Goal: Task Accomplishment & Management: Manage account settings

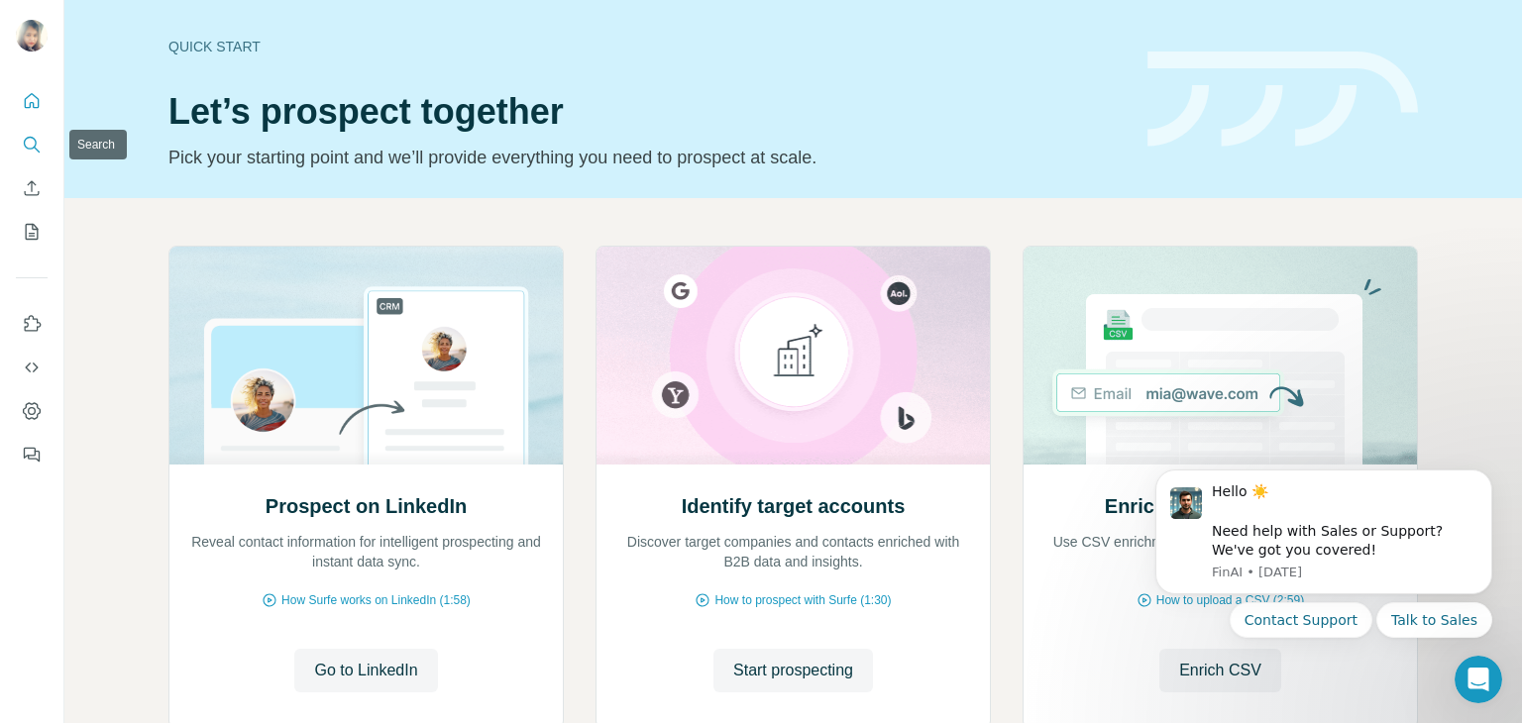
click at [30, 144] on icon "Search" at bounding box center [32, 145] width 20 height 20
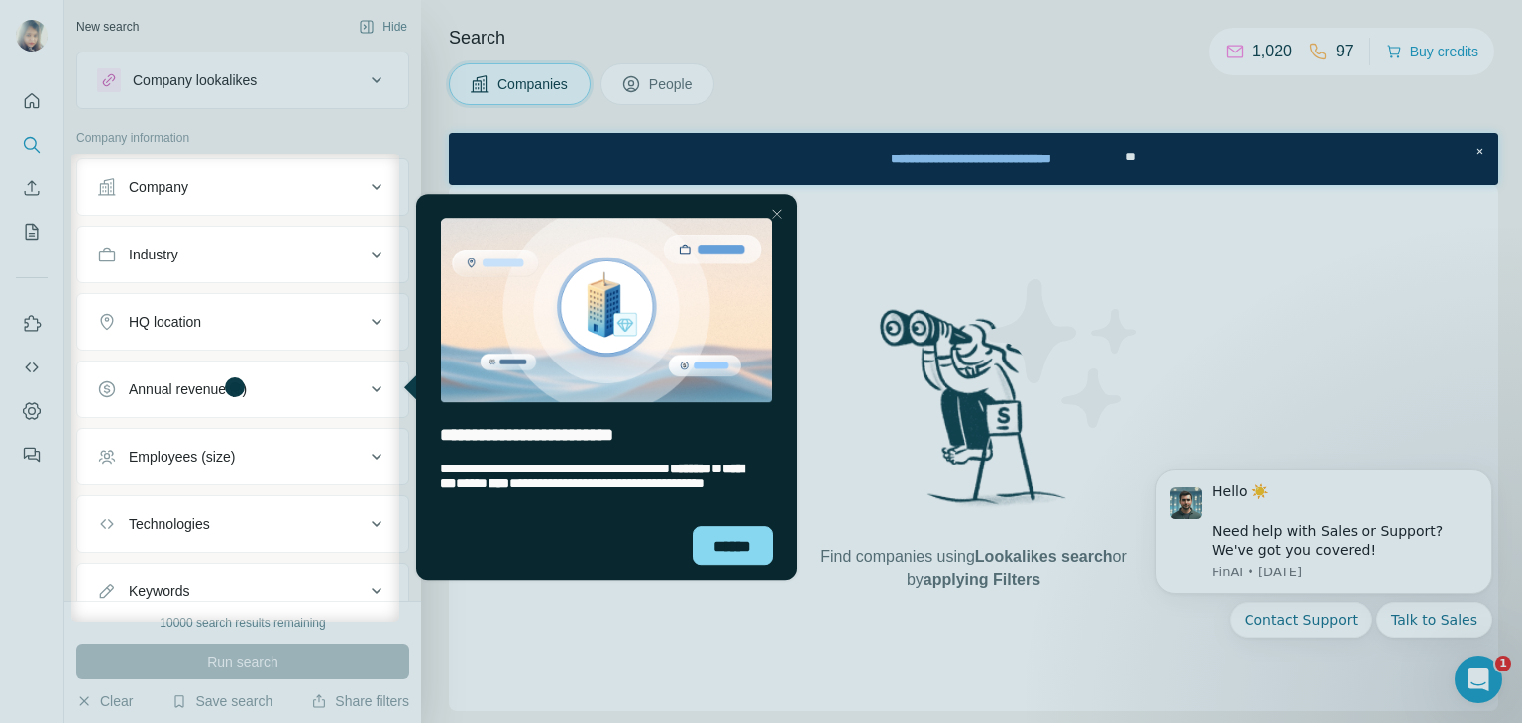
click at [775, 213] on div "Close Step" at bounding box center [776, 214] width 24 height 24
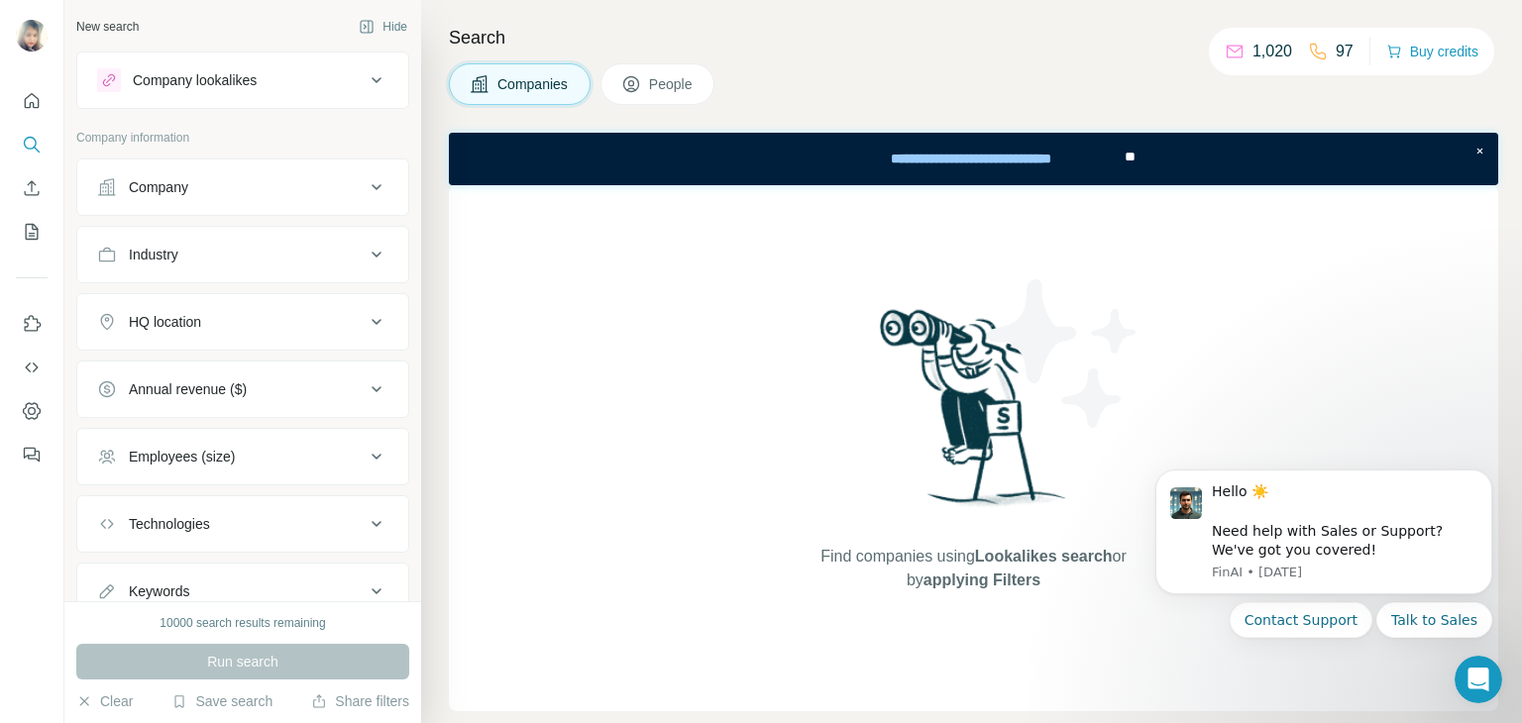
click at [210, 185] on div "Company" at bounding box center [230, 187] width 267 height 20
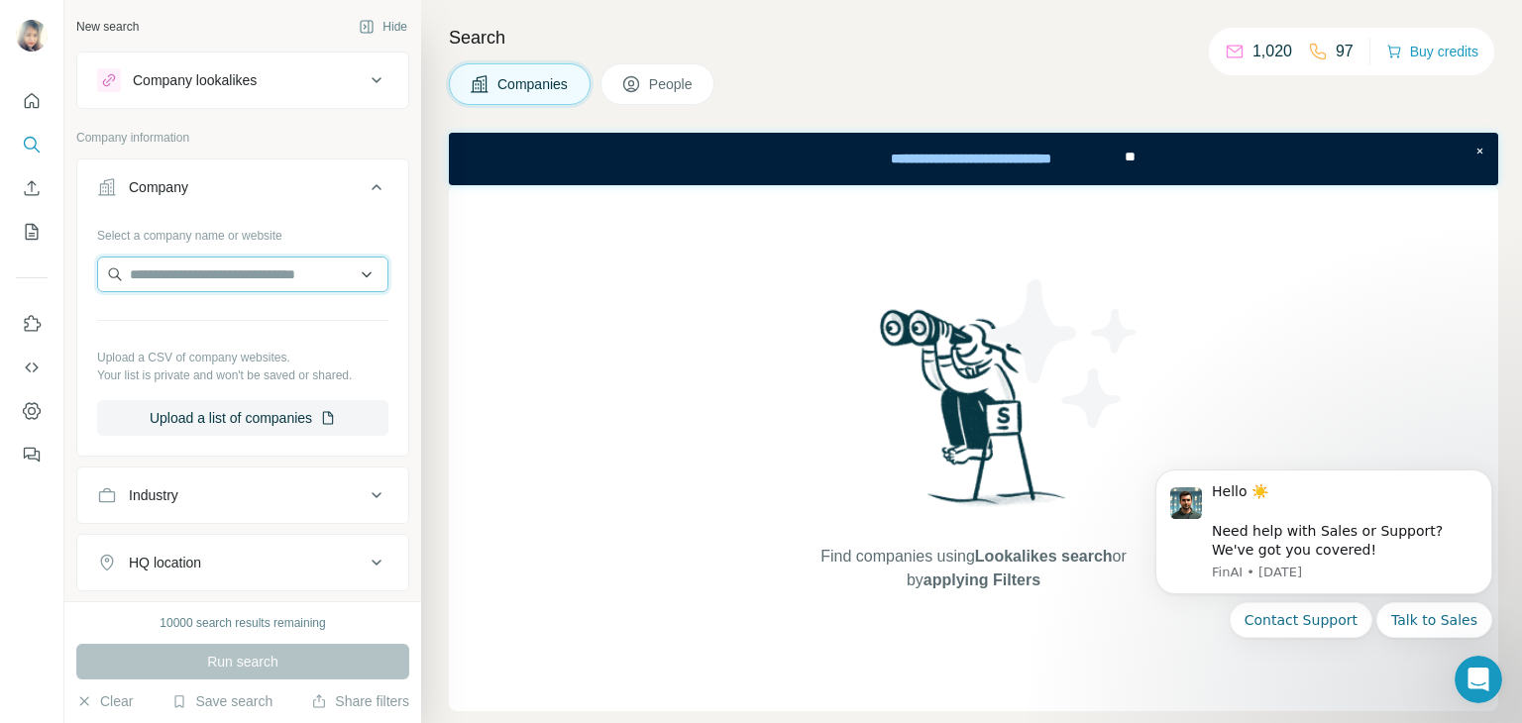
click at [187, 270] on input "text" at bounding box center [242, 275] width 291 height 36
paste input "**********"
drag, startPoint x: 296, startPoint y: 271, endPoint x: 107, endPoint y: 264, distance: 189.4
click at [107, 264] on input "**********" at bounding box center [242, 275] width 291 height 36
click at [259, 281] on input "**********" at bounding box center [242, 275] width 291 height 36
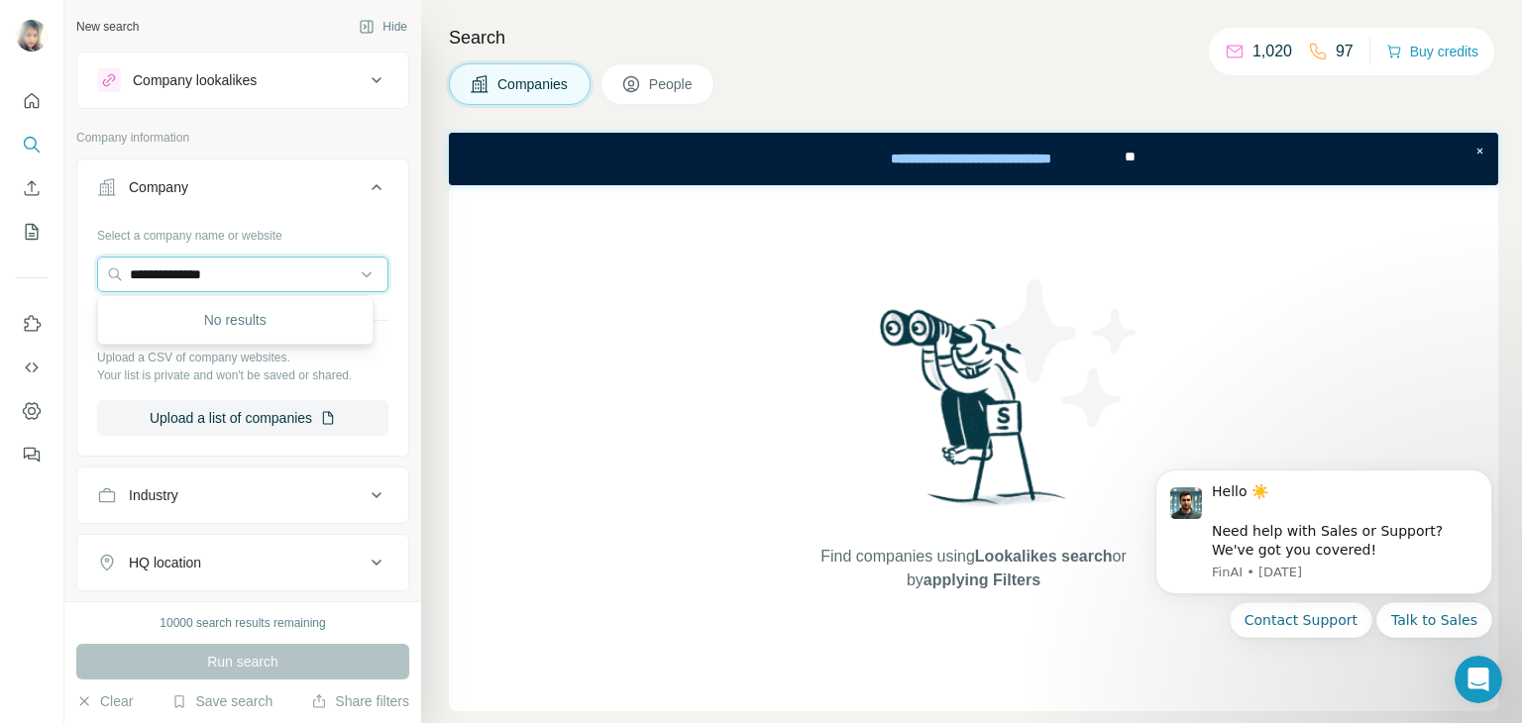
drag, startPoint x: 259, startPoint y: 281, endPoint x: 93, endPoint y: 259, distance: 167.0
click at [93, 259] on div "**********" at bounding box center [242, 335] width 331 height 233
paste input "**********"
drag, startPoint x: 173, startPoint y: 271, endPoint x: 52, endPoint y: 264, distance: 122.1
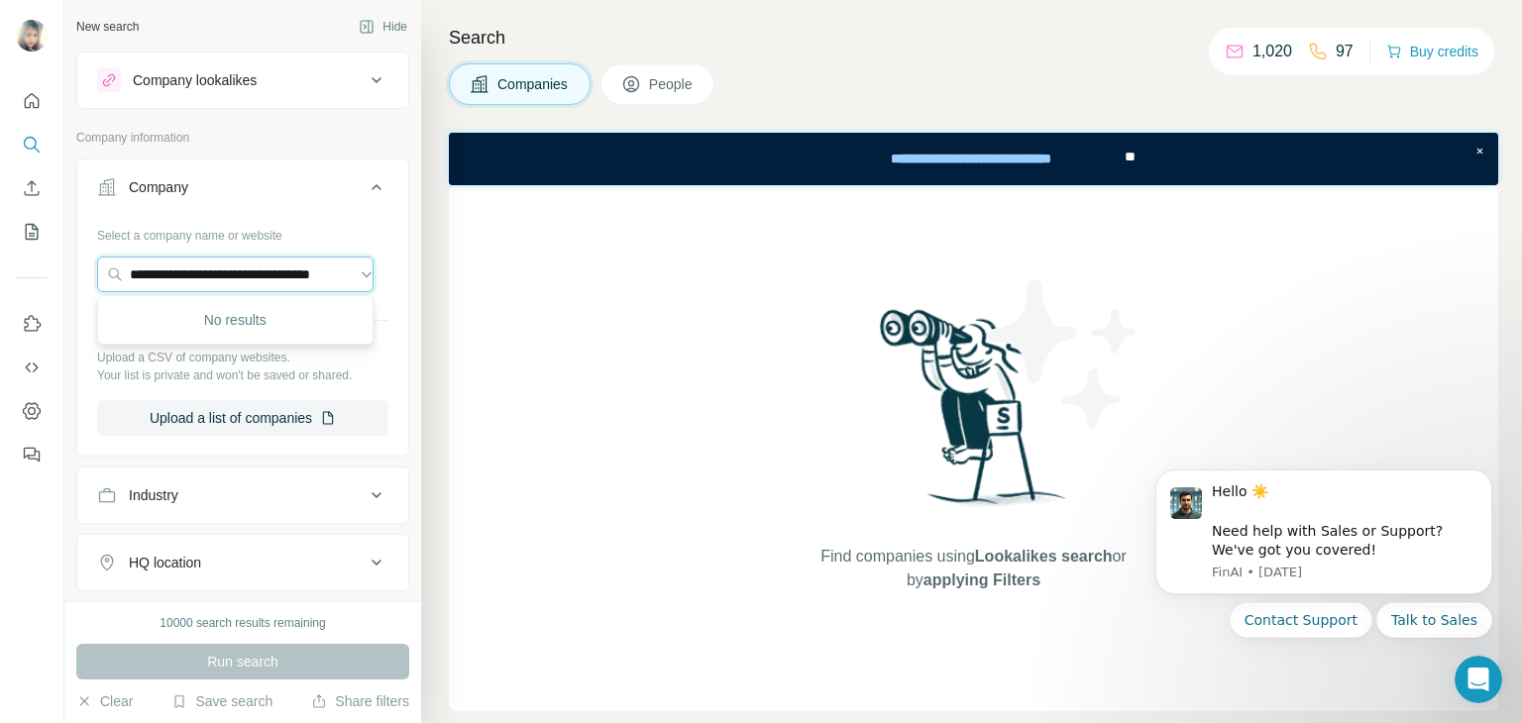
click at [52, 264] on div "**********" at bounding box center [761, 361] width 1522 height 723
click at [332, 268] on input "**********" at bounding box center [235, 275] width 276 height 36
type input "**********"
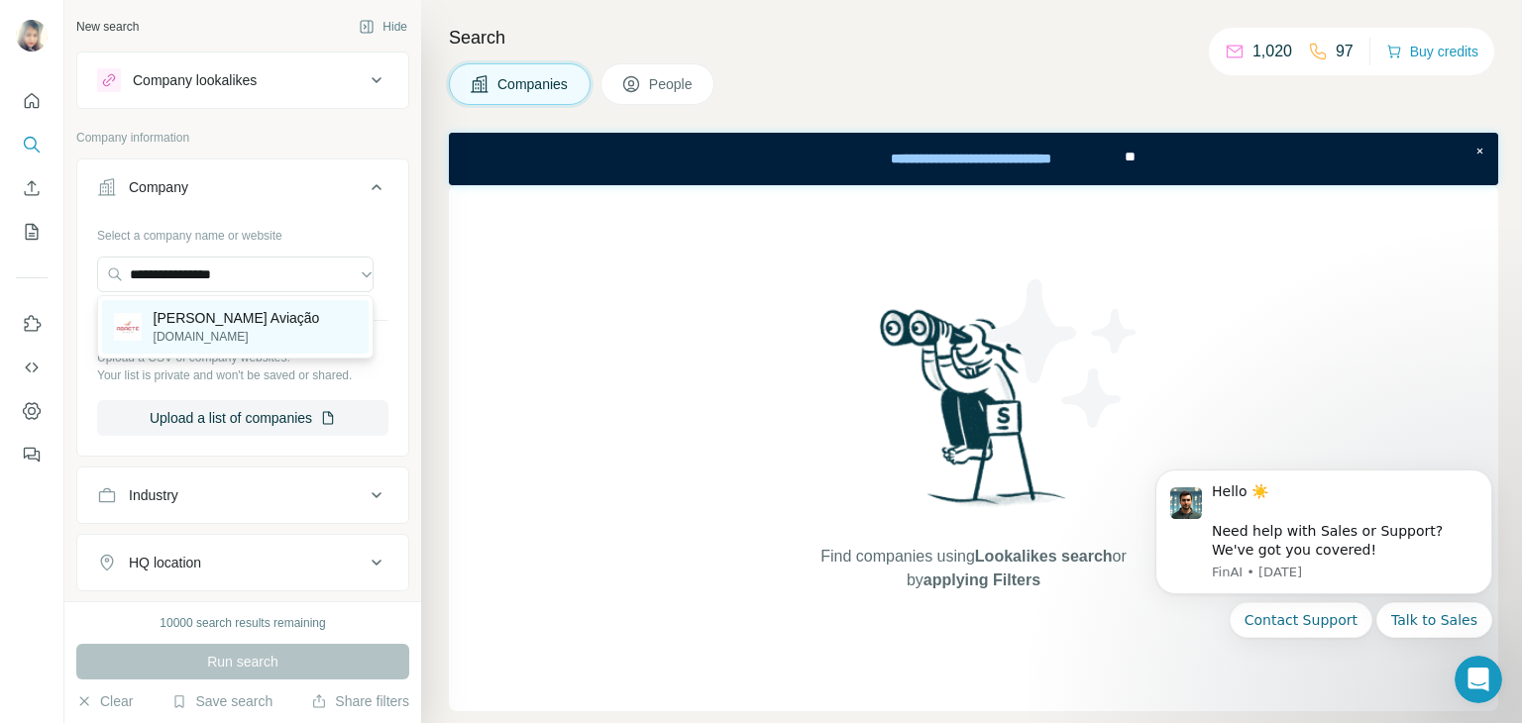
click at [263, 318] on div "[PERSON_NAME] Aviação [DOMAIN_NAME]" at bounding box center [235, 326] width 266 height 53
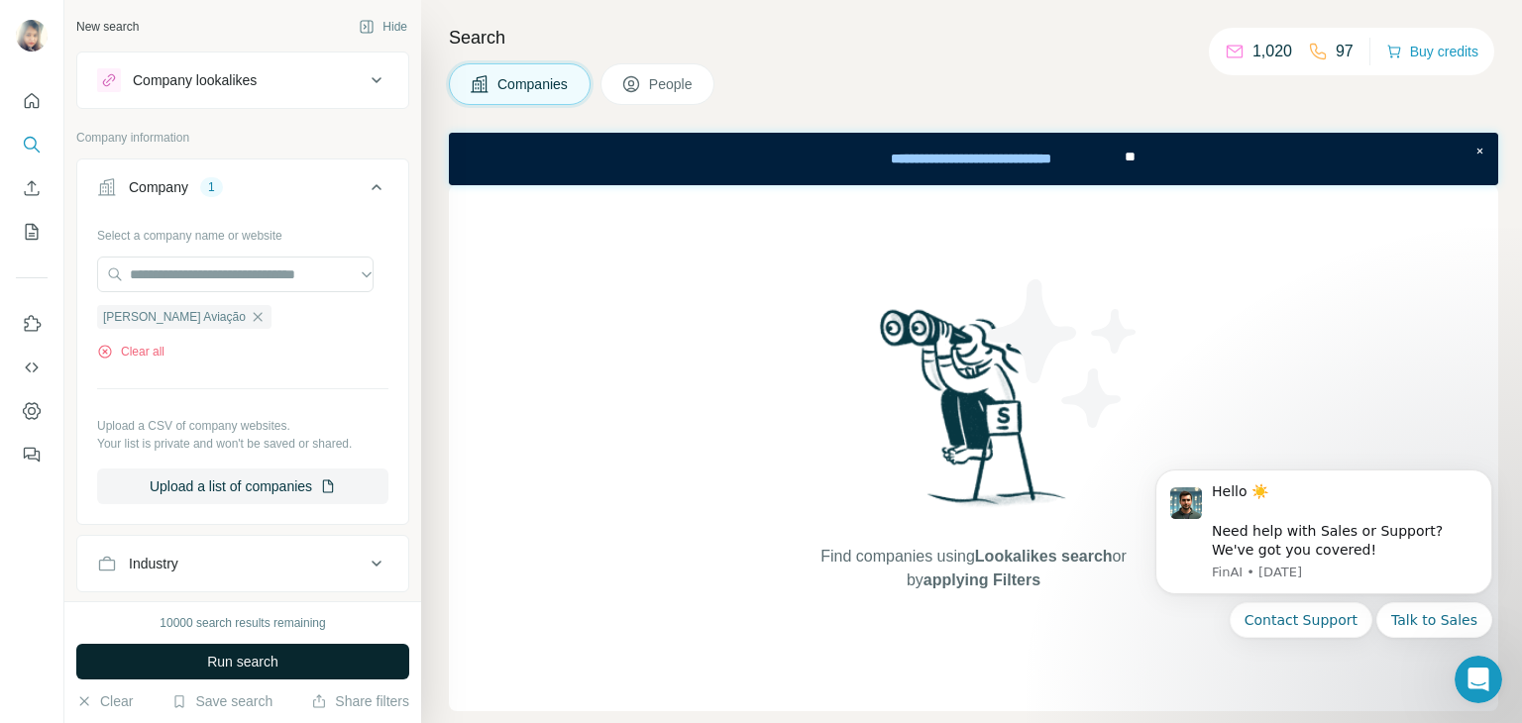
click at [221, 653] on span "Run search" at bounding box center [242, 662] width 71 height 20
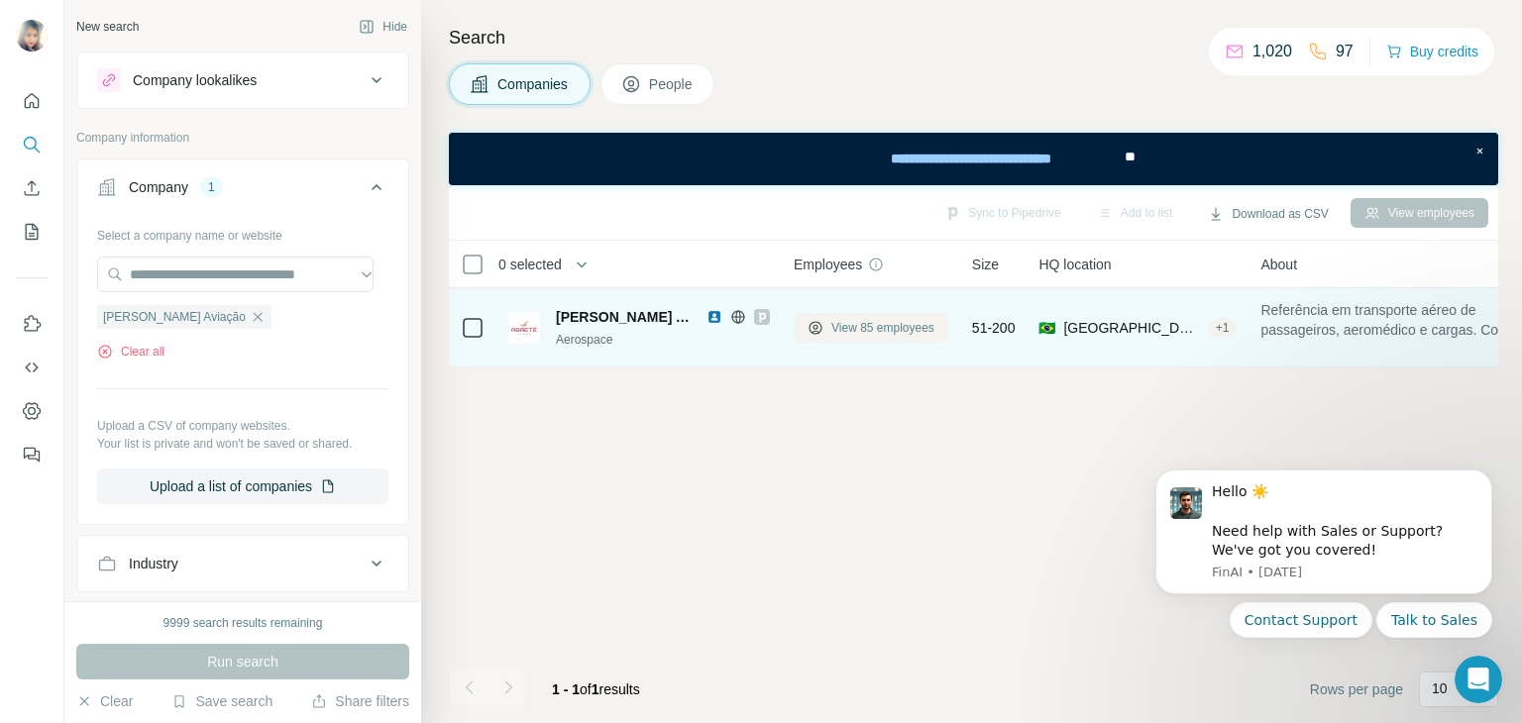
click at [865, 326] on span "View 85 employees" at bounding box center [882, 328] width 103 height 18
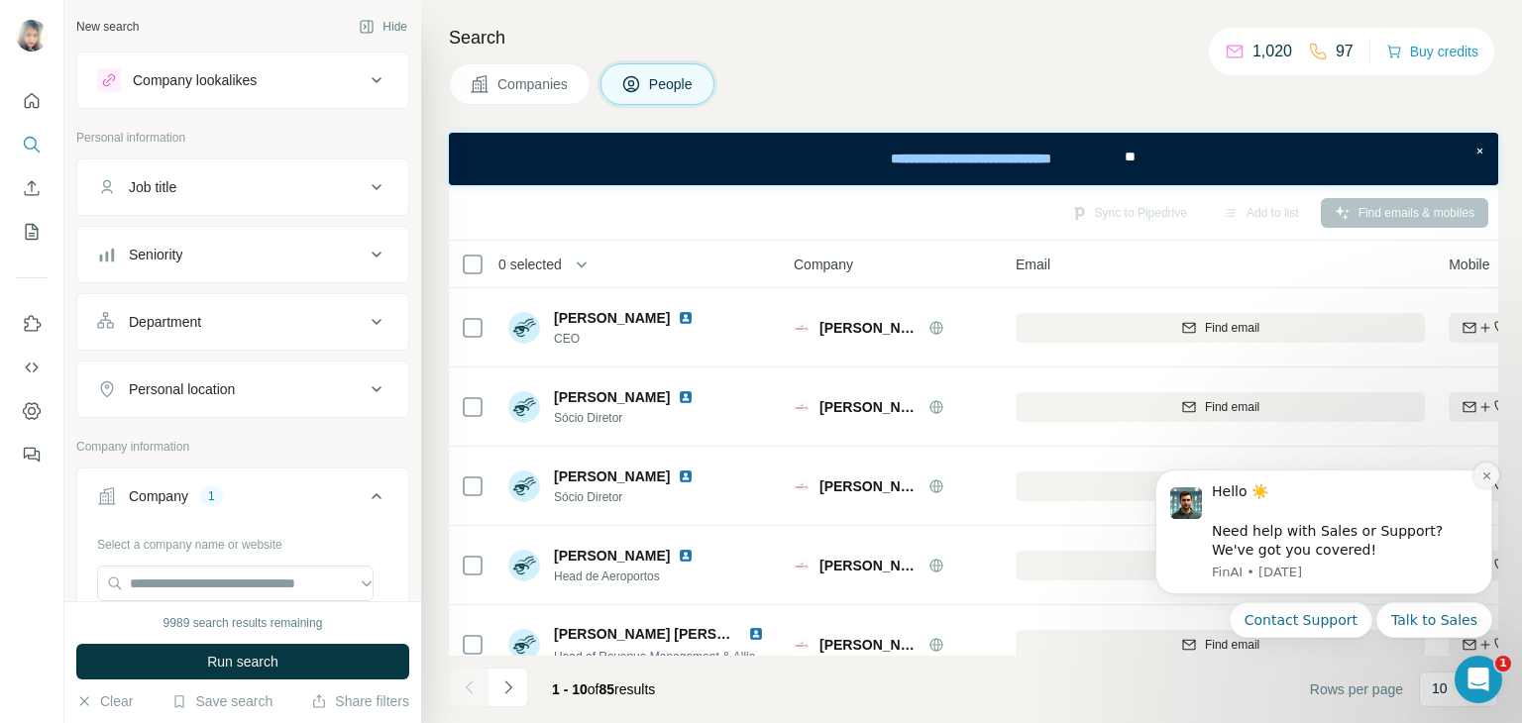
click at [1480, 482] on button "Dismiss notification" at bounding box center [1486, 476] width 26 height 26
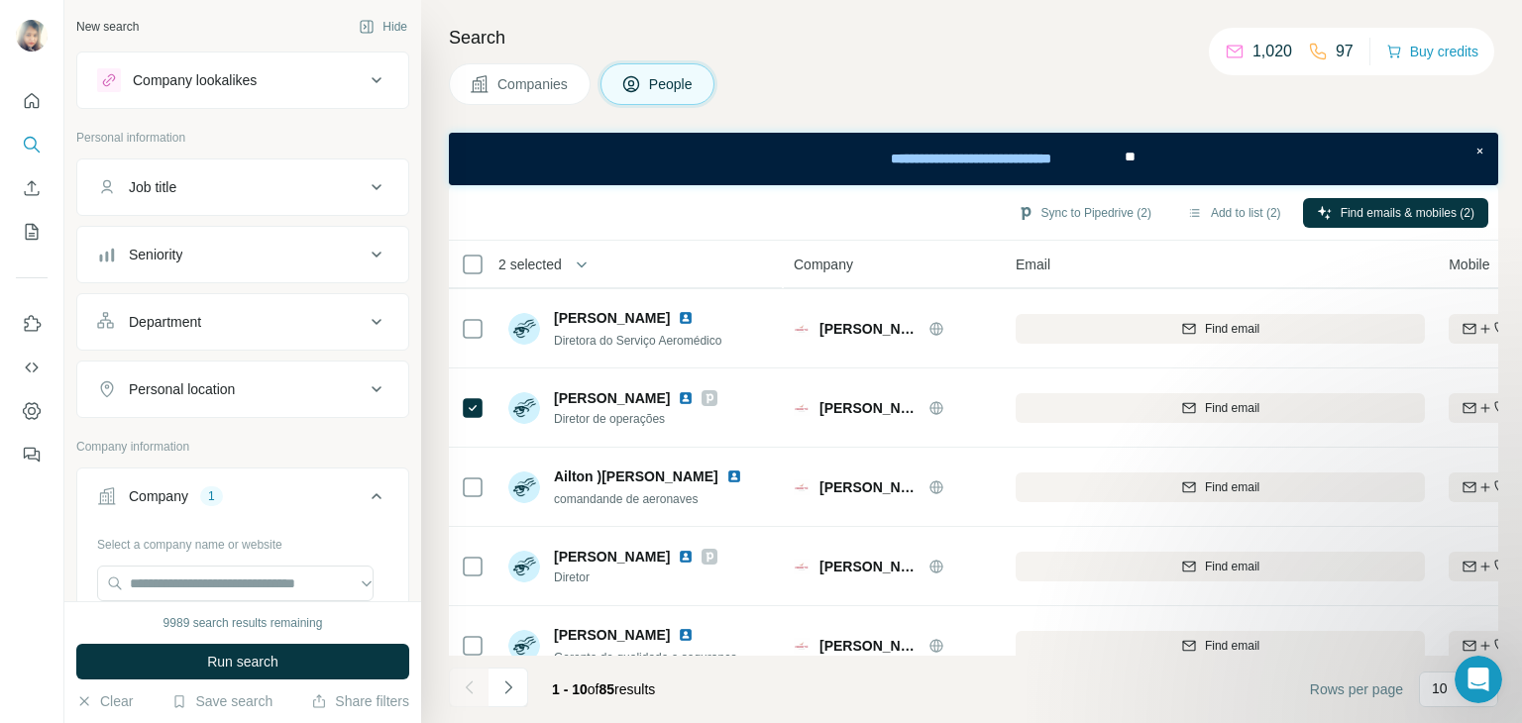
scroll to position [435, 0]
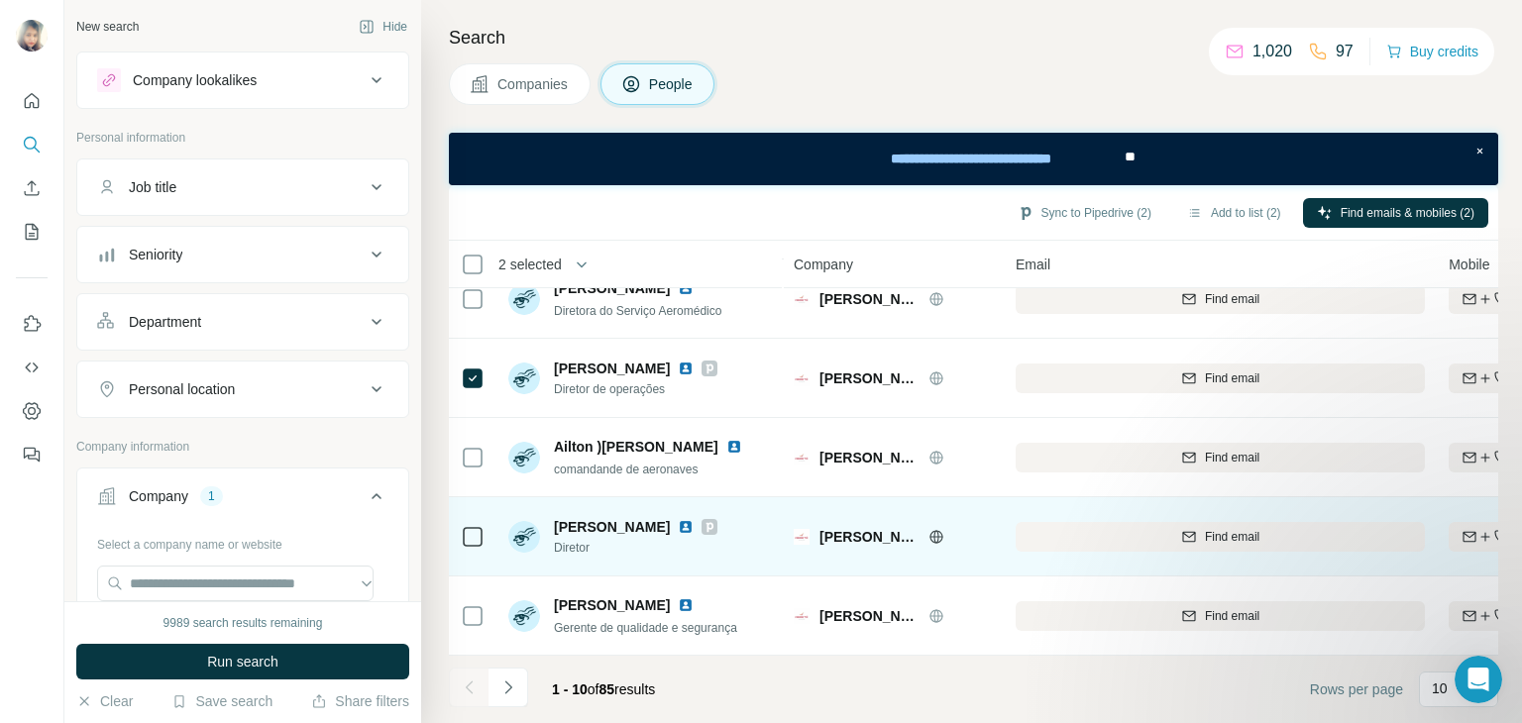
click at [678, 519] on img at bounding box center [686, 527] width 16 height 16
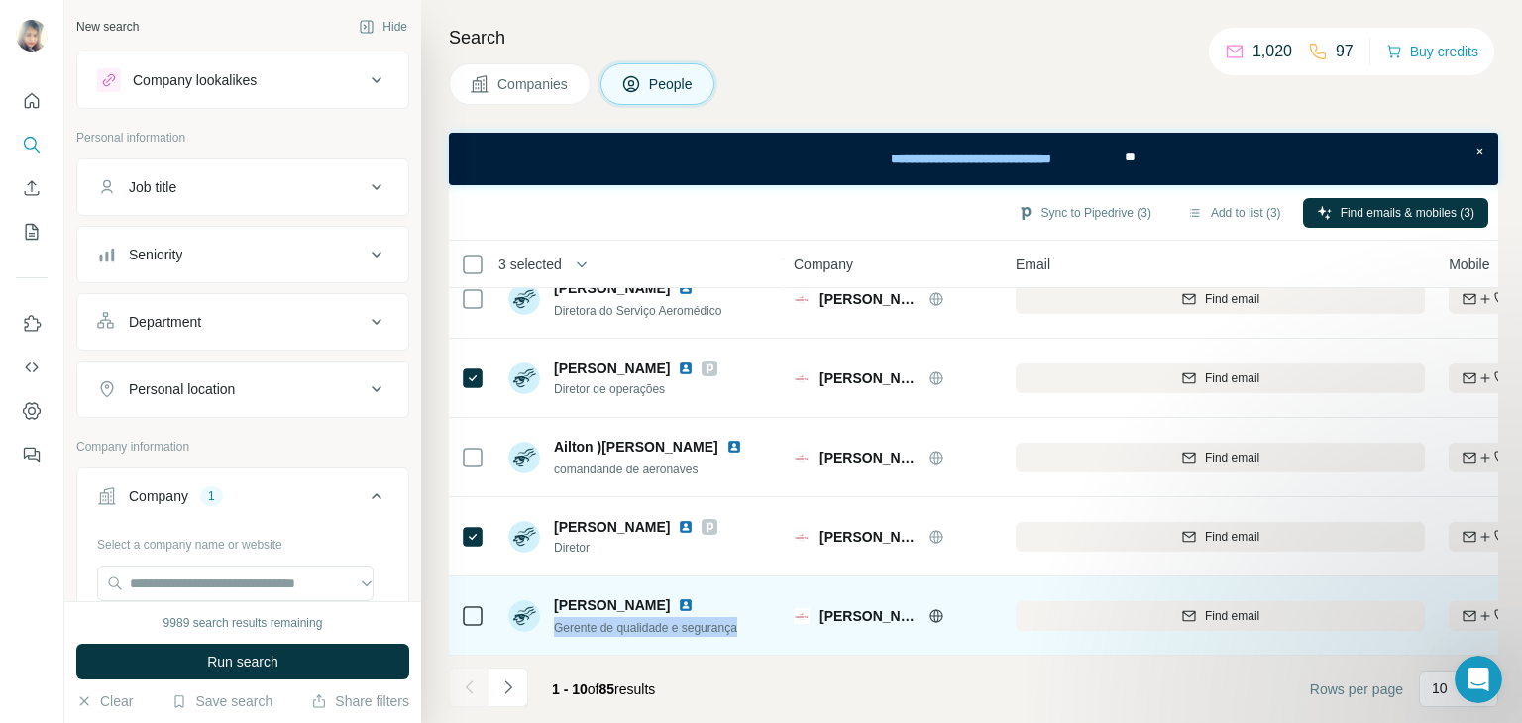
drag, startPoint x: 750, startPoint y: 616, endPoint x: 548, endPoint y: 615, distance: 202.1
click at [548, 615] on div "[PERSON_NAME] Gerente de qualidade e segurança" at bounding box center [640, 615] width 264 height 54
copy span "Gerente de qualidade e segurança"
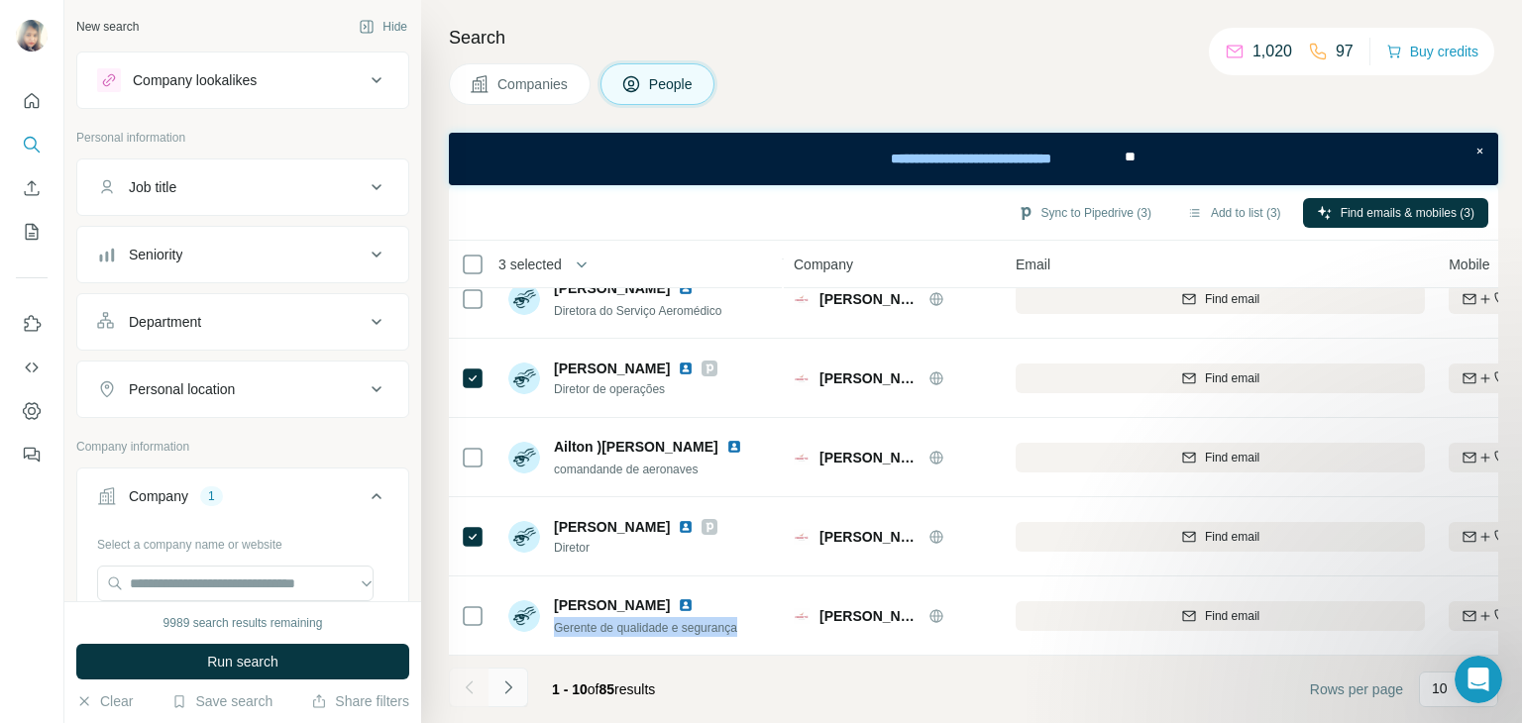
click at [502, 683] on icon "Navigate to next page" at bounding box center [508, 688] width 20 height 20
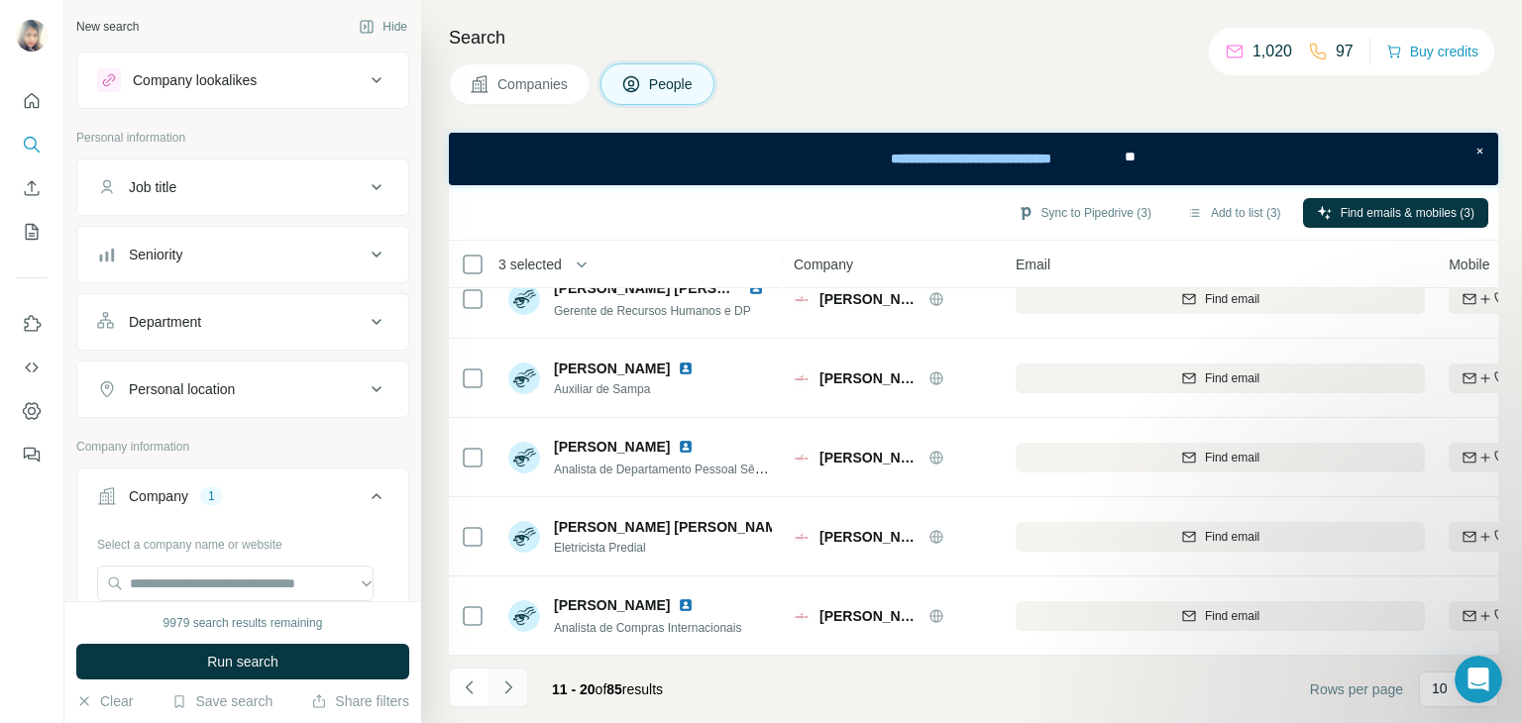
click at [506, 690] on icon "Navigate to next page" at bounding box center [508, 688] width 20 height 20
click at [513, 694] on icon "Navigate to next page" at bounding box center [508, 688] width 20 height 20
click at [499, 690] on icon "Navigate to next page" at bounding box center [508, 688] width 20 height 20
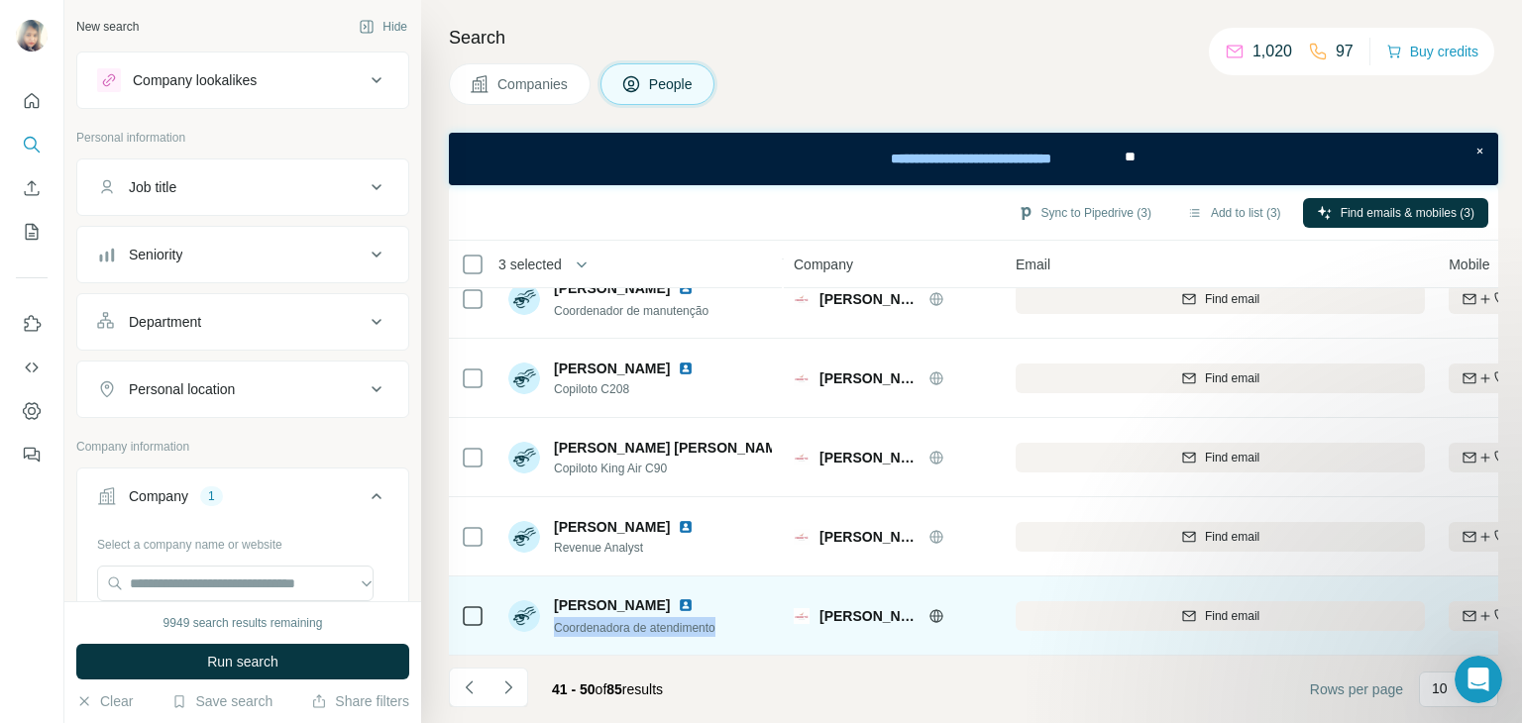
drag, startPoint x: 727, startPoint y: 616, endPoint x: 550, endPoint y: 616, distance: 177.3
click at [550, 616] on div "[PERSON_NAME] Coordenadora de atendimento" at bounding box center [640, 615] width 264 height 54
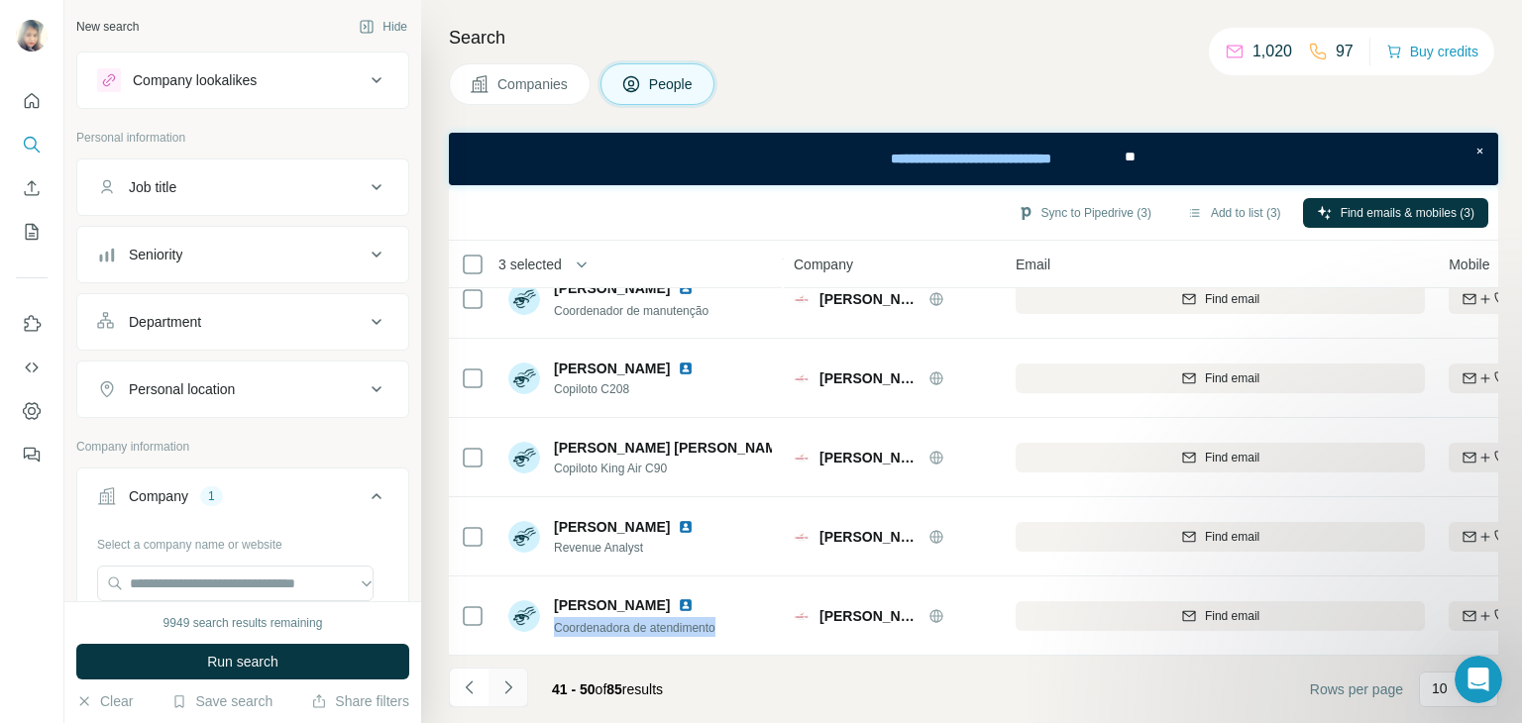
click at [506, 690] on icon "Navigate to next page" at bounding box center [507, 687] width 7 height 13
click at [509, 689] on icon "Navigate to next page" at bounding box center [508, 688] width 20 height 20
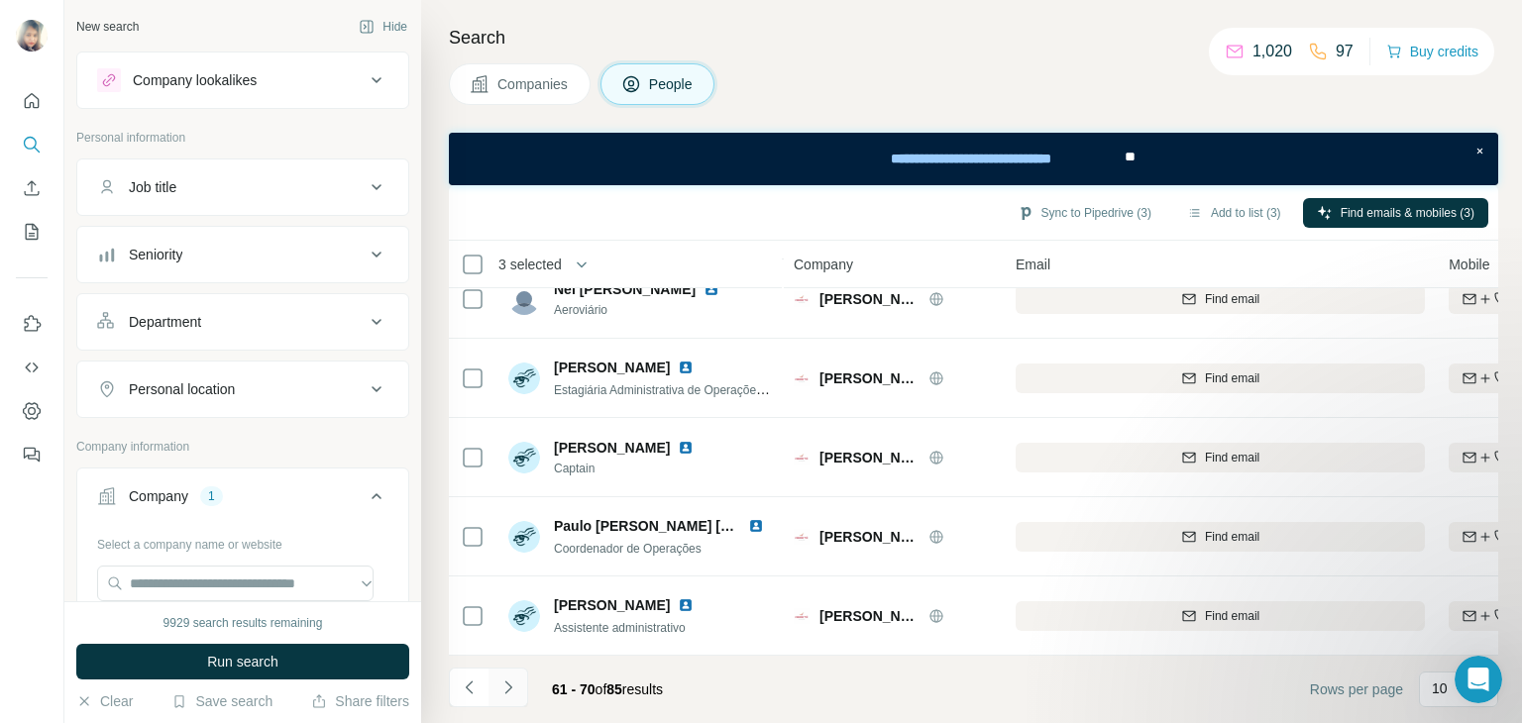
click at [505, 690] on icon "Navigate to next page" at bounding box center [508, 688] width 20 height 20
click at [510, 689] on icon "Navigate to next page" at bounding box center [508, 688] width 20 height 20
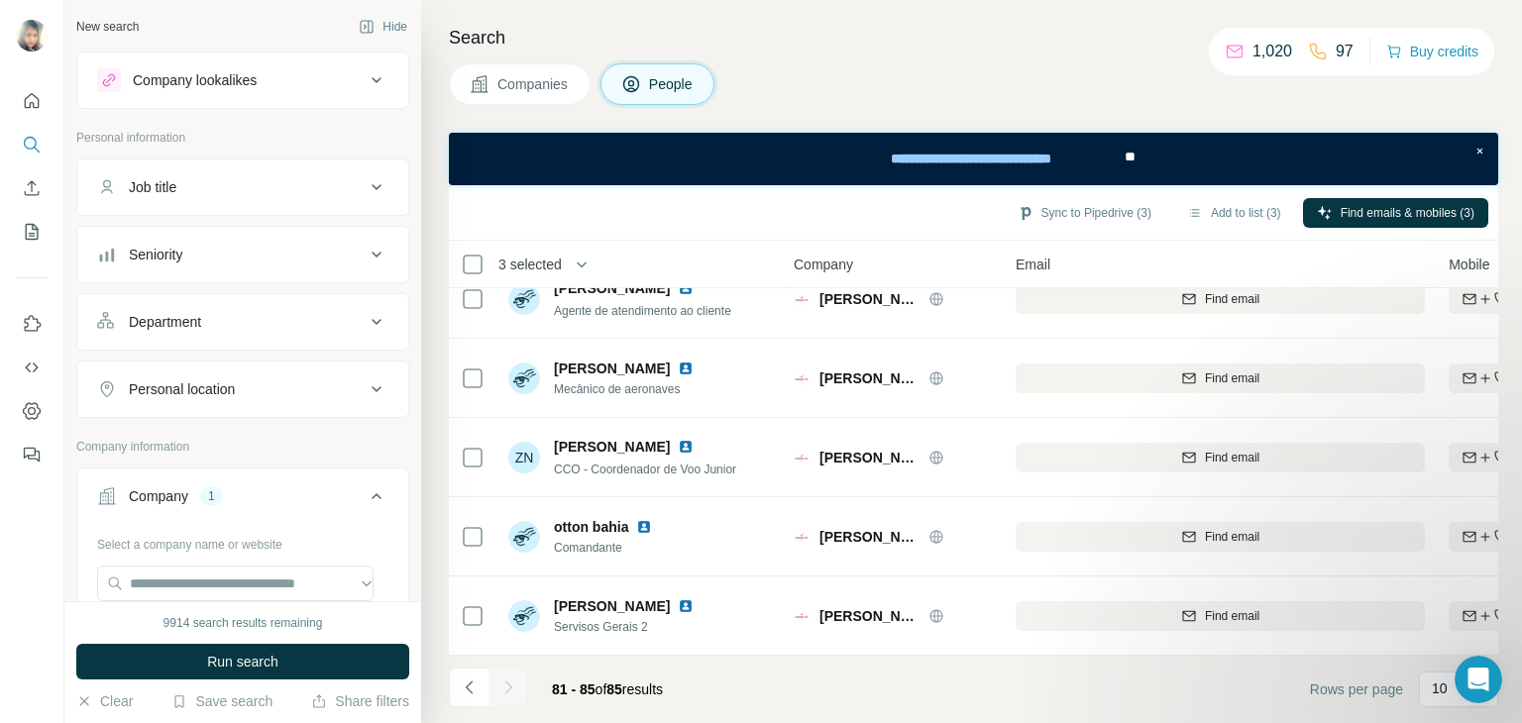
scroll to position [39, 0]
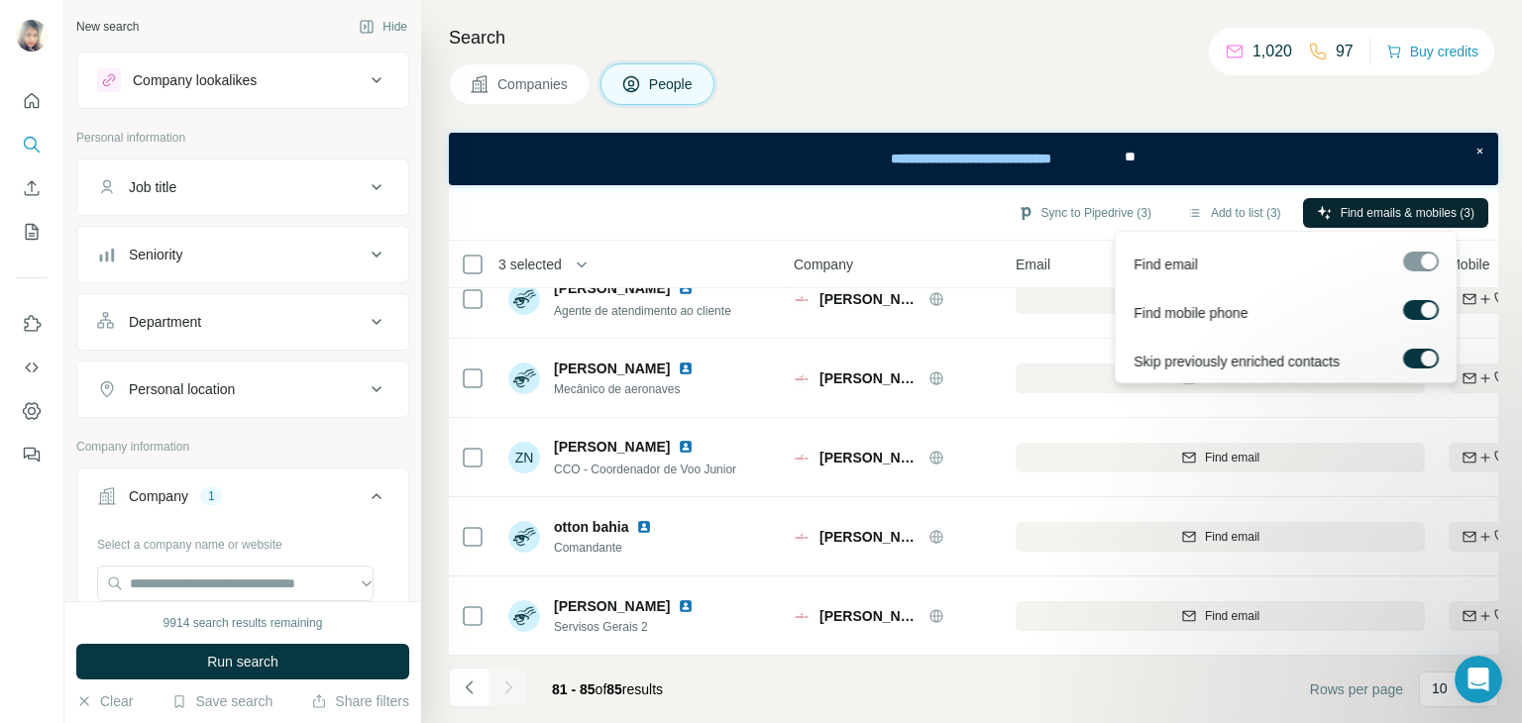
click at [1378, 217] on span "Find emails & mobiles (3)" at bounding box center [1407, 213] width 134 height 18
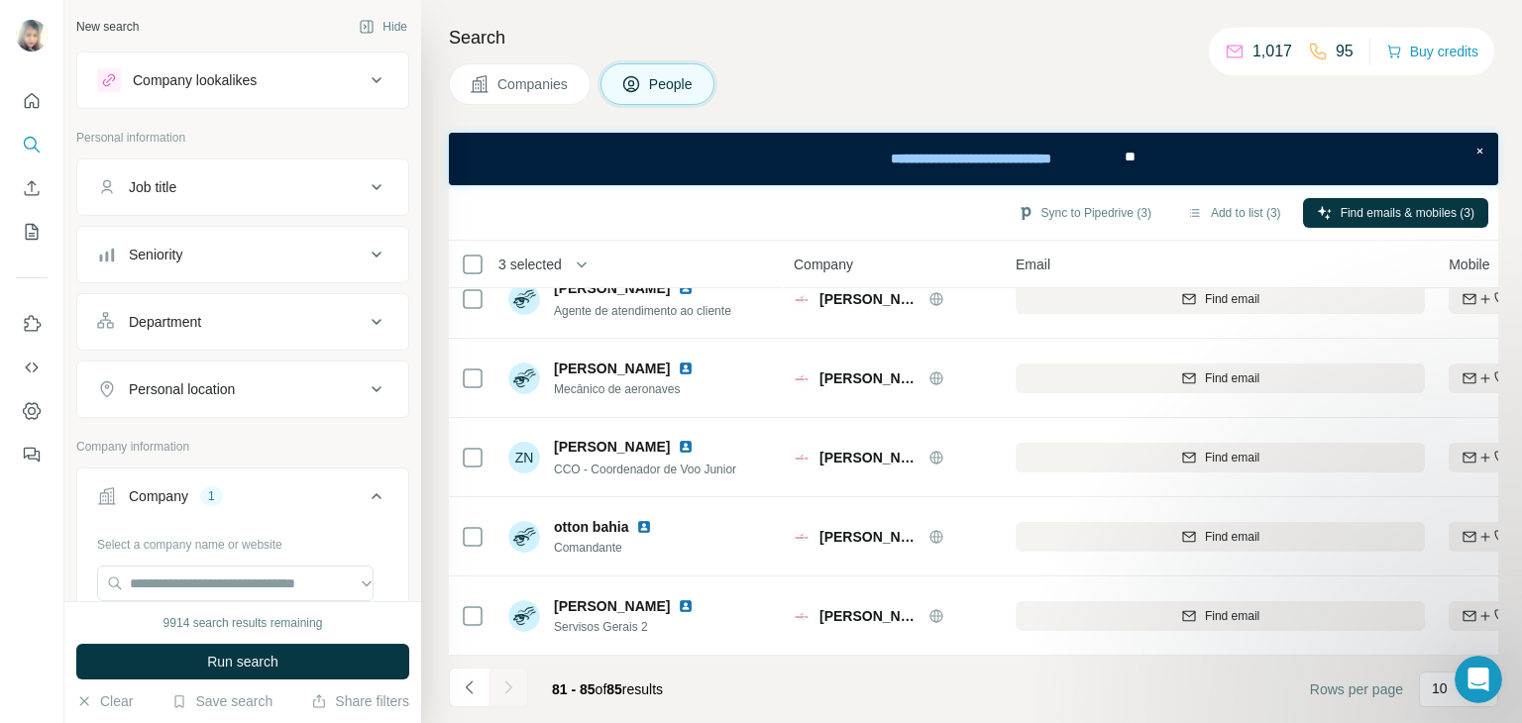
scroll to position [0, 0]
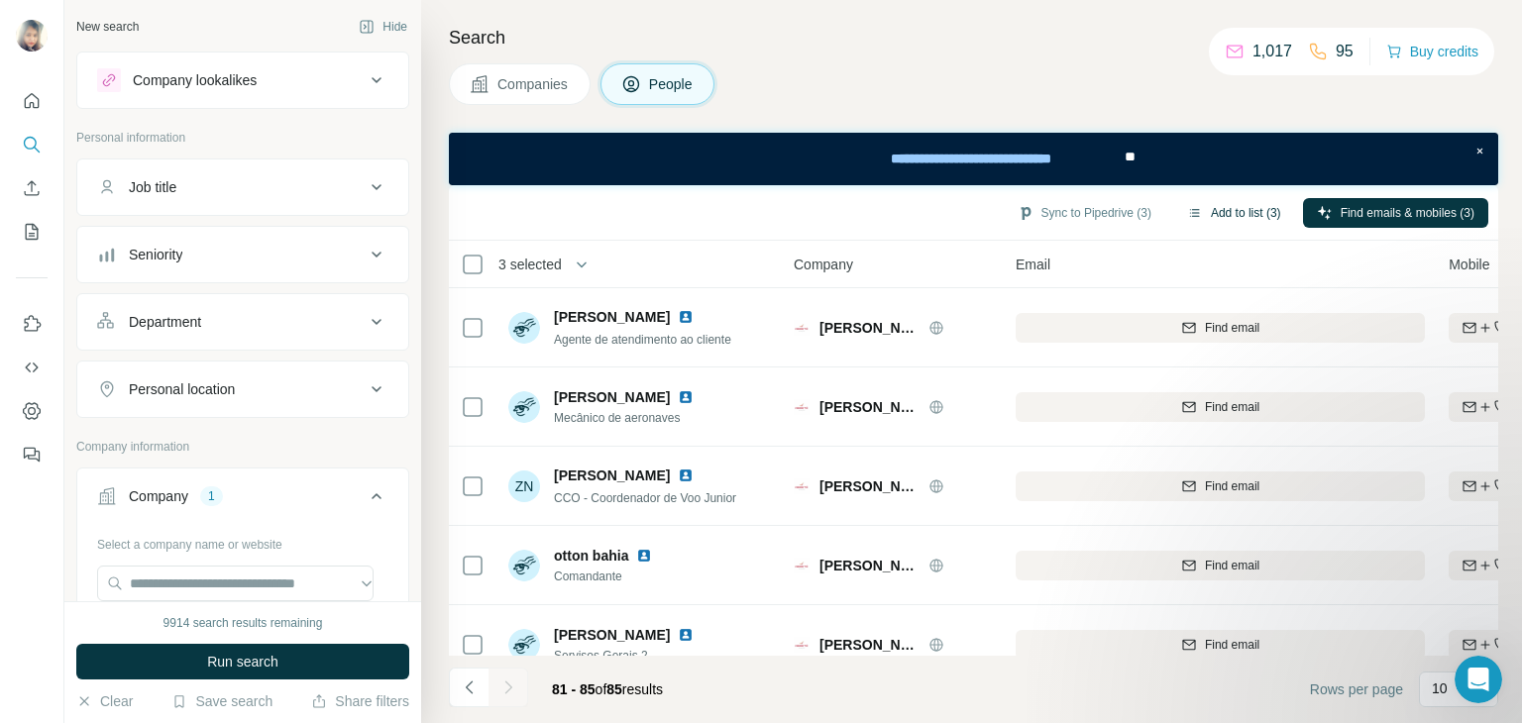
click at [1217, 213] on button "Add to list (3)" at bounding box center [1234, 213] width 122 height 30
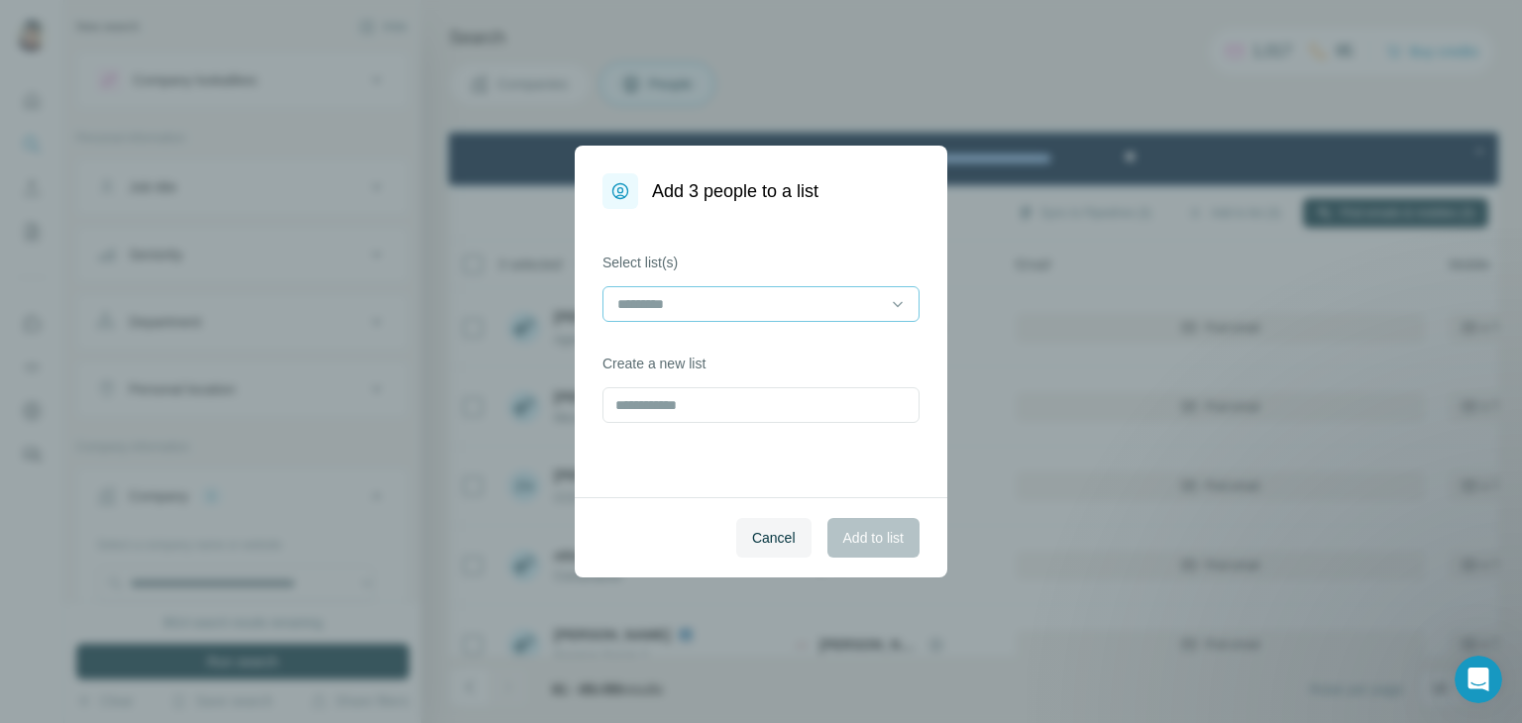
click at [767, 298] on input at bounding box center [748, 304] width 267 height 22
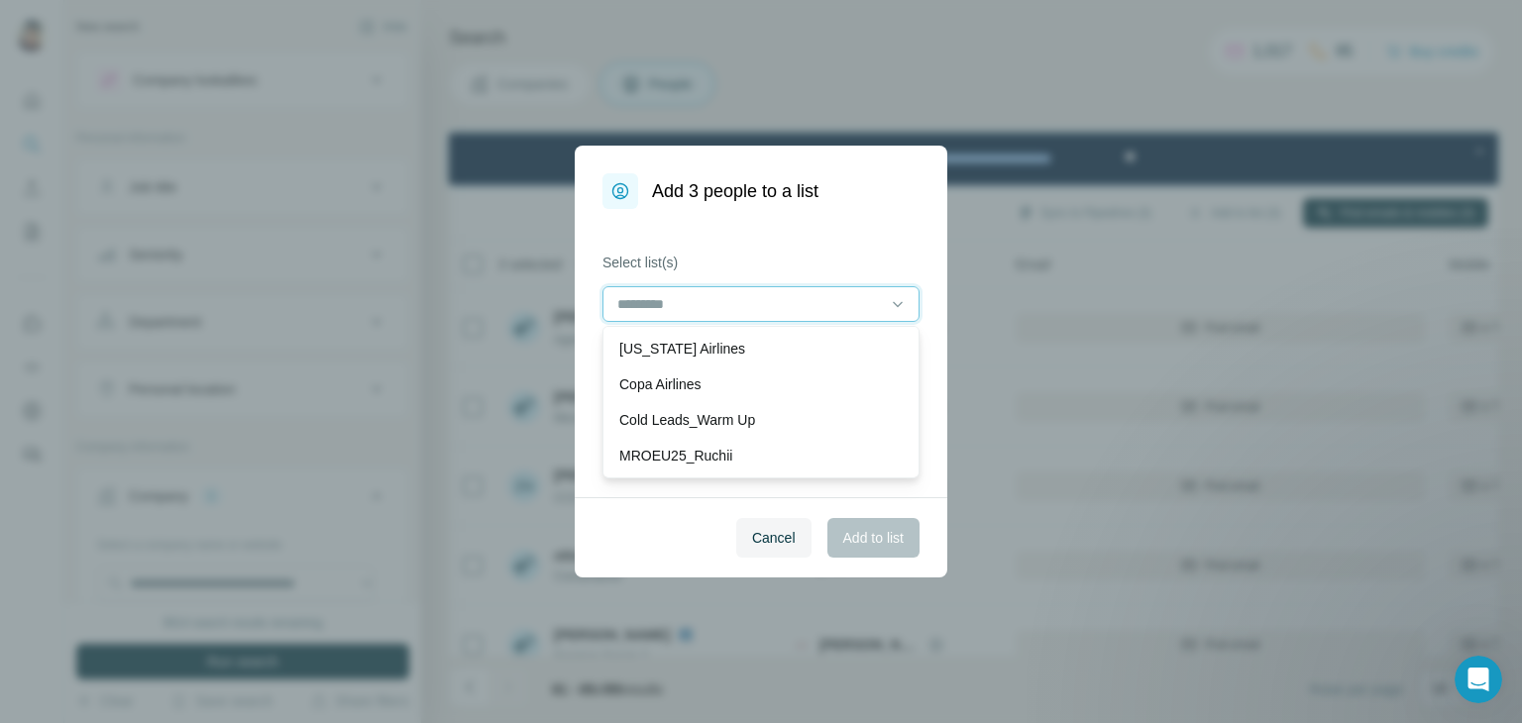
paste input "**********"
drag, startPoint x: 860, startPoint y: 301, endPoint x: 602, endPoint y: 300, distance: 257.6
click at [602, 300] on div "**********" at bounding box center [760, 304] width 317 height 36
paste input
type input "**********"
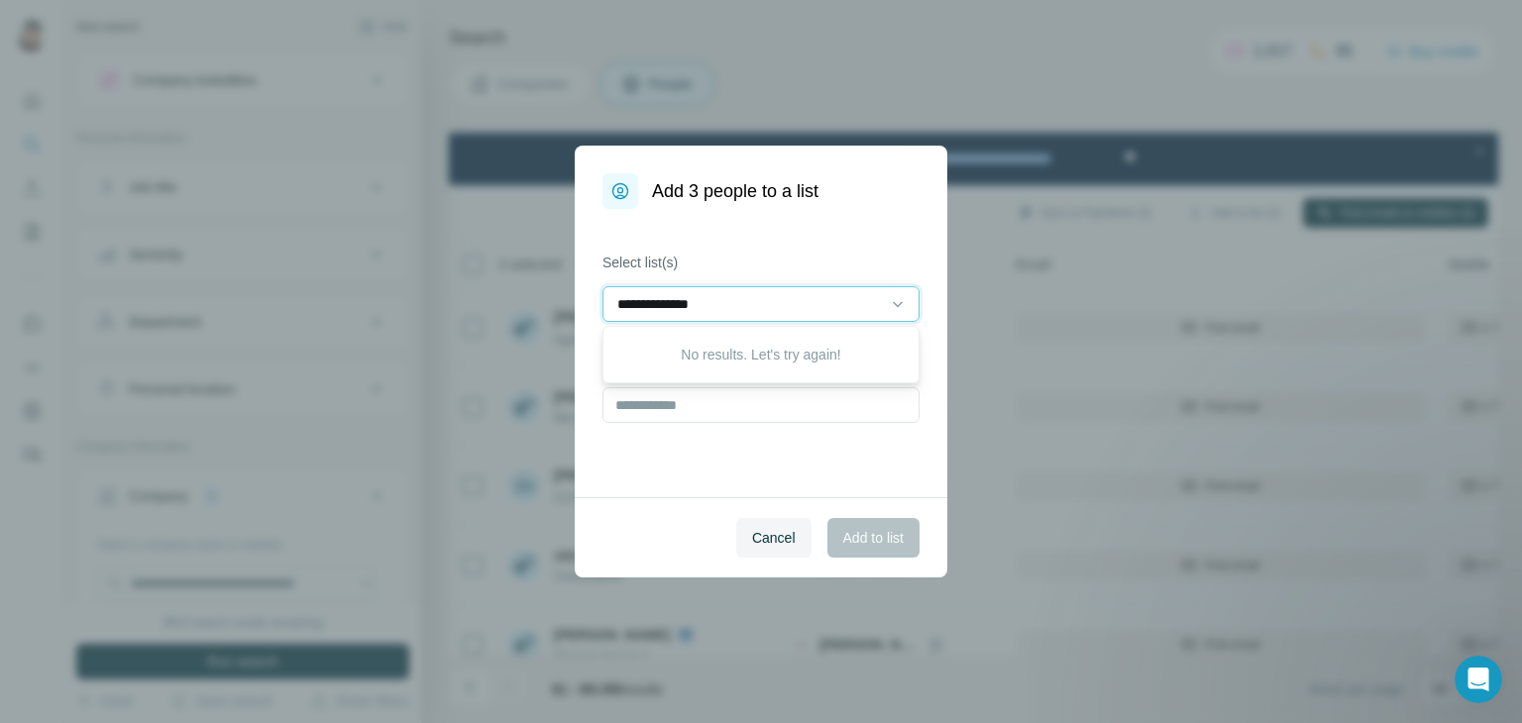
click at [744, 308] on input "**********" at bounding box center [748, 304] width 267 height 22
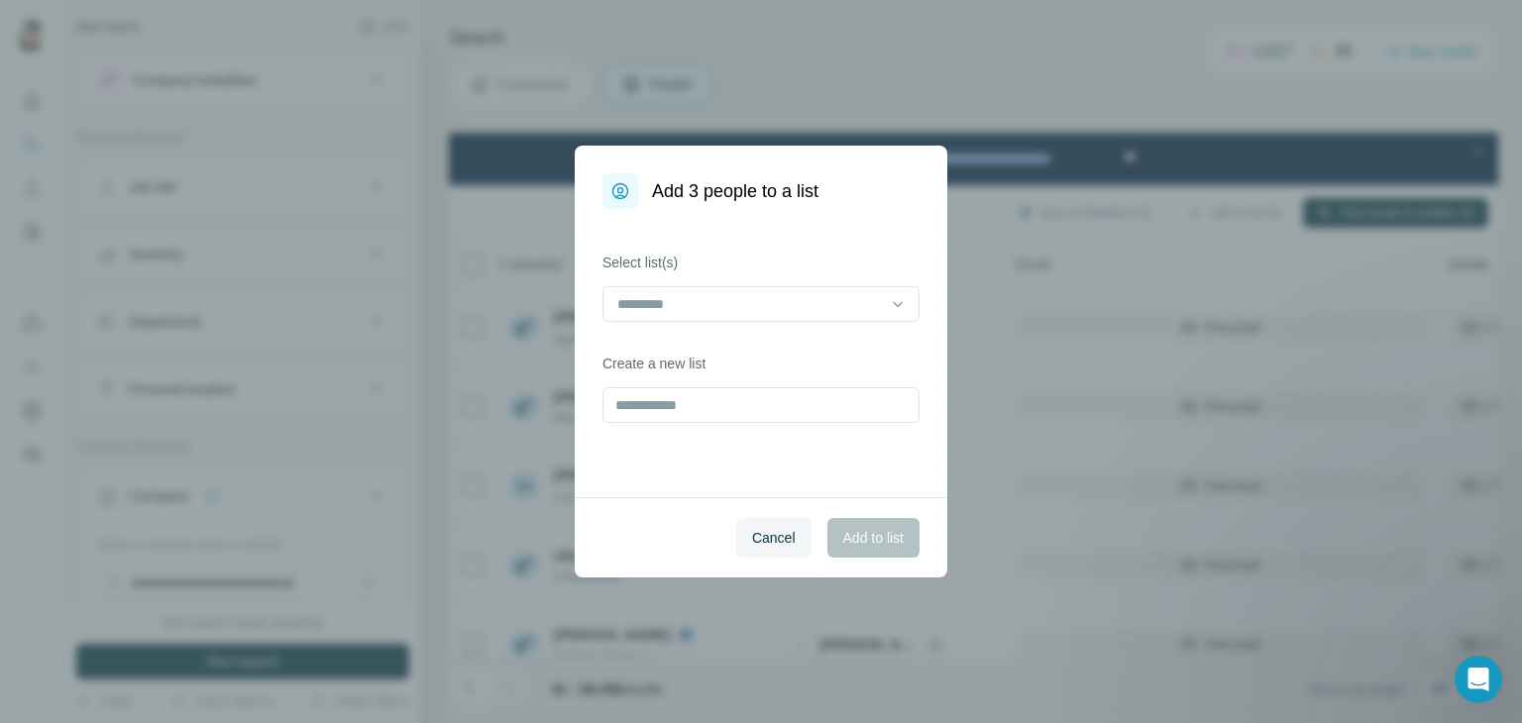
click at [747, 263] on label "Select list(s)" at bounding box center [760, 263] width 317 height 20
click at [690, 405] on input "text" at bounding box center [760, 405] width 317 height 36
paste input "**********"
type input "**********"
click at [872, 532] on span "Add to list" at bounding box center [873, 538] width 60 height 20
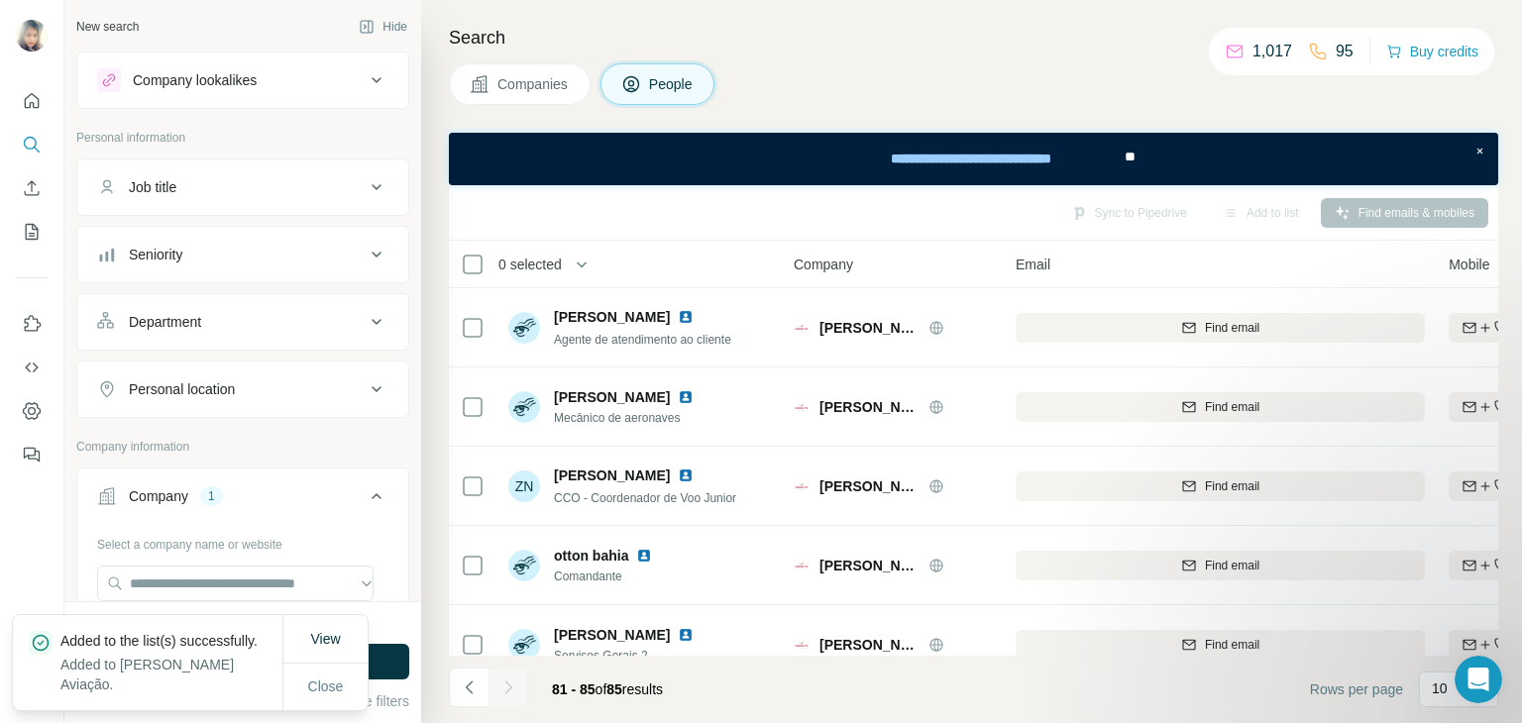
click at [14, 219] on div at bounding box center [31, 271] width 63 height 401
click at [28, 235] on icon "My lists" at bounding box center [32, 232] width 20 height 20
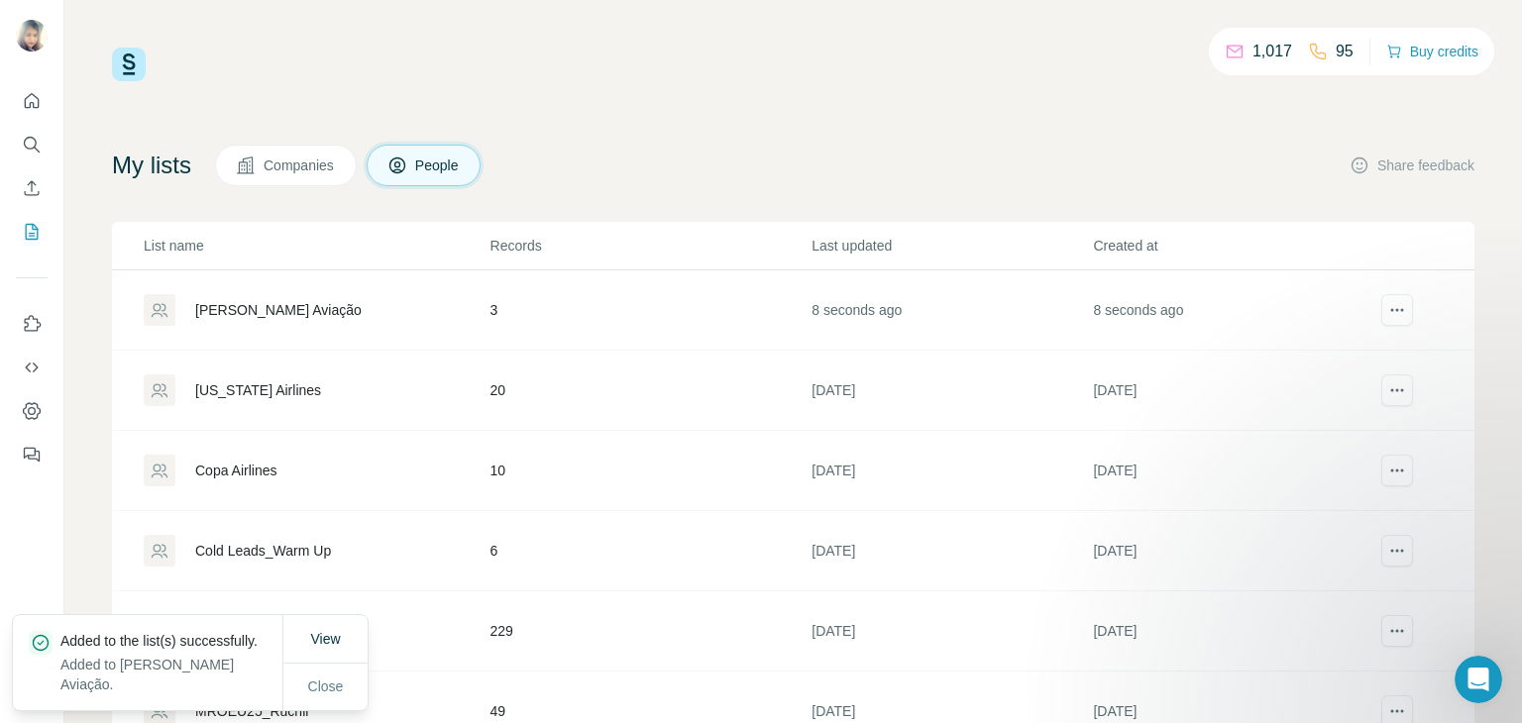
click at [298, 304] on div "[PERSON_NAME] Aviação" at bounding box center [316, 310] width 345 height 32
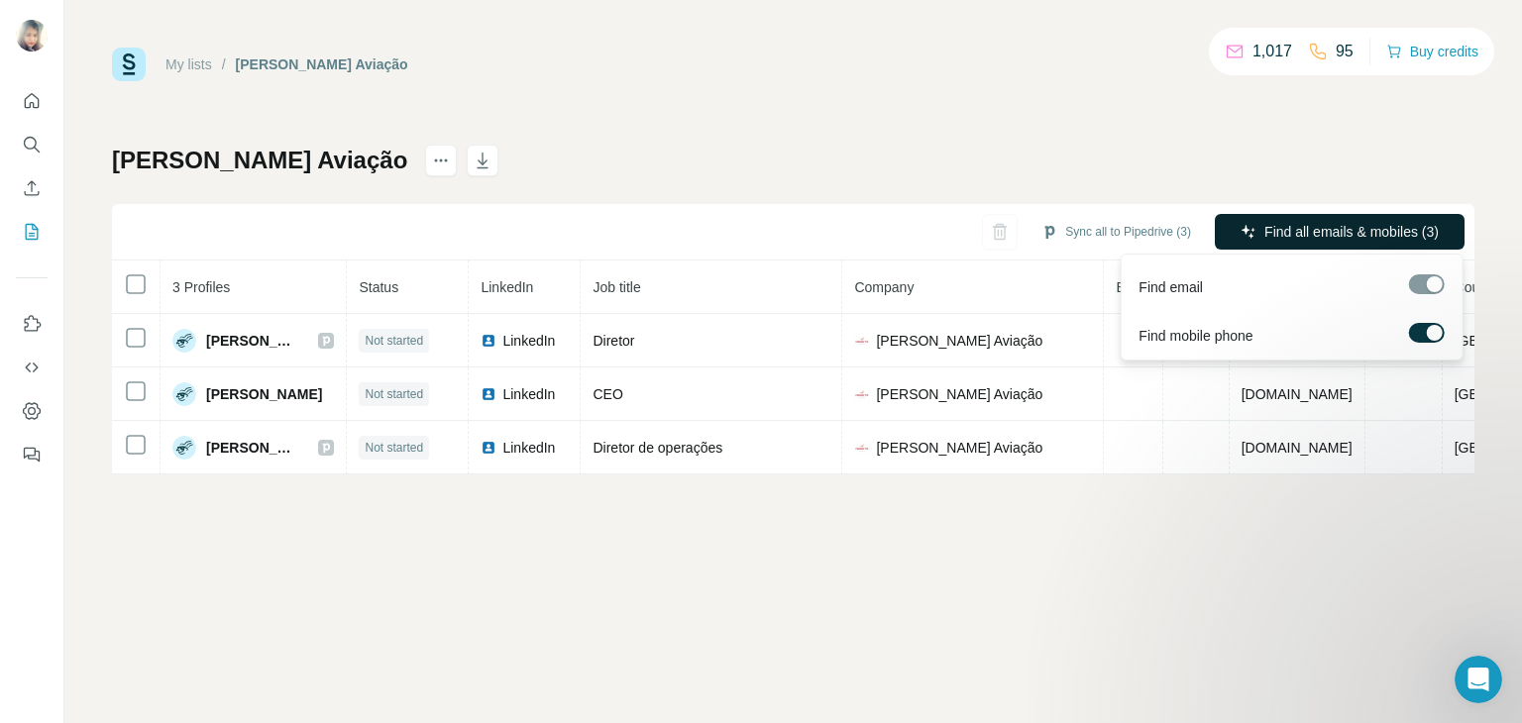
click at [1269, 229] on span "Find all emails & mobiles (3)" at bounding box center [1351, 232] width 174 height 20
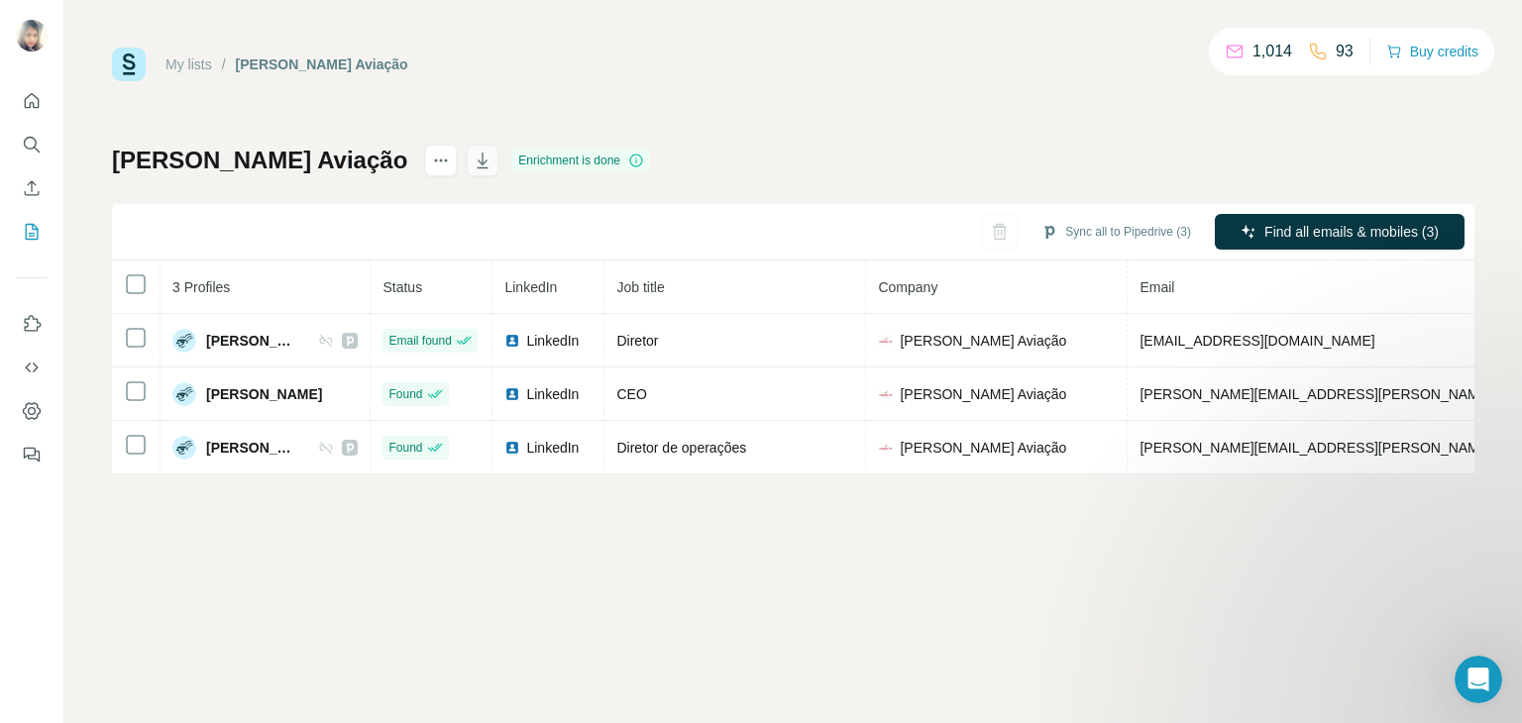
click at [473, 152] on icon "button" at bounding box center [483, 161] width 20 height 20
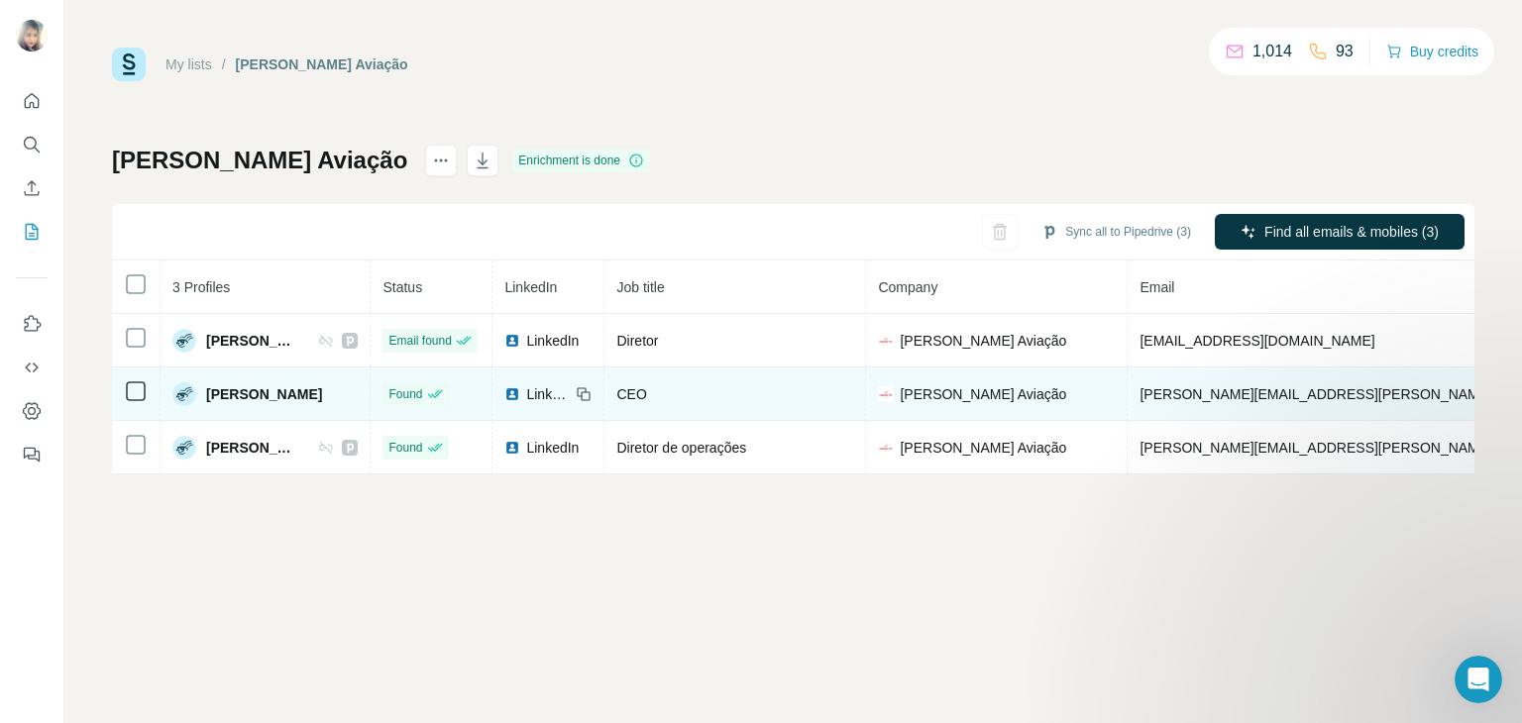
click at [511, 389] on img at bounding box center [512, 394] width 16 height 16
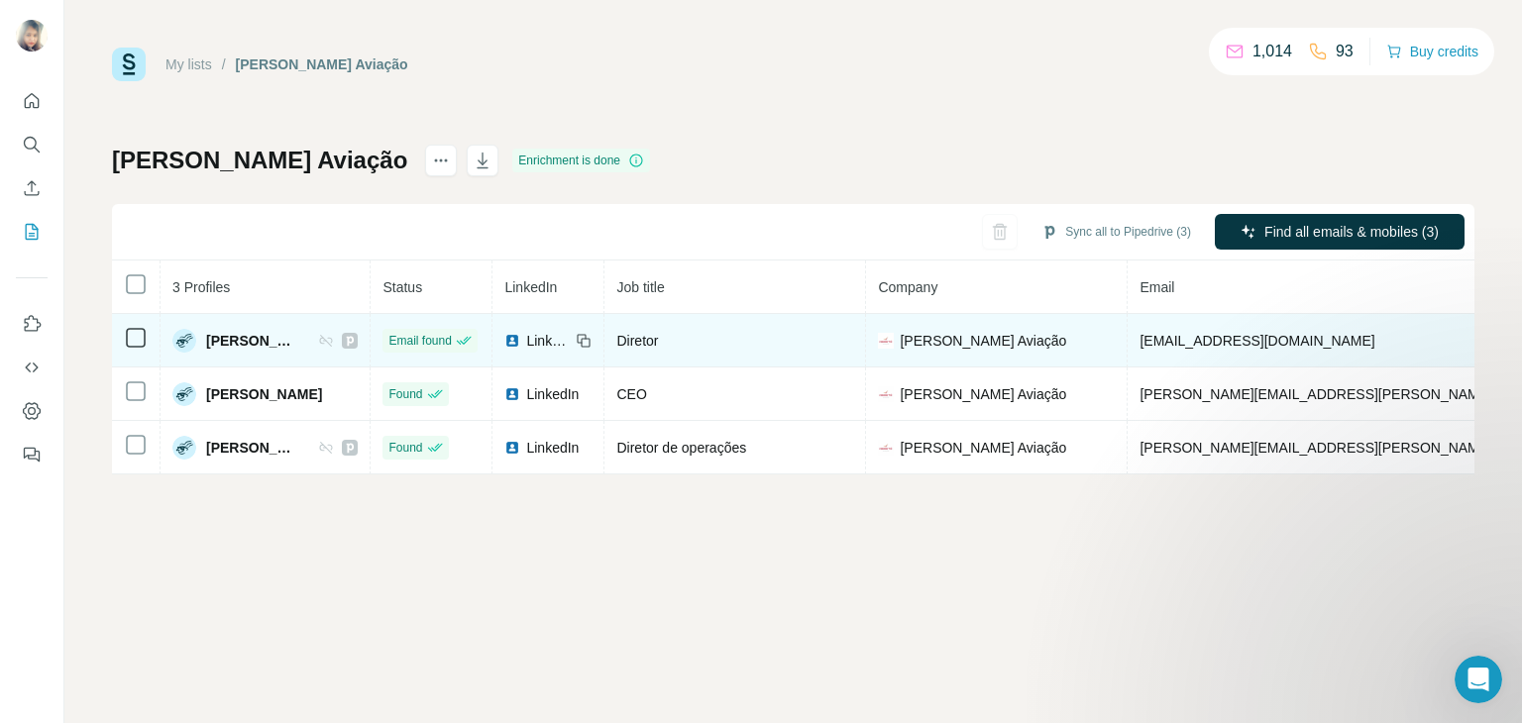
click at [515, 336] on img at bounding box center [512, 341] width 16 height 16
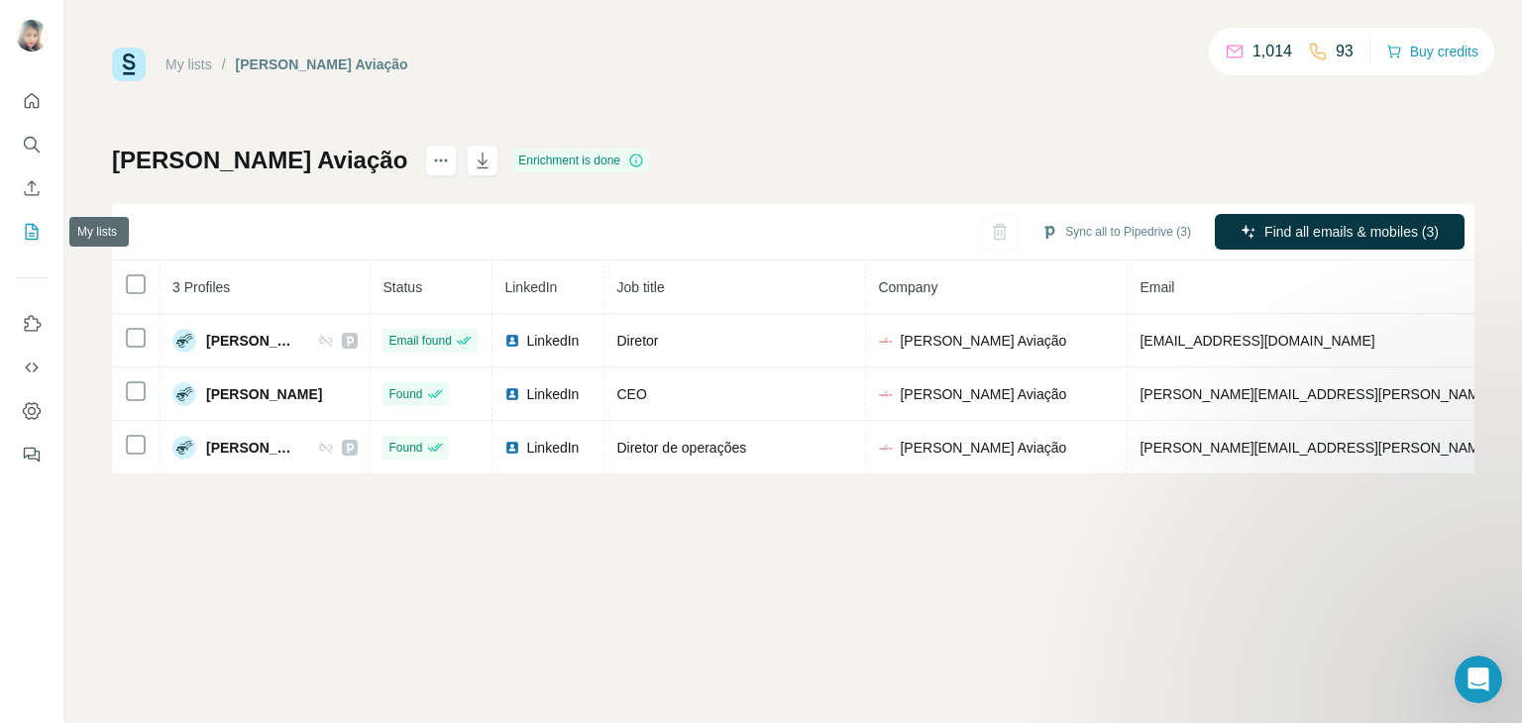
click at [26, 225] on icon "My lists" at bounding box center [32, 232] width 13 height 16
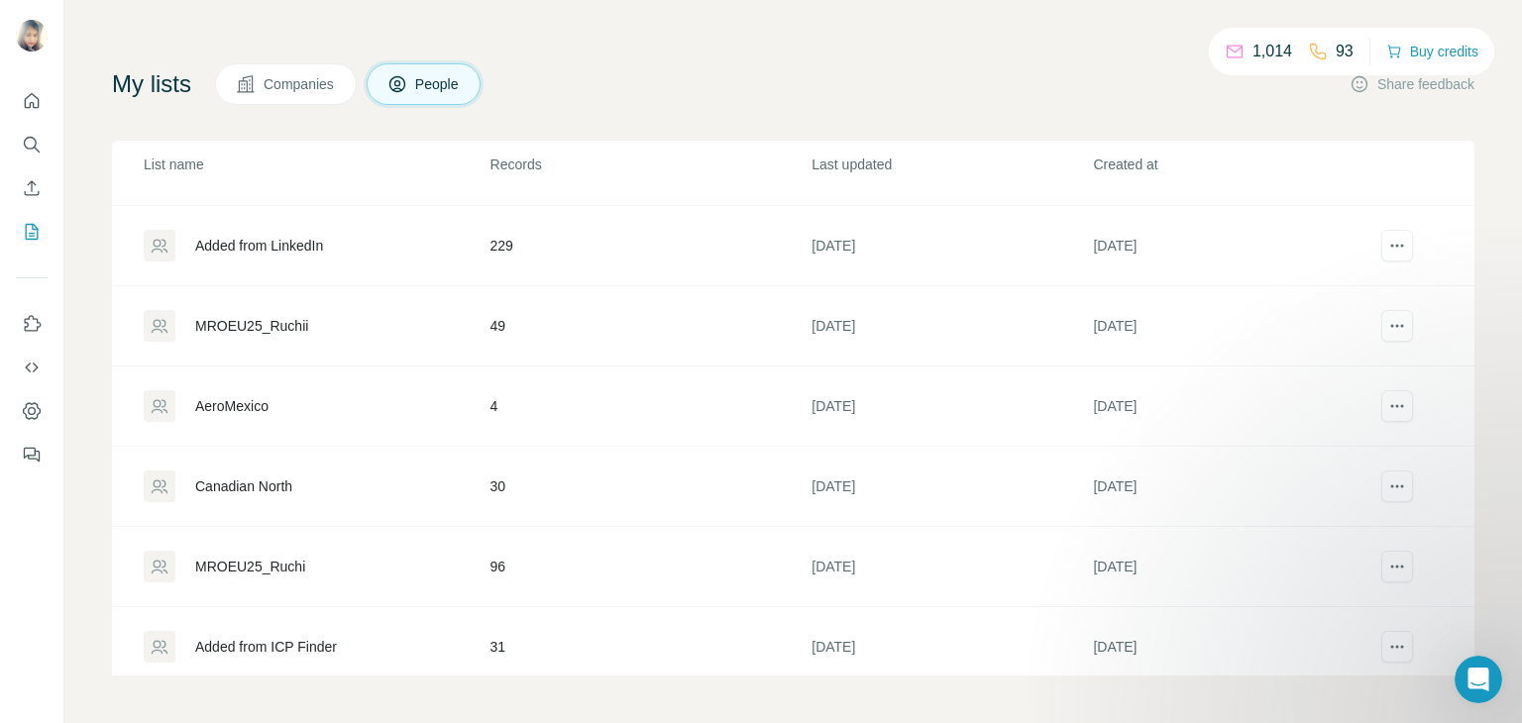
scroll to position [313, 0]
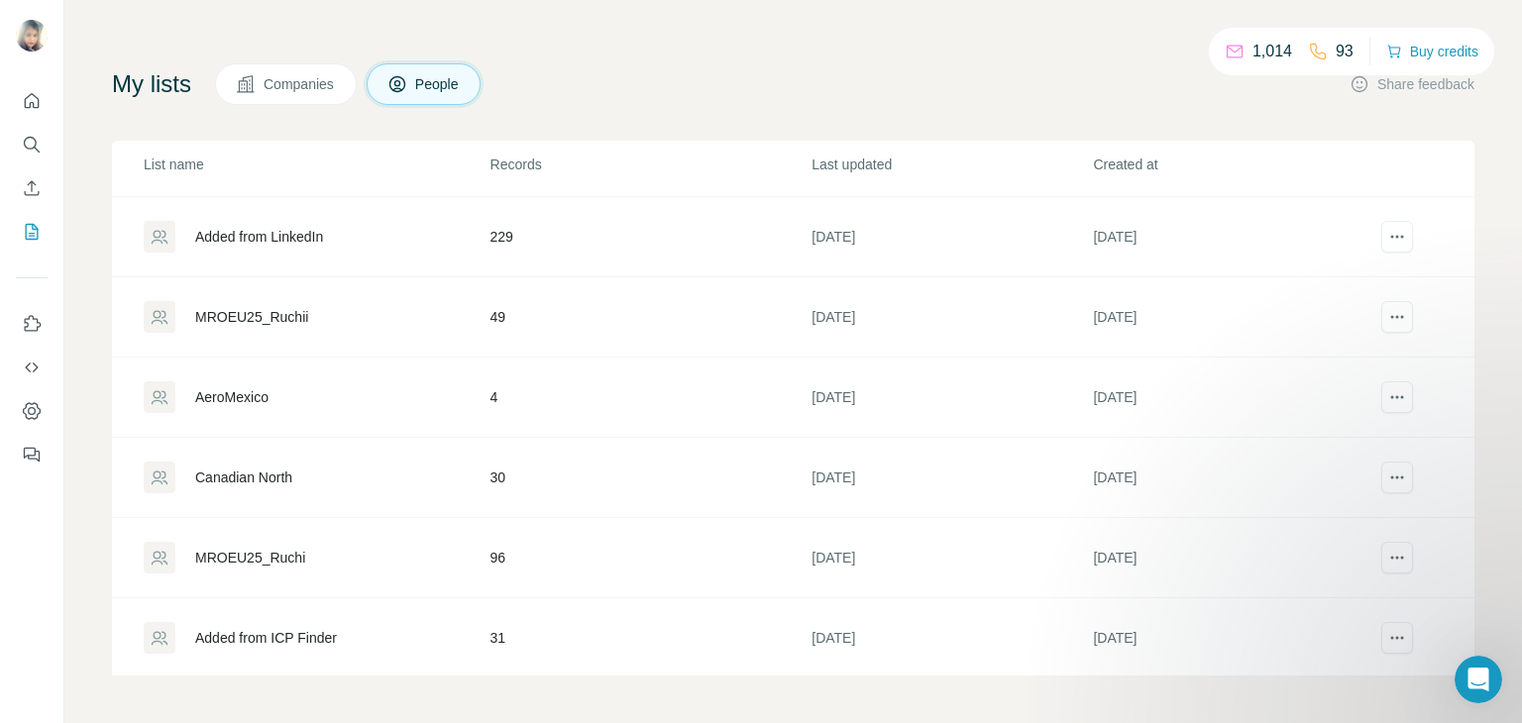
click at [250, 390] on div "AeroMexico" at bounding box center [231, 397] width 73 height 20
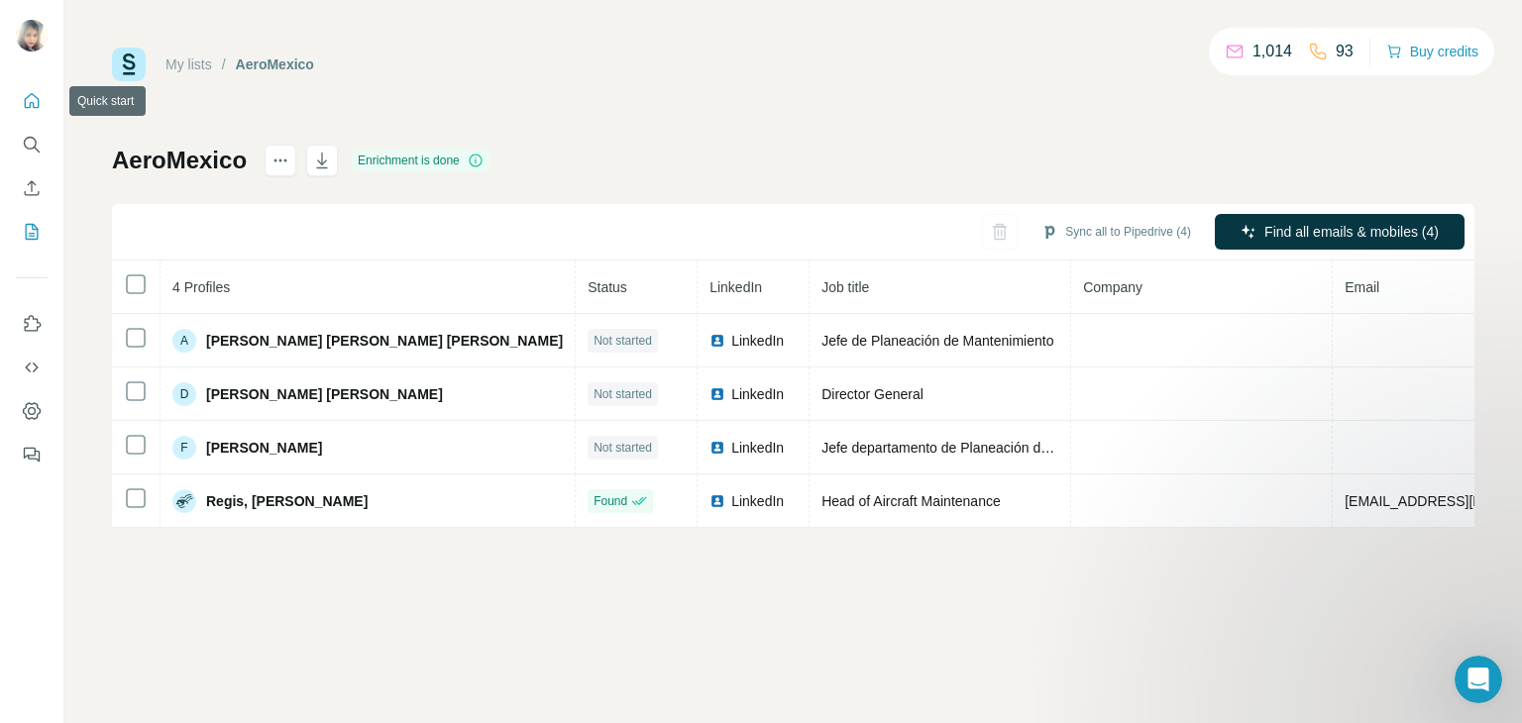
click at [29, 97] on icon "Quick start" at bounding box center [32, 101] width 20 height 20
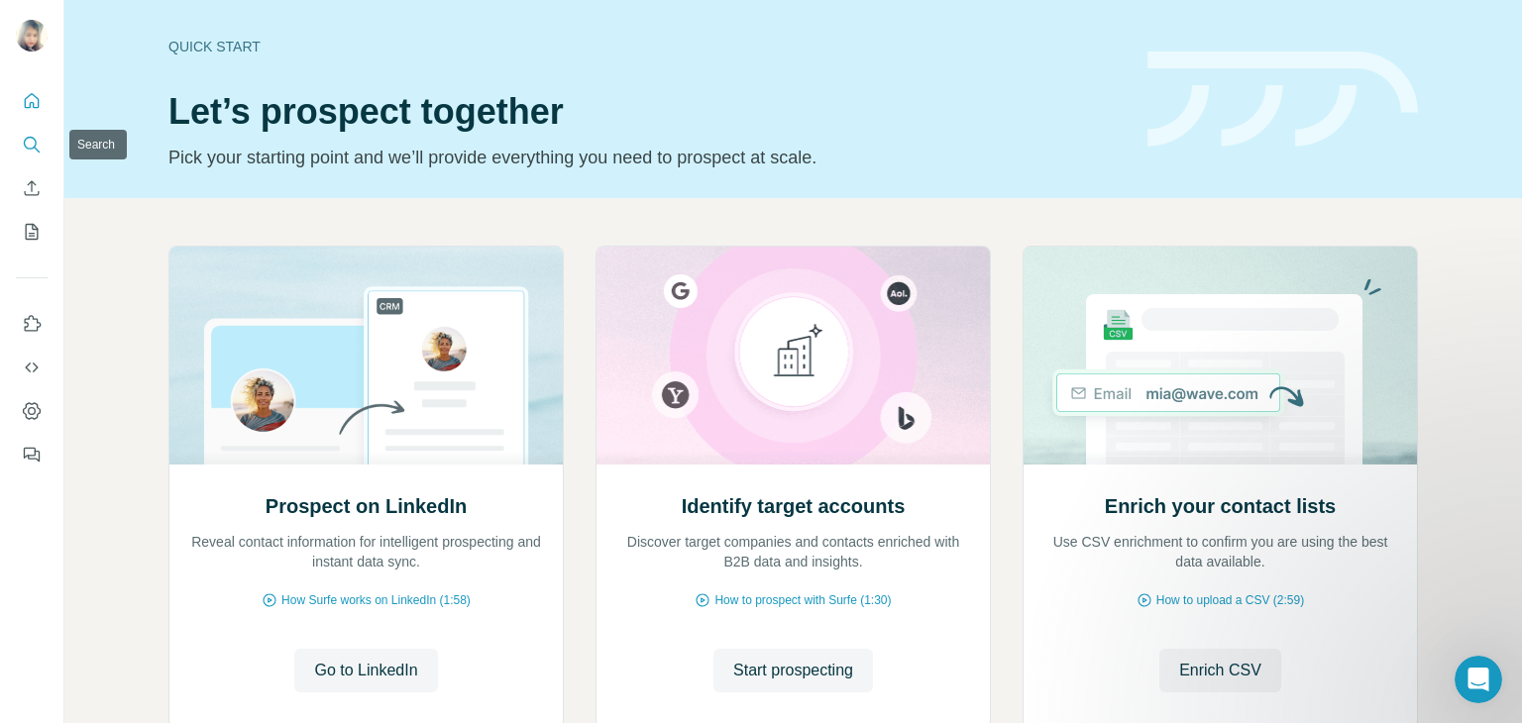
click at [29, 149] on icon "Search" at bounding box center [30, 143] width 13 height 13
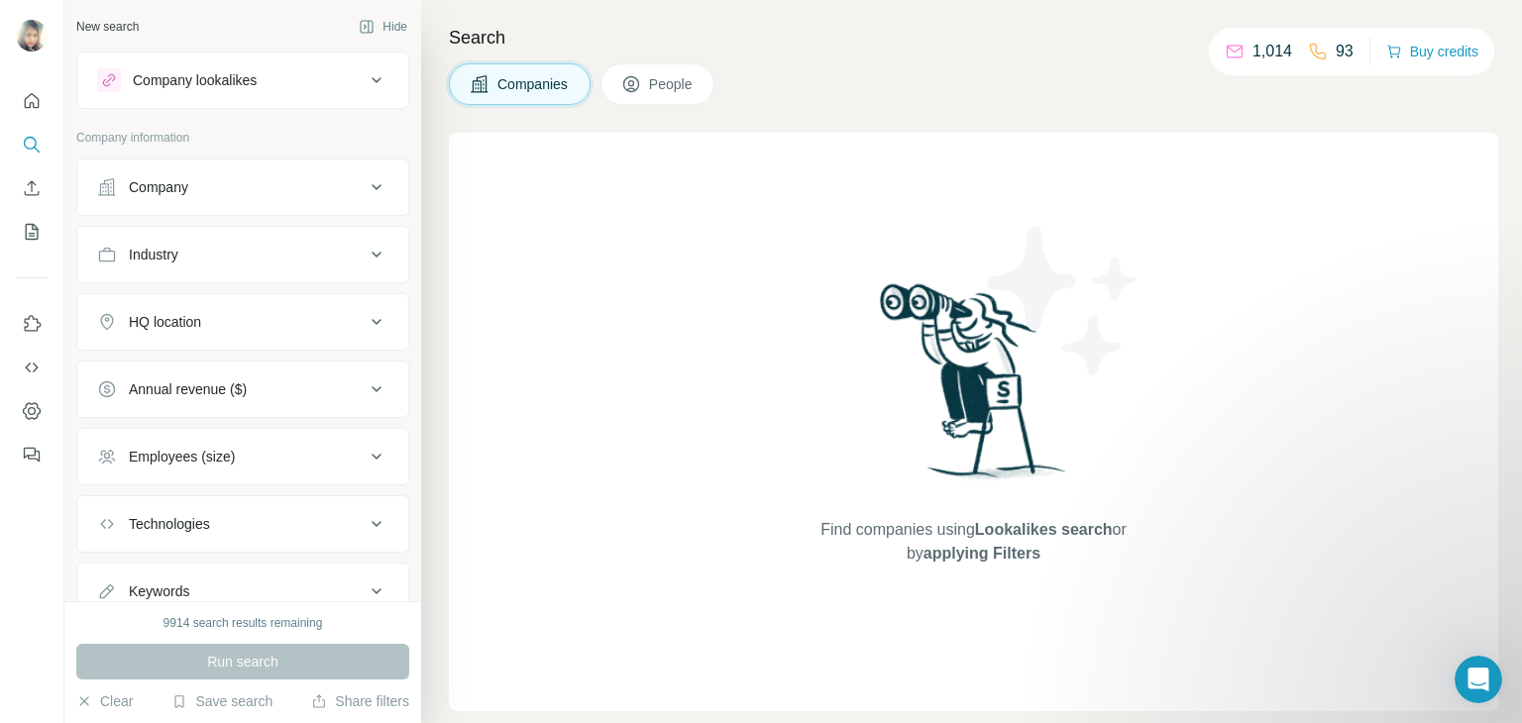
click at [173, 199] on button "Company" at bounding box center [242, 187] width 331 height 48
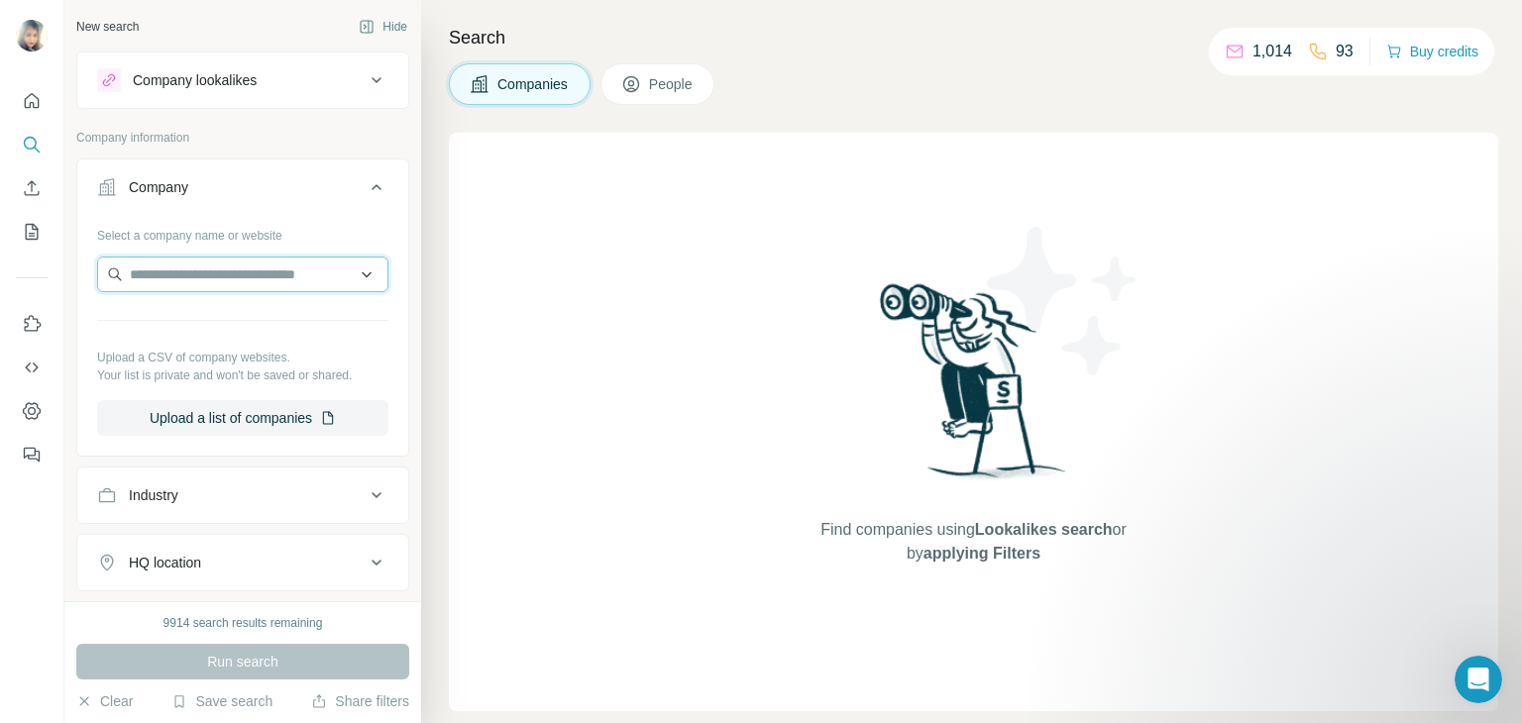
click at [183, 276] on input "text" at bounding box center [242, 275] width 291 height 36
type input "***"
click at [803, 72] on div "Companies People" at bounding box center [973, 84] width 1049 height 42
click at [189, 277] on input "text" at bounding box center [242, 275] width 291 height 36
paste input "**********"
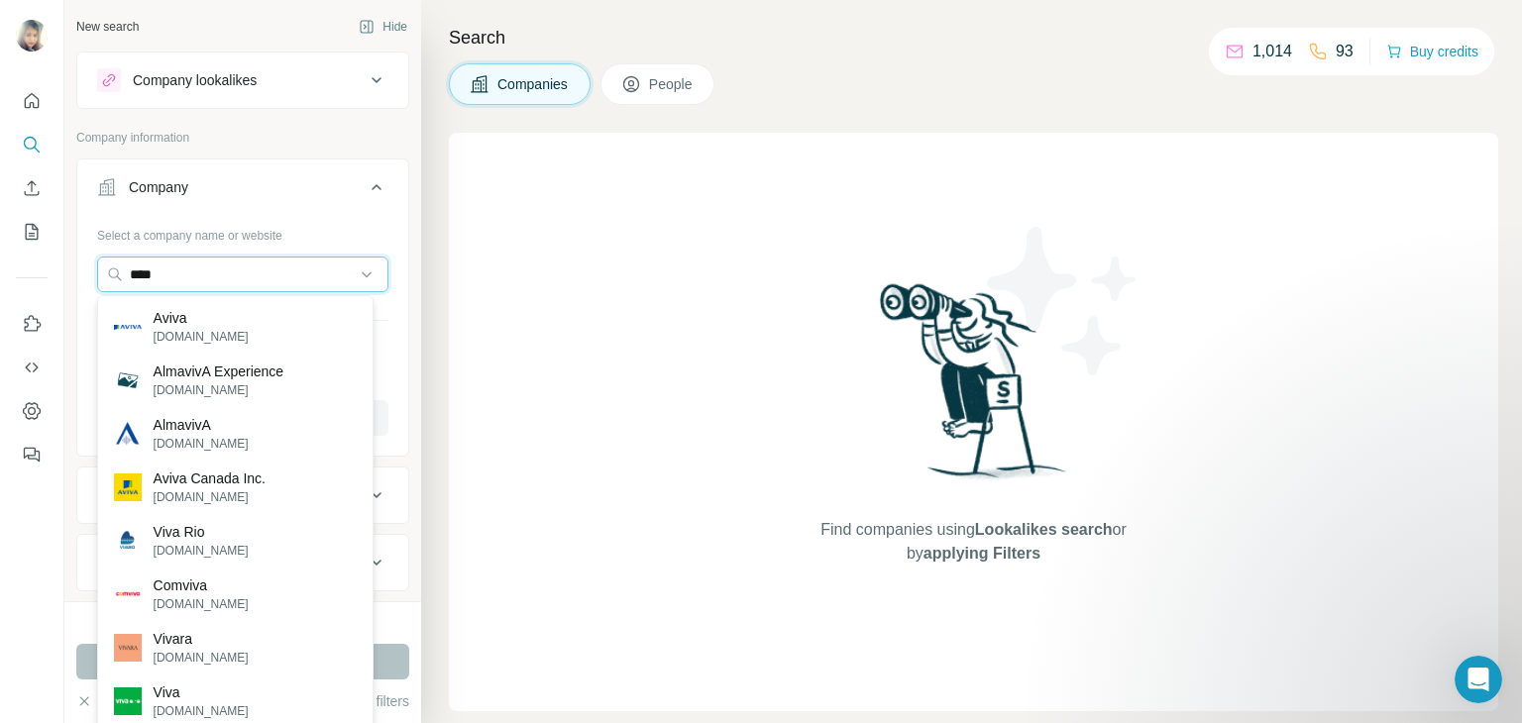
drag, startPoint x: 204, startPoint y: 285, endPoint x: 71, endPoint y: 278, distance: 132.9
click at [71, 278] on div "New search Hide Company lookalikes Company information Company Select a company…" at bounding box center [242, 300] width 357 height 601
paste input "**********"
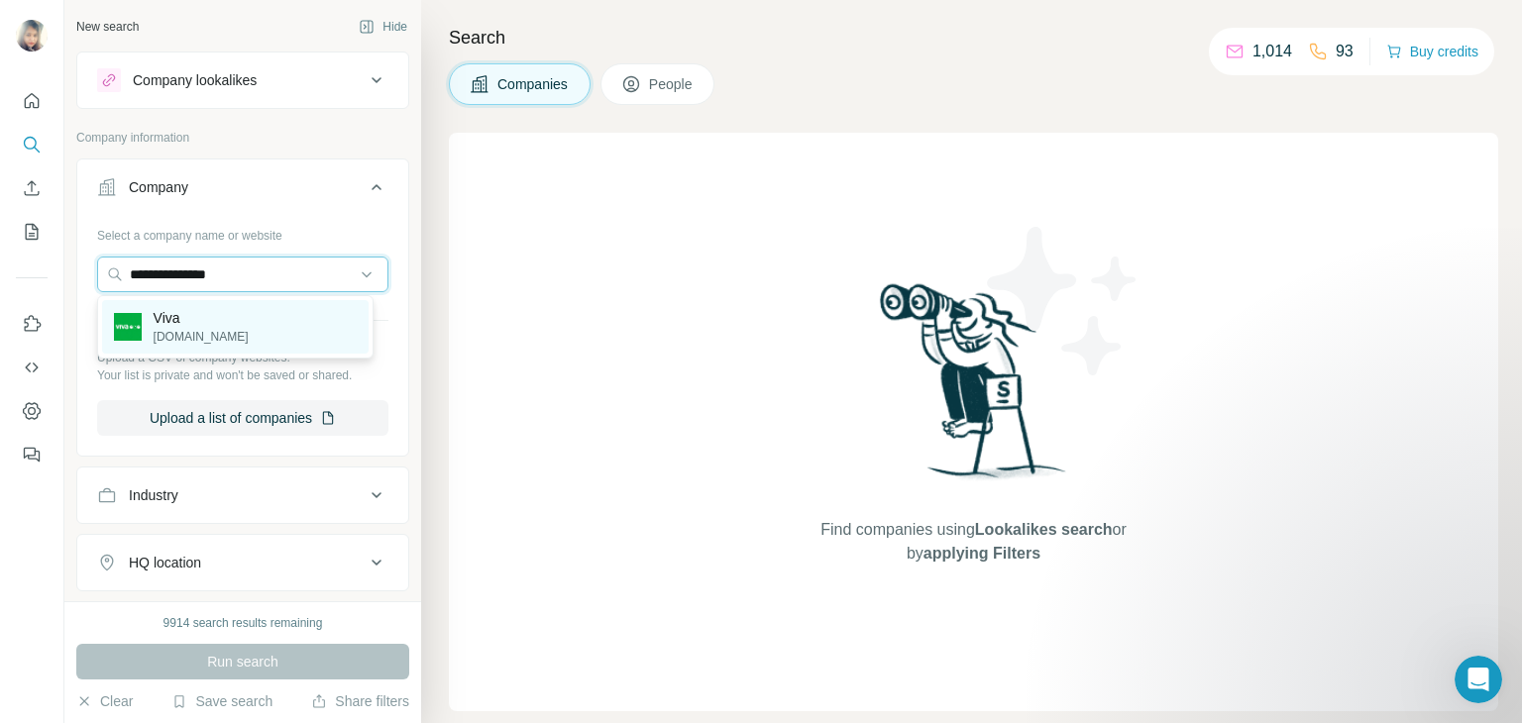
type input "**********"
click at [213, 324] on p "Viva" at bounding box center [201, 318] width 95 height 20
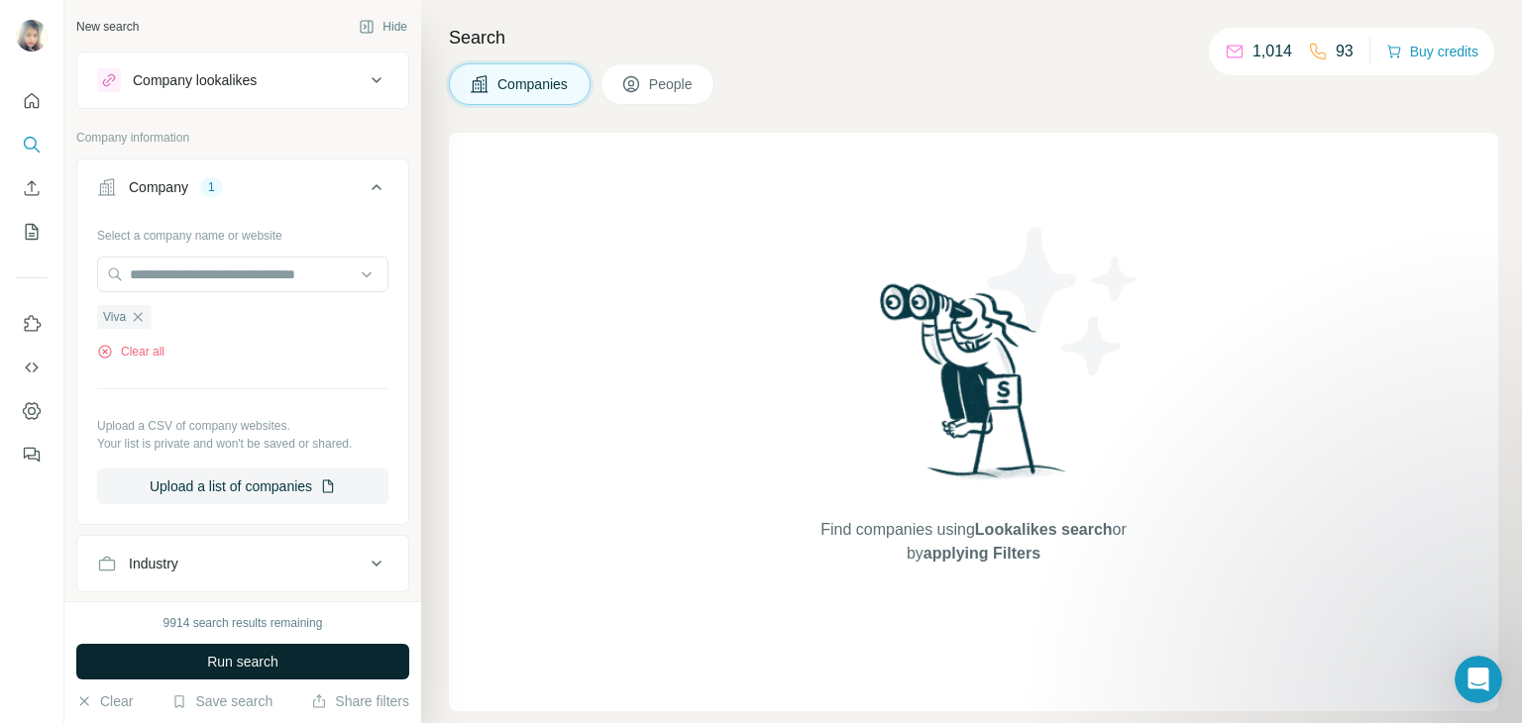
click at [232, 662] on span "Run search" at bounding box center [242, 662] width 71 height 20
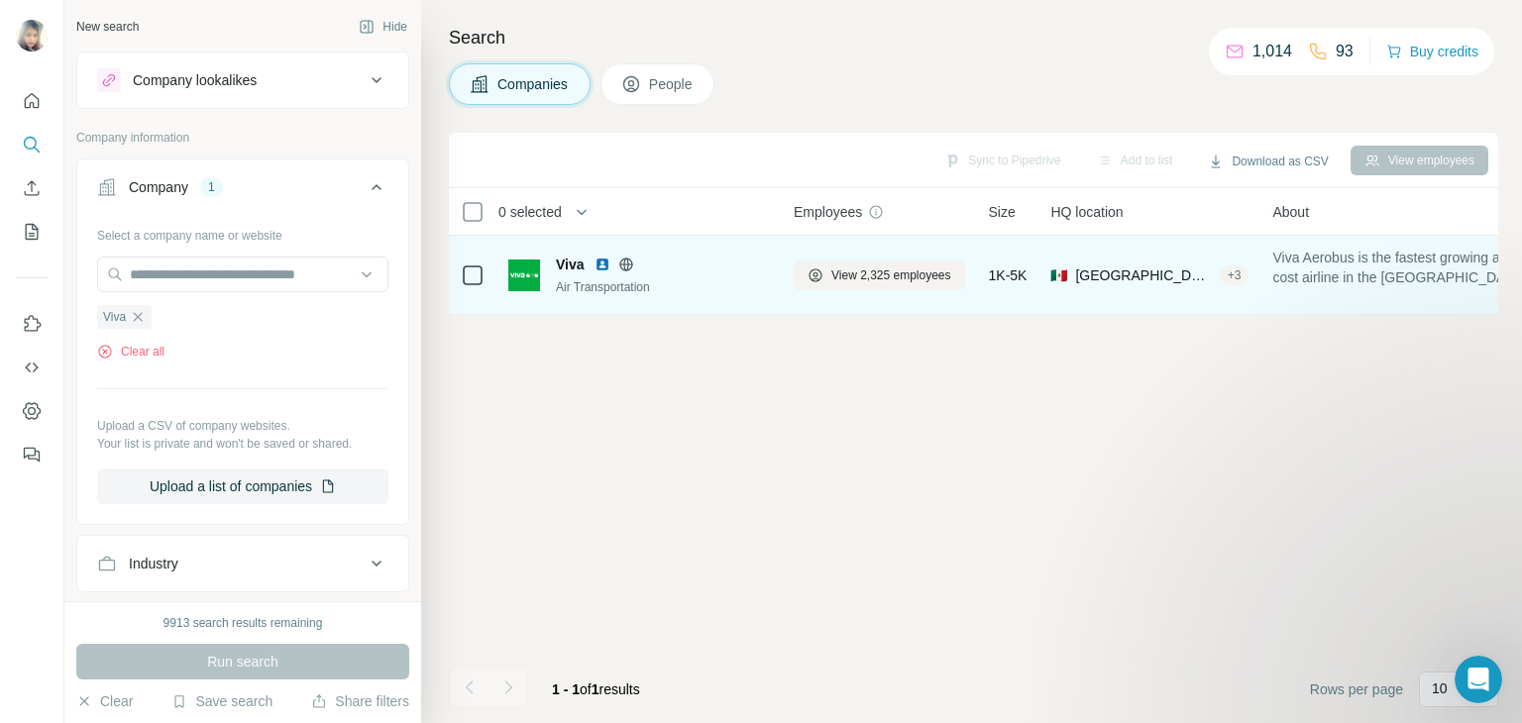
click at [564, 270] on span "Viva" at bounding box center [570, 265] width 29 height 20
click at [572, 273] on div "Viva Air Transportation" at bounding box center [663, 276] width 214 height 42
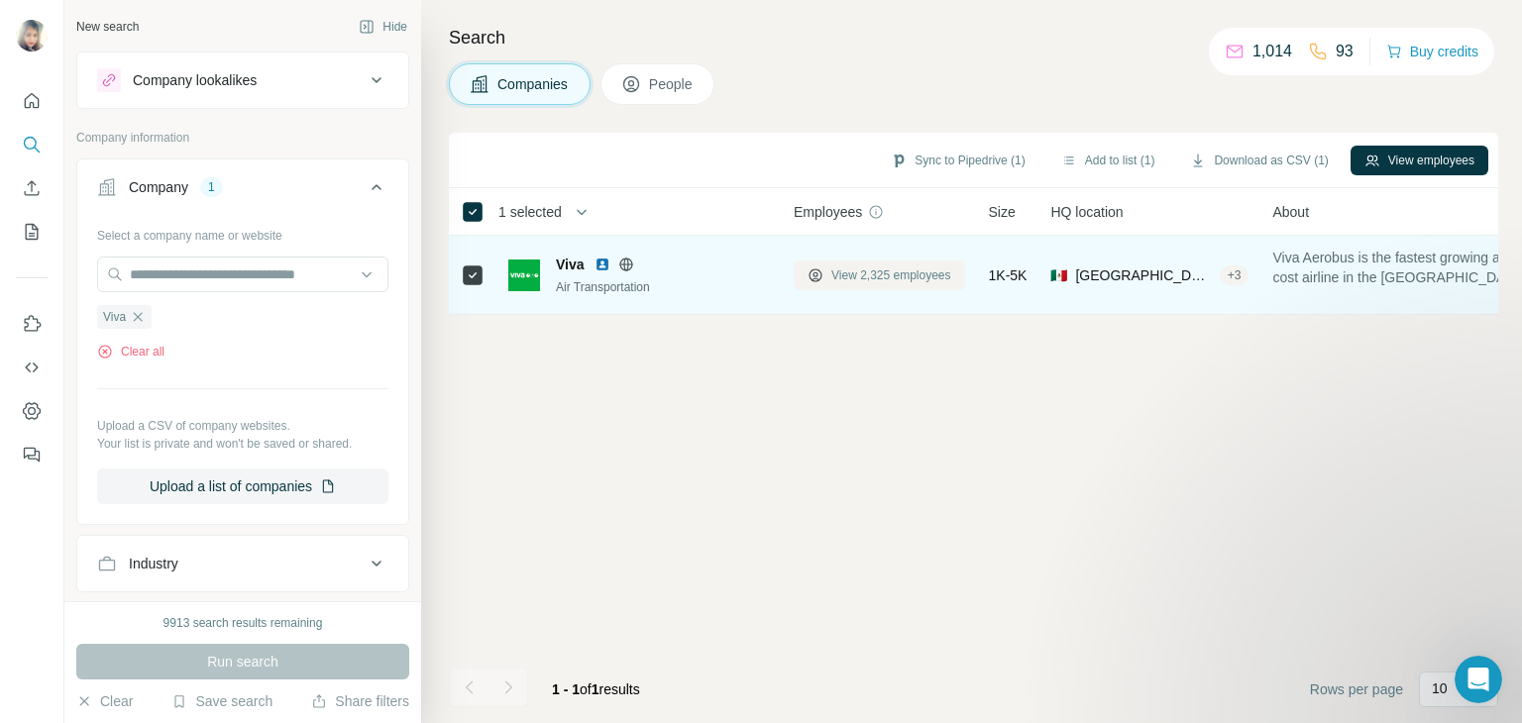
click at [871, 269] on span "View 2,325 employees" at bounding box center [891, 275] width 120 height 18
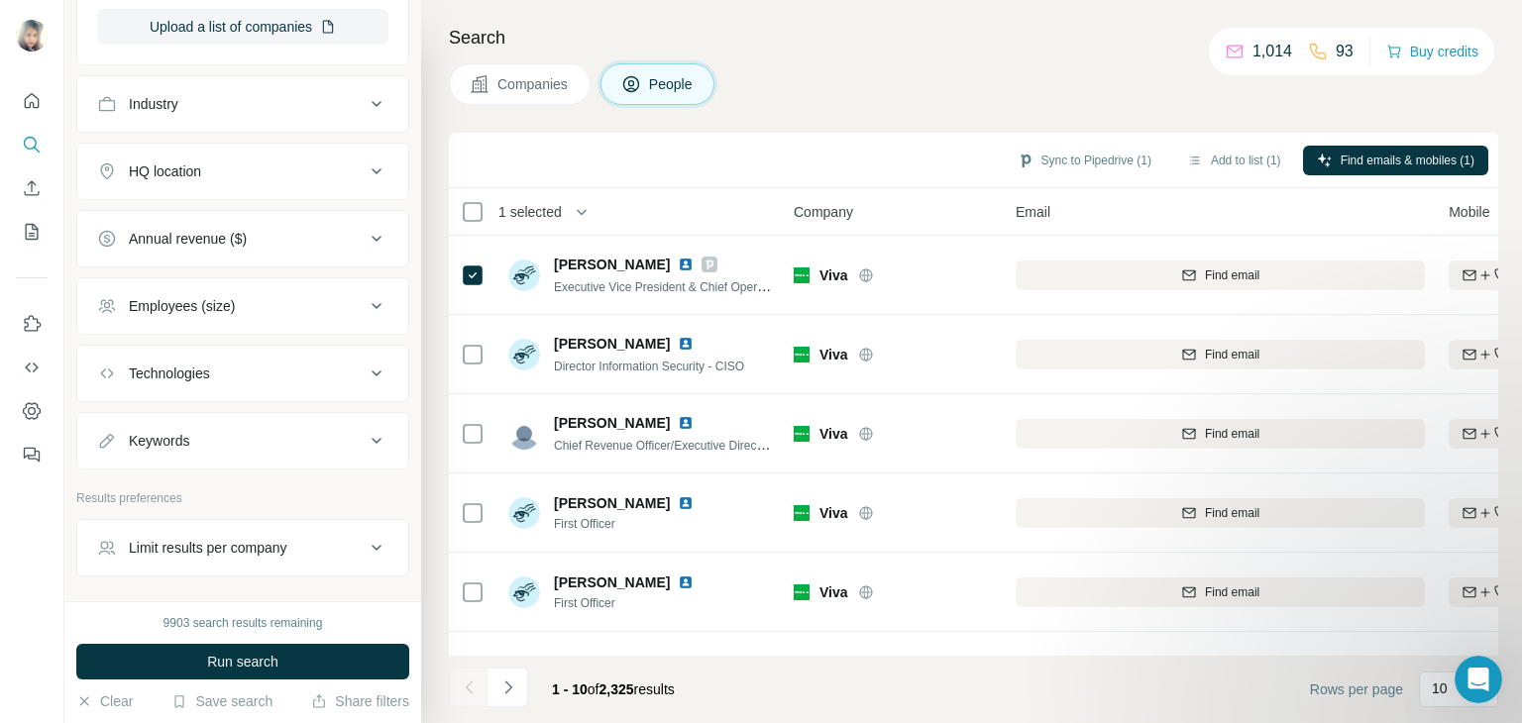
scroll to position [786, 0]
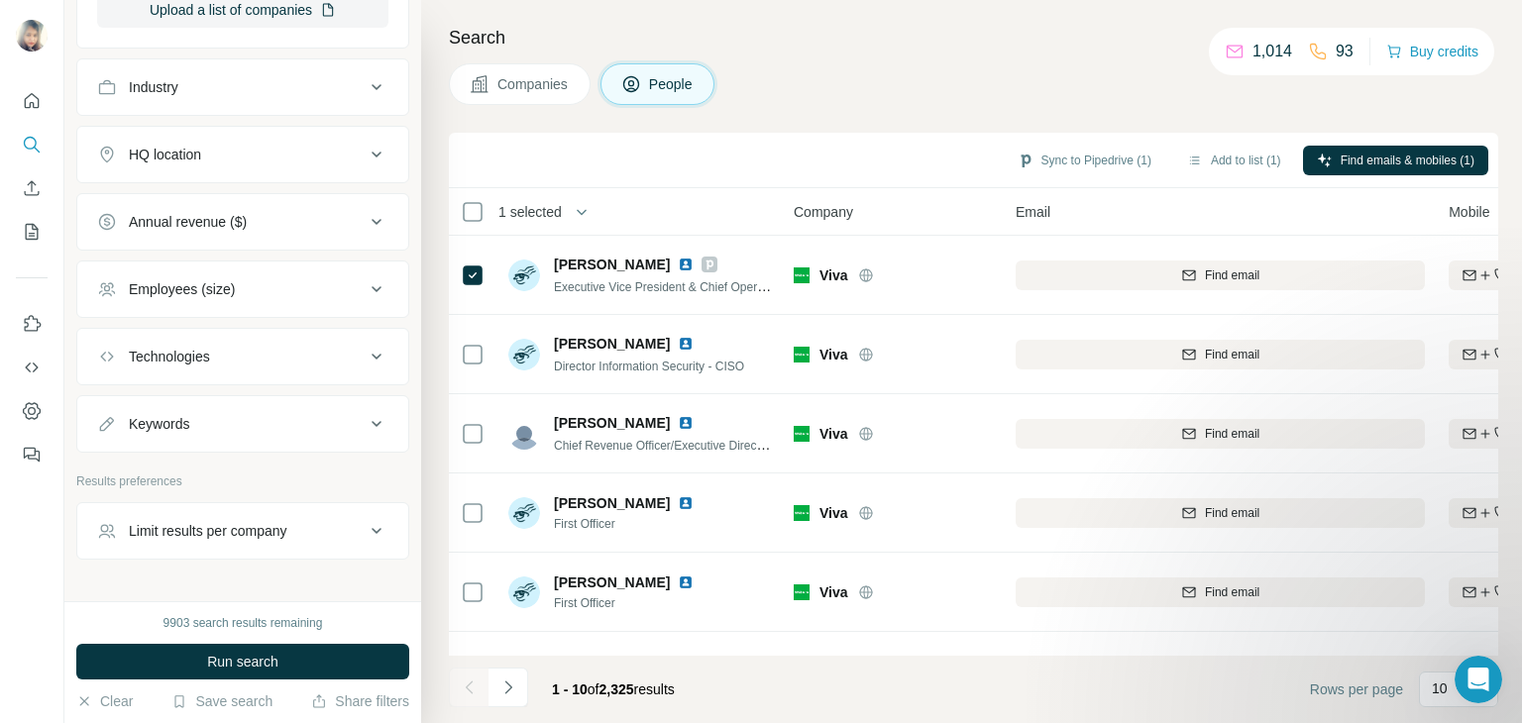
click at [365, 419] on icon at bounding box center [377, 424] width 24 height 24
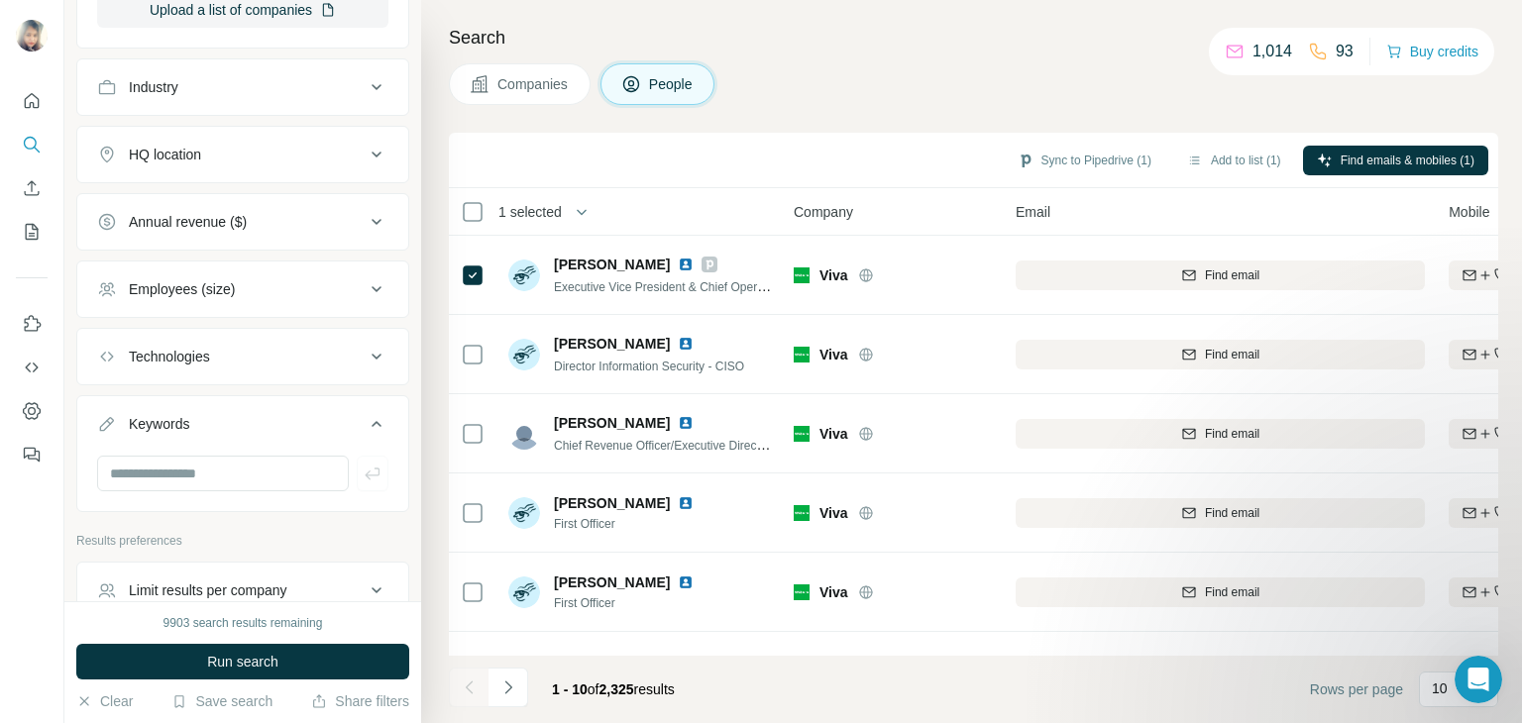
click at [365, 412] on icon at bounding box center [377, 424] width 24 height 24
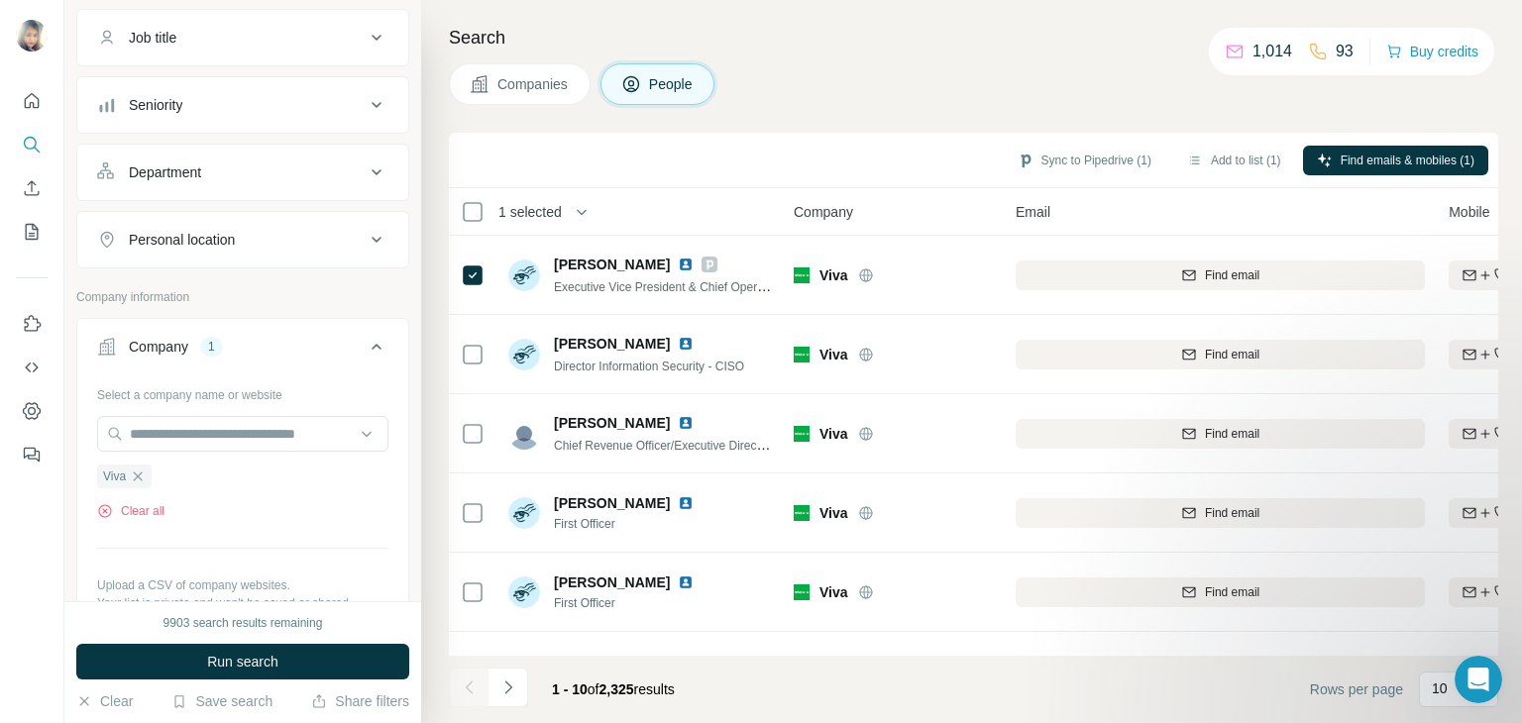
scroll to position [95, 0]
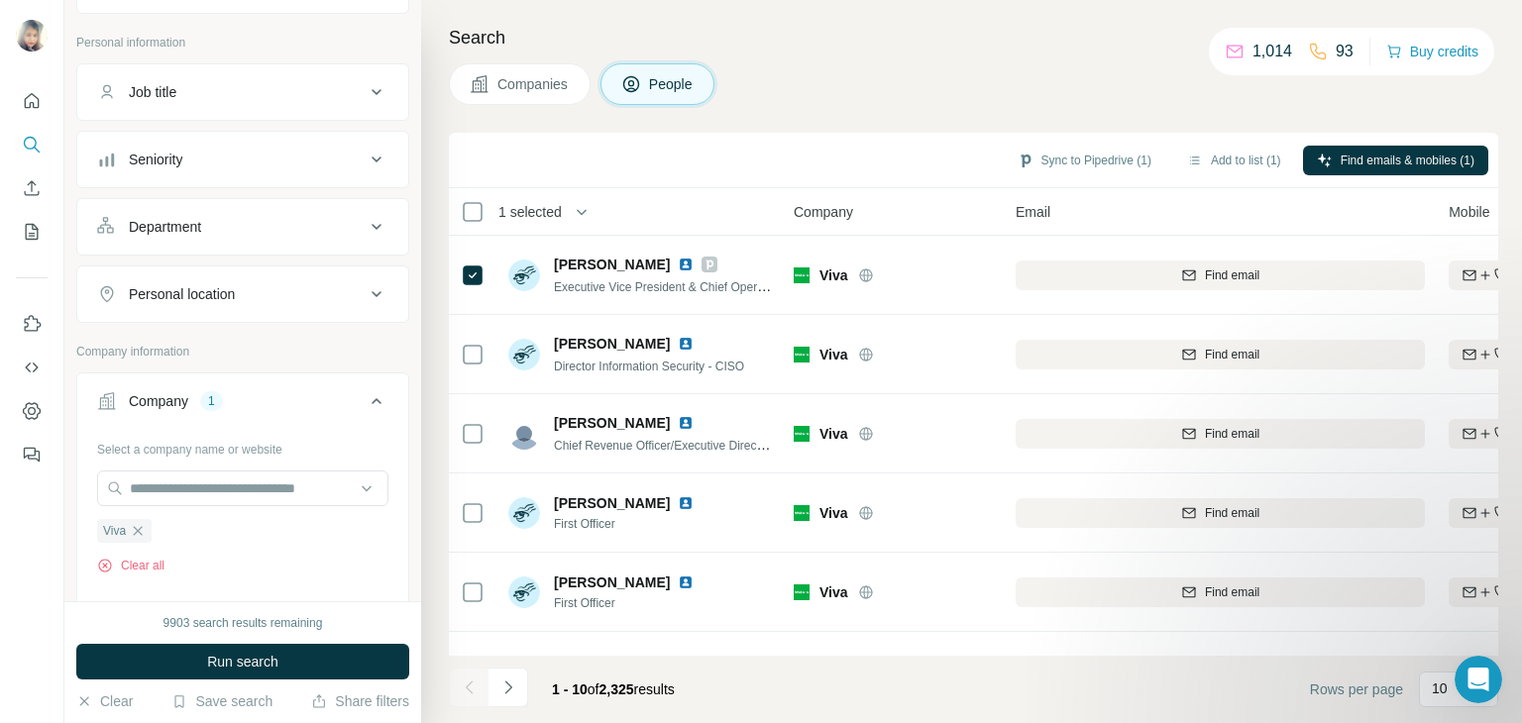
click at [369, 161] on icon at bounding box center [377, 160] width 24 height 24
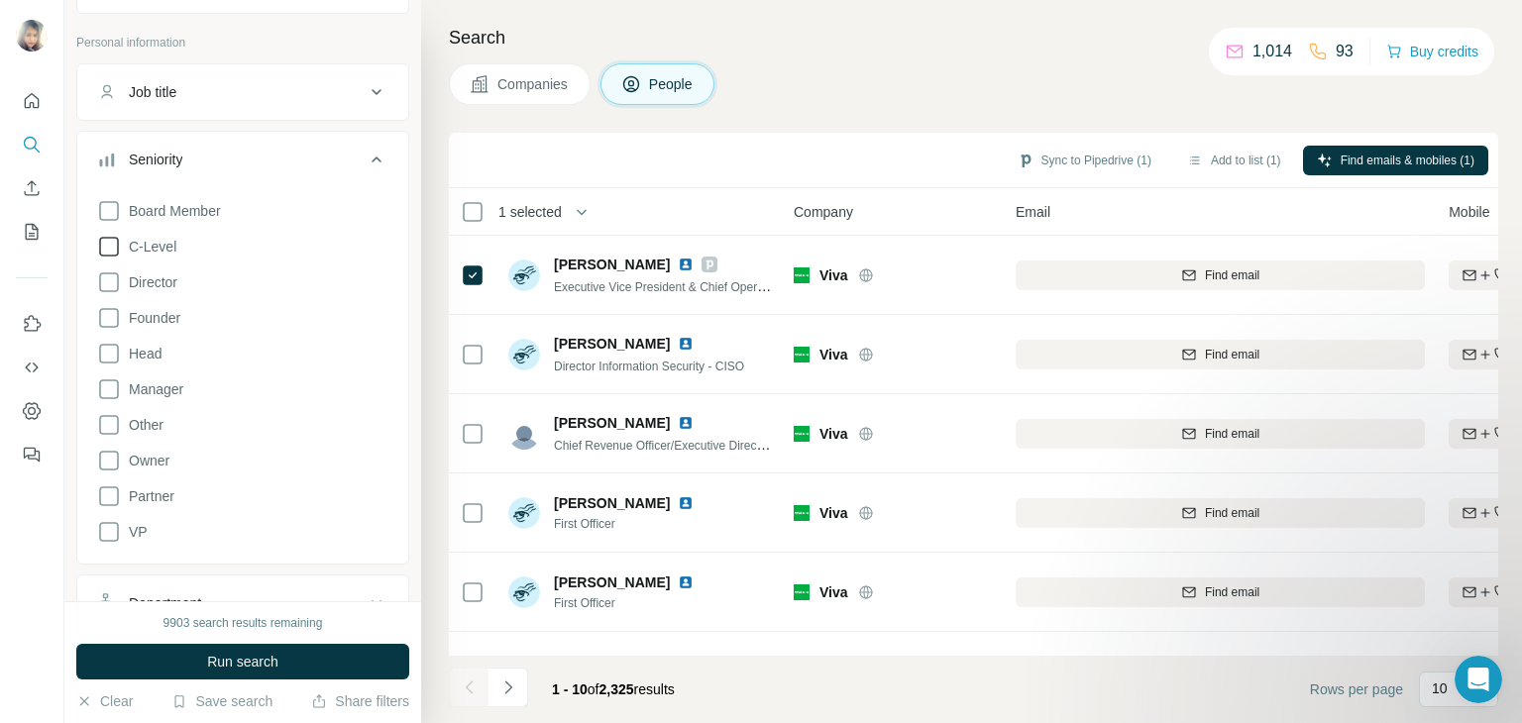
click at [115, 240] on icon at bounding box center [109, 247] width 24 height 24
click at [111, 283] on icon at bounding box center [109, 282] width 24 height 24
click at [106, 356] on icon at bounding box center [109, 354] width 24 height 24
click at [106, 393] on icon at bounding box center [109, 389] width 24 height 24
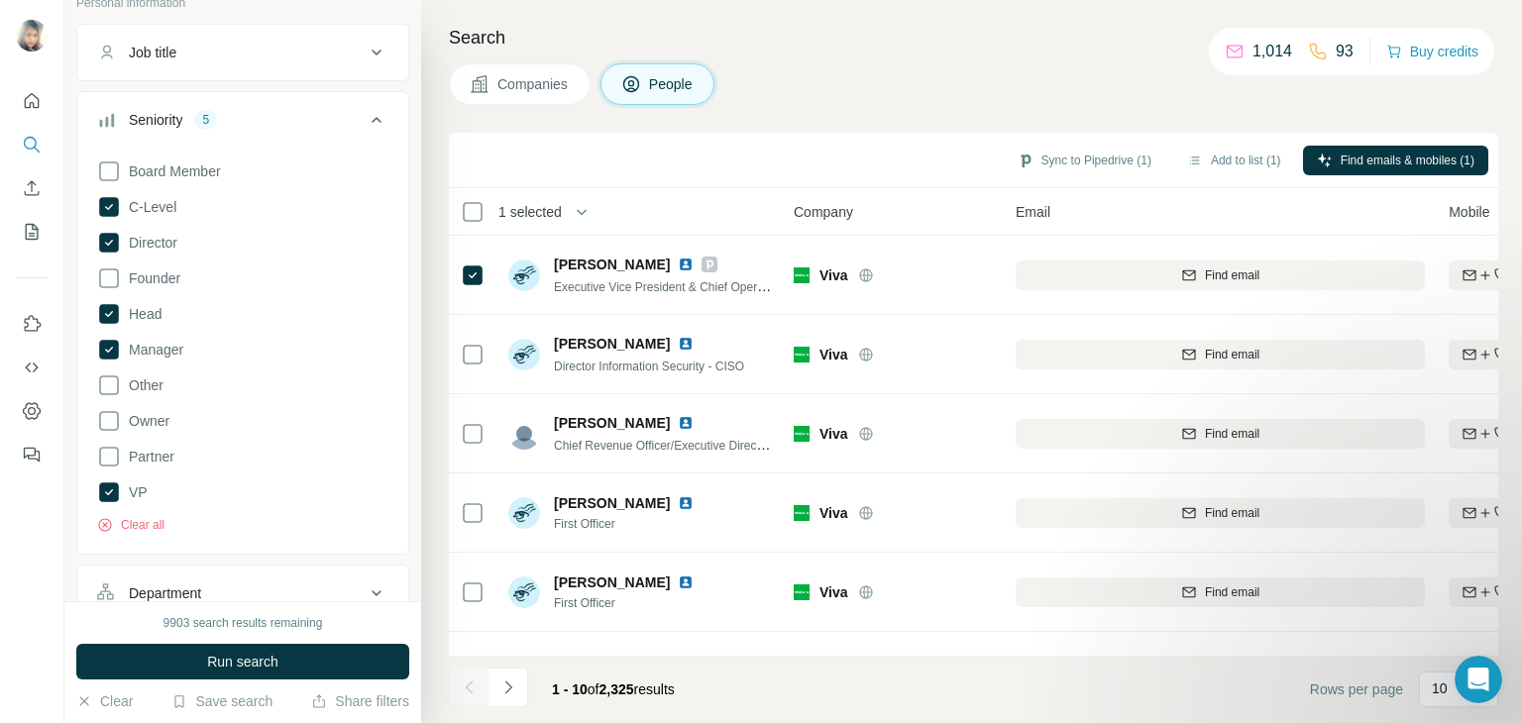
scroll to position [176, 0]
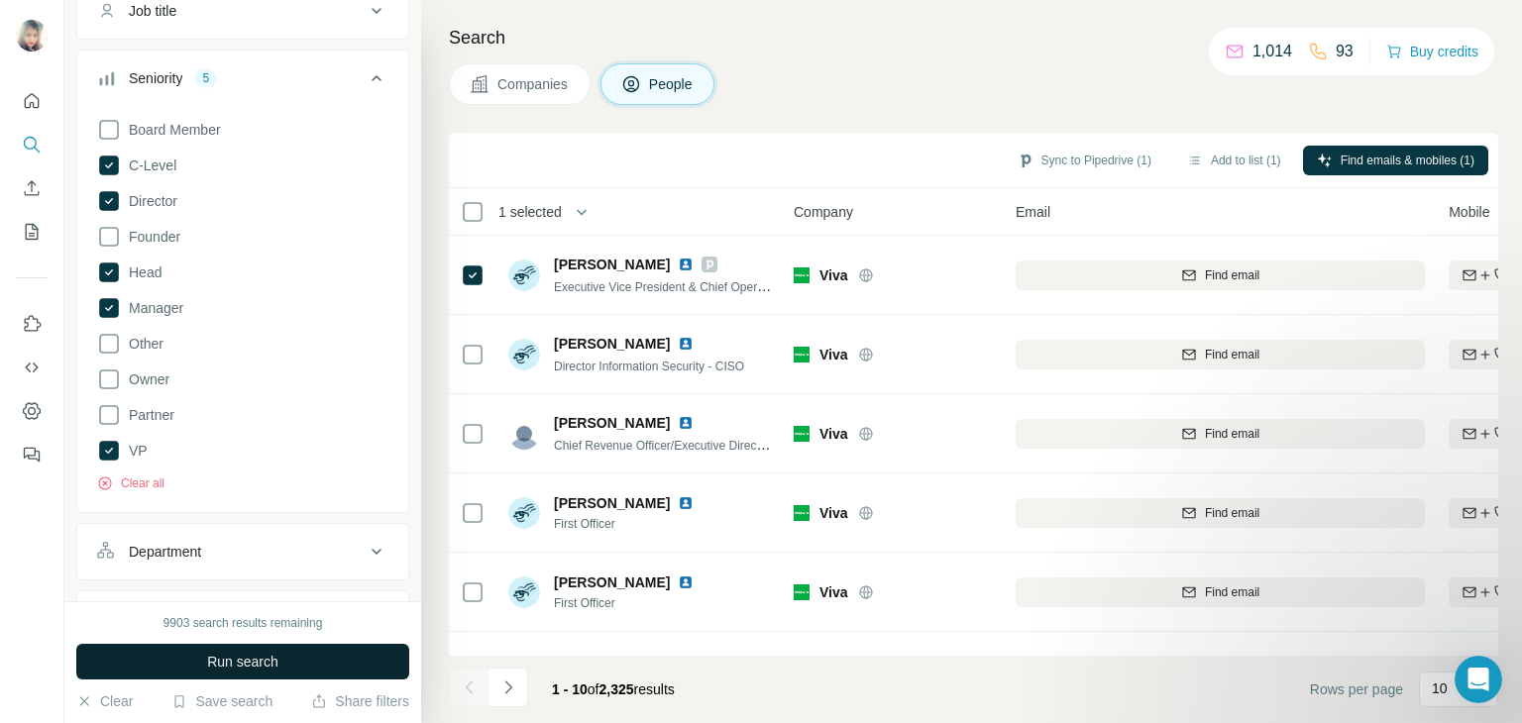
click at [220, 654] on span "Run search" at bounding box center [242, 662] width 71 height 20
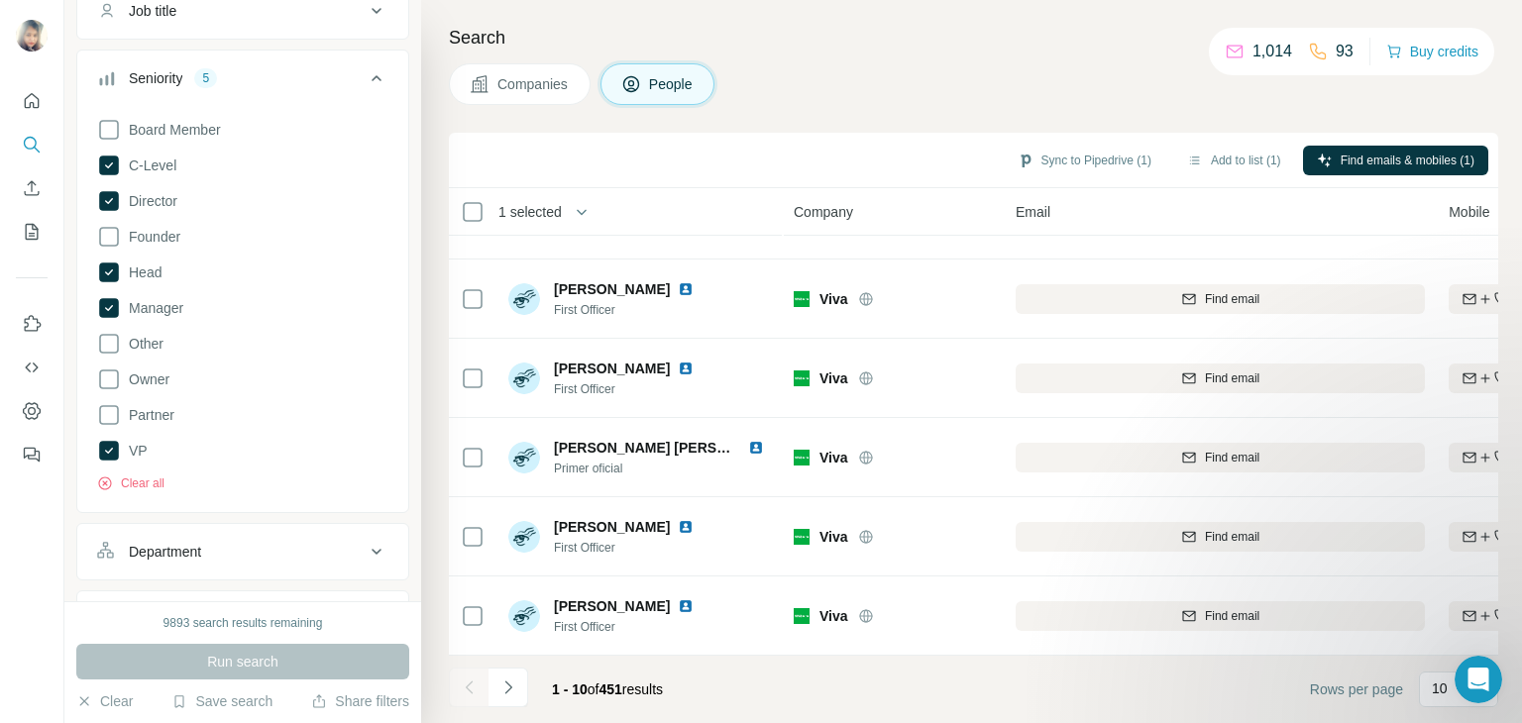
scroll to position [382, 0]
click at [507, 693] on icon "Navigate to next page" at bounding box center [508, 688] width 20 height 20
click at [1443, 688] on p "10" at bounding box center [1439, 689] width 16 height 20
click at [1438, 544] on p "60" at bounding box center [1443, 538] width 16 height 20
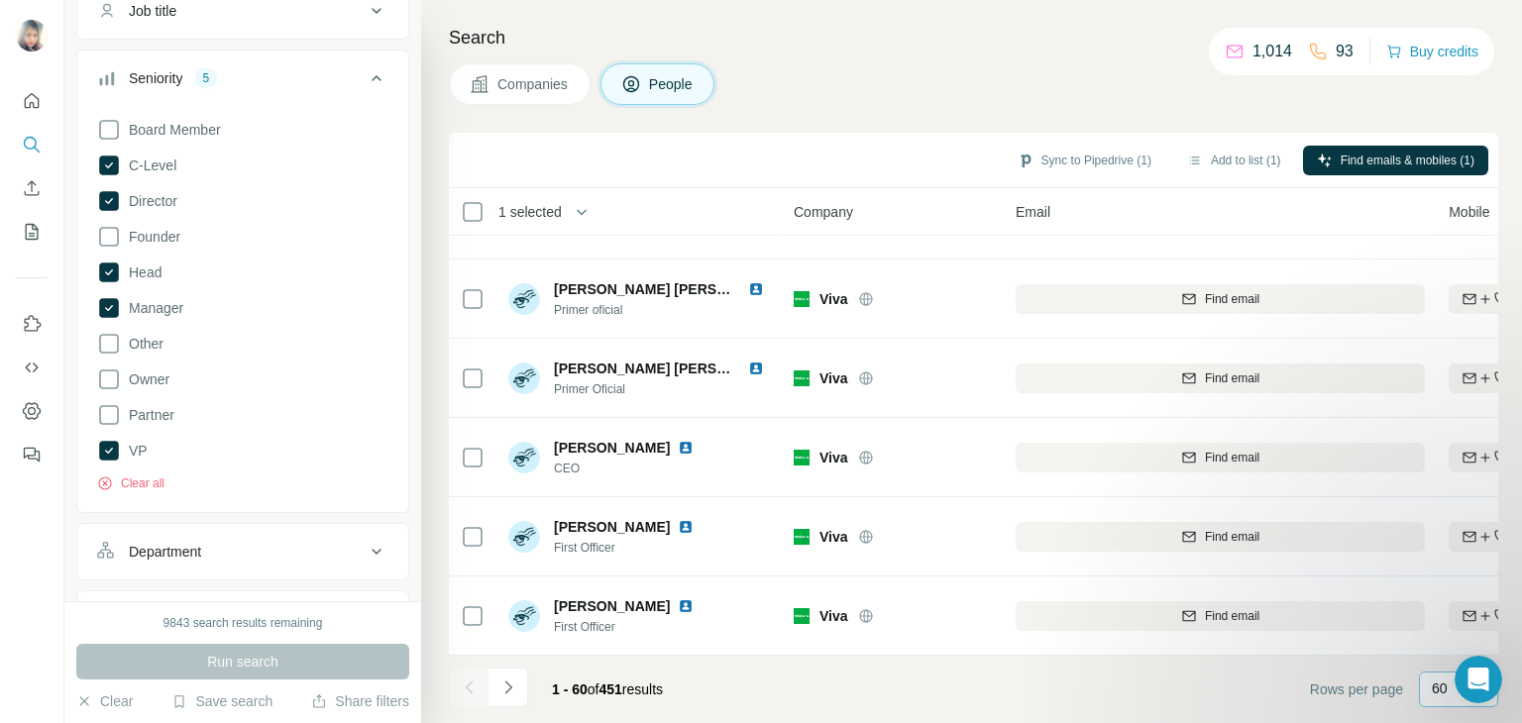
scroll to position [4345, 0]
click at [509, 679] on icon "Navigate to next page" at bounding box center [508, 688] width 20 height 20
click at [514, 690] on icon "Navigate to next page" at bounding box center [508, 688] width 20 height 20
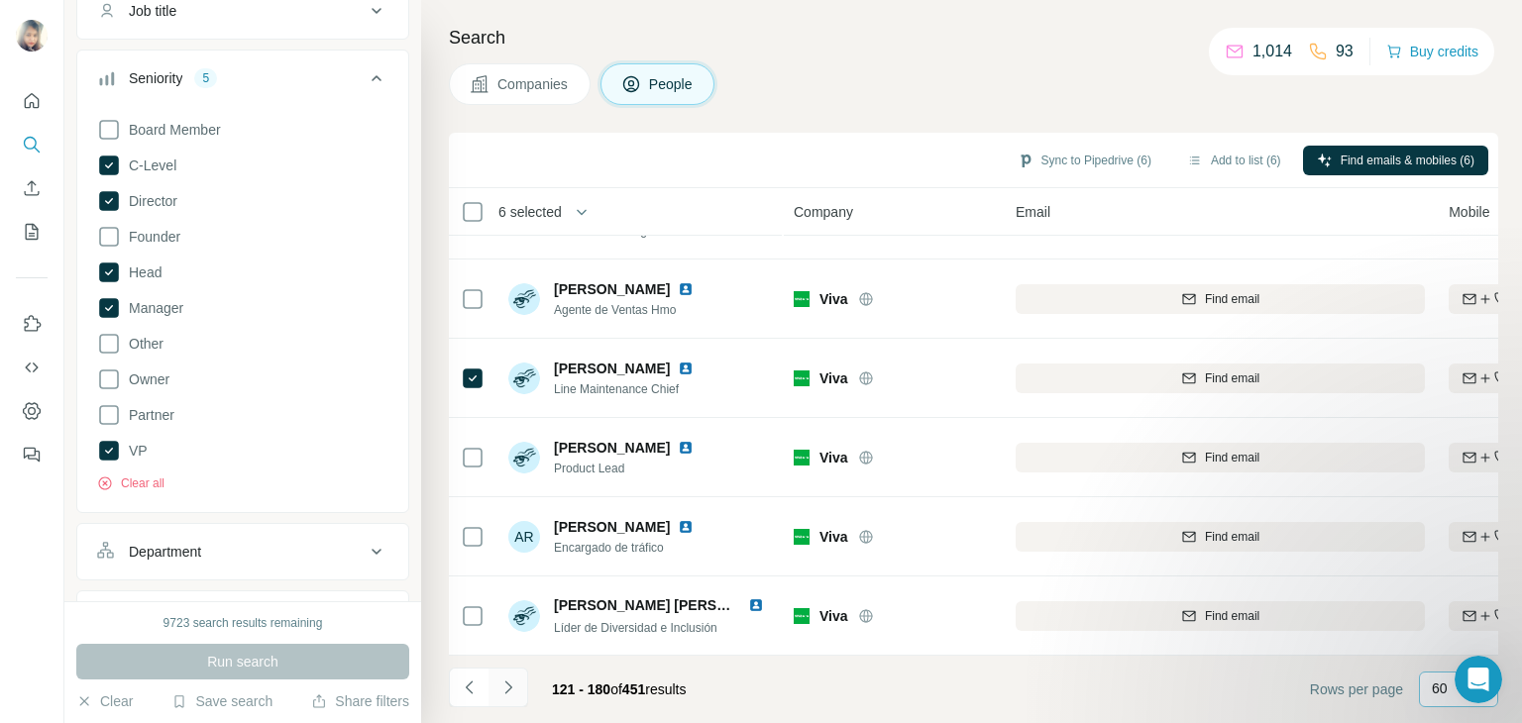
click at [509, 686] on icon "Navigate to next page" at bounding box center [507, 687] width 7 height 13
click at [496, 683] on button "Navigate to next page" at bounding box center [508, 688] width 40 height 40
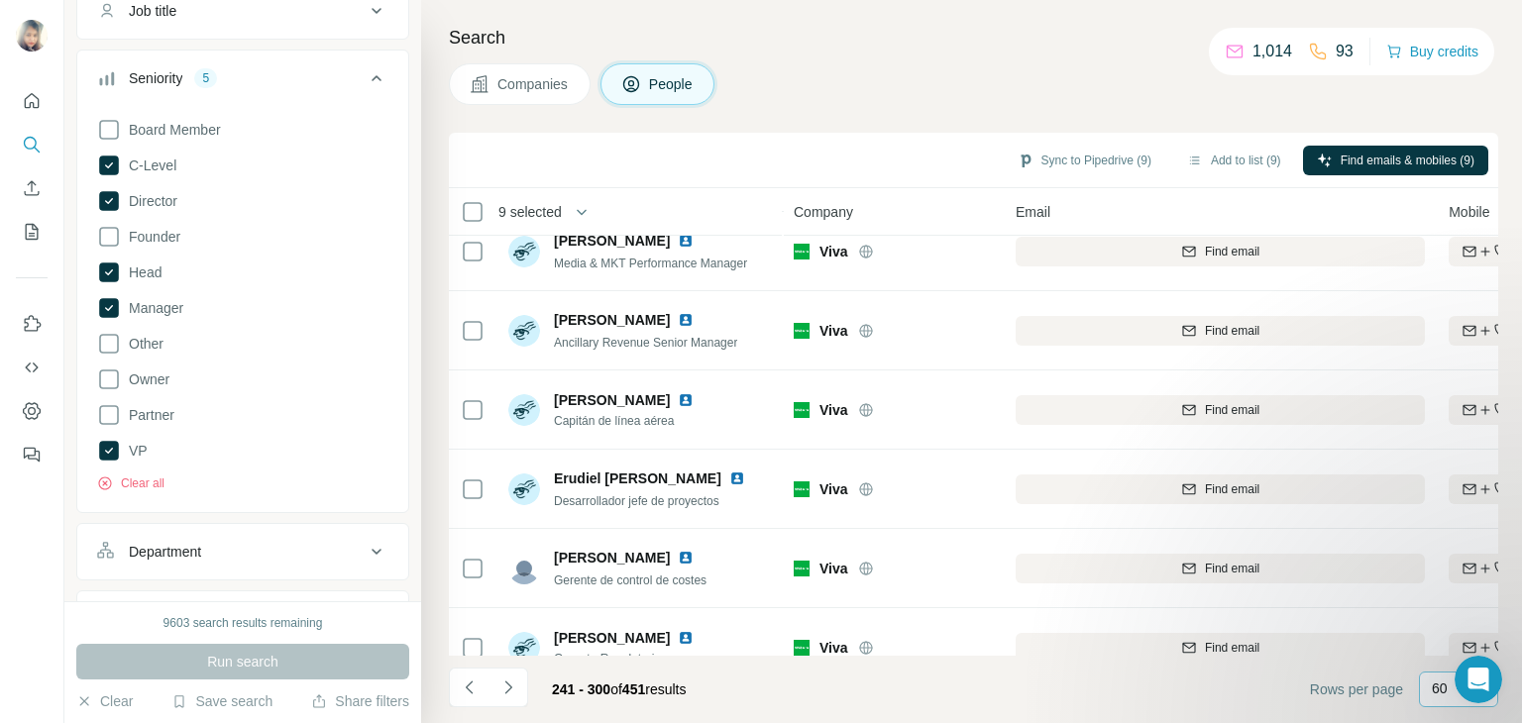
scroll to position [0, 0]
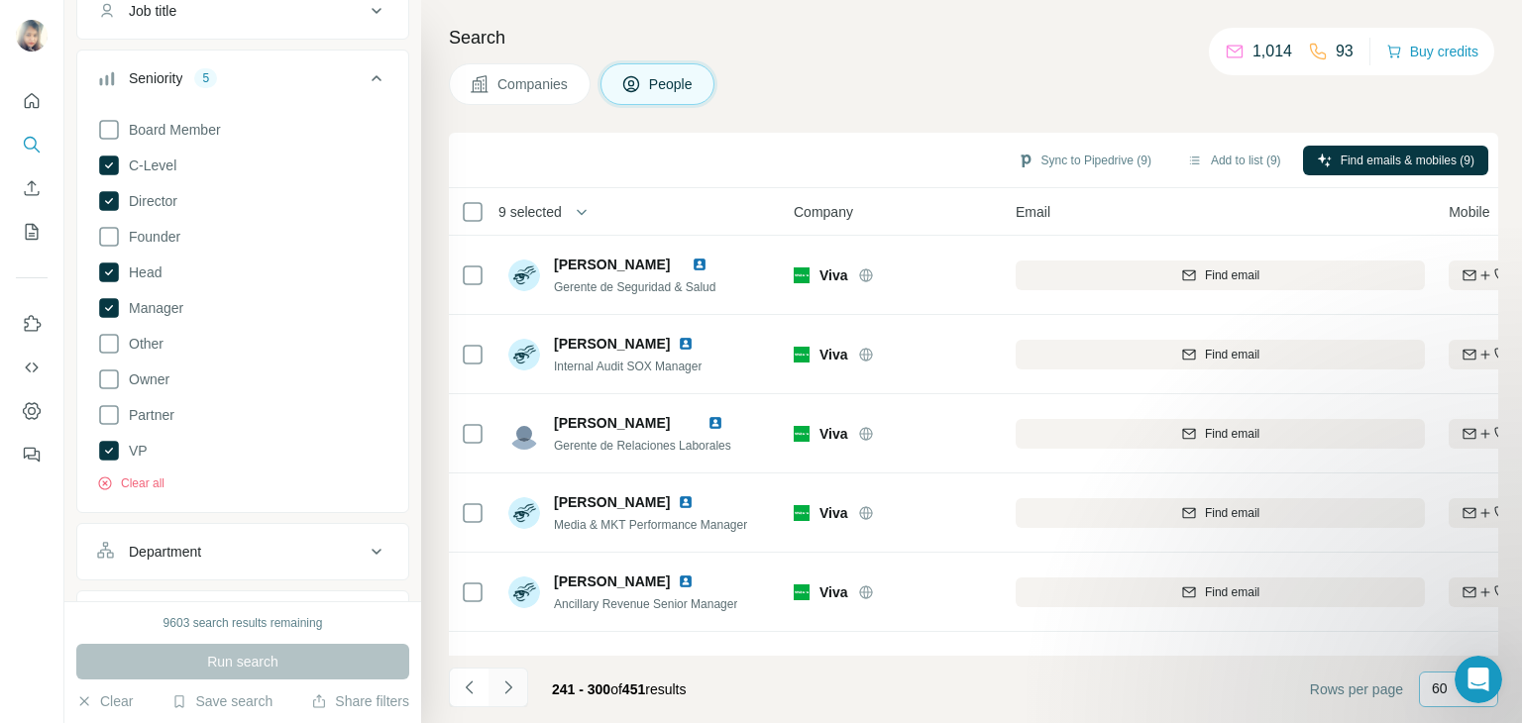
click at [502, 683] on icon "Navigate to next page" at bounding box center [508, 688] width 20 height 20
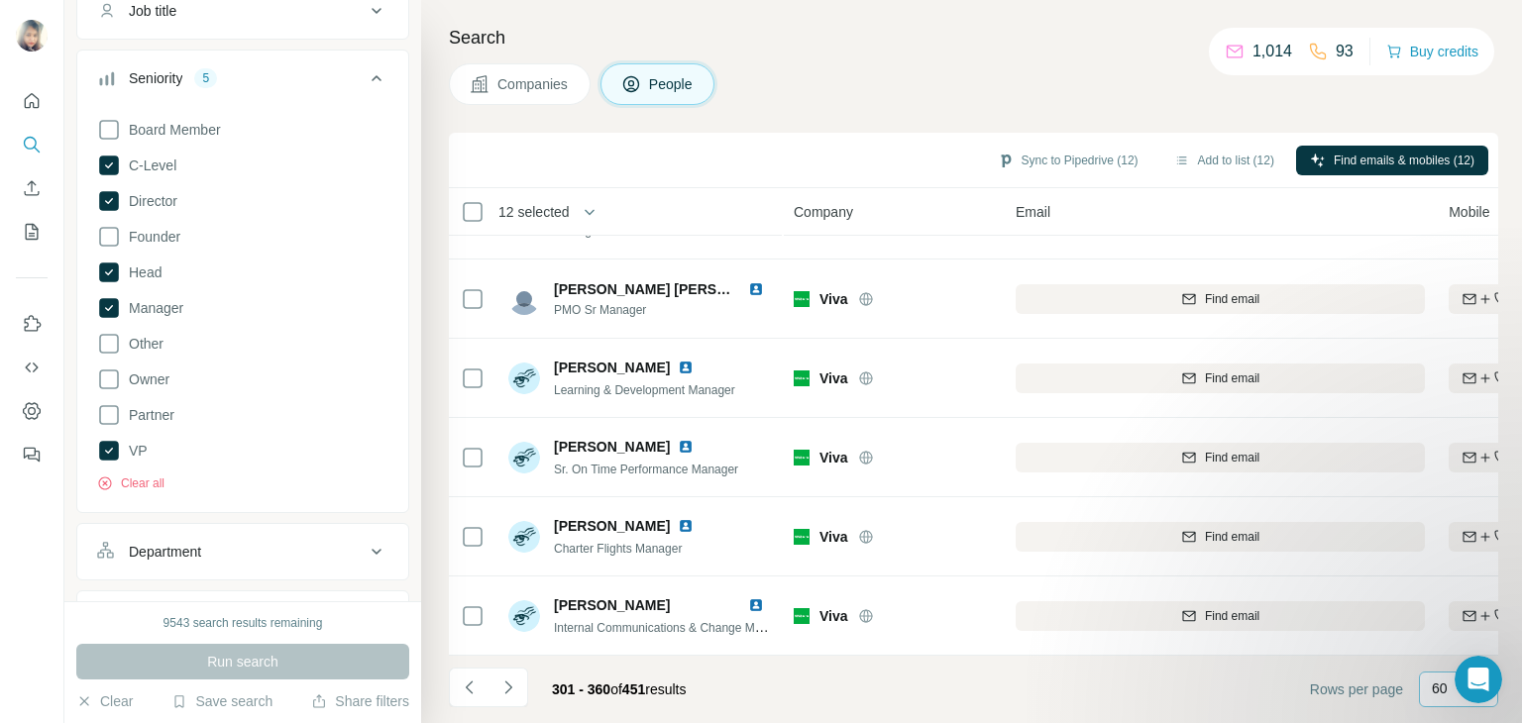
scroll to position [4345, 0]
click at [507, 683] on icon "Navigate to next page" at bounding box center [507, 687] width 7 height 13
click at [506, 690] on icon "Navigate to next page" at bounding box center [507, 687] width 7 height 13
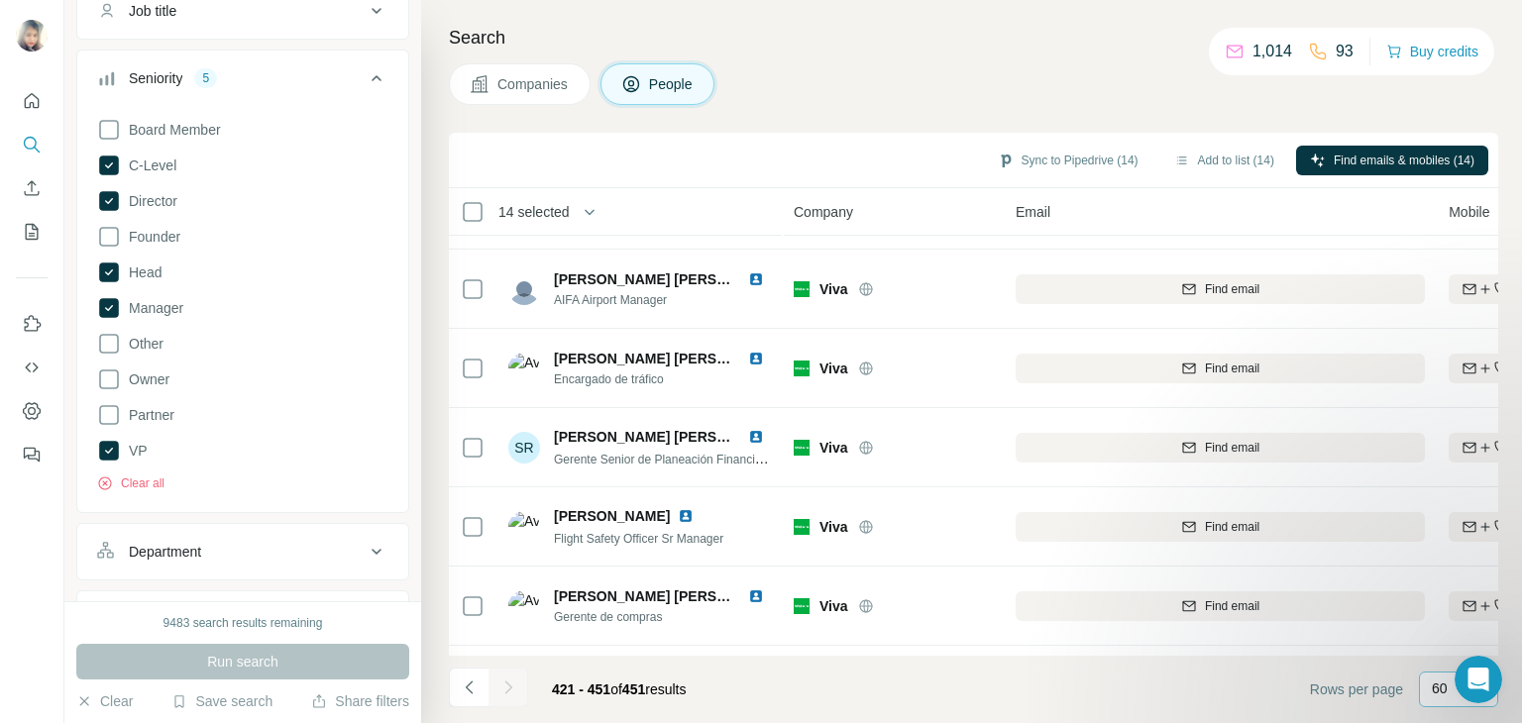
scroll to position [2047, 0]
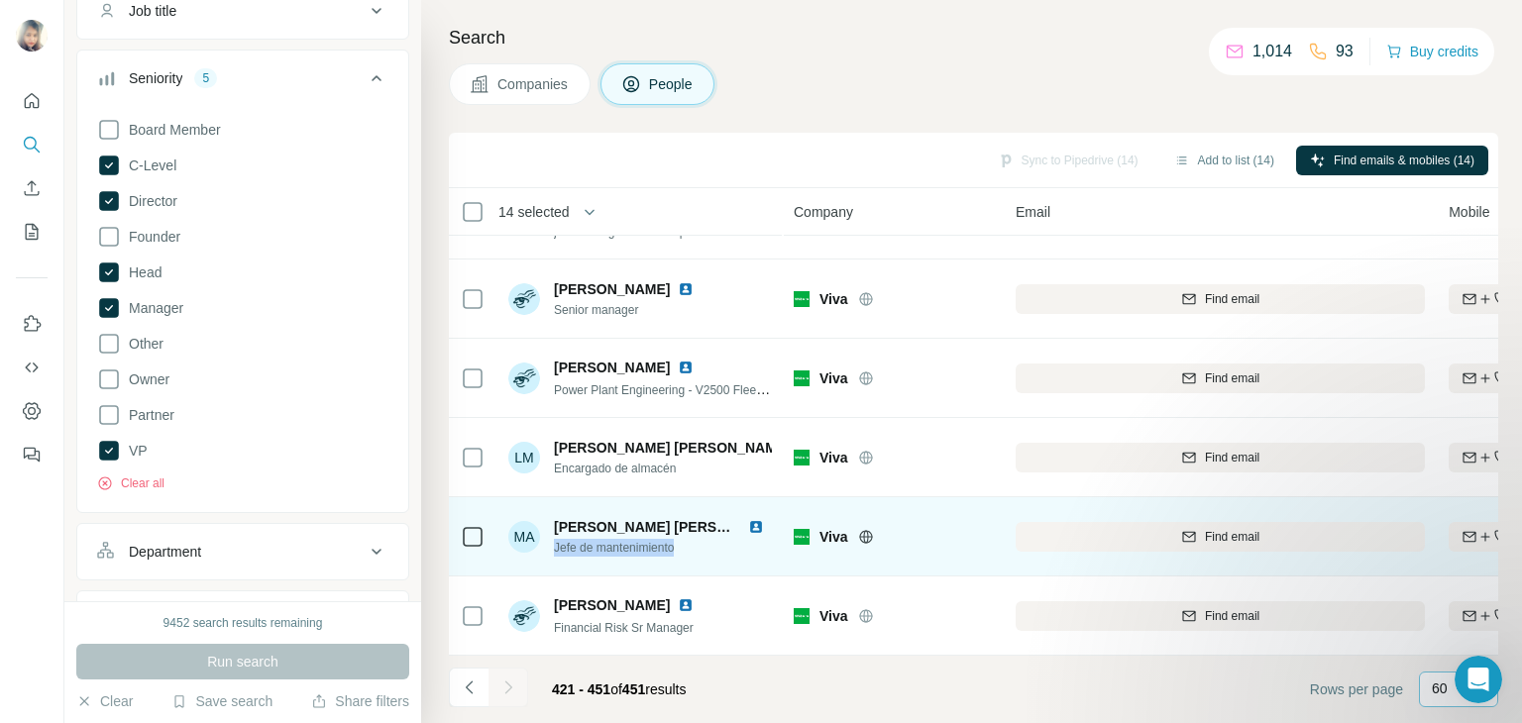
drag, startPoint x: 688, startPoint y: 536, endPoint x: 556, endPoint y: 537, distance: 131.8
click at [556, 539] on span "Jefe de mantenimiento" at bounding box center [663, 548] width 218 height 18
copy span "Jefe de mantenimiento"
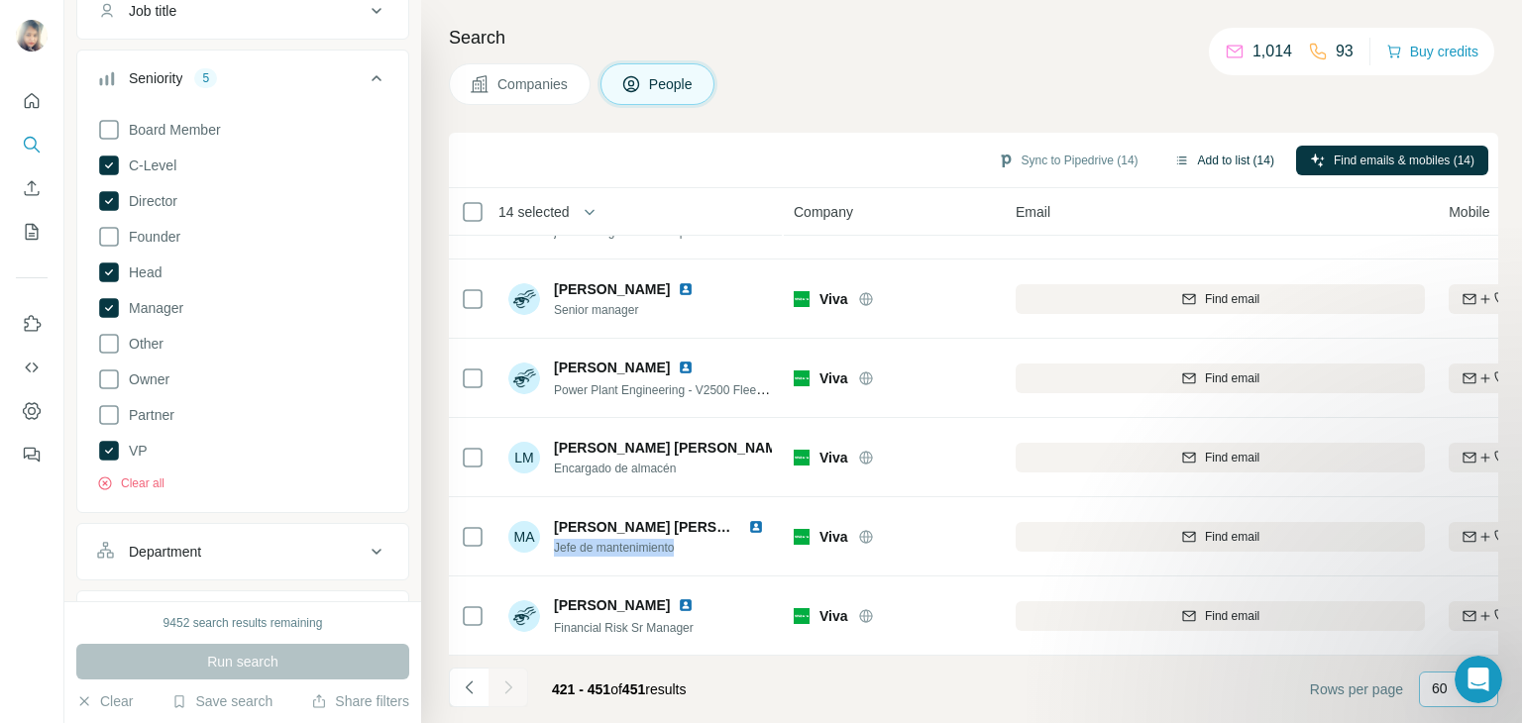
click at [1199, 155] on button "Add to list (14)" at bounding box center [1224, 161] width 128 height 30
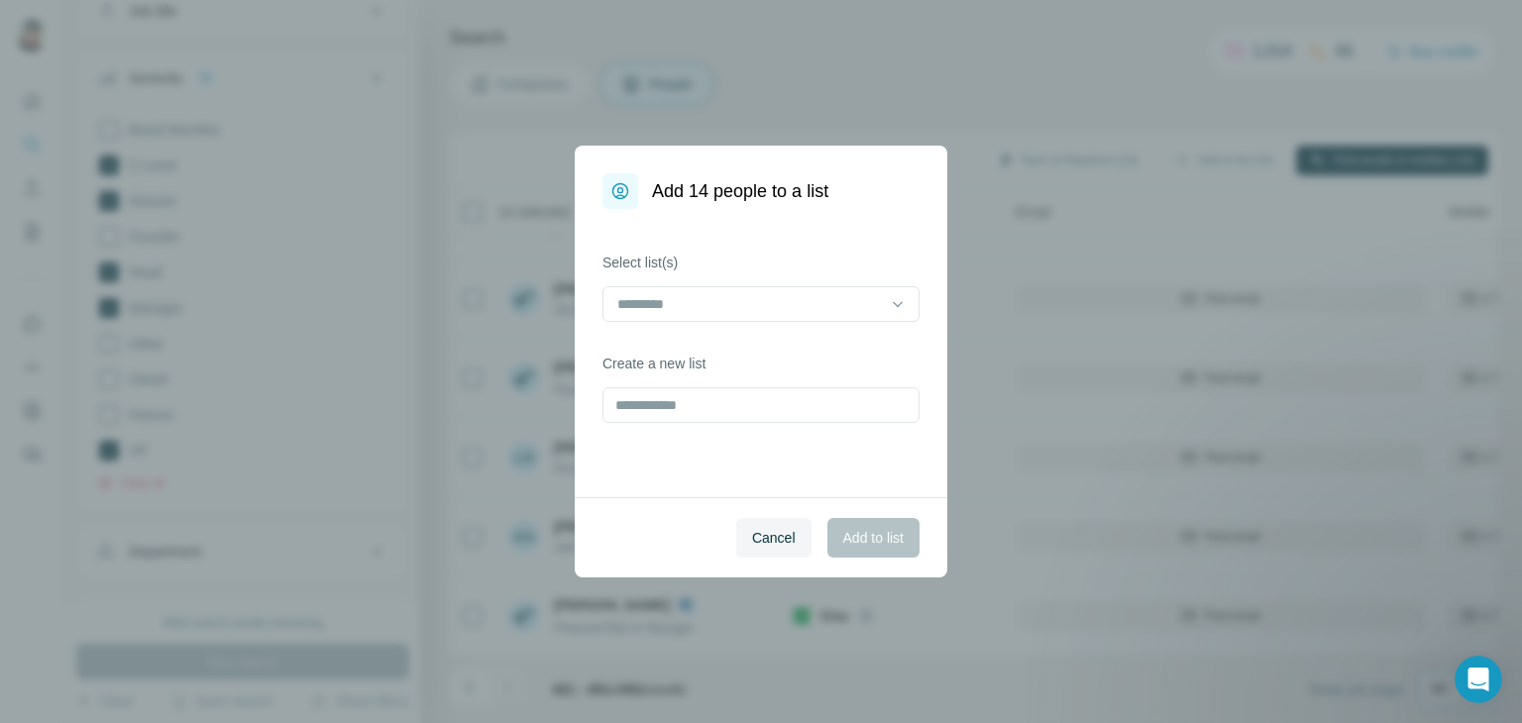
click at [812, 134] on div "Add 14 people to a list Select list(s) Create a new list Cancel Add to list" at bounding box center [761, 361] width 1522 height 723
click at [680, 409] on input "text" at bounding box center [760, 405] width 317 height 36
type input "**********"
click at [865, 537] on span "Add to list" at bounding box center [873, 538] width 60 height 20
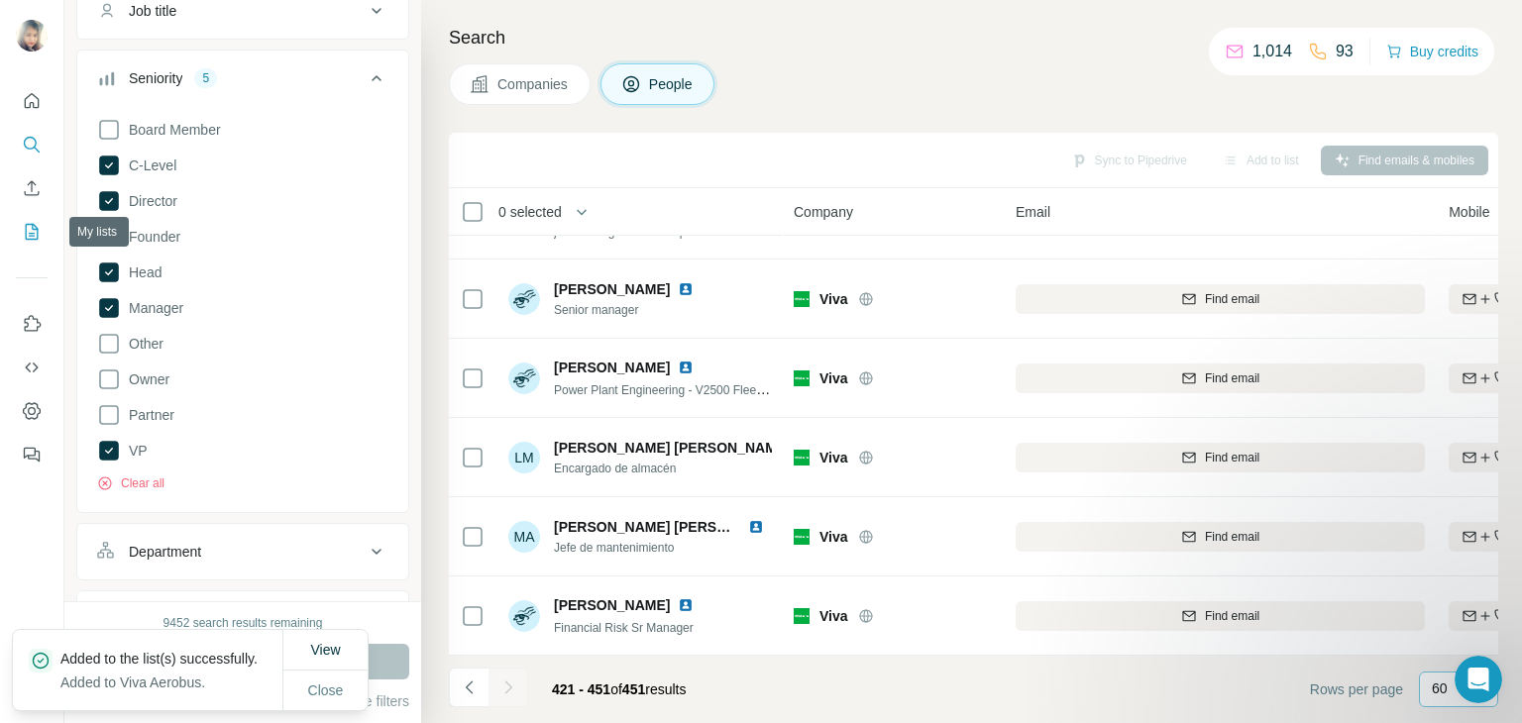
click at [44, 231] on button "My lists" at bounding box center [32, 232] width 32 height 36
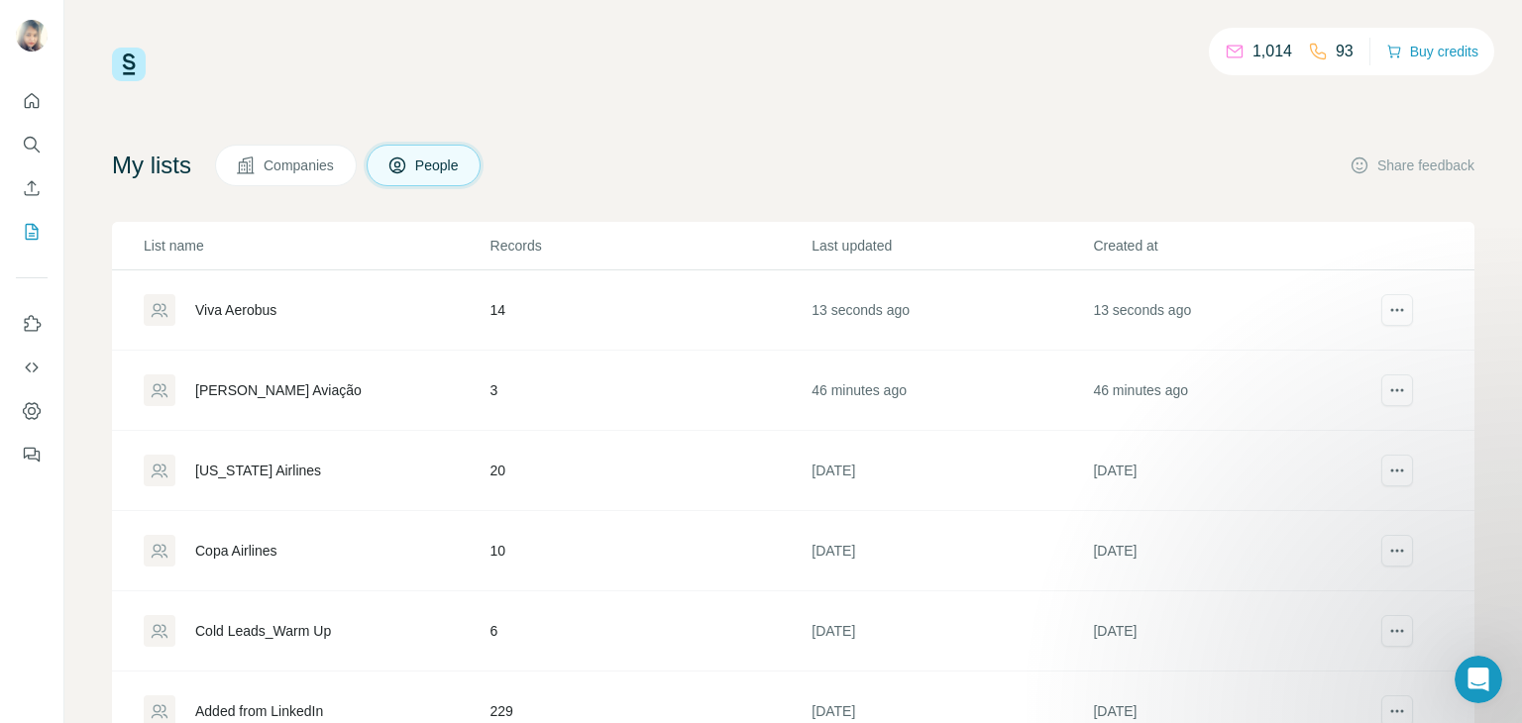
click at [240, 309] on div "Viva Aerobus" at bounding box center [235, 310] width 81 height 20
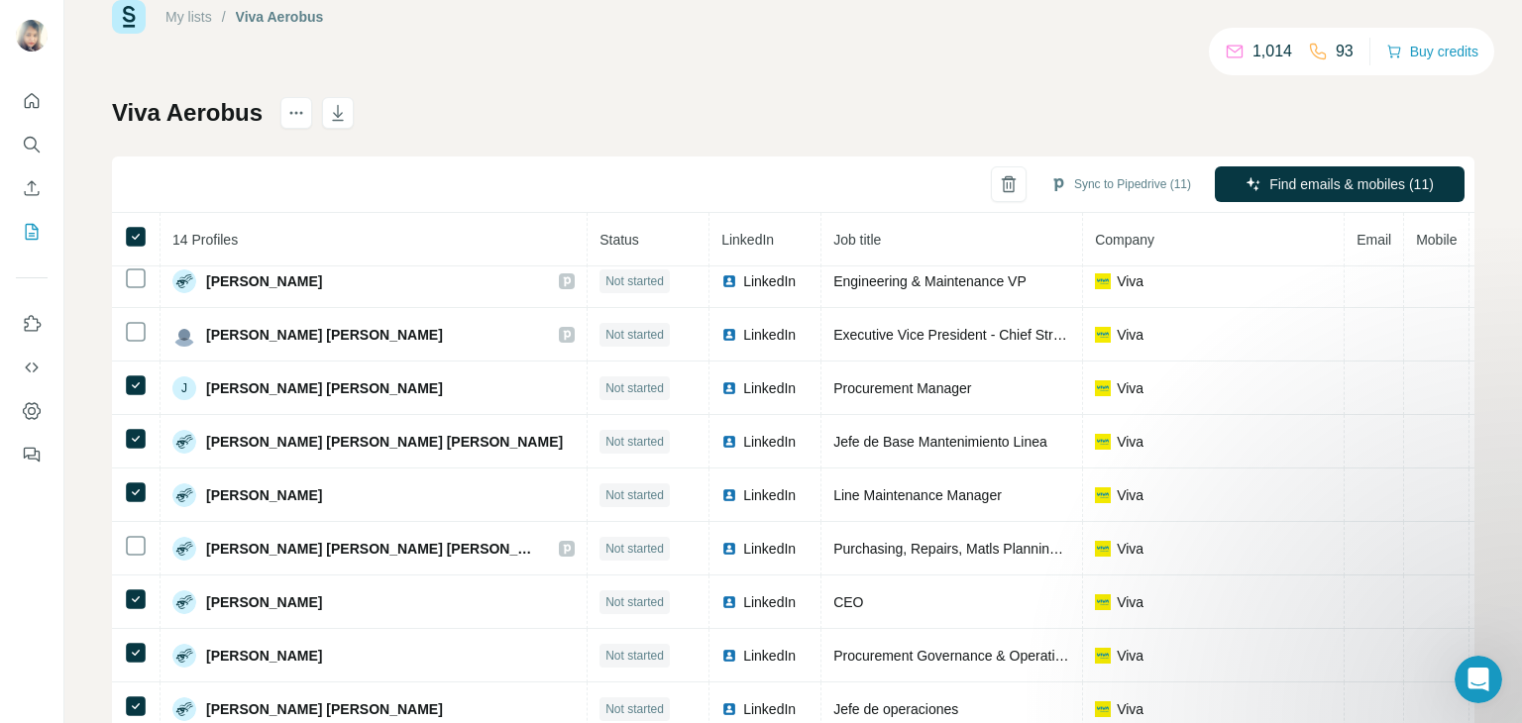
scroll to position [49, 0]
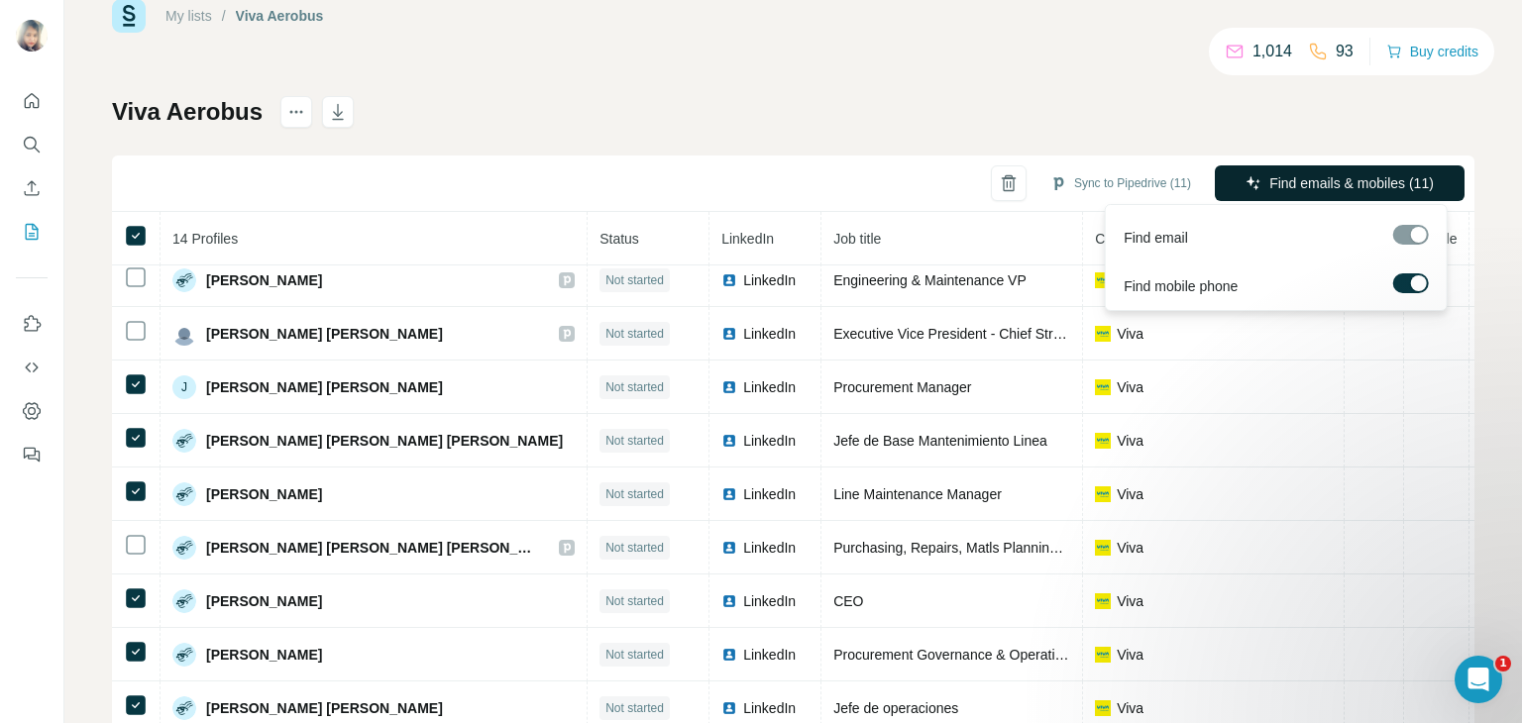
click at [1294, 177] on span "Find emails & mobiles (11)" at bounding box center [1351, 183] width 164 height 20
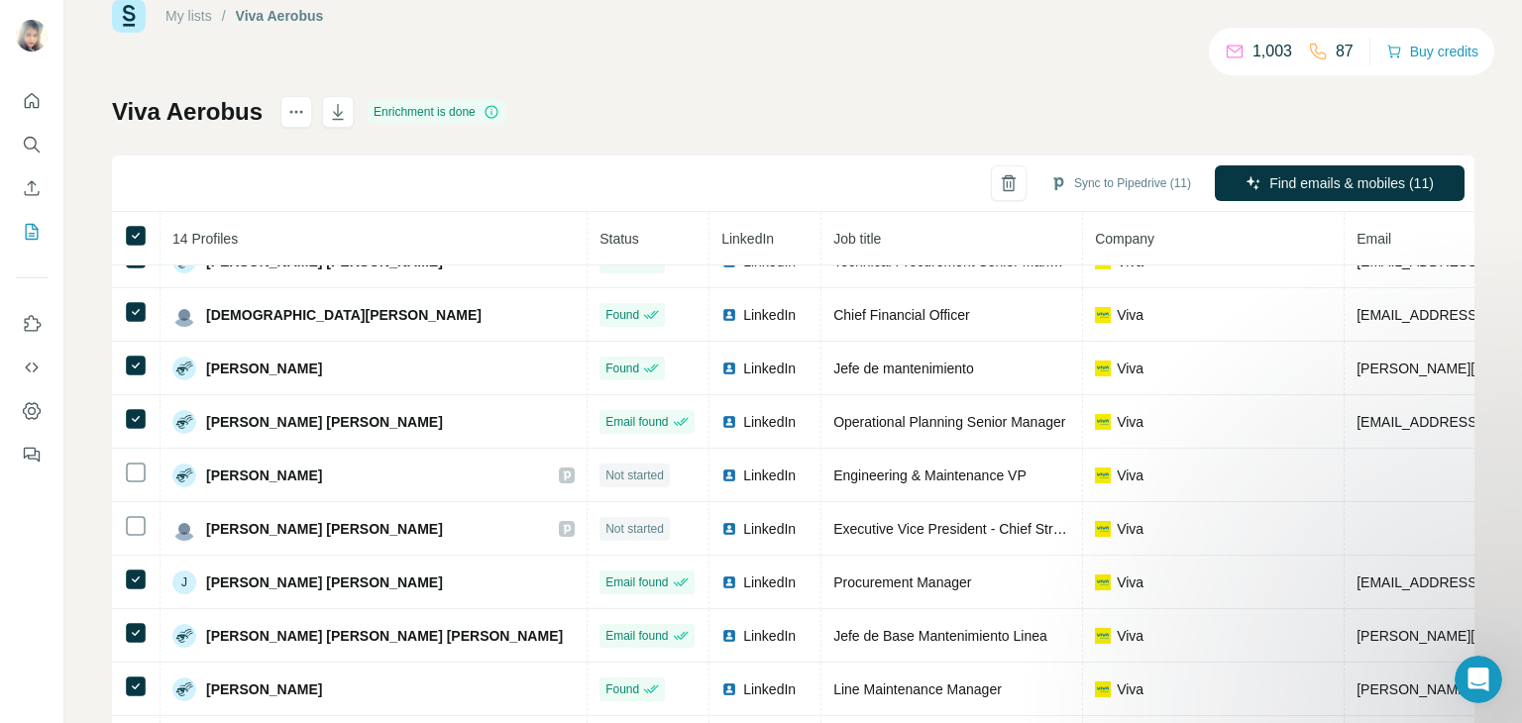
scroll to position [0, 0]
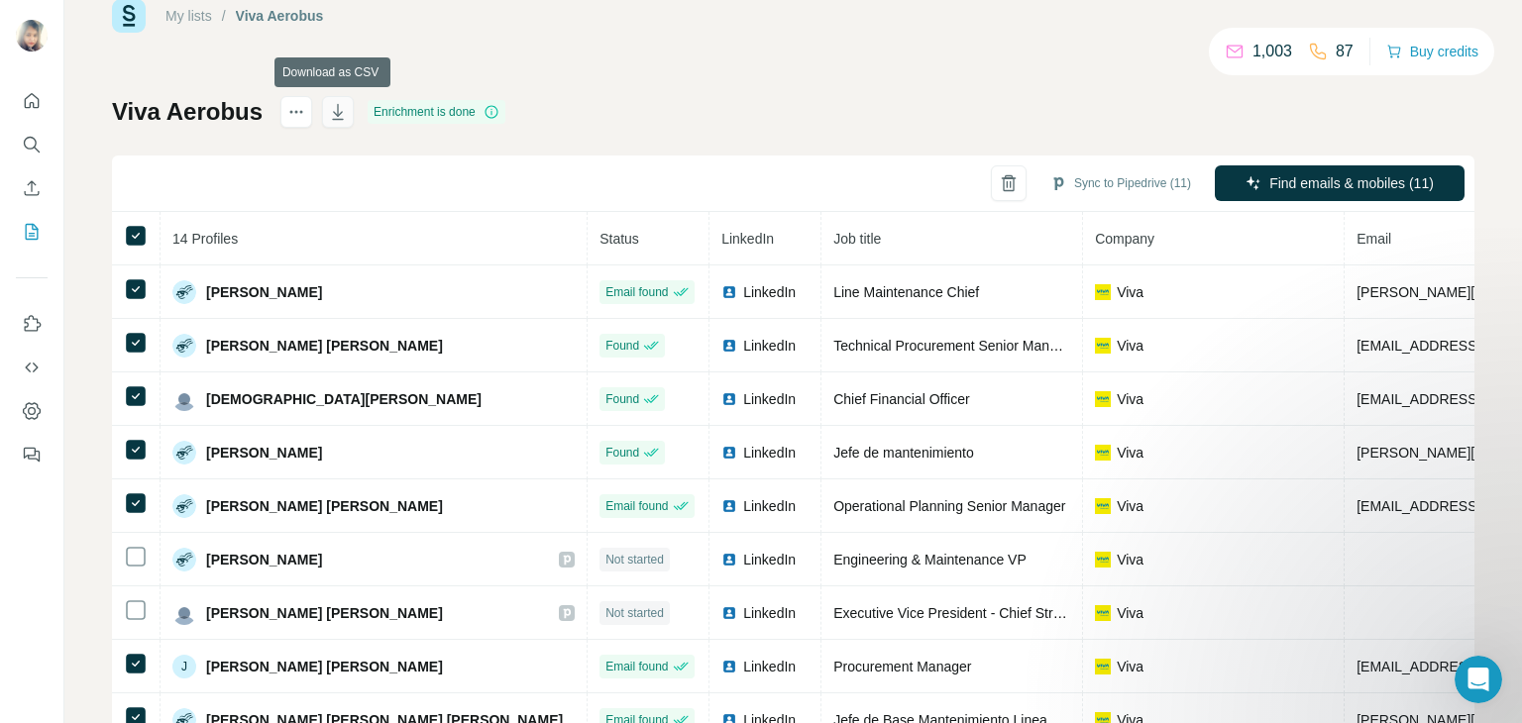
click at [344, 116] on icon "button" at bounding box center [338, 112] width 20 height 20
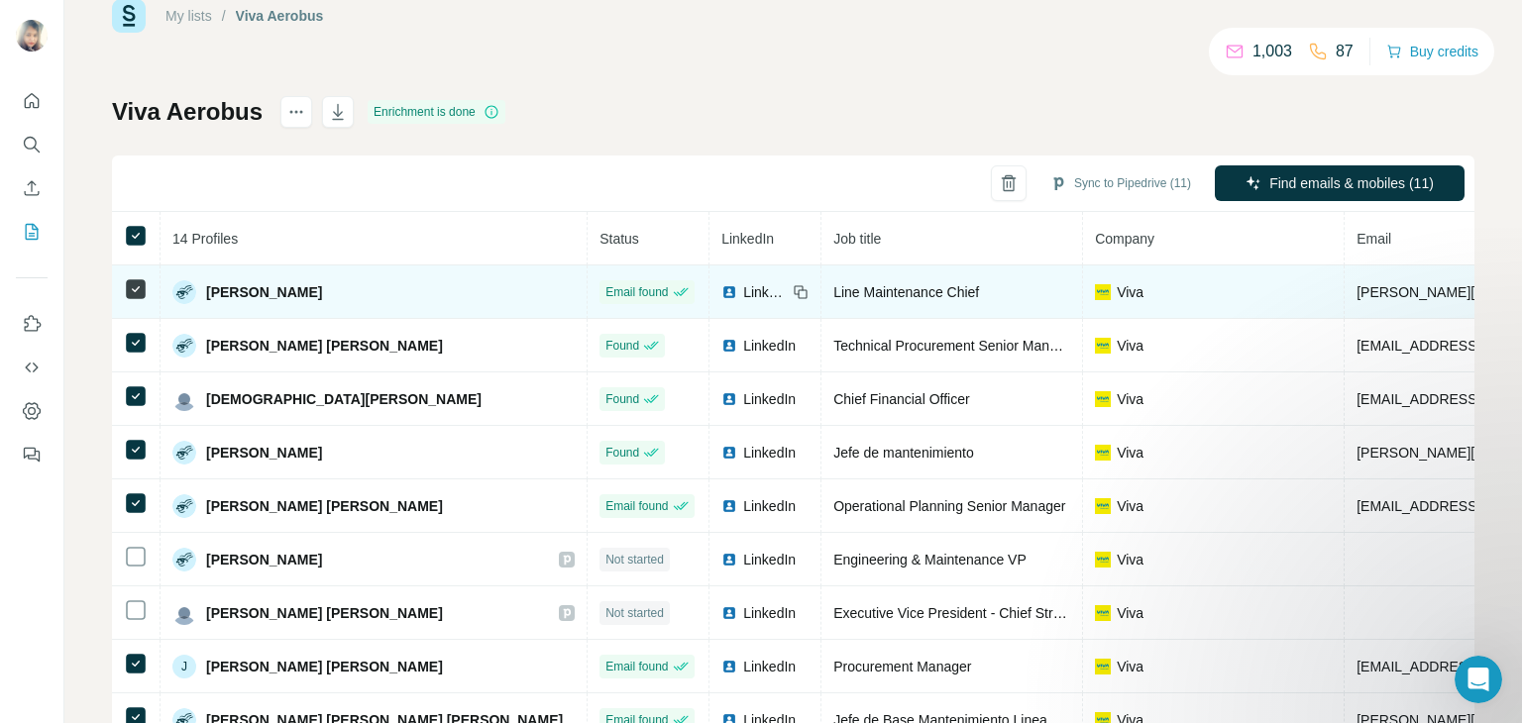
click at [721, 289] on img at bounding box center [729, 292] width 16 height 16
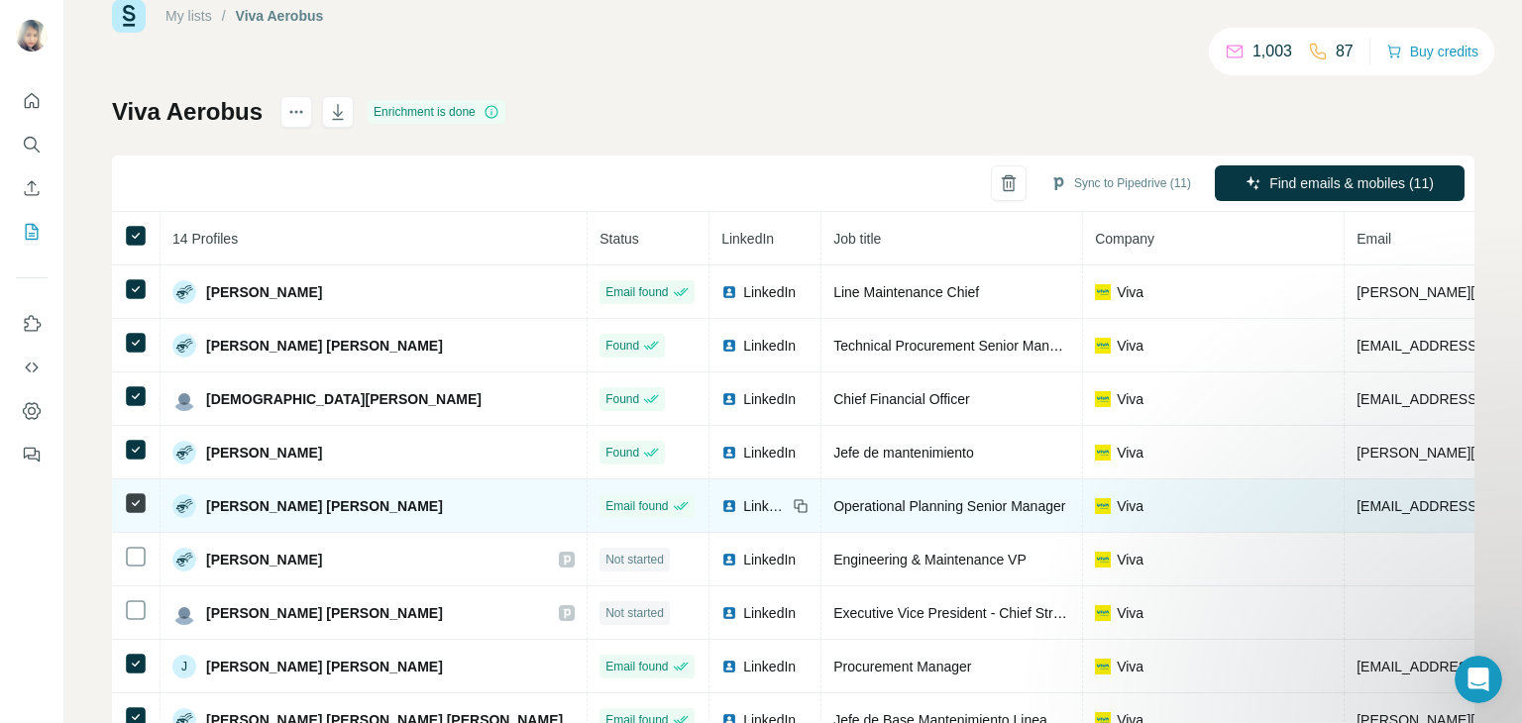
click at [721, 497] on div "LinkedIn" at bounding box center [753, 506] width 65 height 20
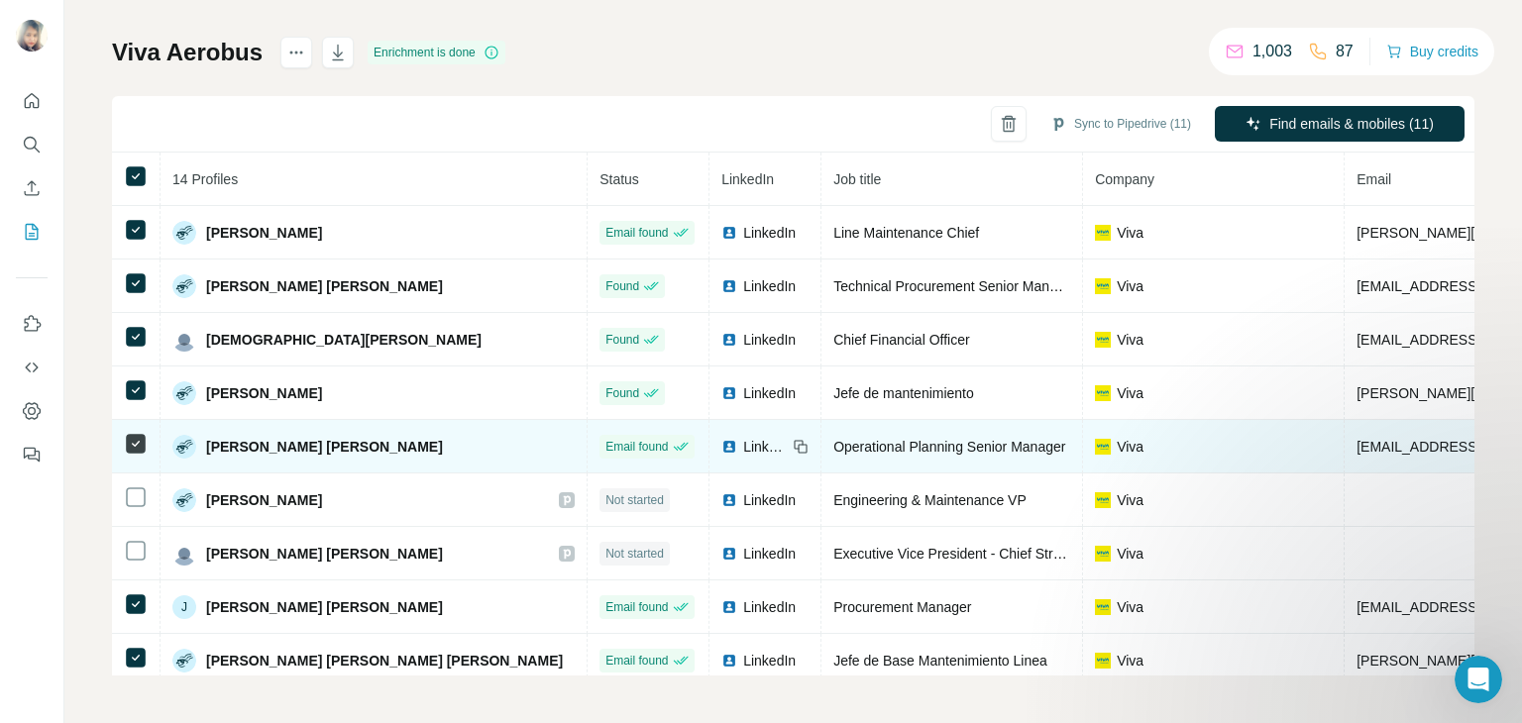
click at [721, 441] on div "LinkedIn" at bounding box center [753, 447] width 65 height 20
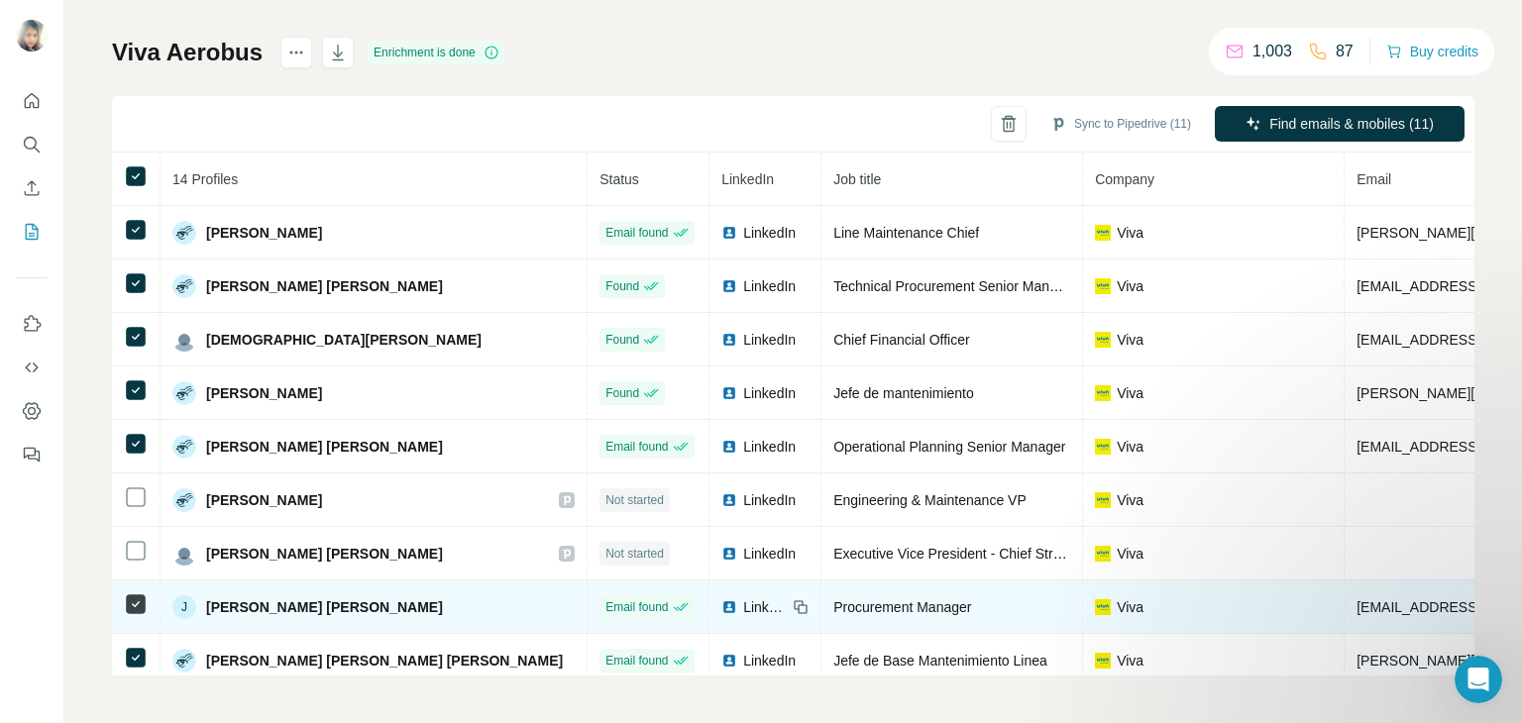
click at [743, 598] on span "LinkedIn" at bounding box center [765, 607] width 44 height 20
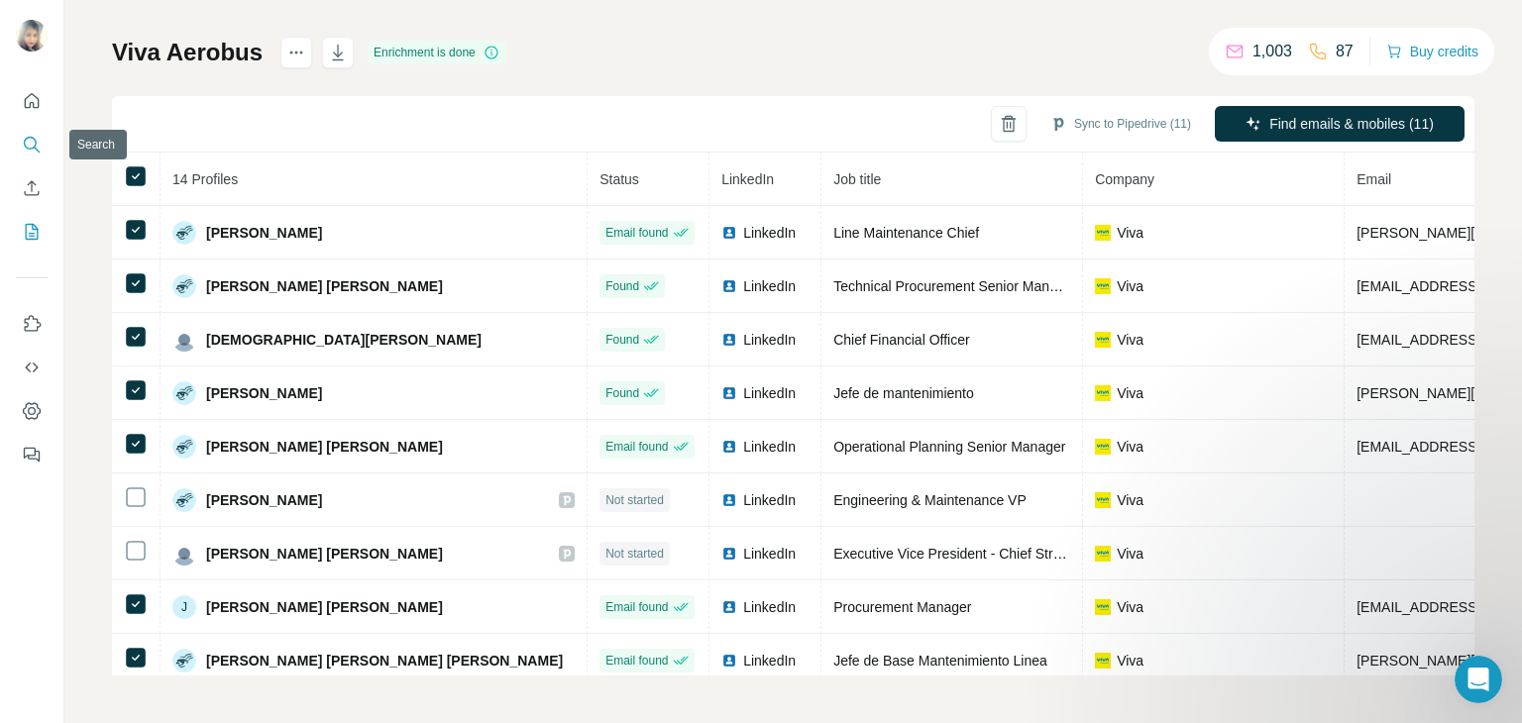
click at [27, 131] on button "Search" at bounding box center [32, 145] width 32 height 36
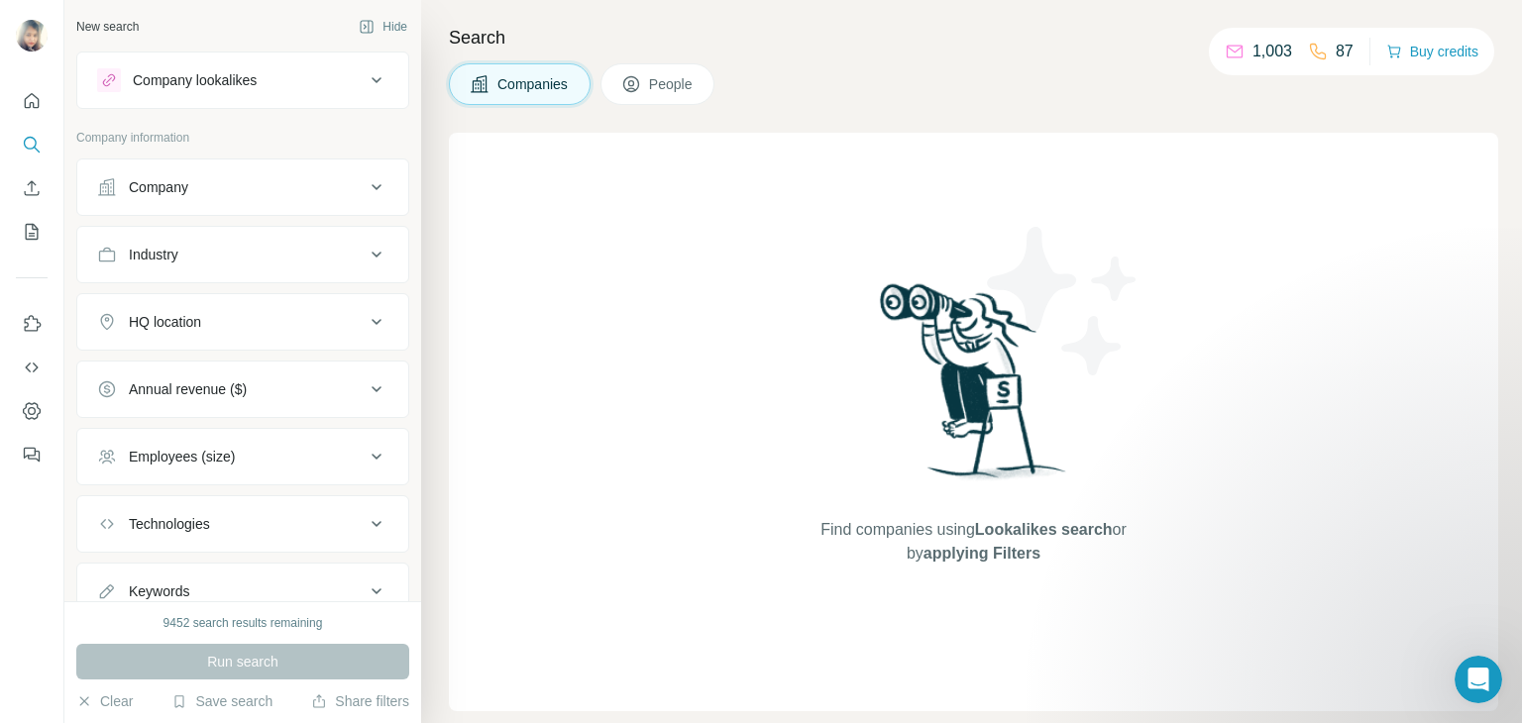
click at [191, 191] on div "Company" at bounding box center [230, 187] width 267 height 20
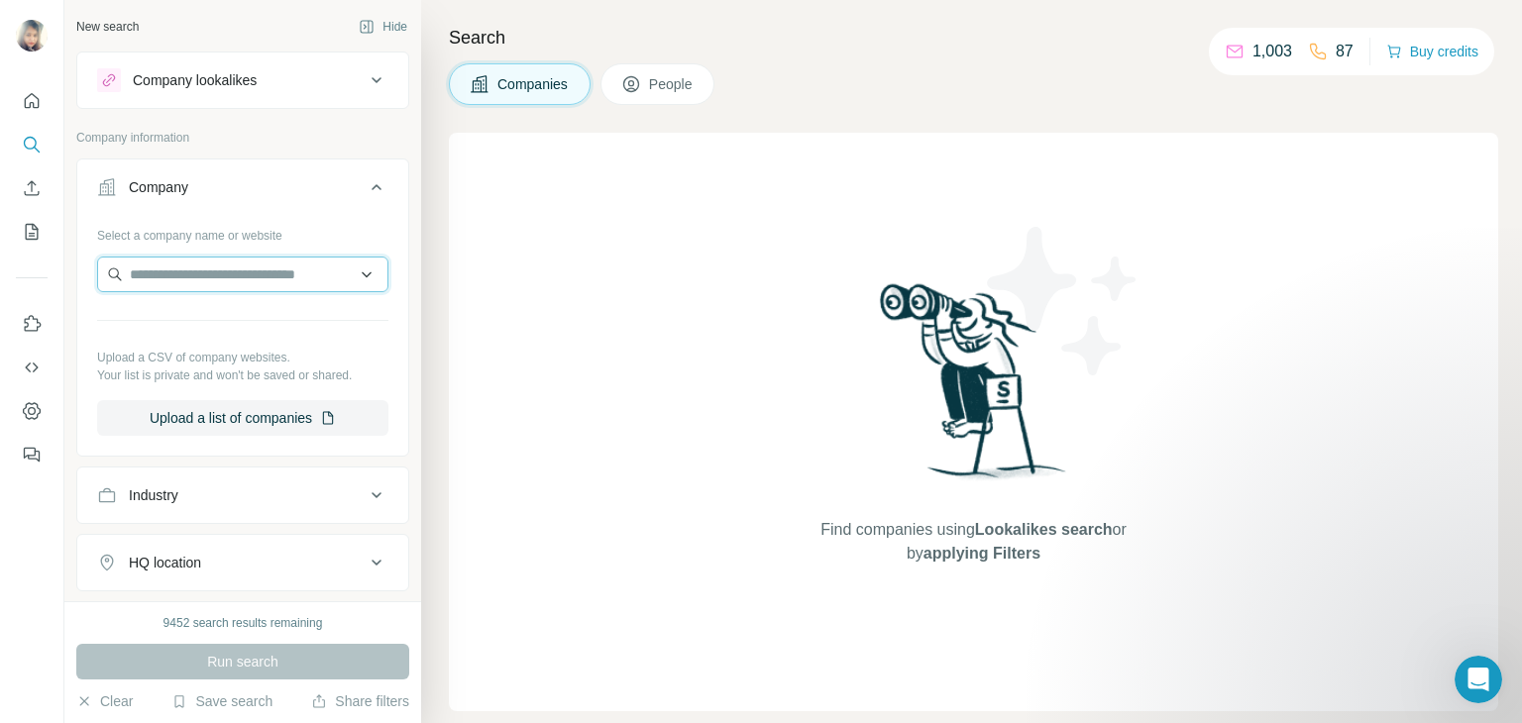
click at [182, 273] on input "text" at bounding box center [242, 275] width 291 height 36
click at [182, 273] on input "*" at bounding box center [242, 275] width 291 height 36
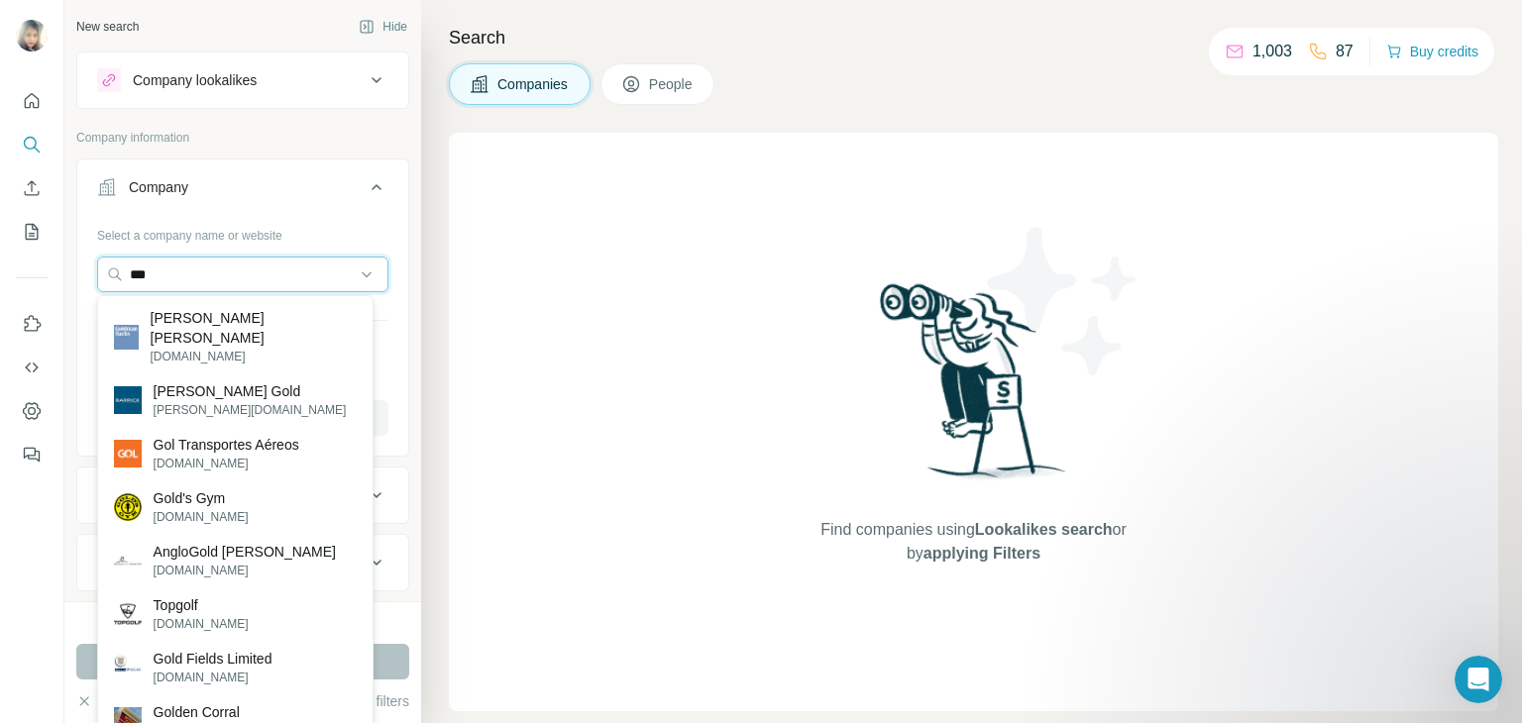
drag, startPoint x: 175, startPoint y: 275, endPoint x: 70, endPoint y: 264, distance: 105.7
click at [70, 264] on div "New search Hide Company lookalikes Company information Company Select a company…" at bounding box center [242, 300] width 357 height 601
paste input "**********"
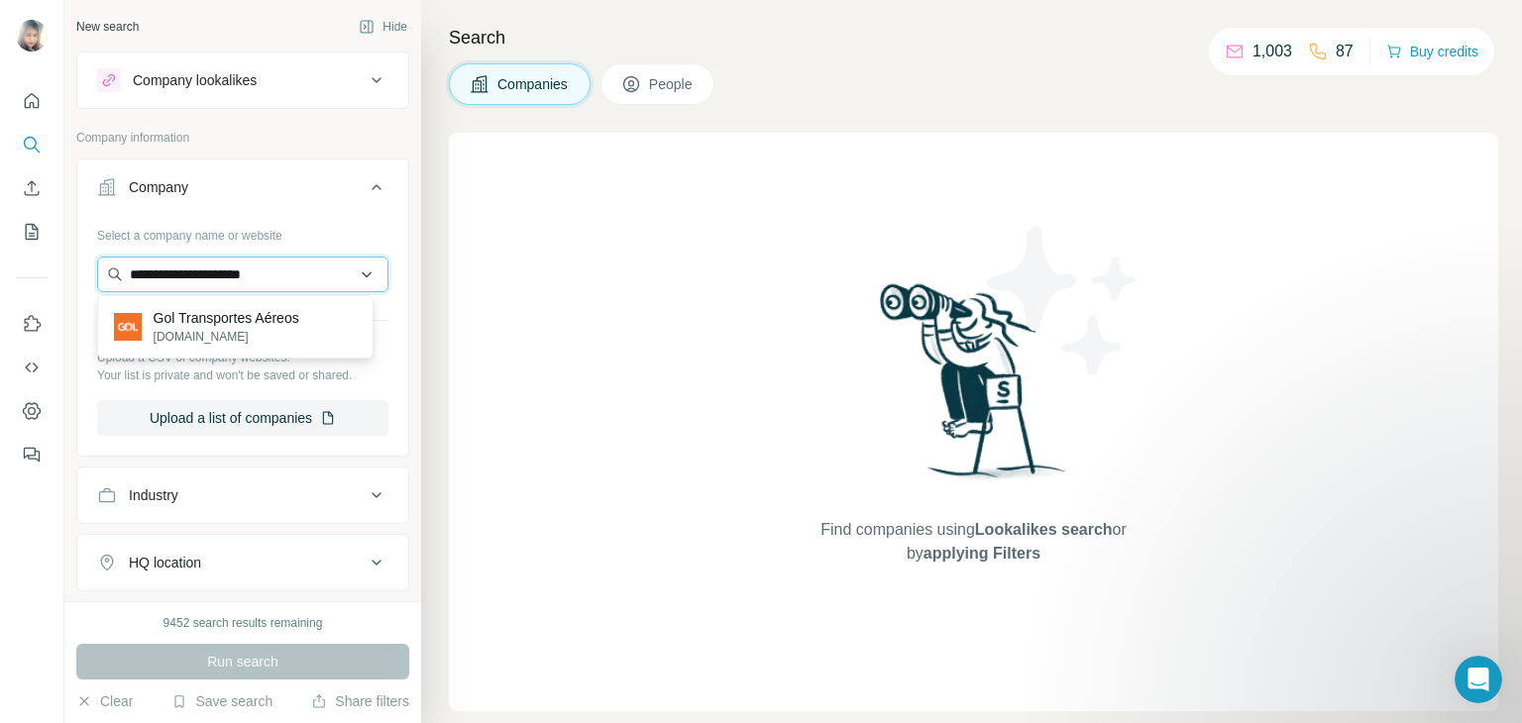
click at [196, 265] on input "**********" at bounding box center [242, 275] width 291 height 36
drag, startPoint x: 196, startPoint y: 265, endPoint x: 113, endPoint y: 261, distance: 83.4
click at [113, 261] on input "**********" at bounding box center [242, 275] width 291 height 36
type input "**********"
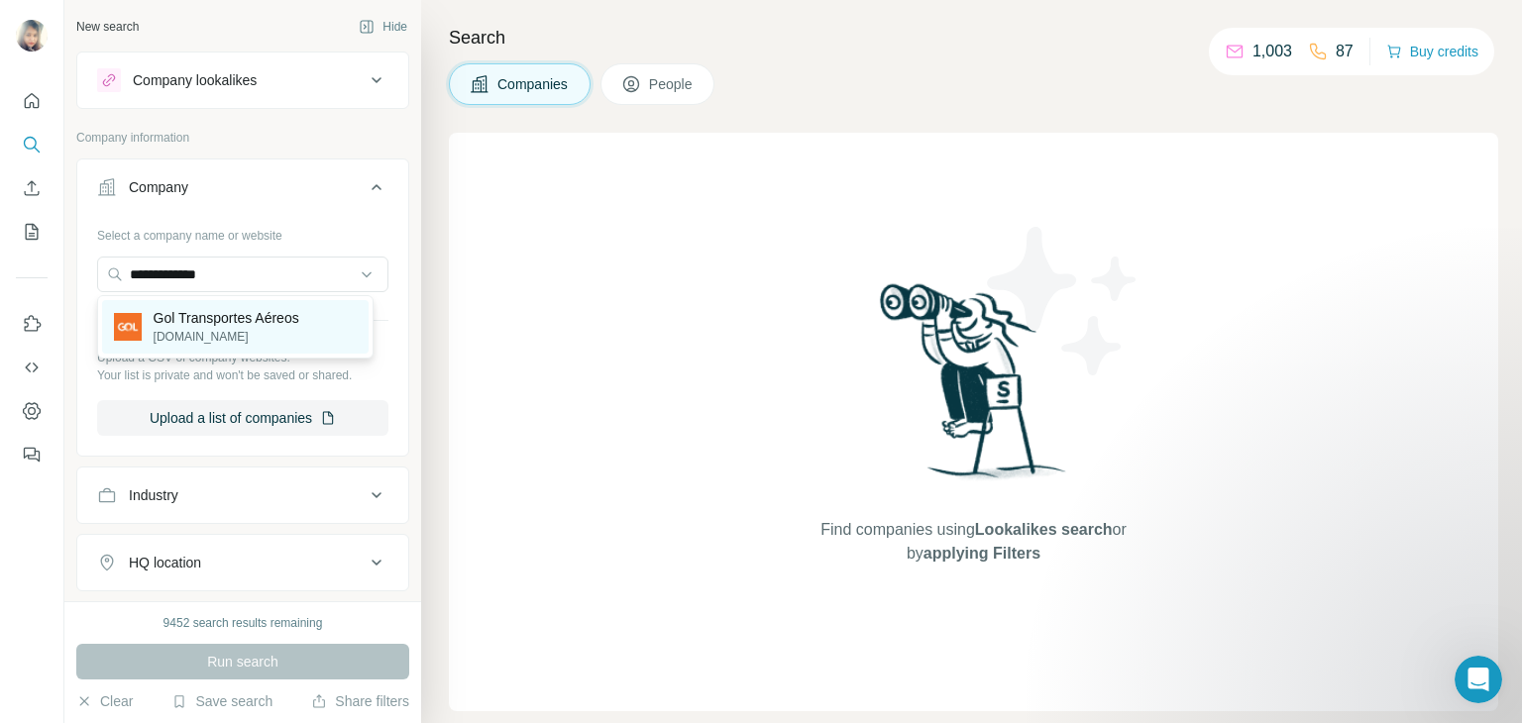
click at [285, 332] on p "[DOMAIN_NAME]" at bounding box center [227, 337] width 146 height 18
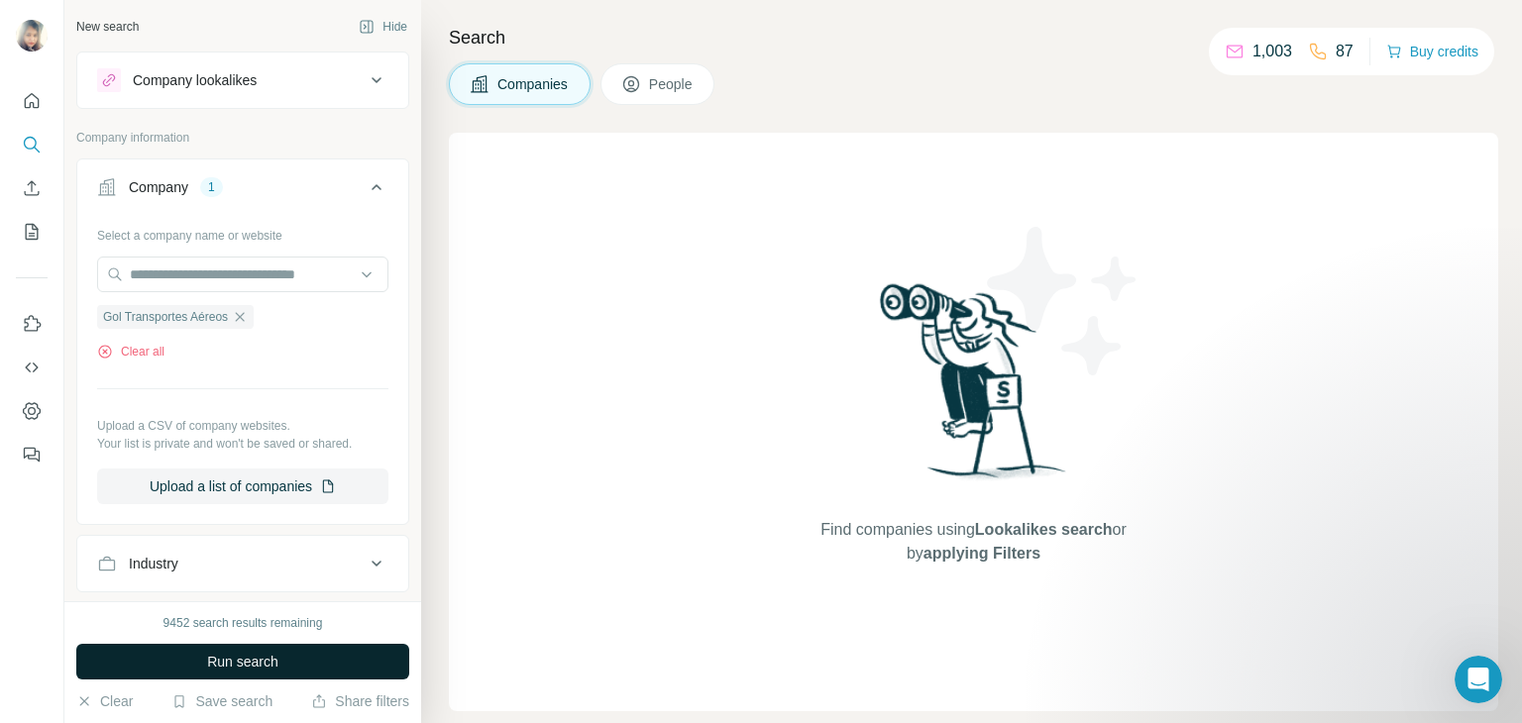
click at [254, 664] on span "Run search" at bounding box center [242, 662] width 71 height 20
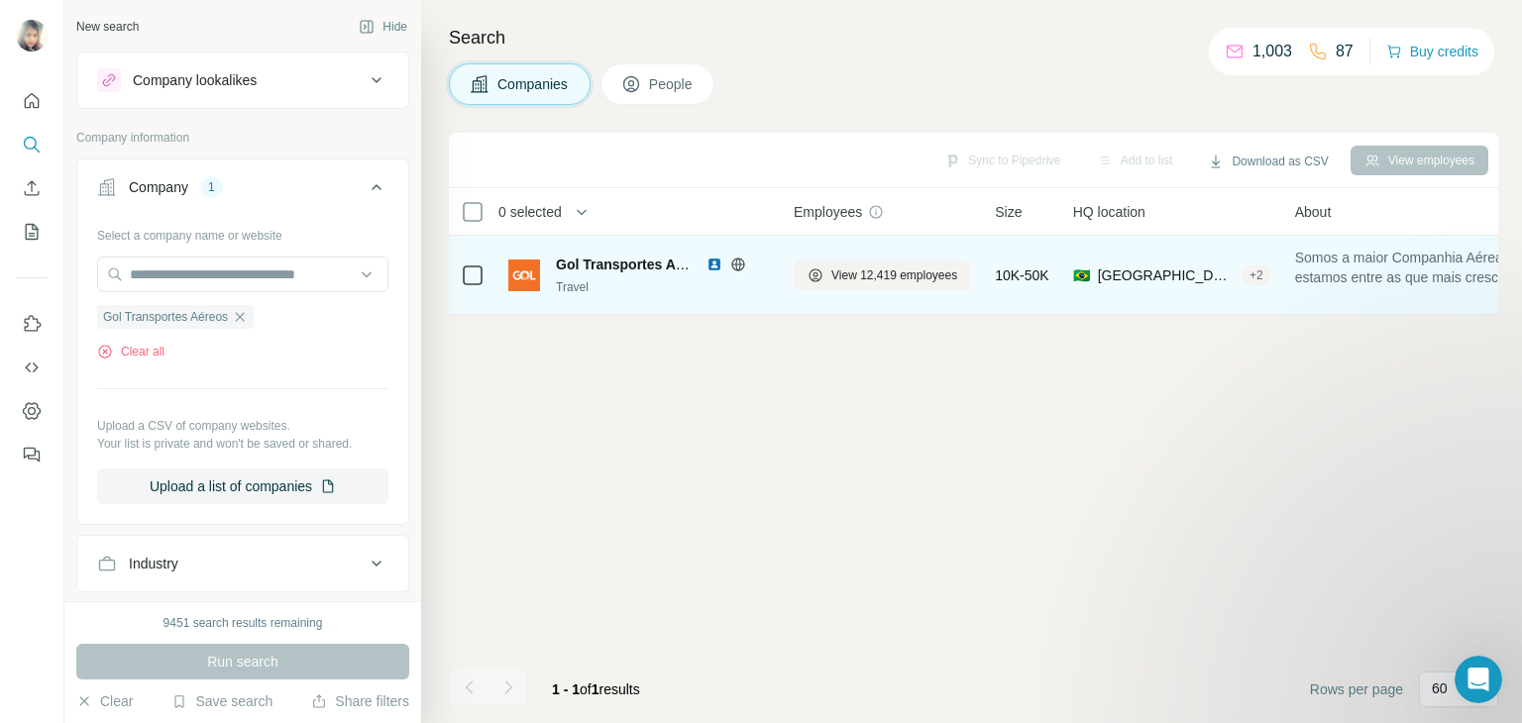
click at [615, 268] on span "Gol Transportes Aéreos" at bounding box center [634, 265] width 157 height 16
click at [469, 285] on icon at bounding box center [473, 276] width 24 height 24
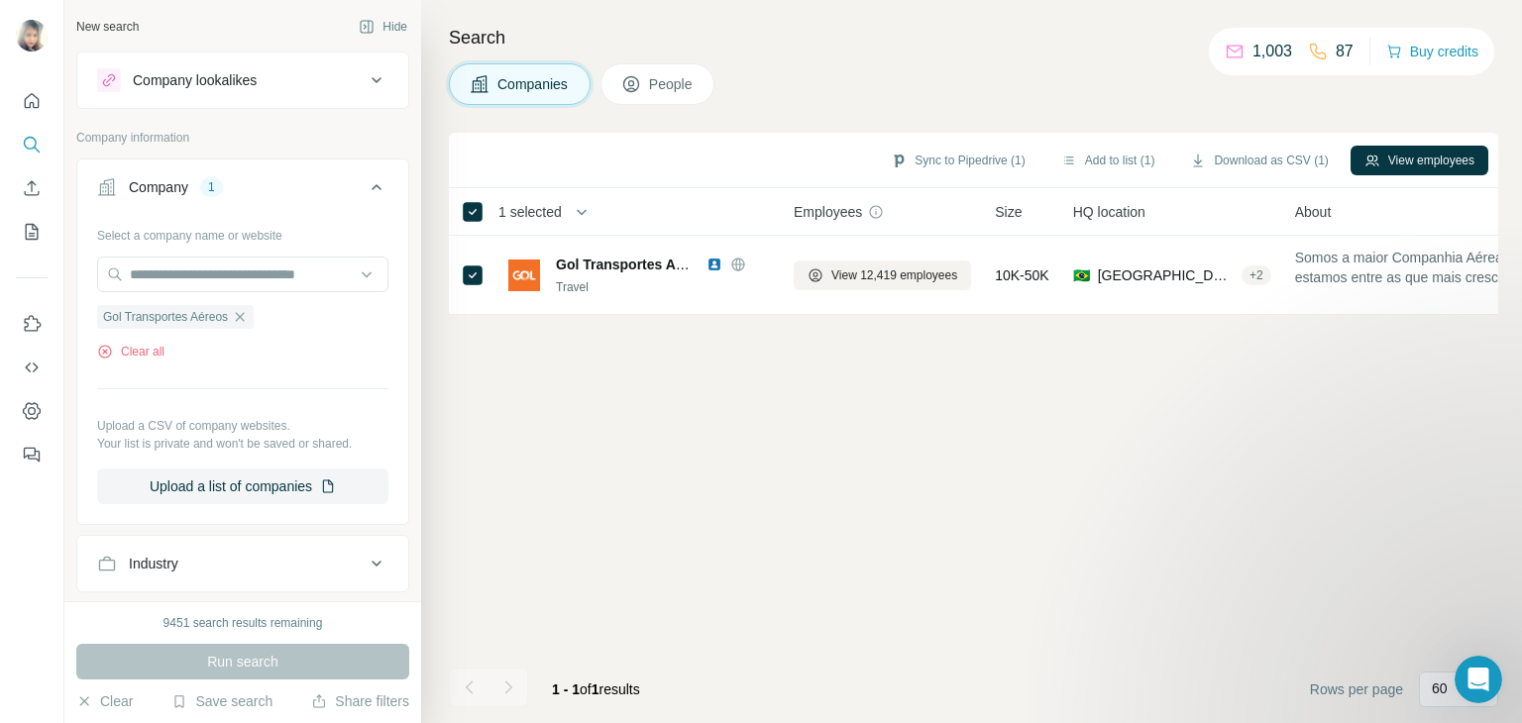
click at [663, 64] on button "People" at bounding box center [657, 84] width 115 height 42
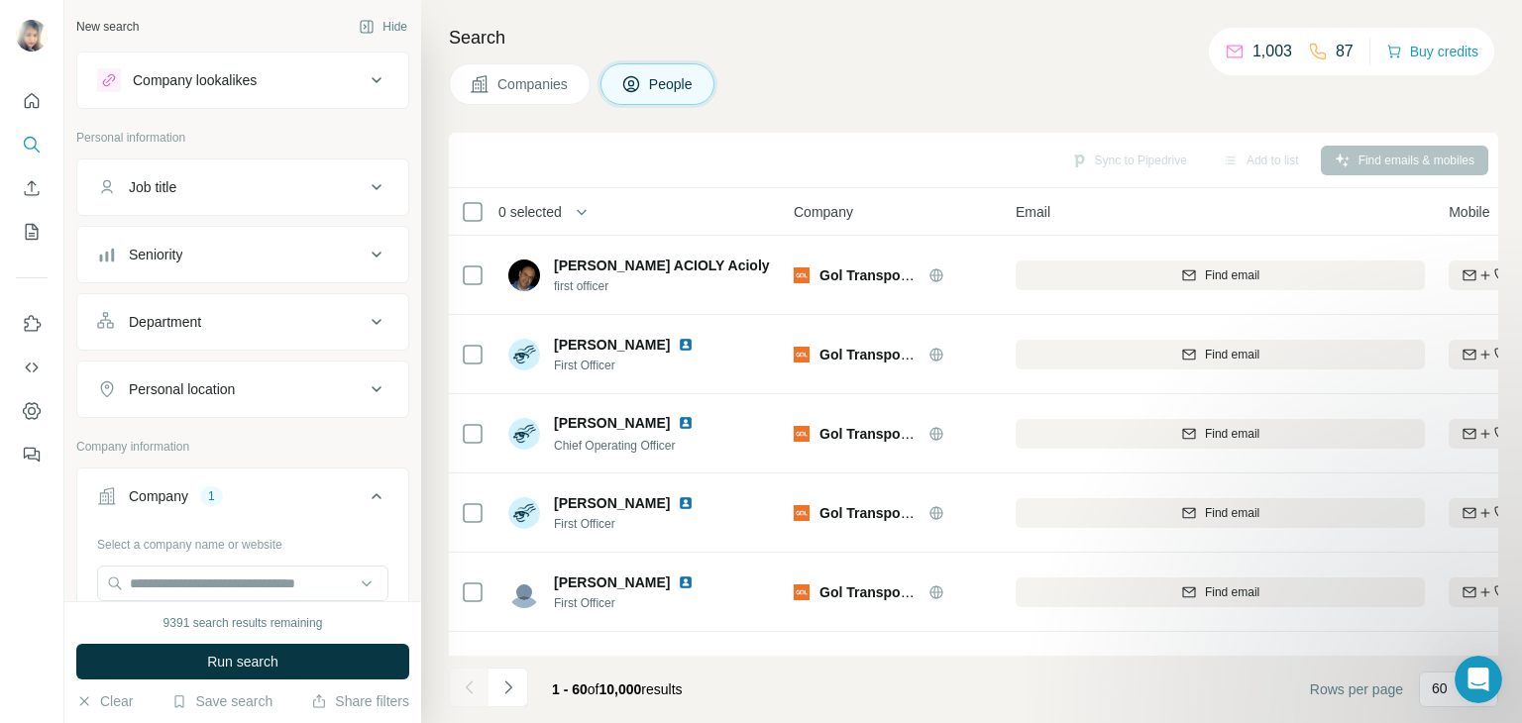
click at [199, 261] on div "Seniority" at bounding box center [230, 255] width 267 height 20
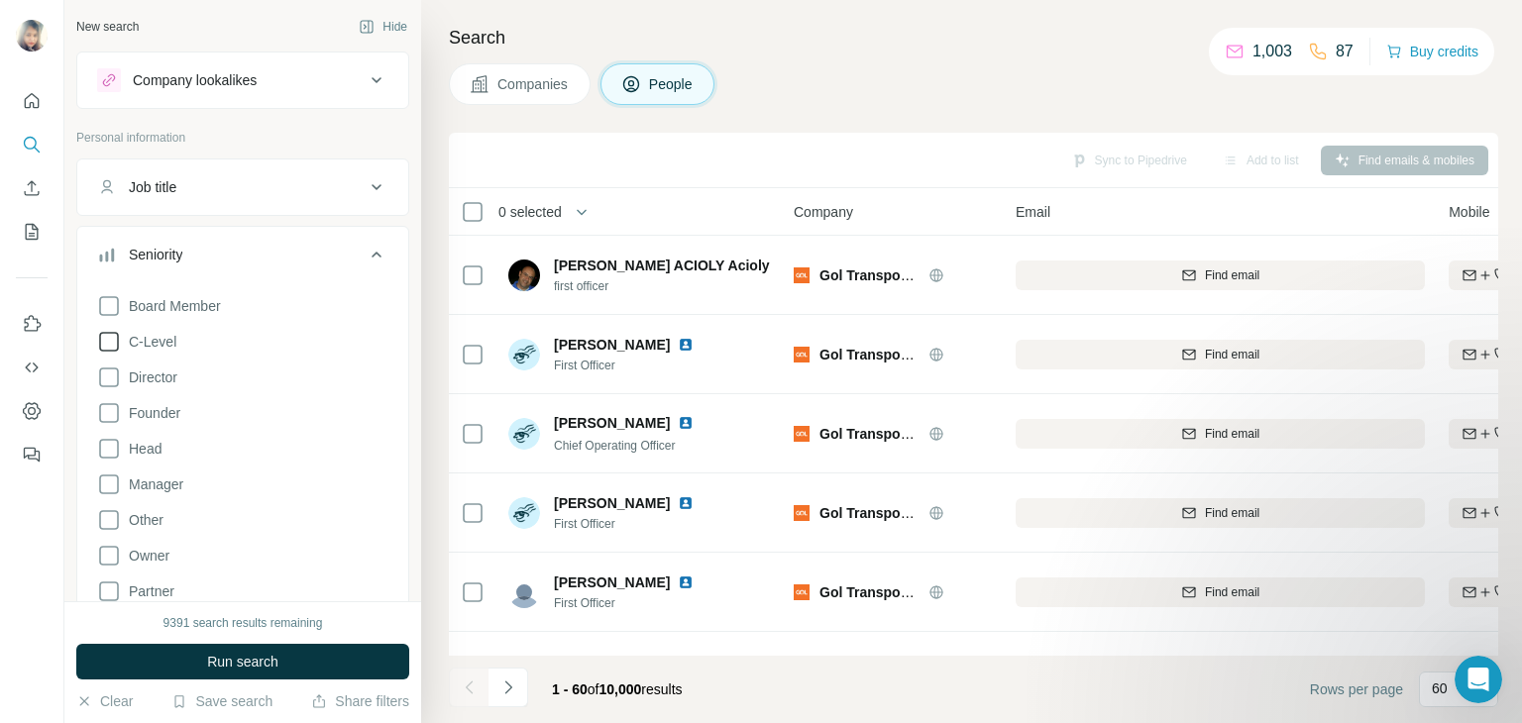
click at [111, 340] on icon at bounding box center [109, 342] width 24 height 24
click at [115, 373] on icon at bounding box center [109, 378] width 24 height 24
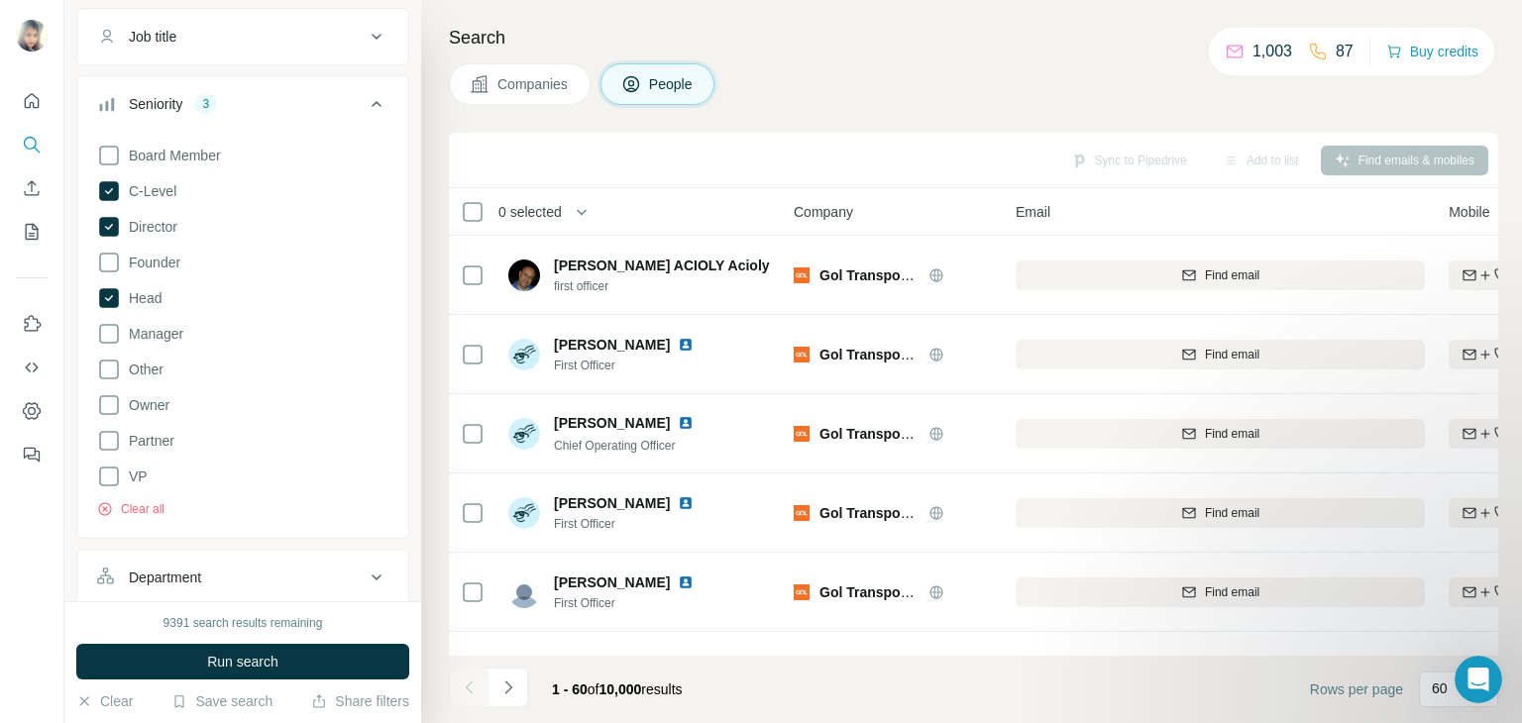
scroll to position [176, 0]
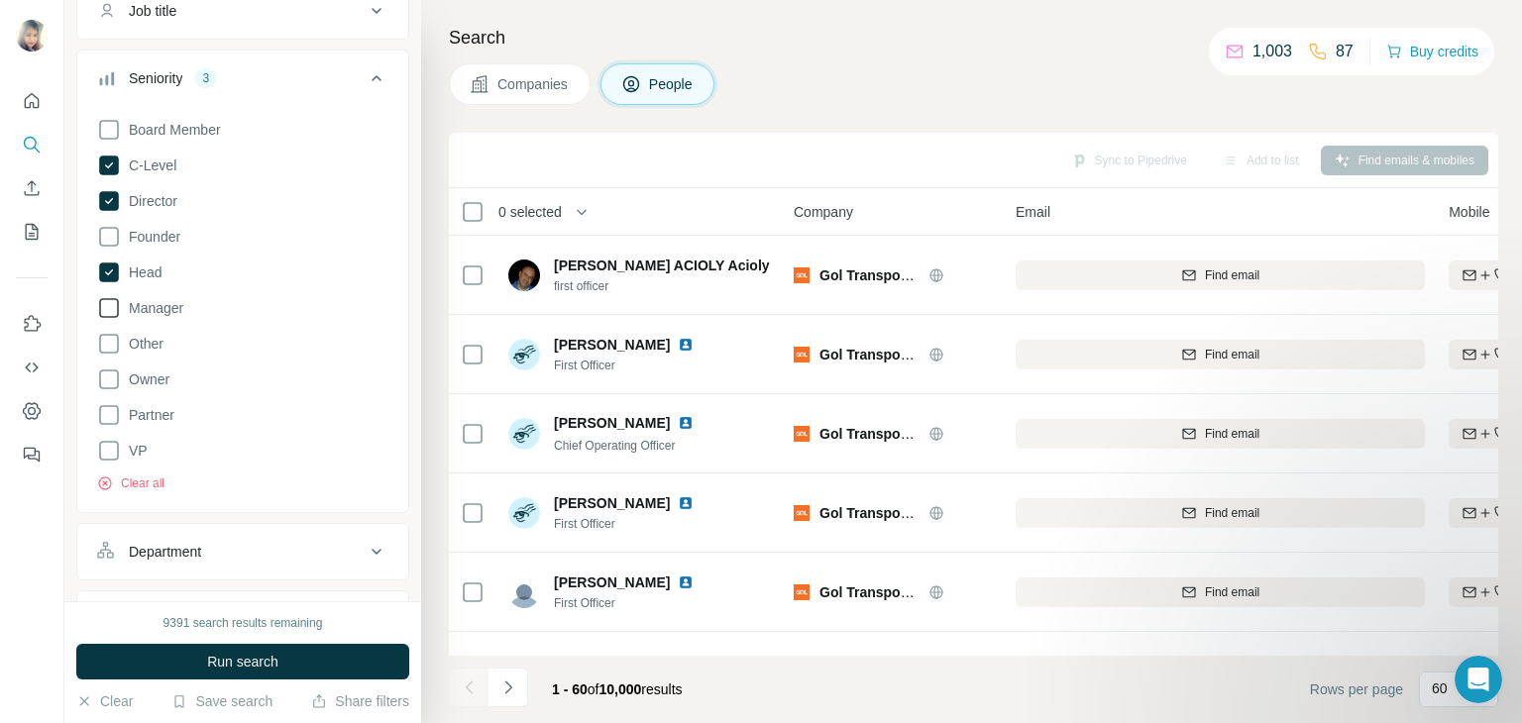
click at [107, 312] on icon at bounding box center [109, 308] width 24 height 24
click at [107, 444] on icon at bounding box center [109, 451] width 24 height 24
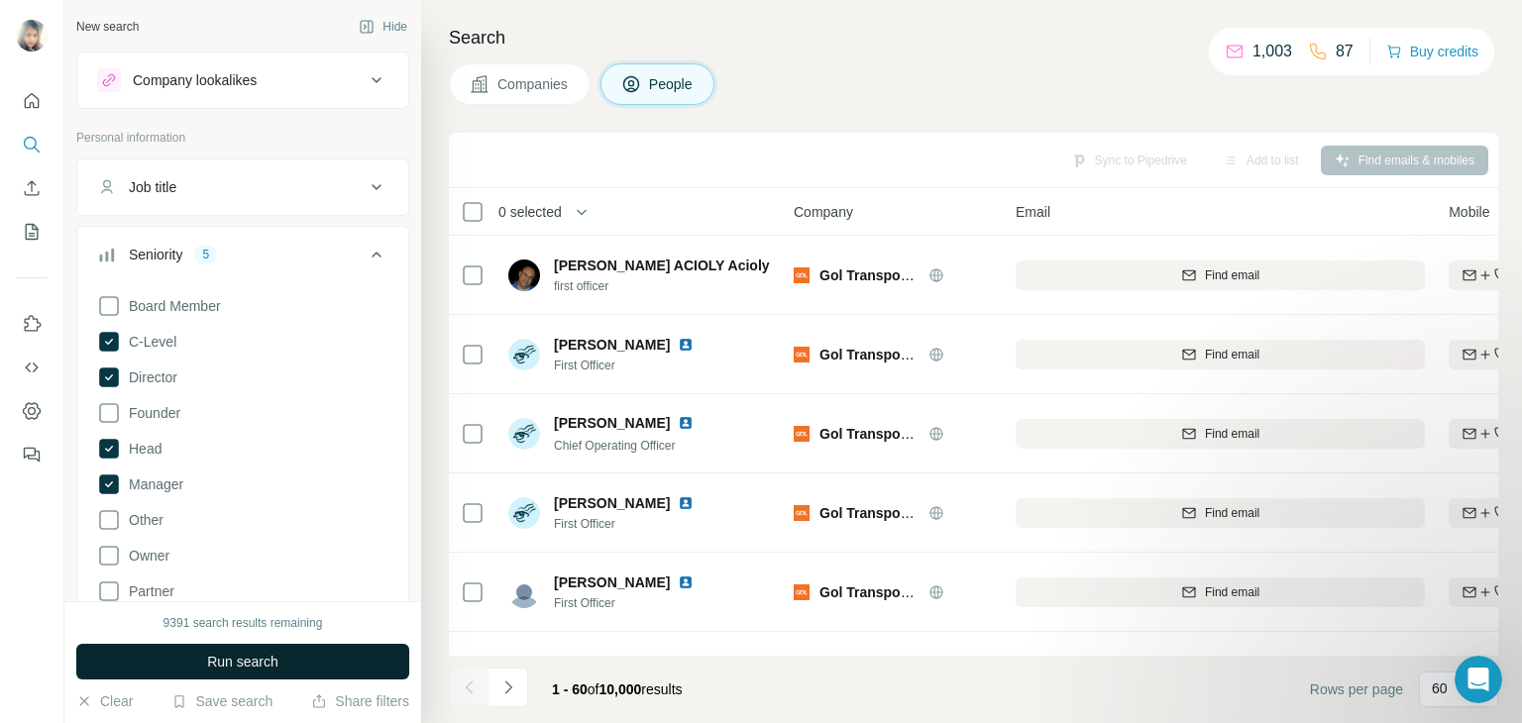
click at [220, 675] on button "Run search" at bounding box center [242, 662] width 333 height 36
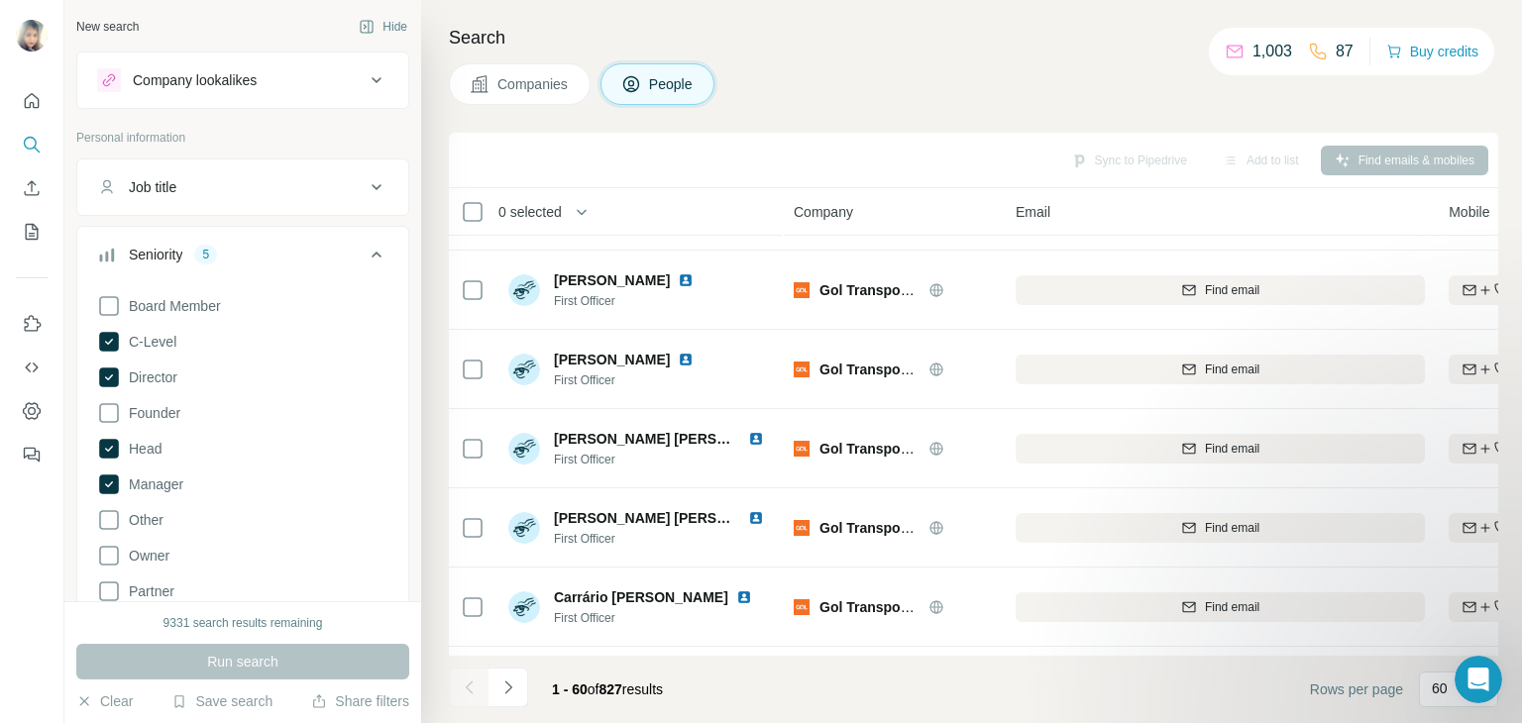
scroll to position [1207, 0]
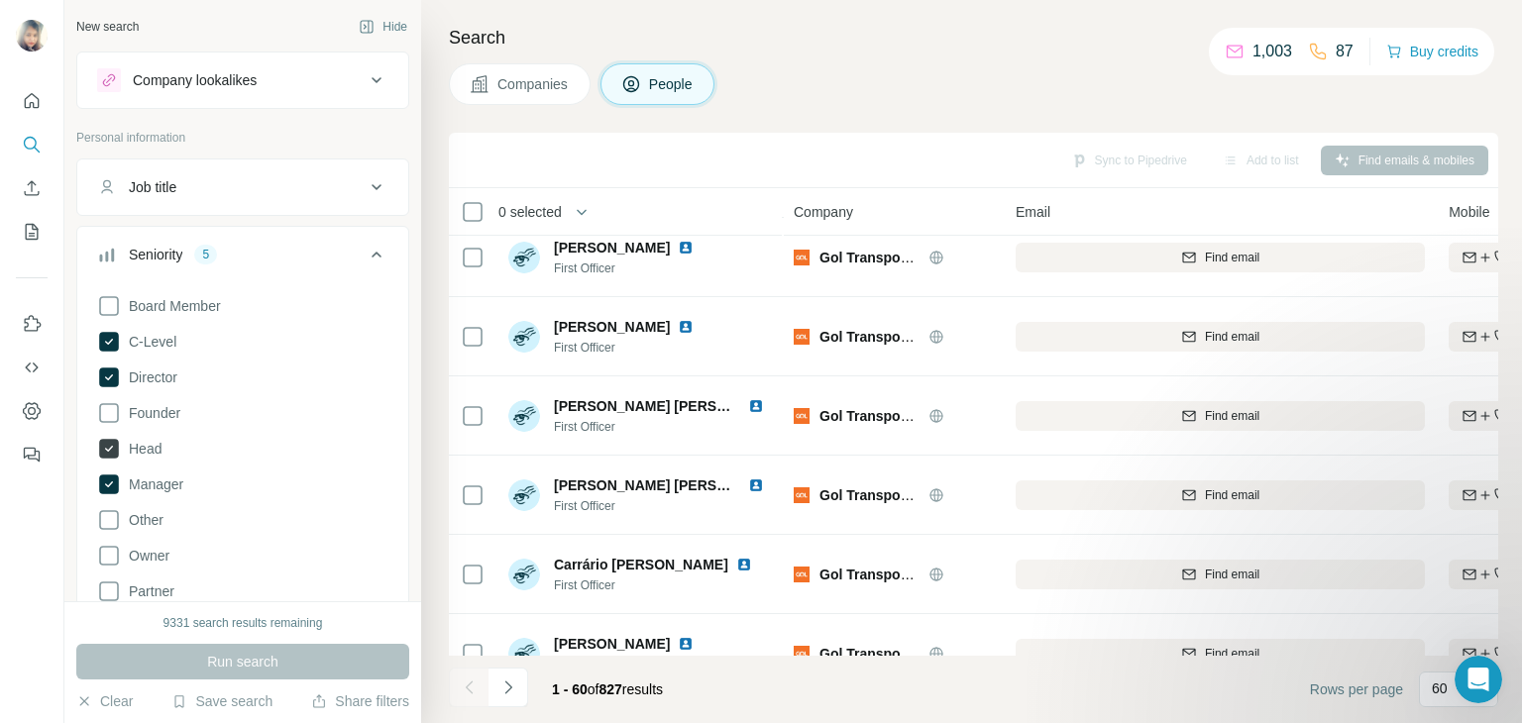
click at [114, 453] on icon at bounding box center [109, 449] width 20 height 20
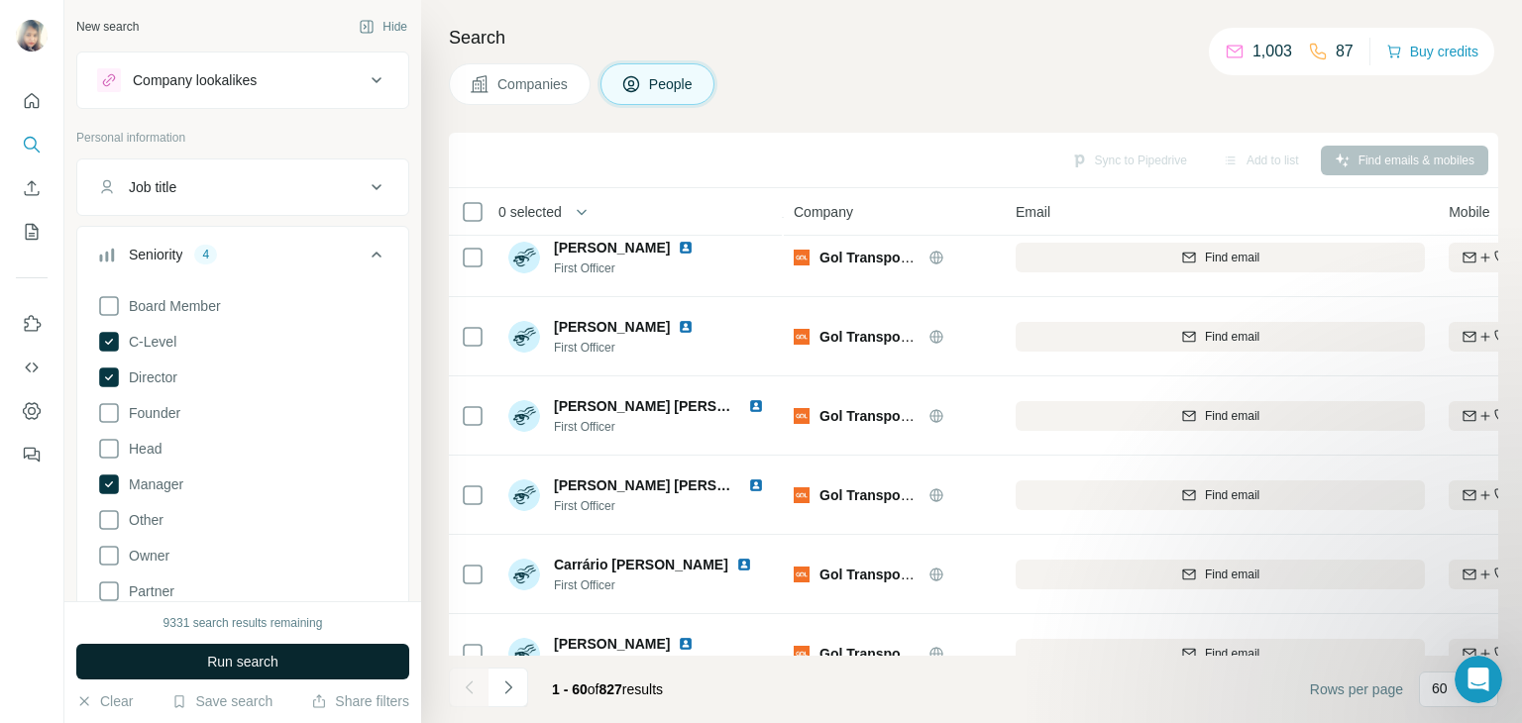
click at [234, 655] on span "Run search" at bounding box center [242, 662] width 71 height 20
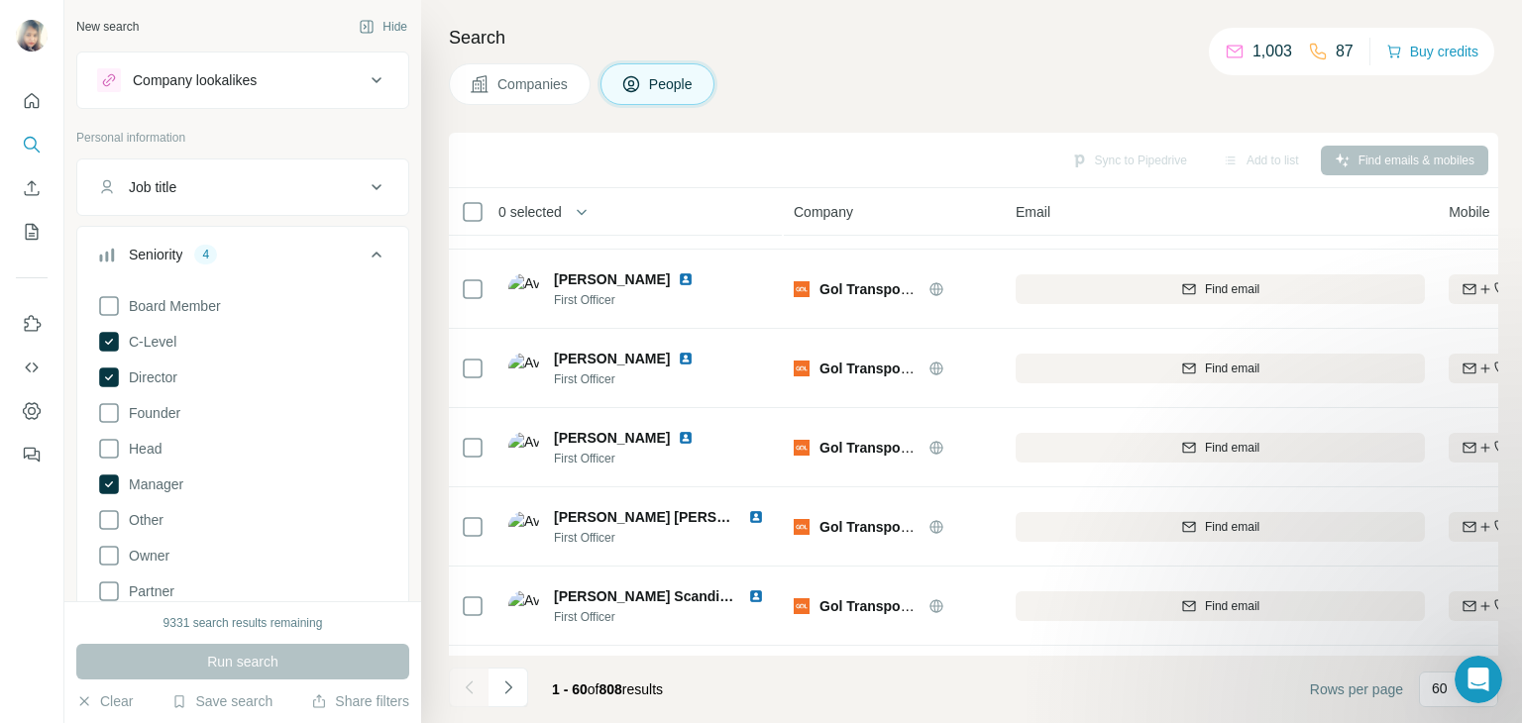
scroll to position [1207, 0]
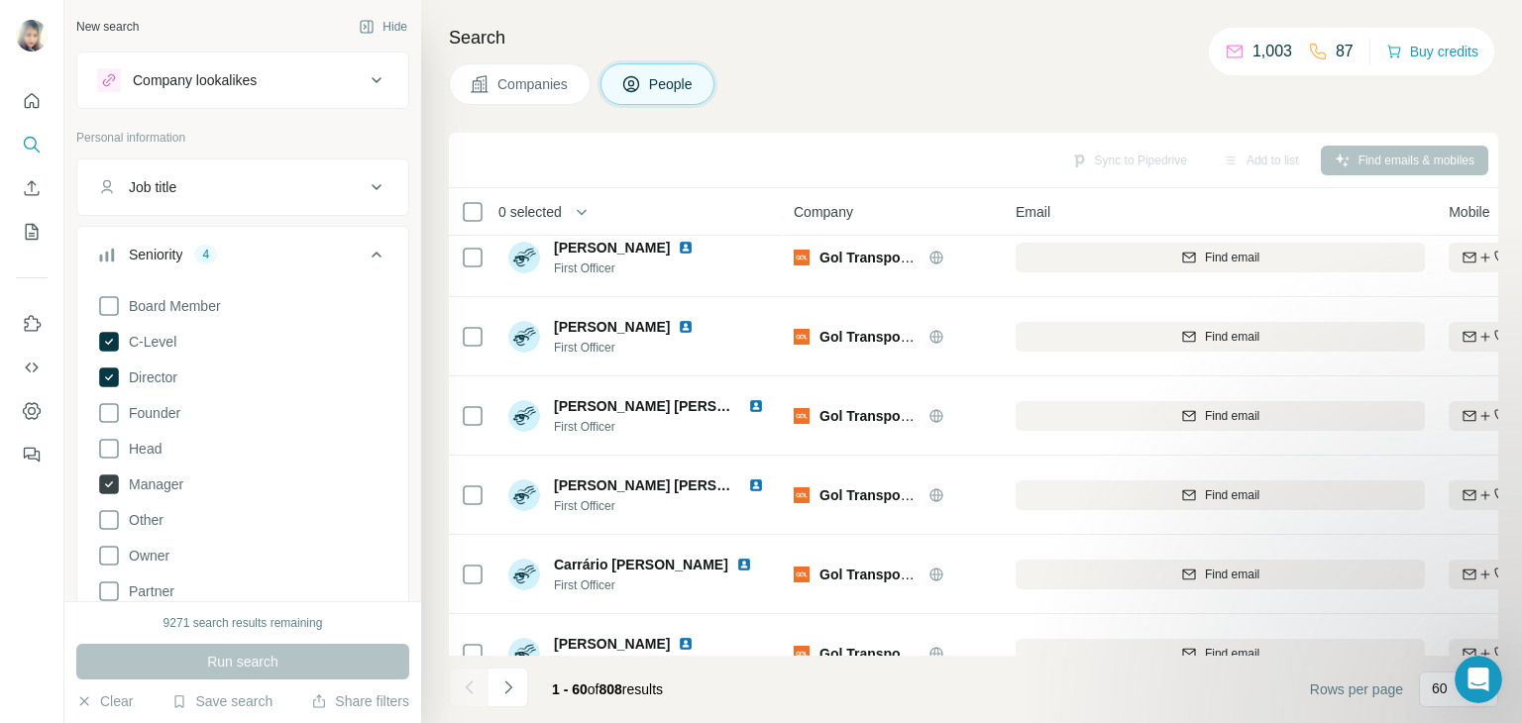
click at [113, 488] on icon at bounding box center [109, 485] width 20 height 20
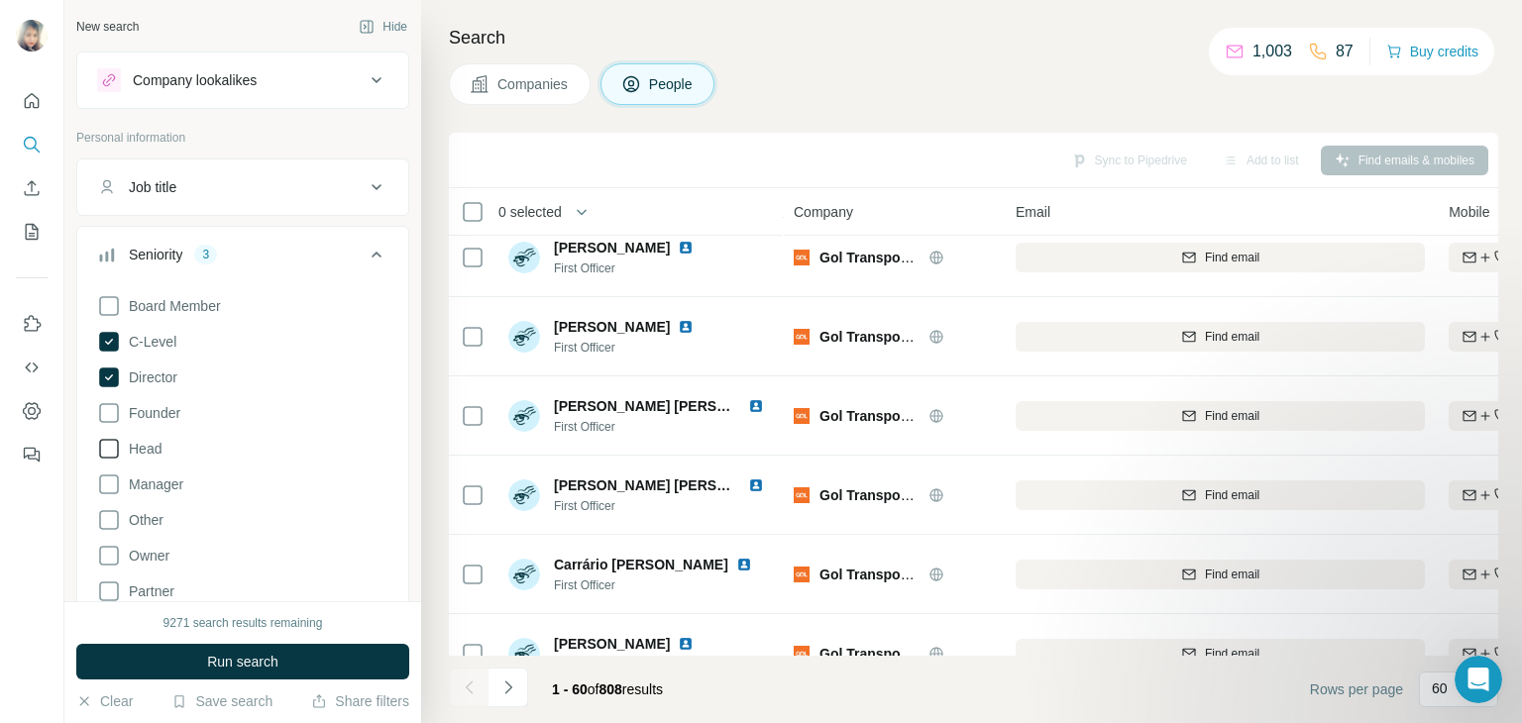
click at [109, 453] on icon at bounding box center [109, 449] width 24 height 24
click at [199, 665] on button "Run search" at bounding box center [242, 662] width 333 height 36
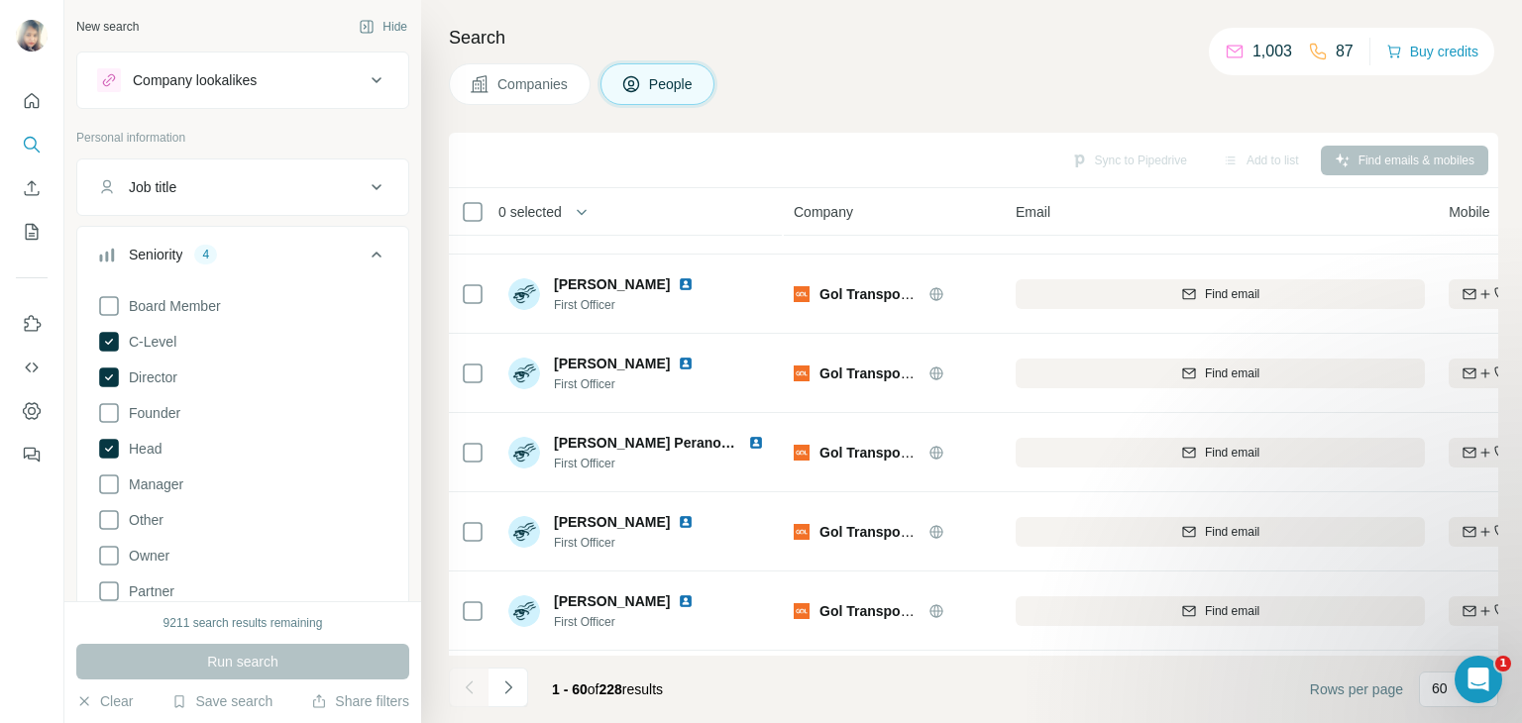
scroll to position [4207, 0]
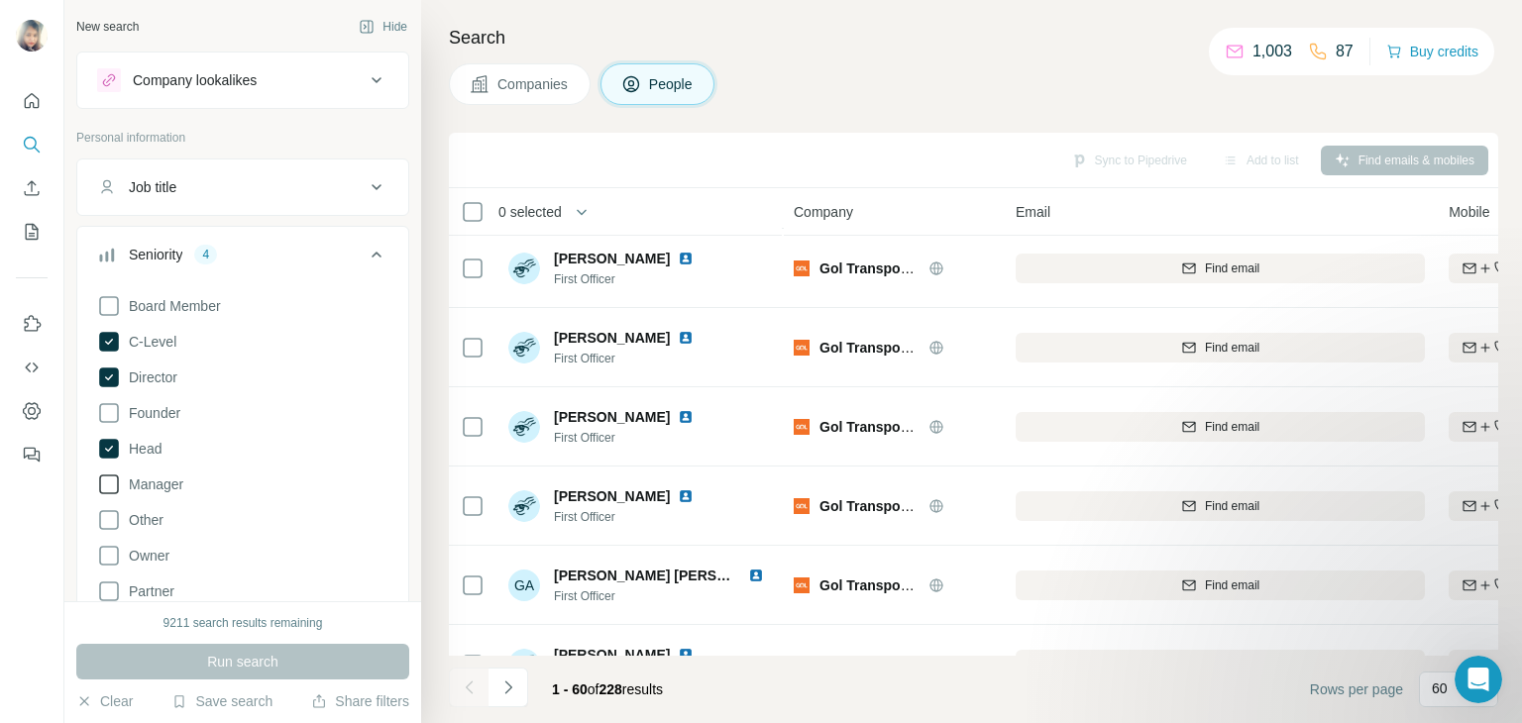
click at [121, 484] on span "Manager" at bounding box center [152, 485] width 62 height 20
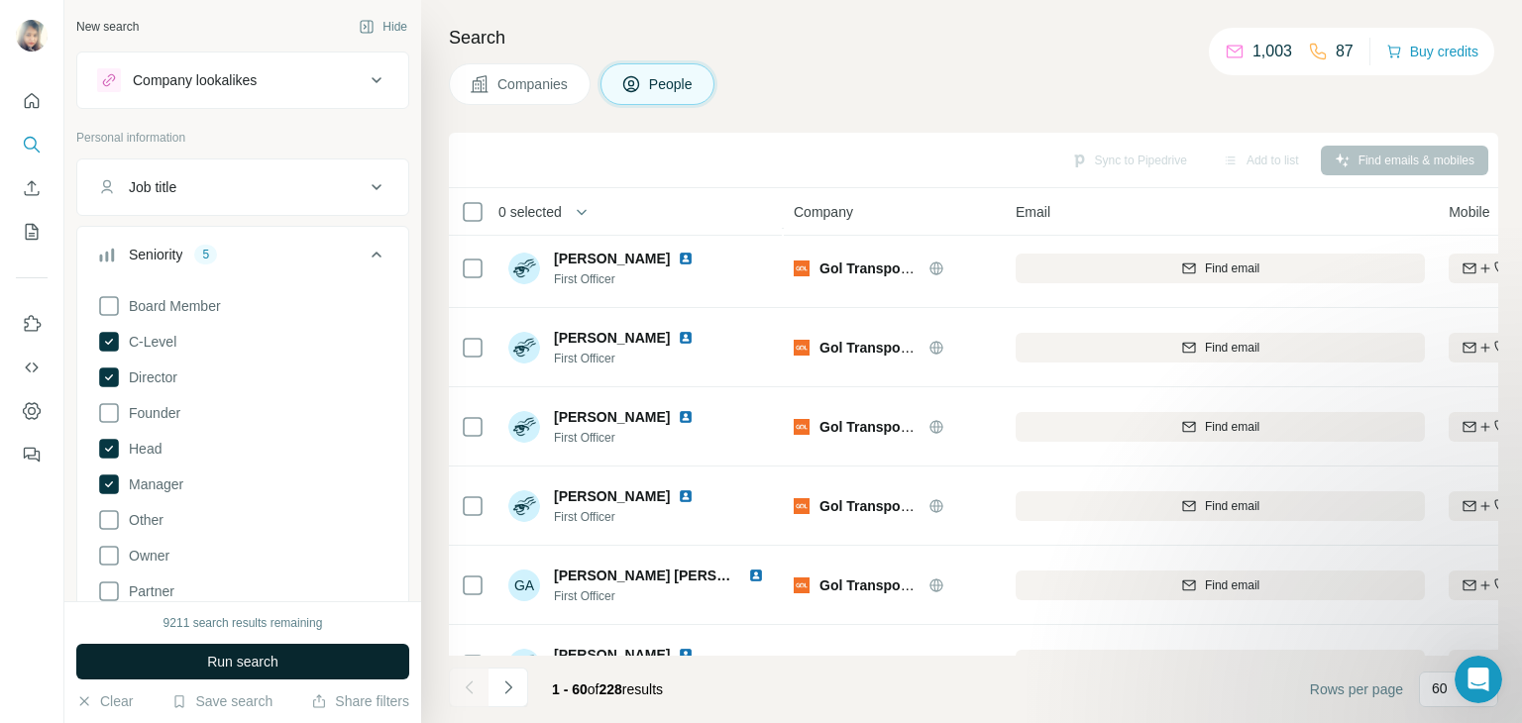
click at [251, 662] on span "Run search" at bounding box center [242, 662] width 71 height 20
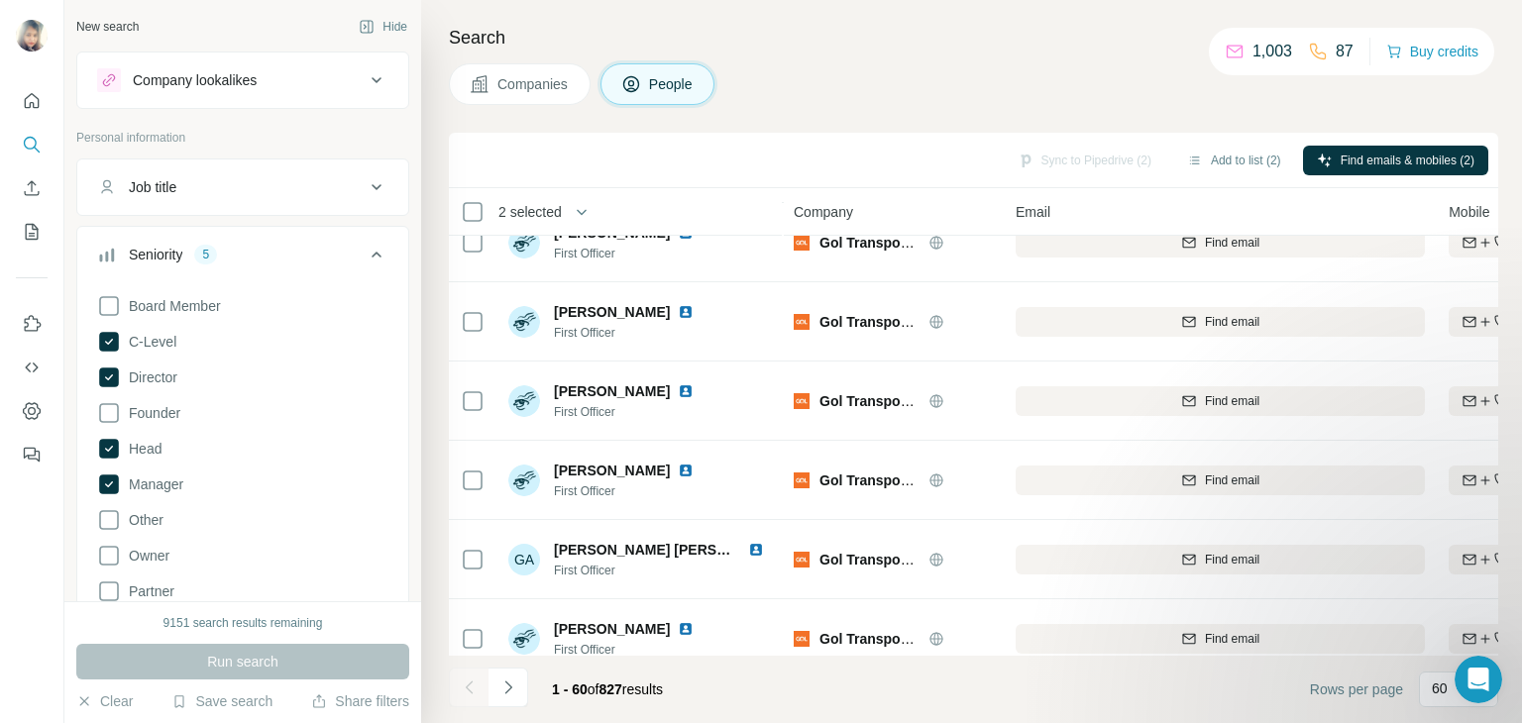
scroll to position [4345, 0]
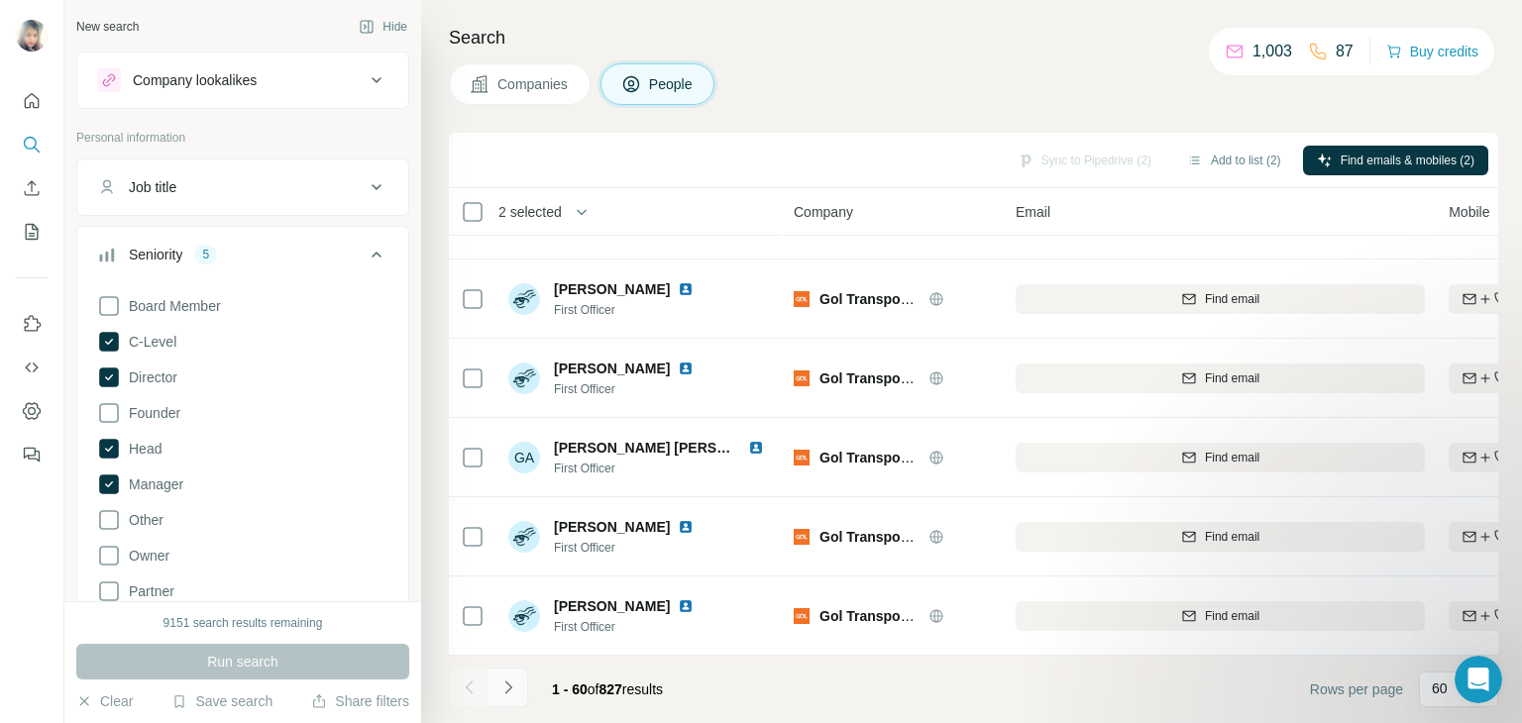
click at [505, 686] on icon "Navigate to next page" at bounding box center [508, 688] width 20 height 20
click at [502, 688] on icon "Navigate to next page" at bounding box center [508, 688] width 20 height 20
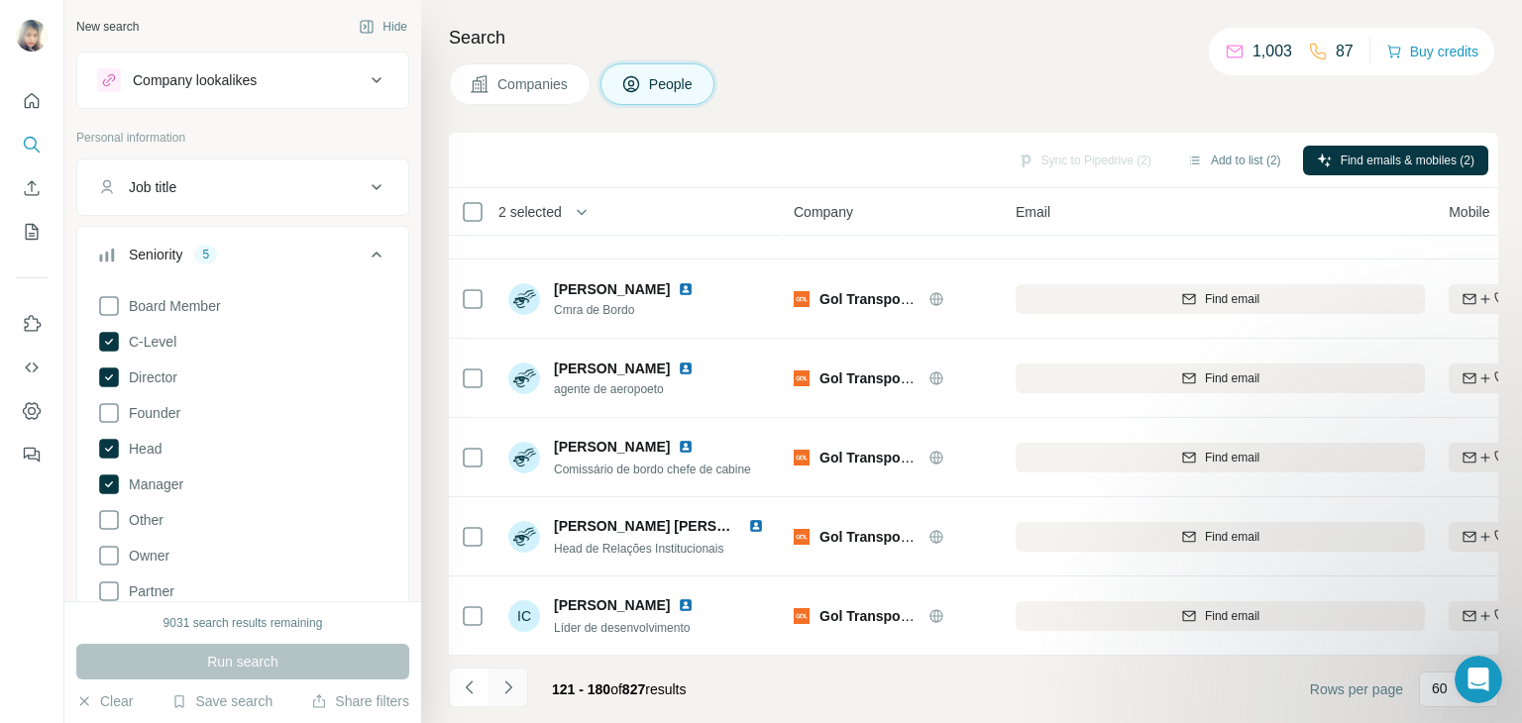
click at [516, 687] on icon "Navigate to next page" at bounding box center [508, 688] width 20 height 20
click at [506, 684] on icon "Navigate to next page" at bounding box center [508, 688] width 20 height 20
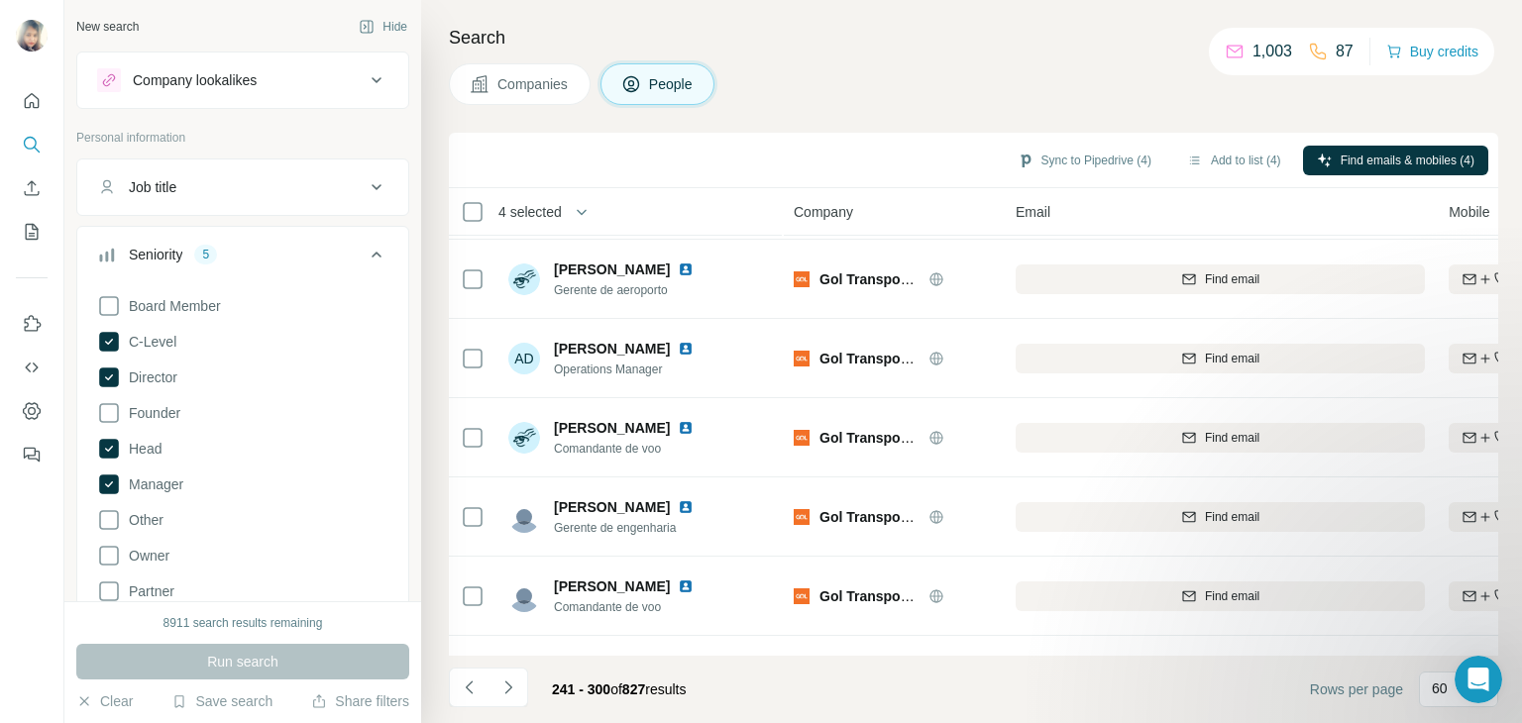
scroll to position [0, 0]
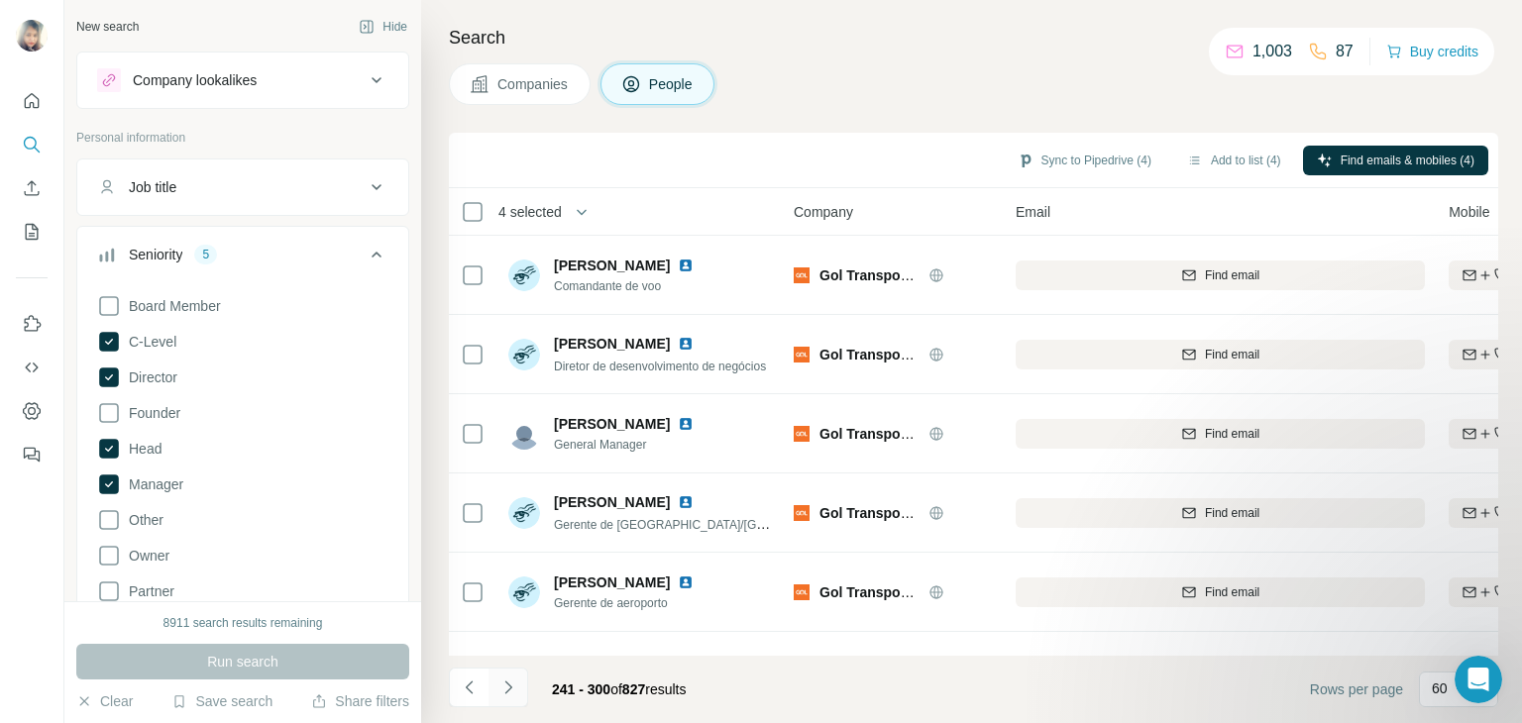
click at [510, 687] on icon "Navigate to next page" at bounding box center [507, 687] width 7 height 13
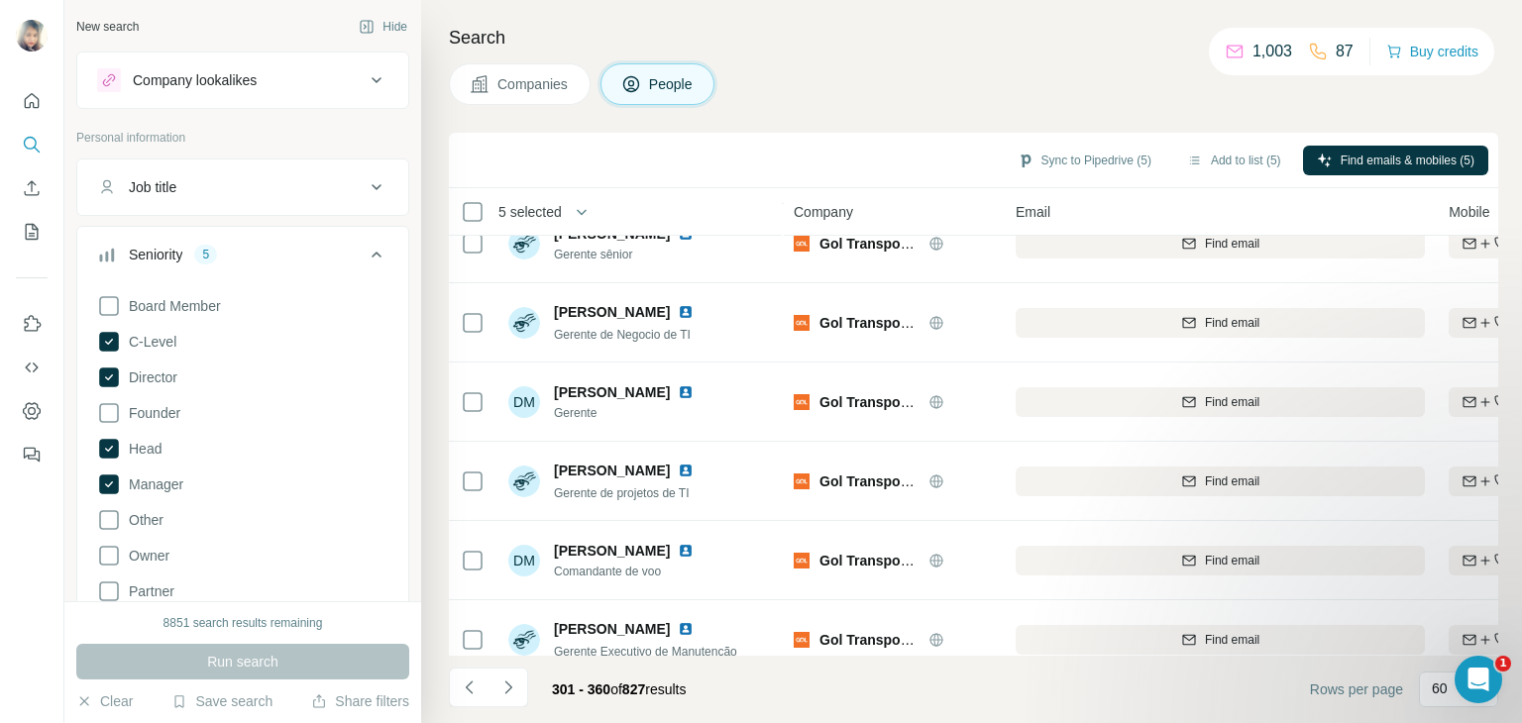
scroll to position [4345, 0]
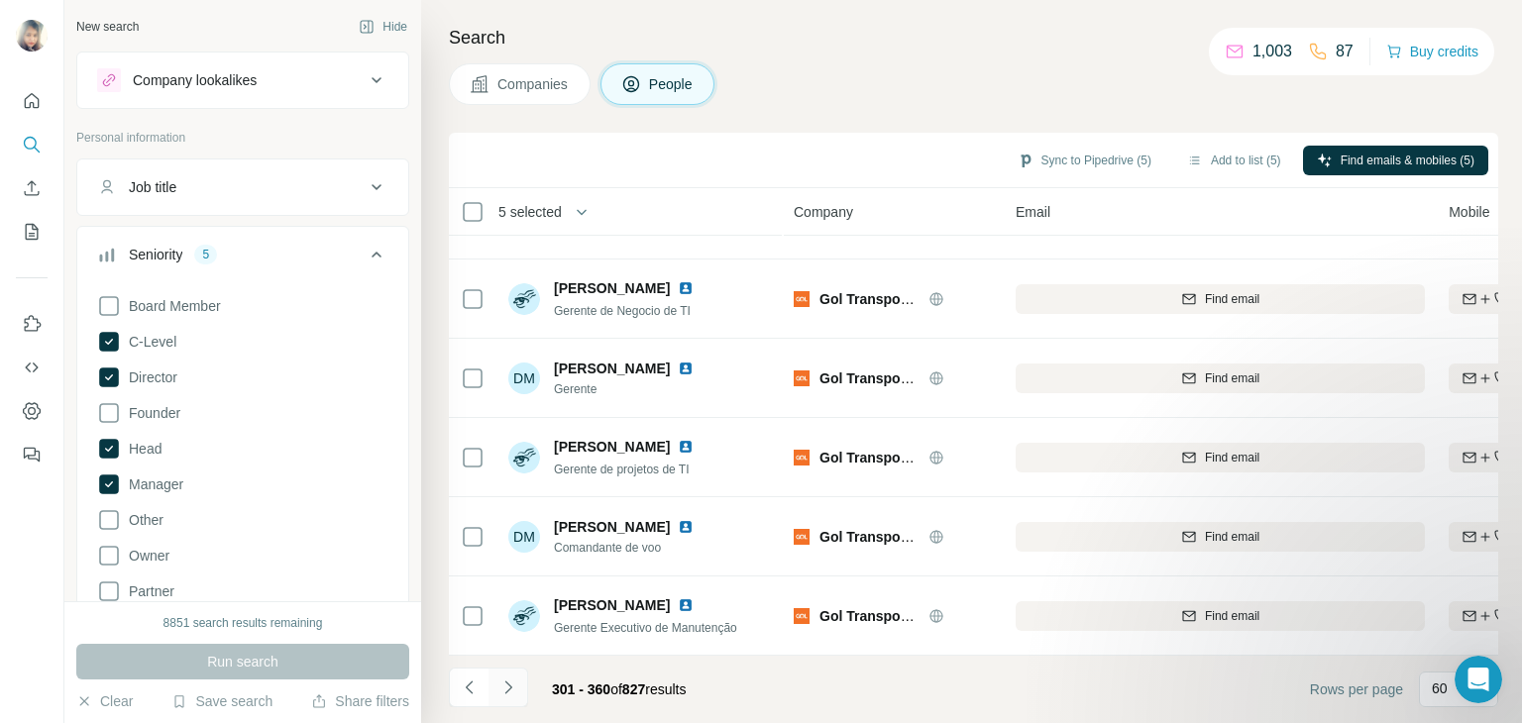
click at [515, 682] on icon "Navigate to next page" at bounding box center [508, 688] width 20 height 20
click at [507, 690] on icon "Navigate to next page" at bounding box center [508, 688] width 20 height 20
click at [510, 693] on icon "Navigate to next page" at bounding box center [508, 688] width 20 height 20
click at [508, 687] on icon "Navigate to next page" at bounding box center [508, 688] width 20 height 20
click at [506, 689] on icon "Navigate to next page" at bounding box center [508, 688] width 20 height 20
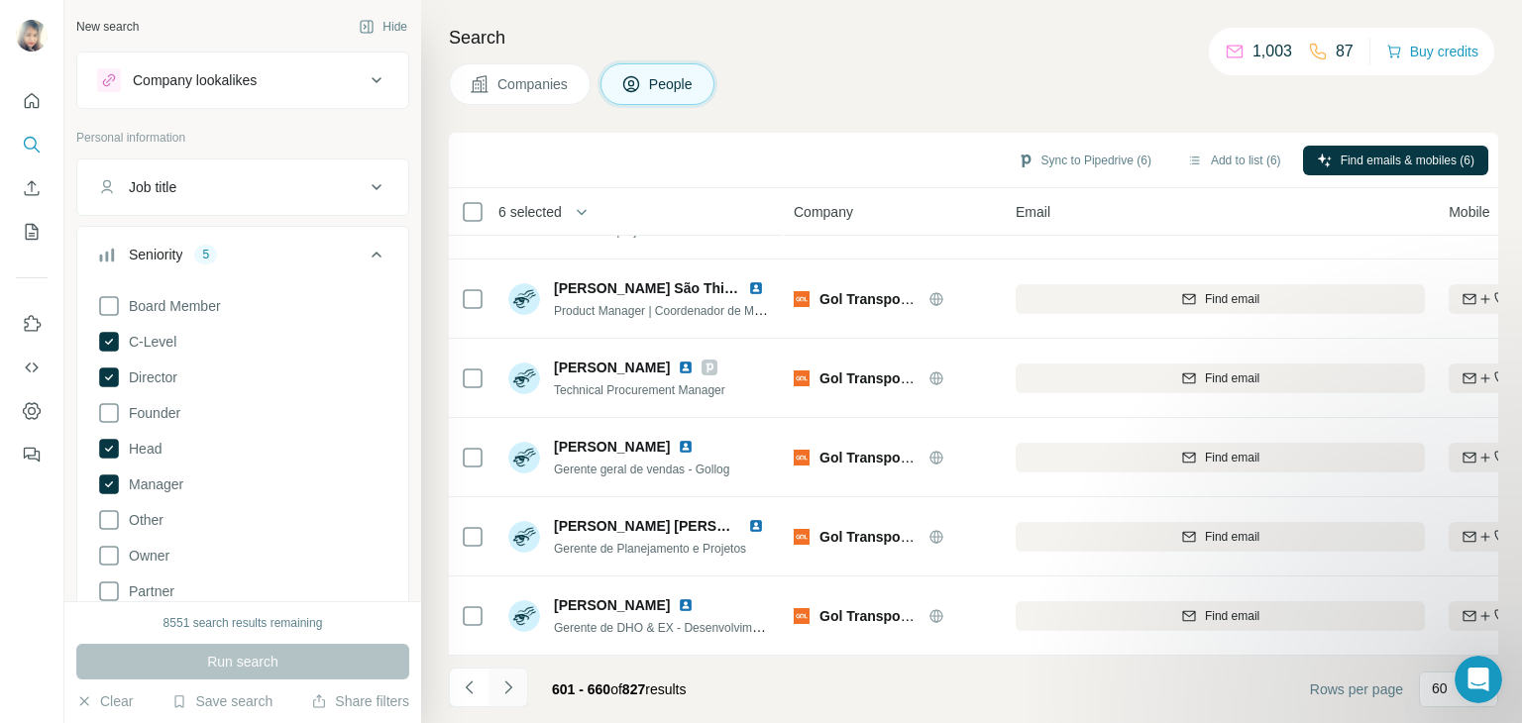
click at [511, 688] on icon "Navigate to next page" at bounding box center [508, 688] width 20 height 20
click at [501, 684] on icon "Navigate to next page" at bounding box center [508, 688] width 20 height 20
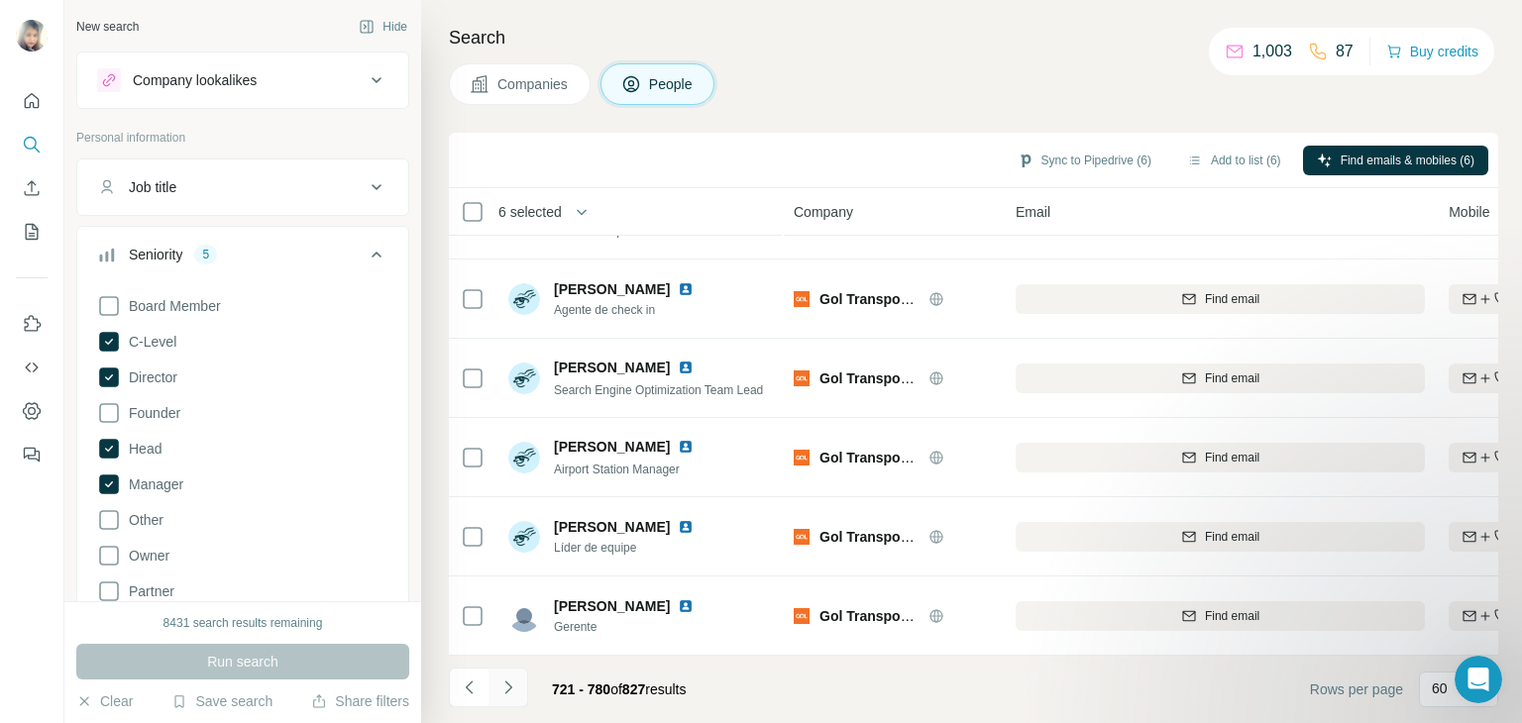
click at [498, 683] on icon "Navigate to next page" at bounding box center [508, 688] width 20 height 20
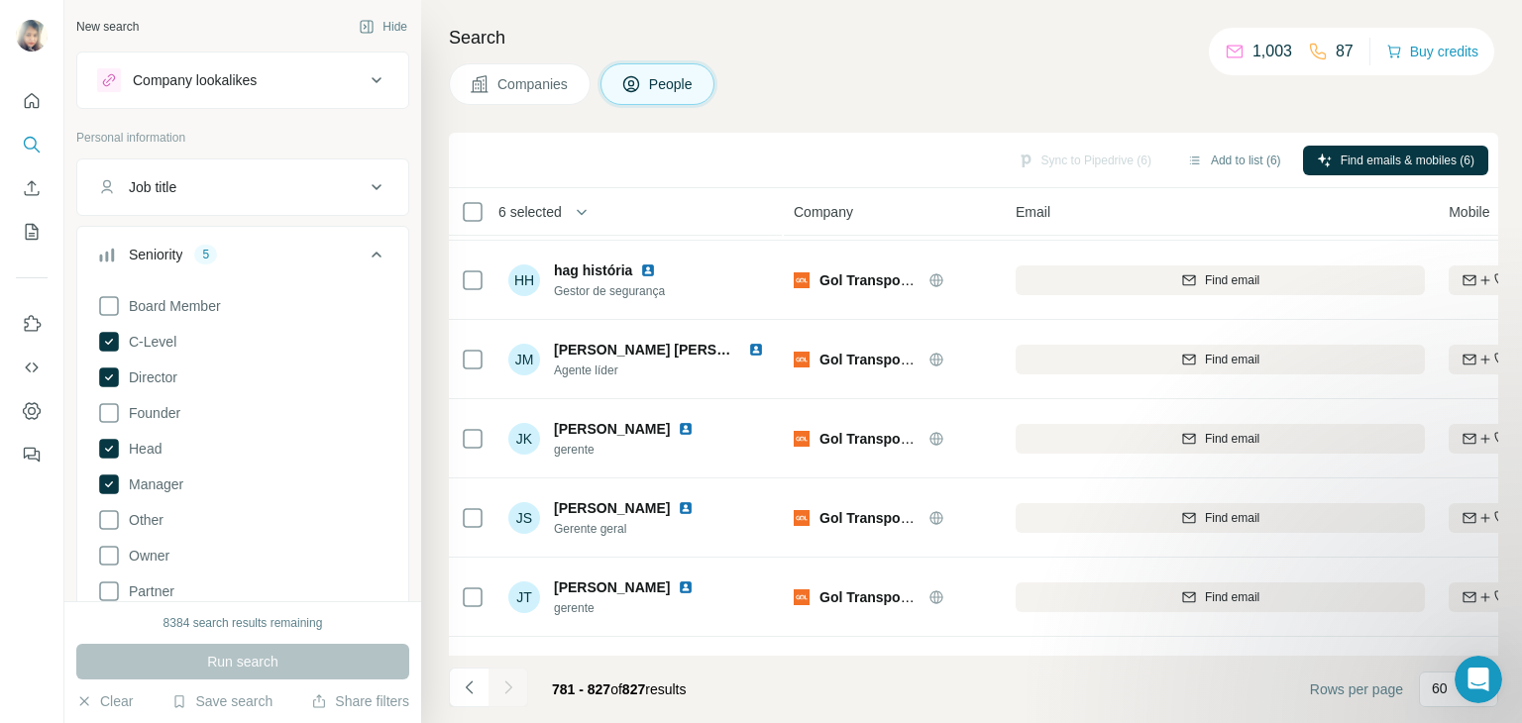
scroll to position [1031, 0]
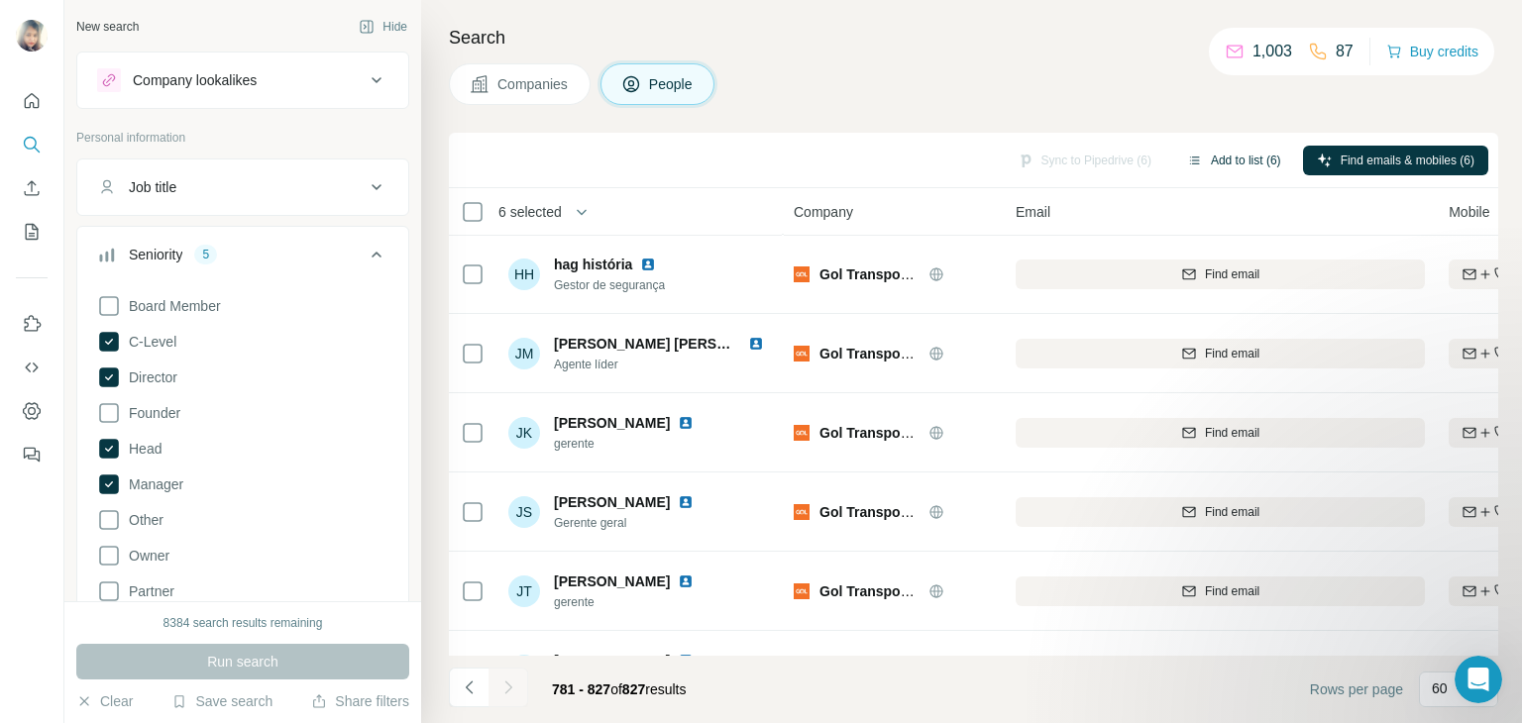
click at [1215, 167] on button "Add to list (6)" at bounding box center [1234, 161] width 122 height 30
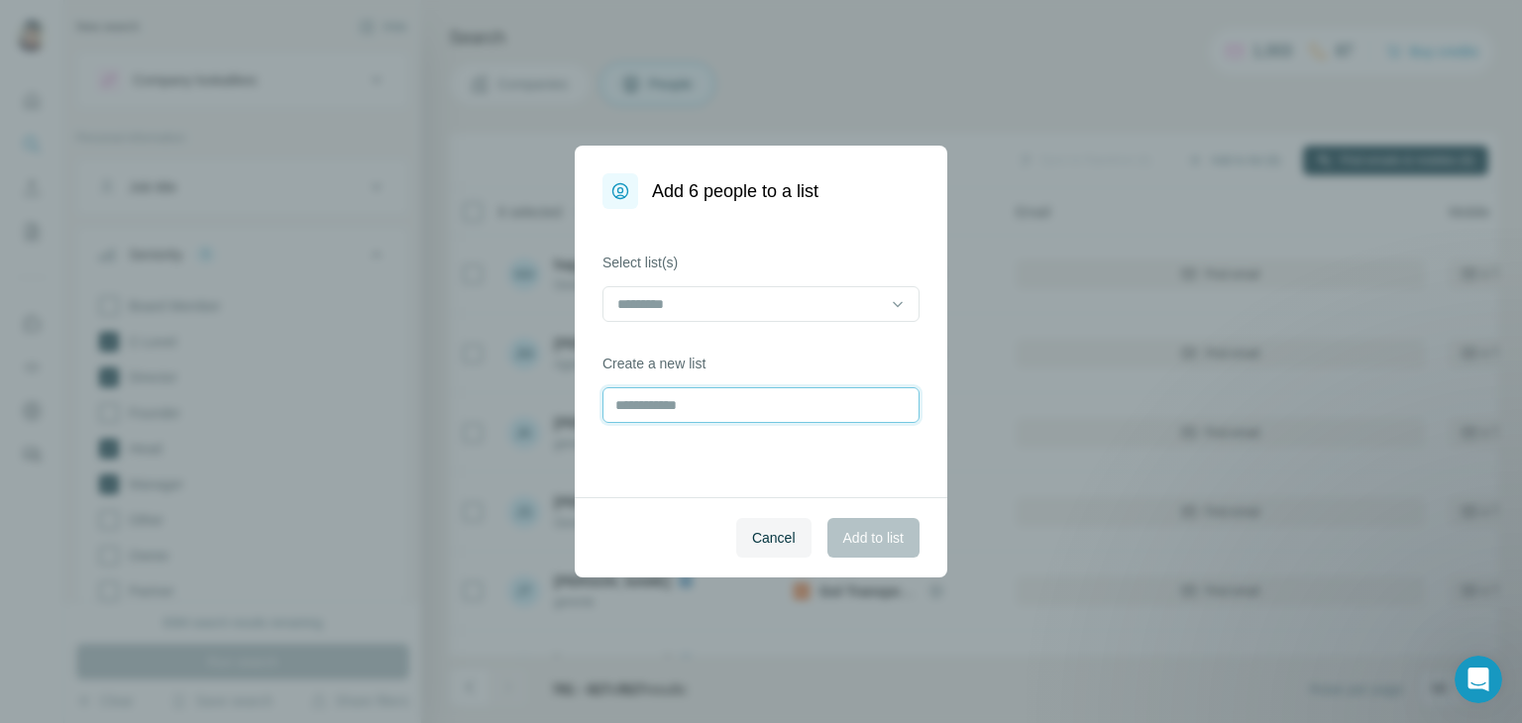
click at [662, 402] on input "text" at bounding box center [760, 405] width 317 height 36
type input "**********"
click at [856, 532] on span "Add to list" at bounding box center [873, 538] width 60 height 20
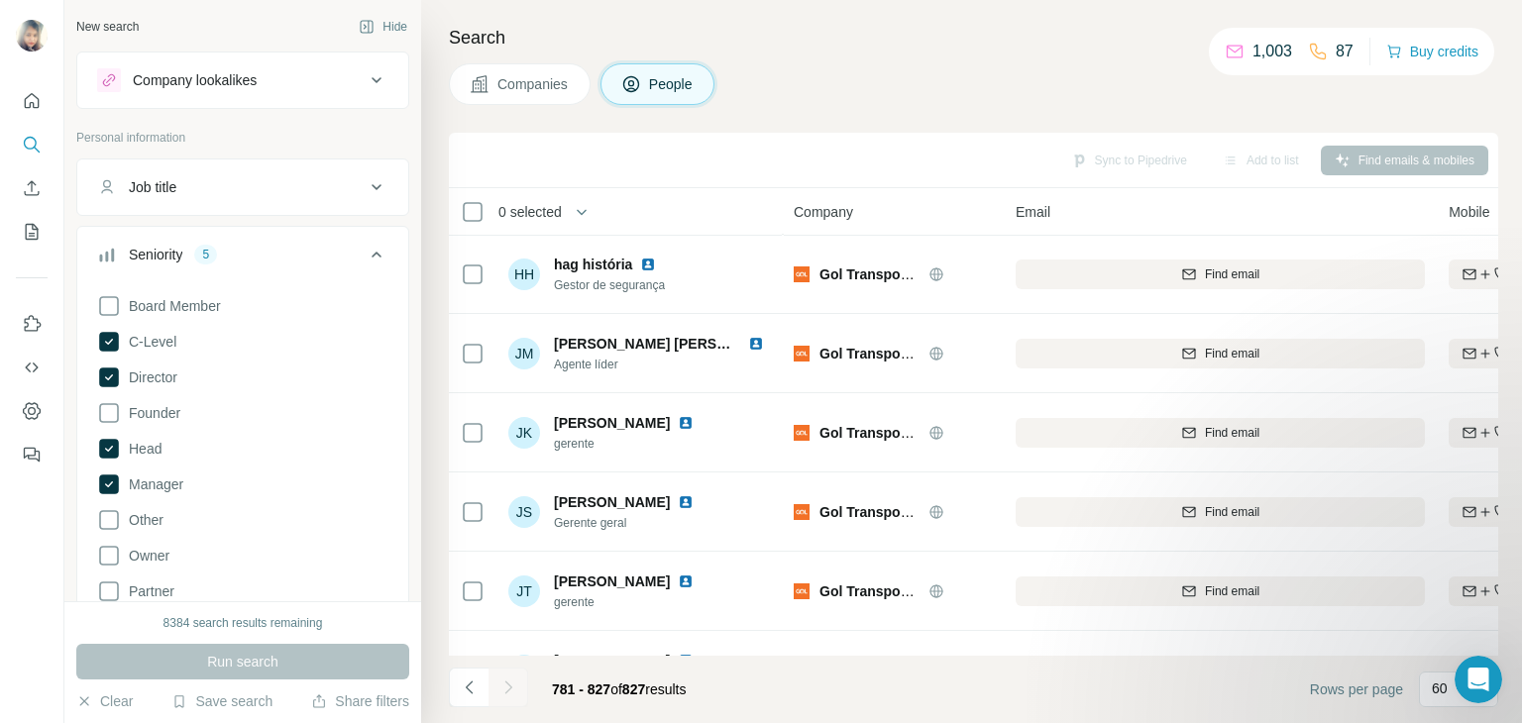
click at [499, 96] on button "Companies" at bounding box center [520, 84] width 142 height 42
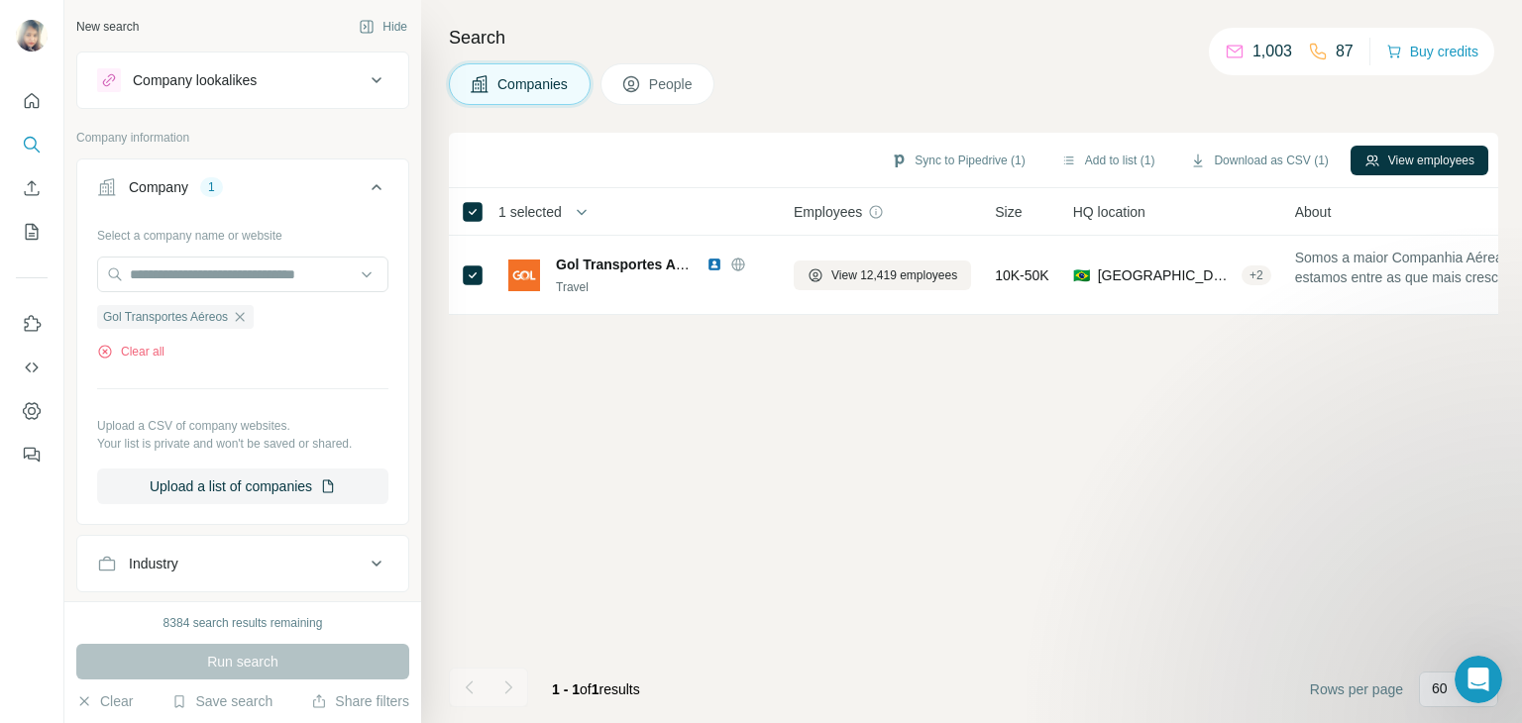
scroll to position [0, 0]
click at [212, 277] on input "text" at bounding box center [242, 275] width 291 height 36
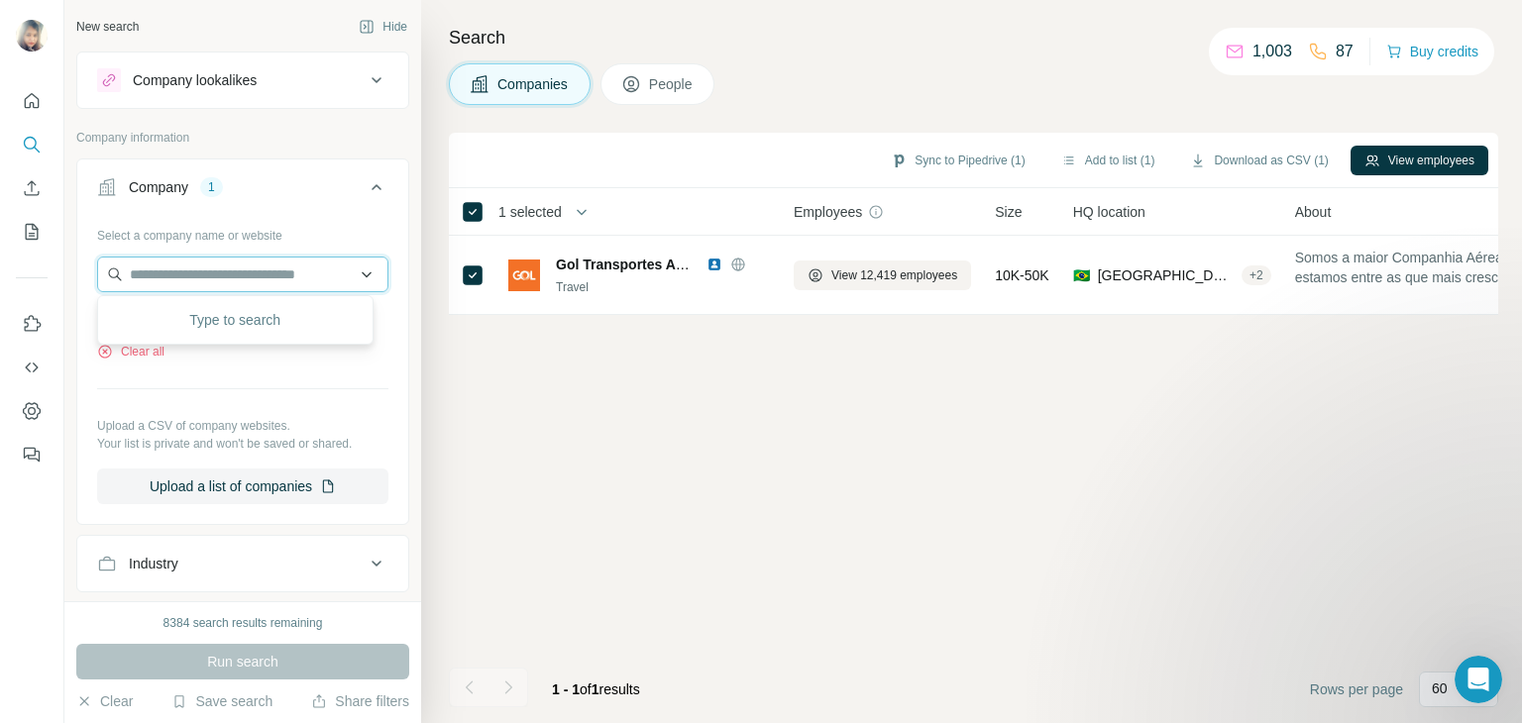
paste input "**********"
type input "**********"
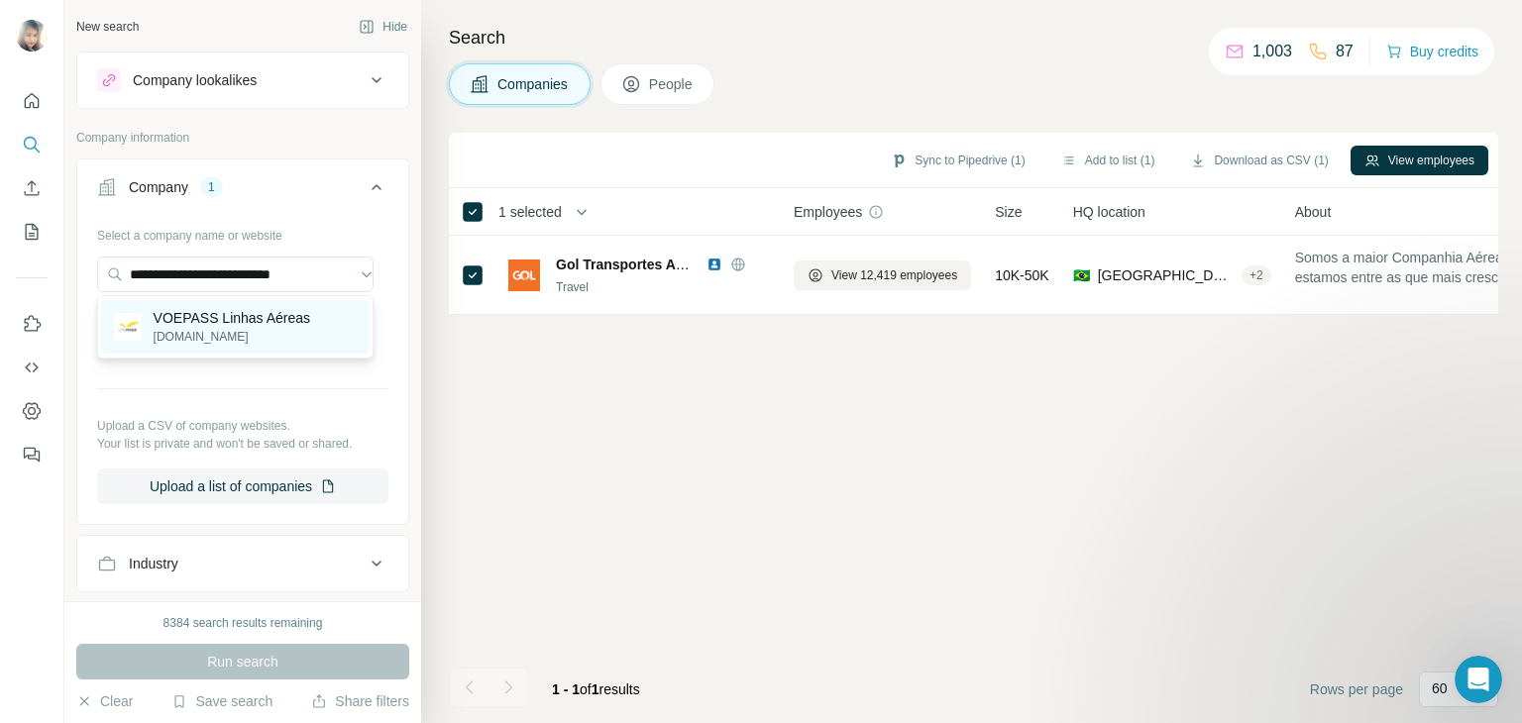
scroll to position [0, 0]
click at [232, 310] on p "VOEPASS Linhas Aéreas" at bounding box center [233, 318] width 158 height 20
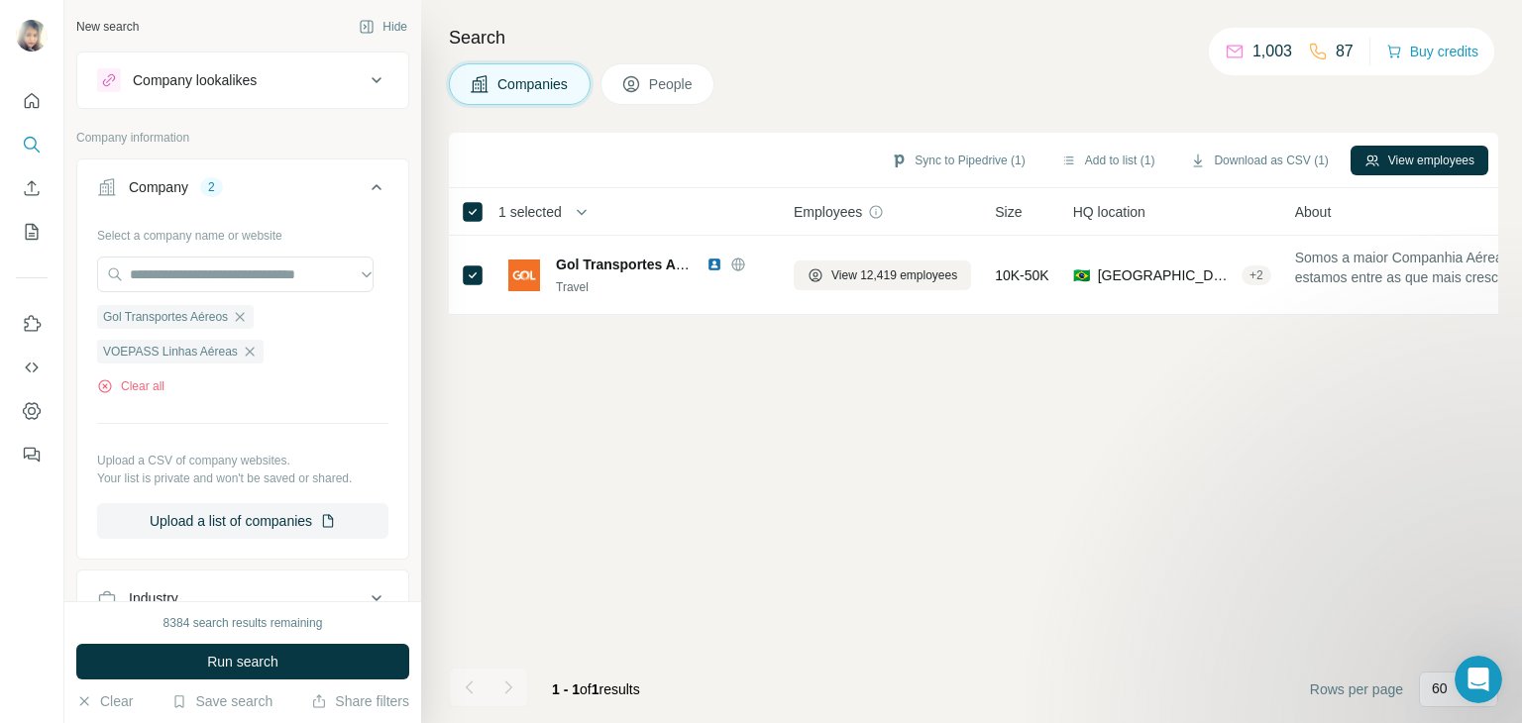
click at [666, 99] on button "People" at bounding box center [657, 84] width 115 height 42
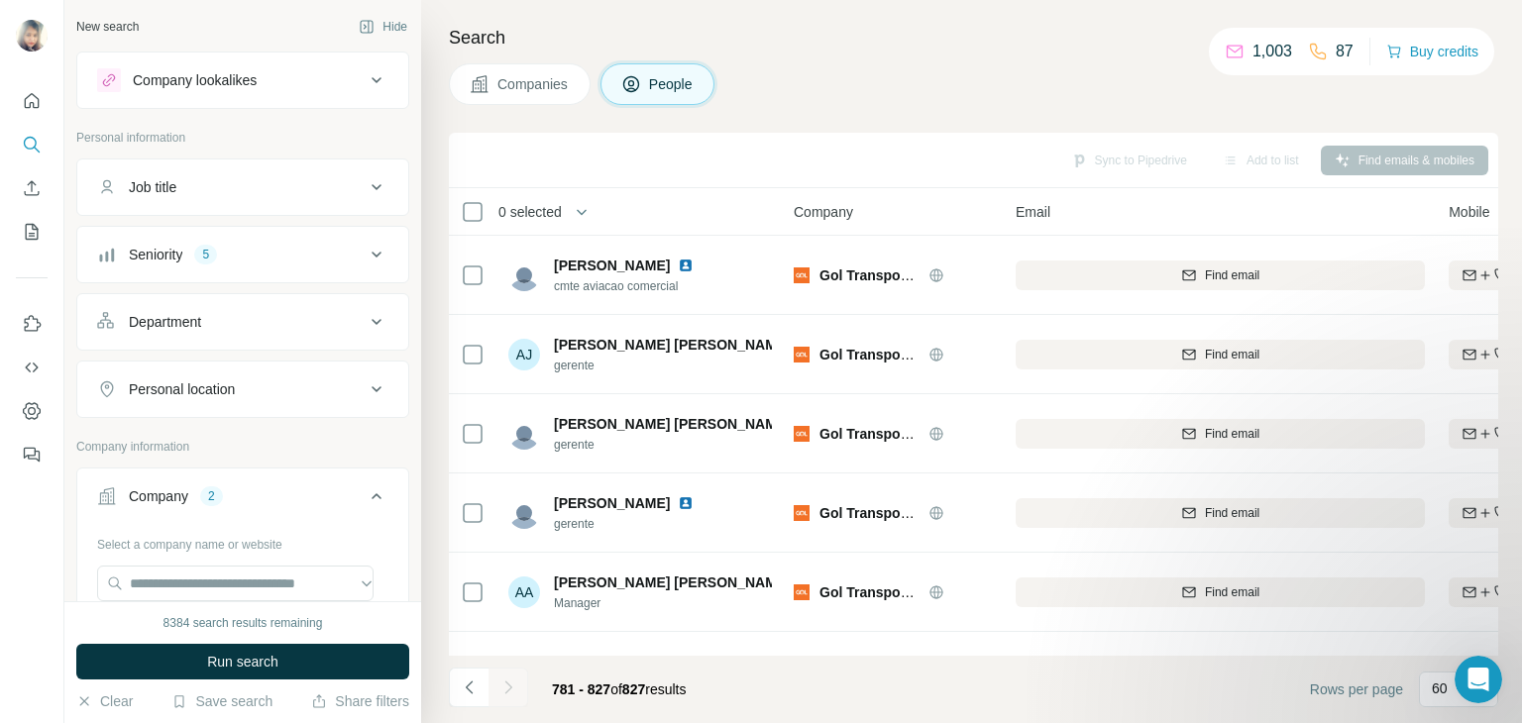
click at [523, 88] on span "Companies" at bounding box center [533, 84] width 72 height 20
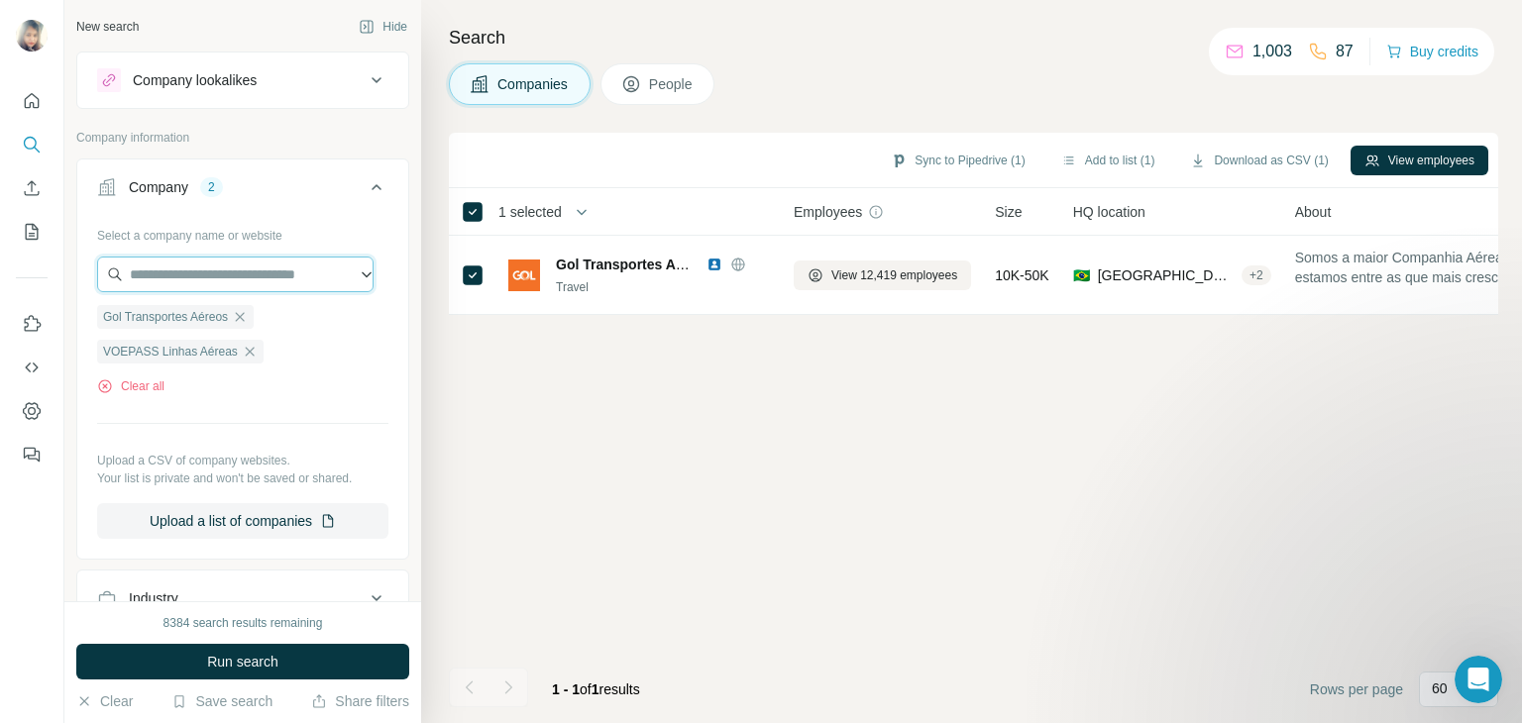
click at [170, 278] on input "text" at bounding box center [235, 275] width 276 height 36
click at [145, 387] on button "Clear all" at bounding box center [130, 386] width 67 height 18
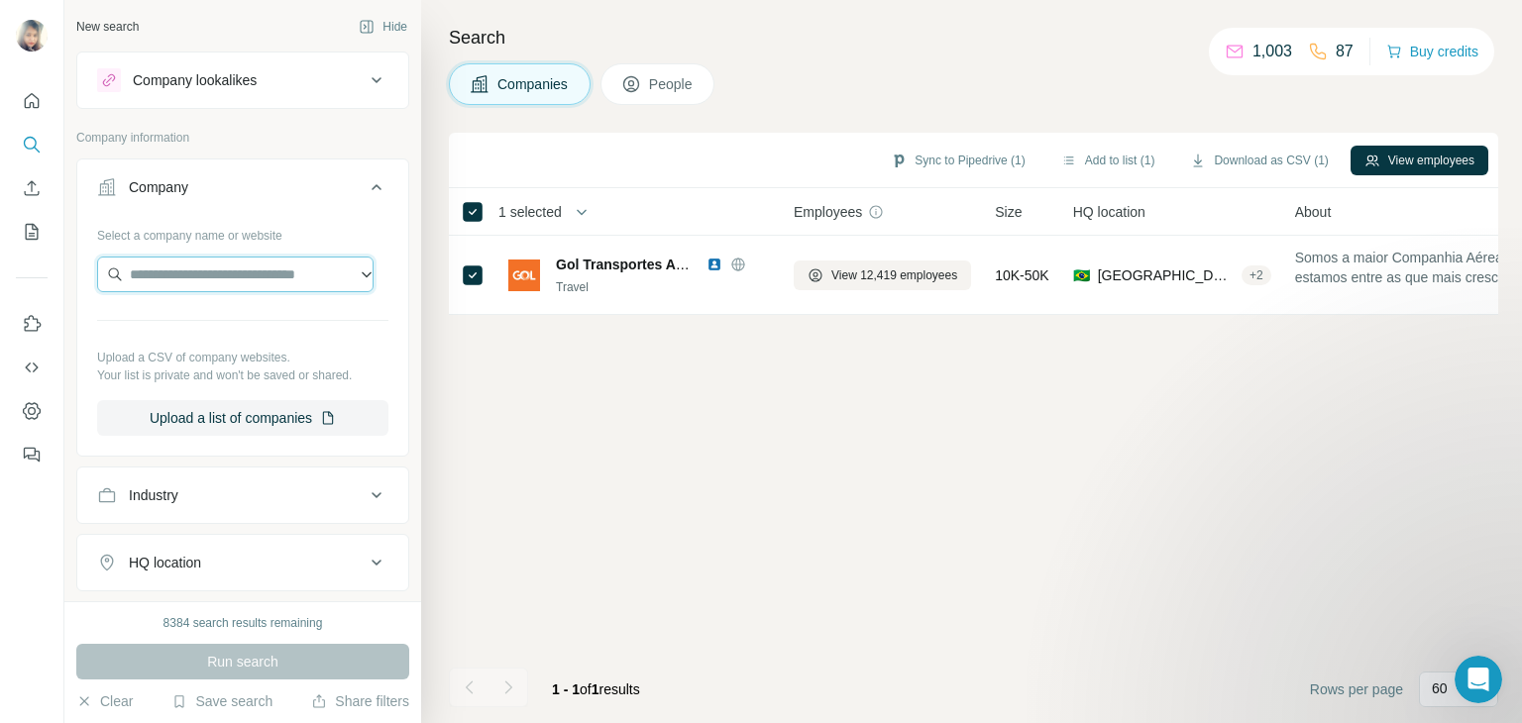
click at [185, 275] on input "text" at bounding box center [235, 275] width 276 height 36
paste input "**********"
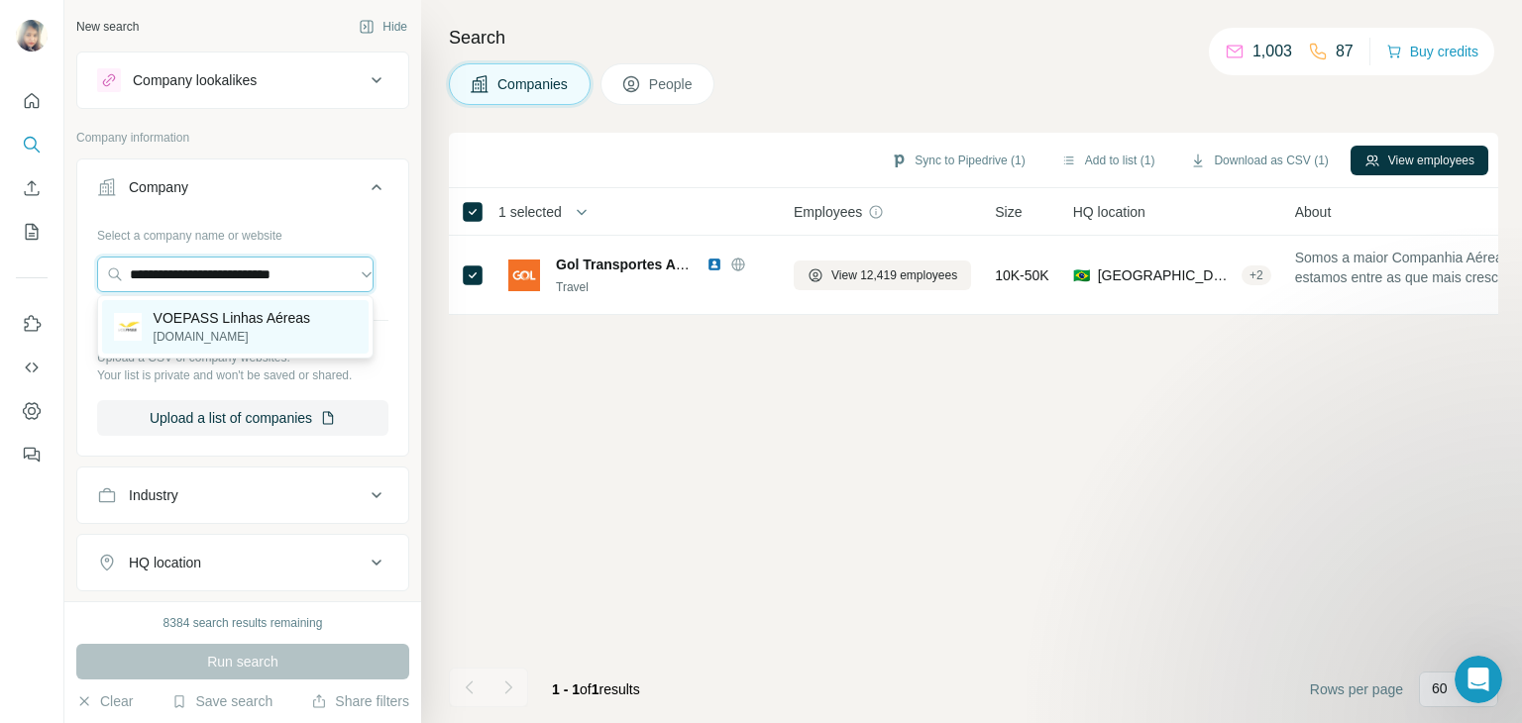
type input "**********"
click at [222, 316] on p "VOEPASS Linhas Aéreas" at bounding box center [233, 318] width 158 height 20
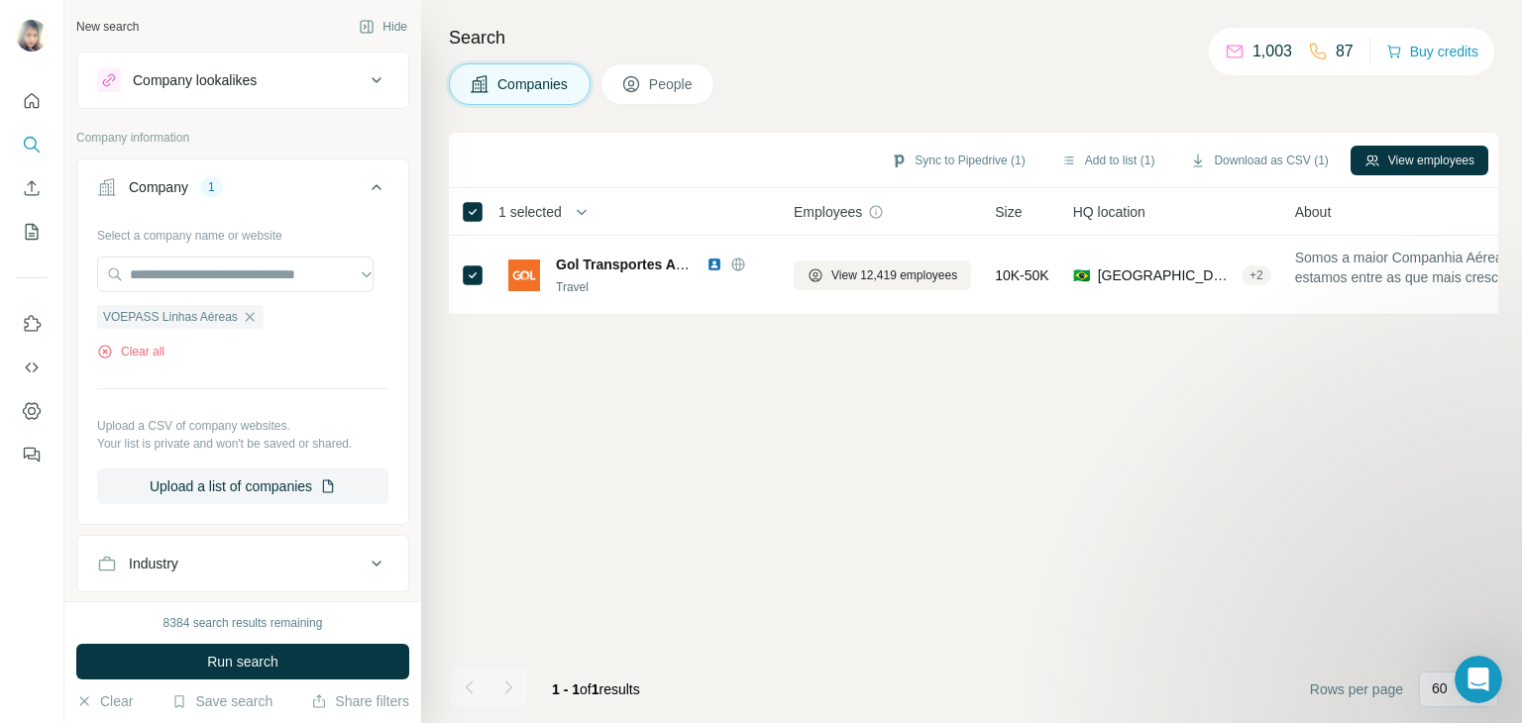
click at [650, 88] on button "People" at bounding box center [657, 84] width 115 height 42
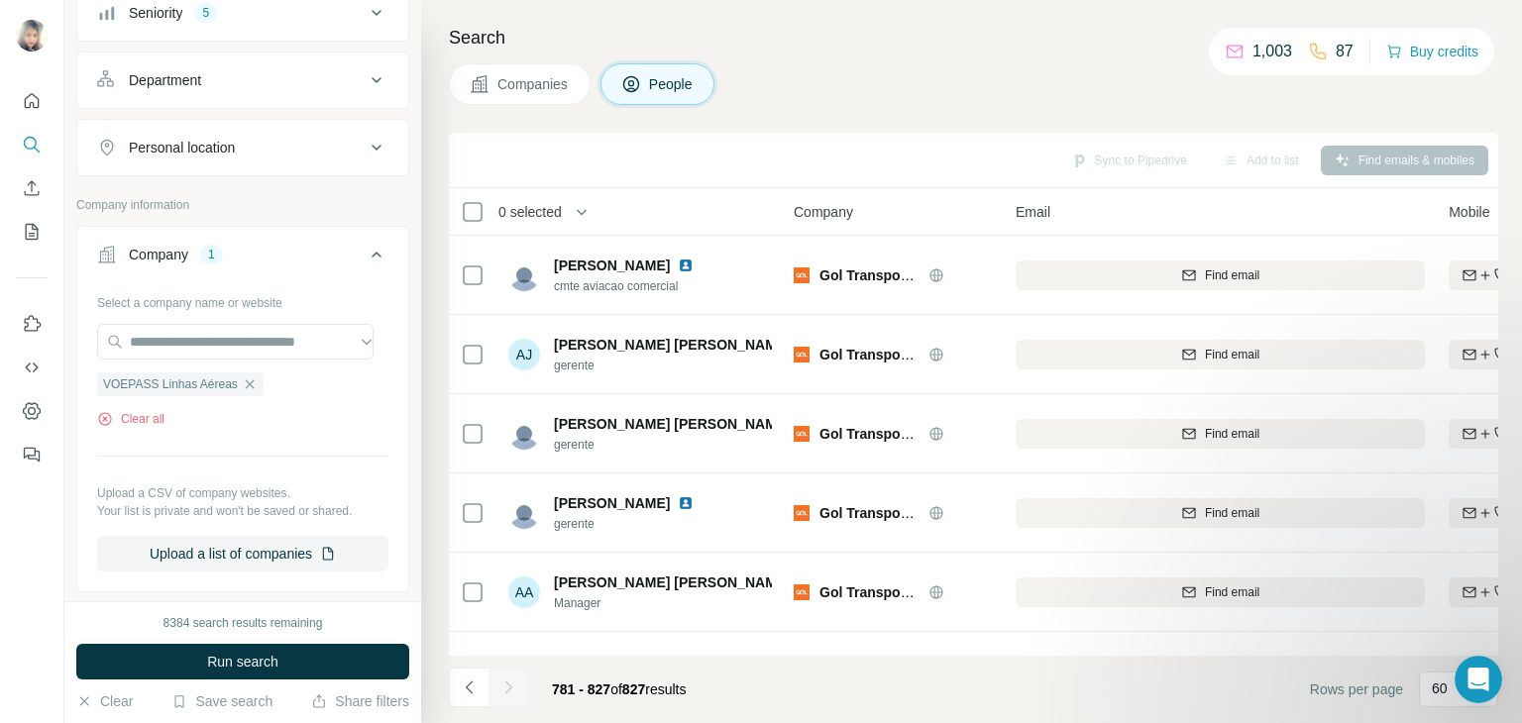
scroll to position [265, 0]
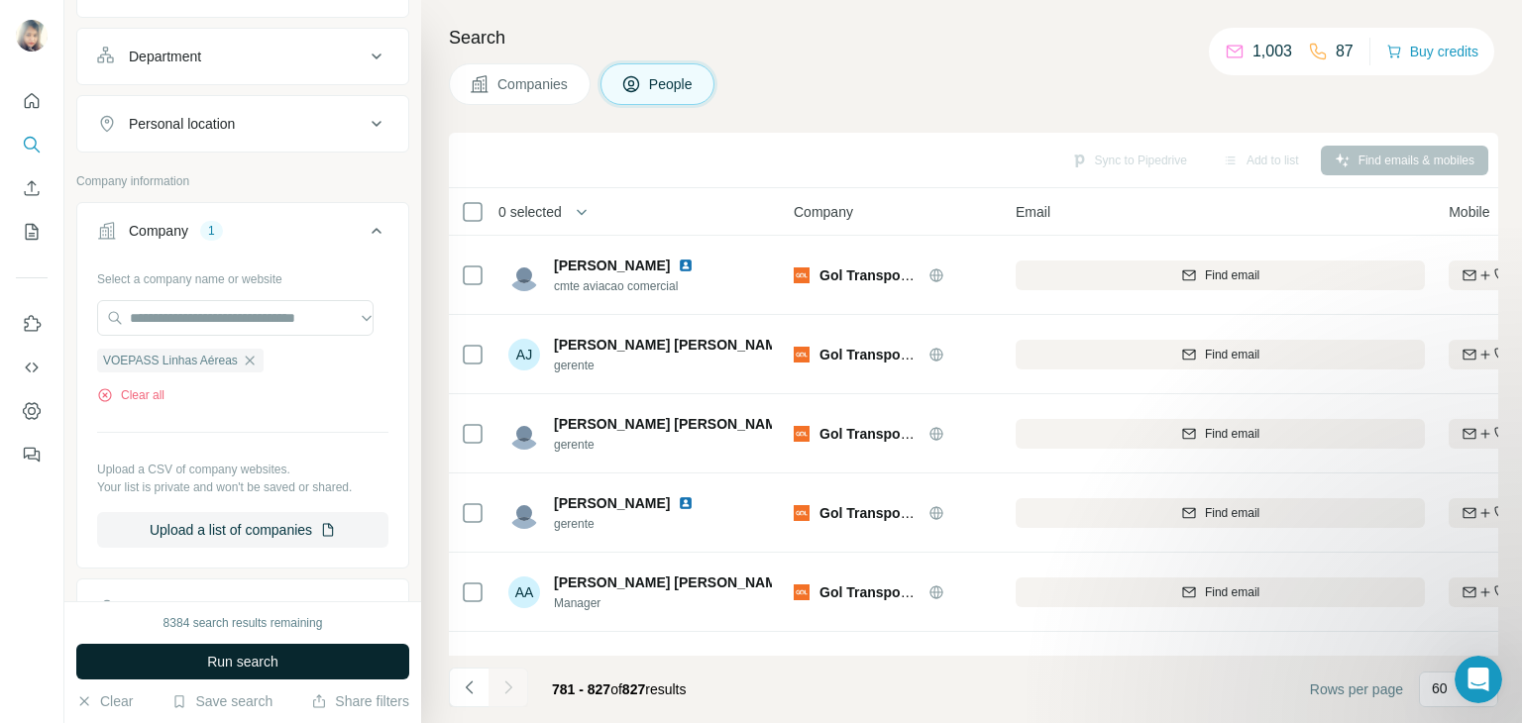
click at [233, 667] on span "Run search" at bounding box center [242, 662] width 71 height 20
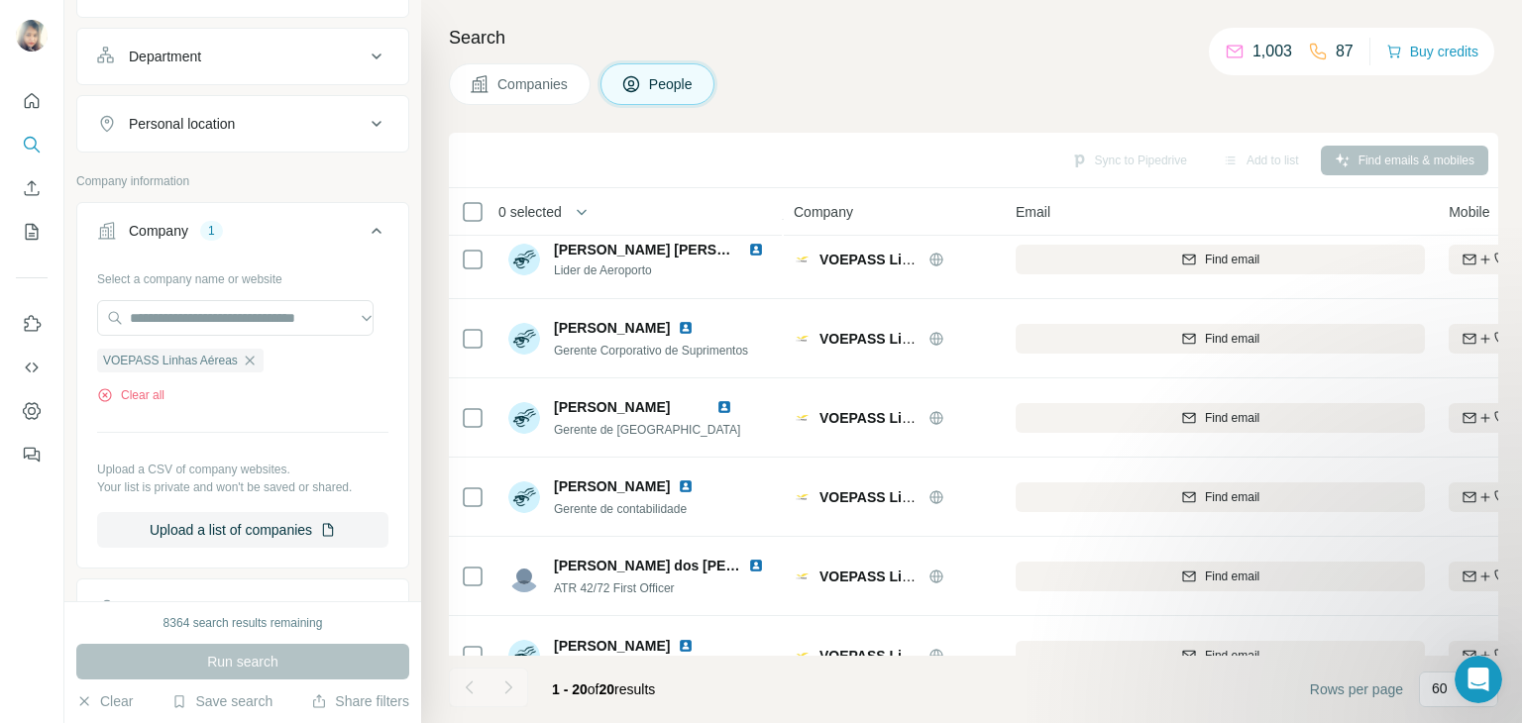
scroll to position [1175, 0]
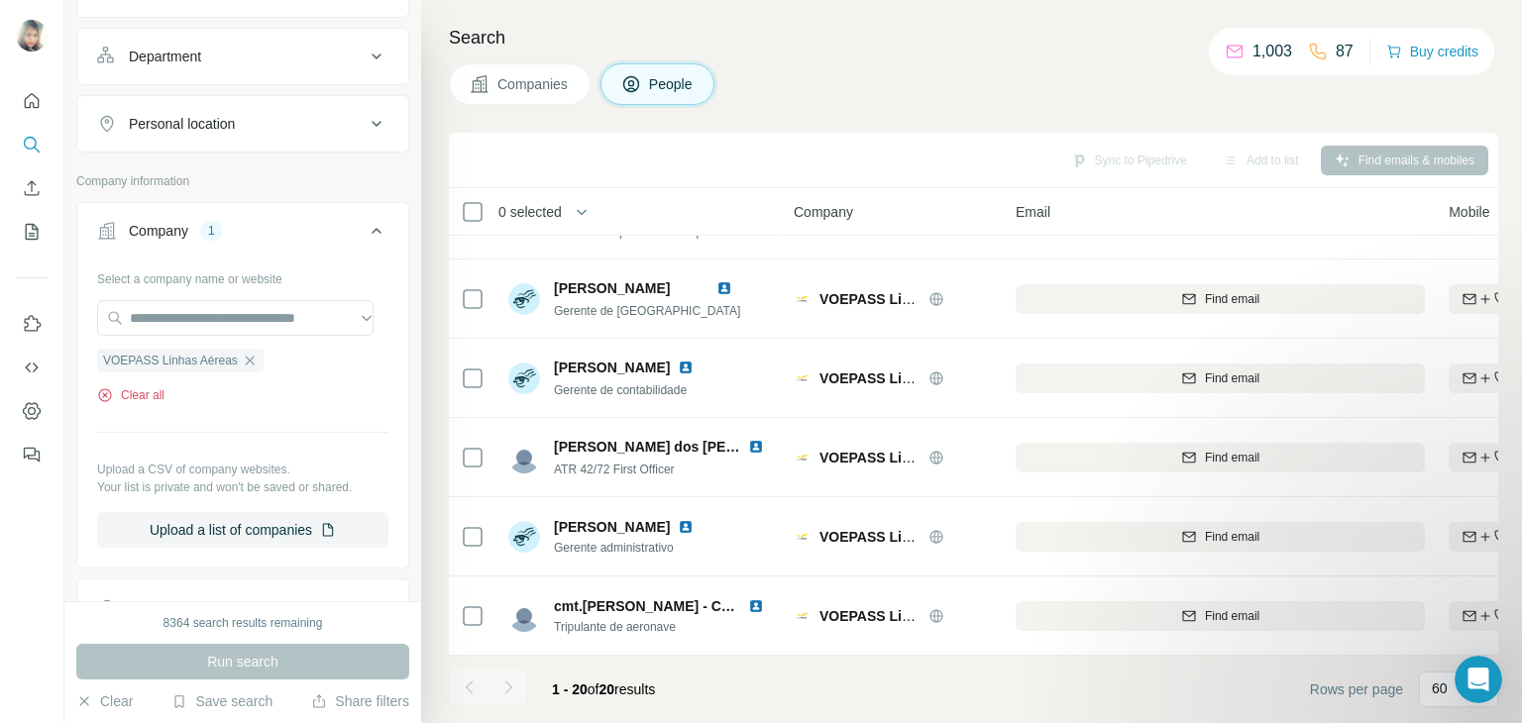
click at [148, 395] on button "Clear all" at bounding box center [130, 395] width 67 height 18
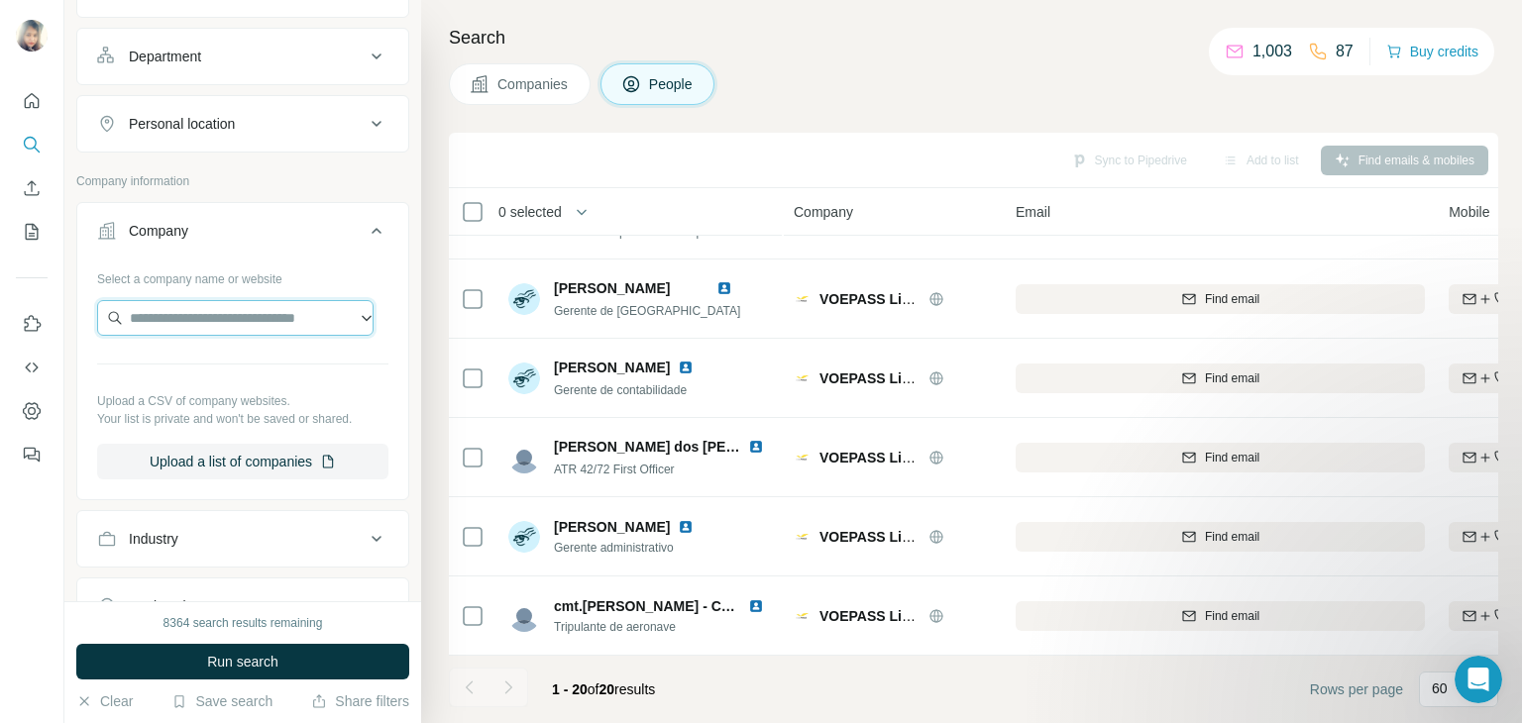
click at [190, 324] on input "text" at bounding box center [235, 318] width 276 height 36
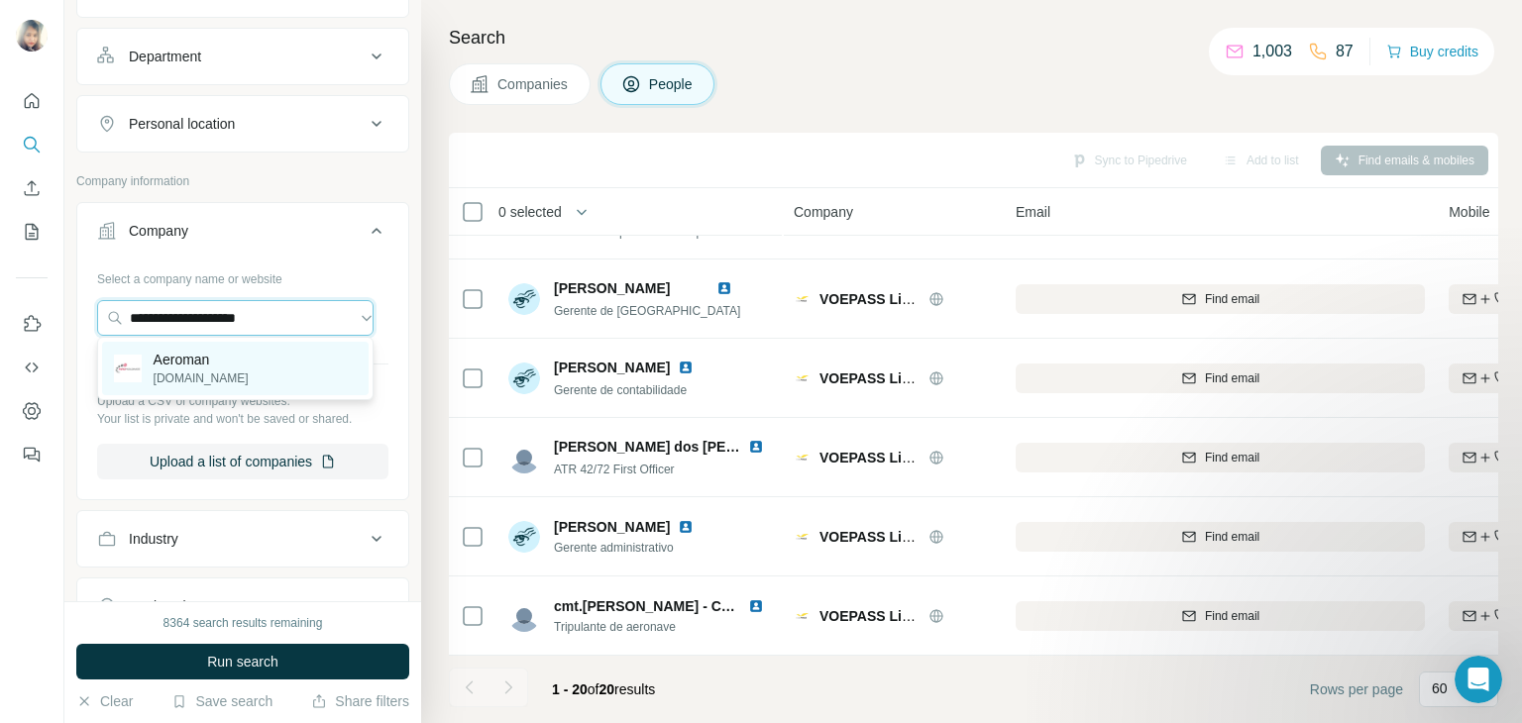
type input "**********"
click at [226, 374] on p "[DOMAIN_NAME]" at bounding box center [201, 379] width 95 height 18
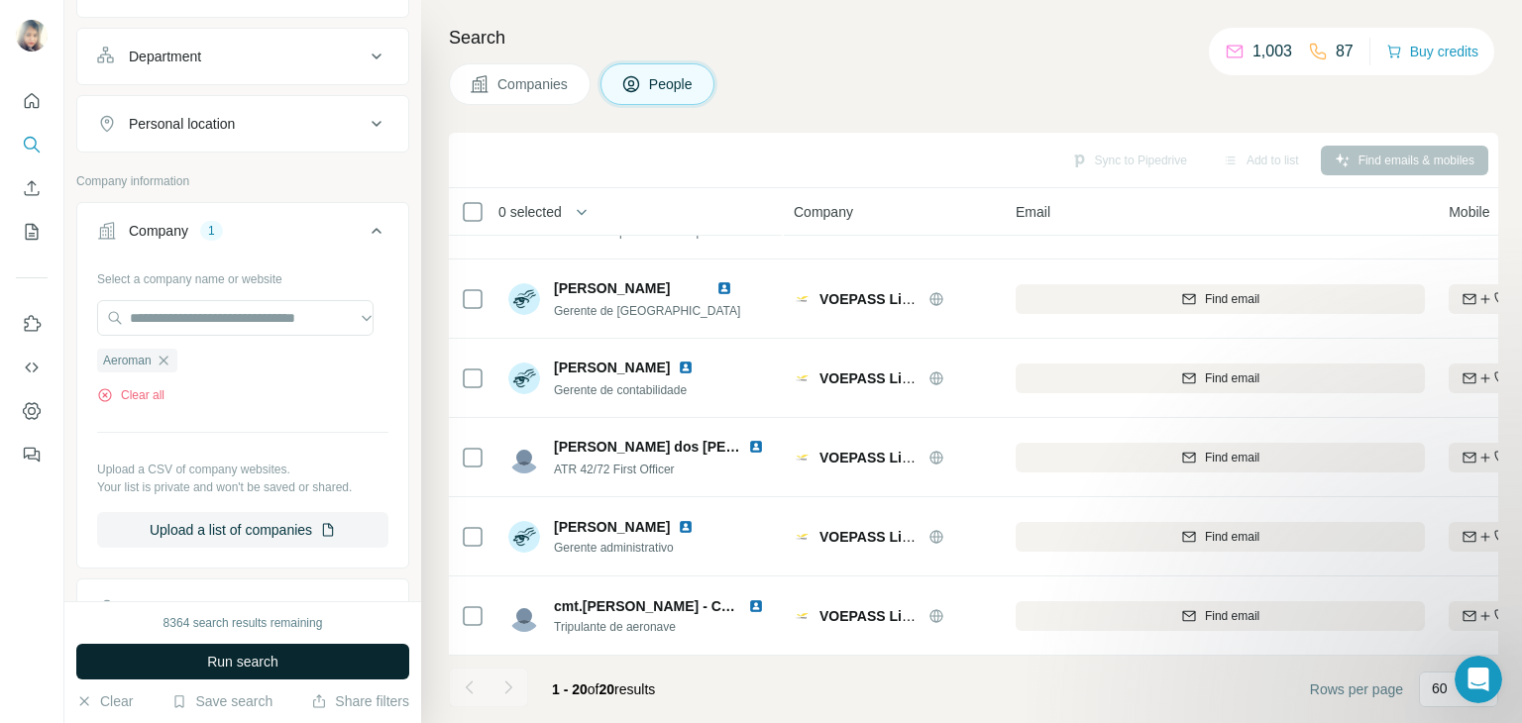
click at [162, 659] on button "Run search" at bounding box center [242, 662] width 333 height 36
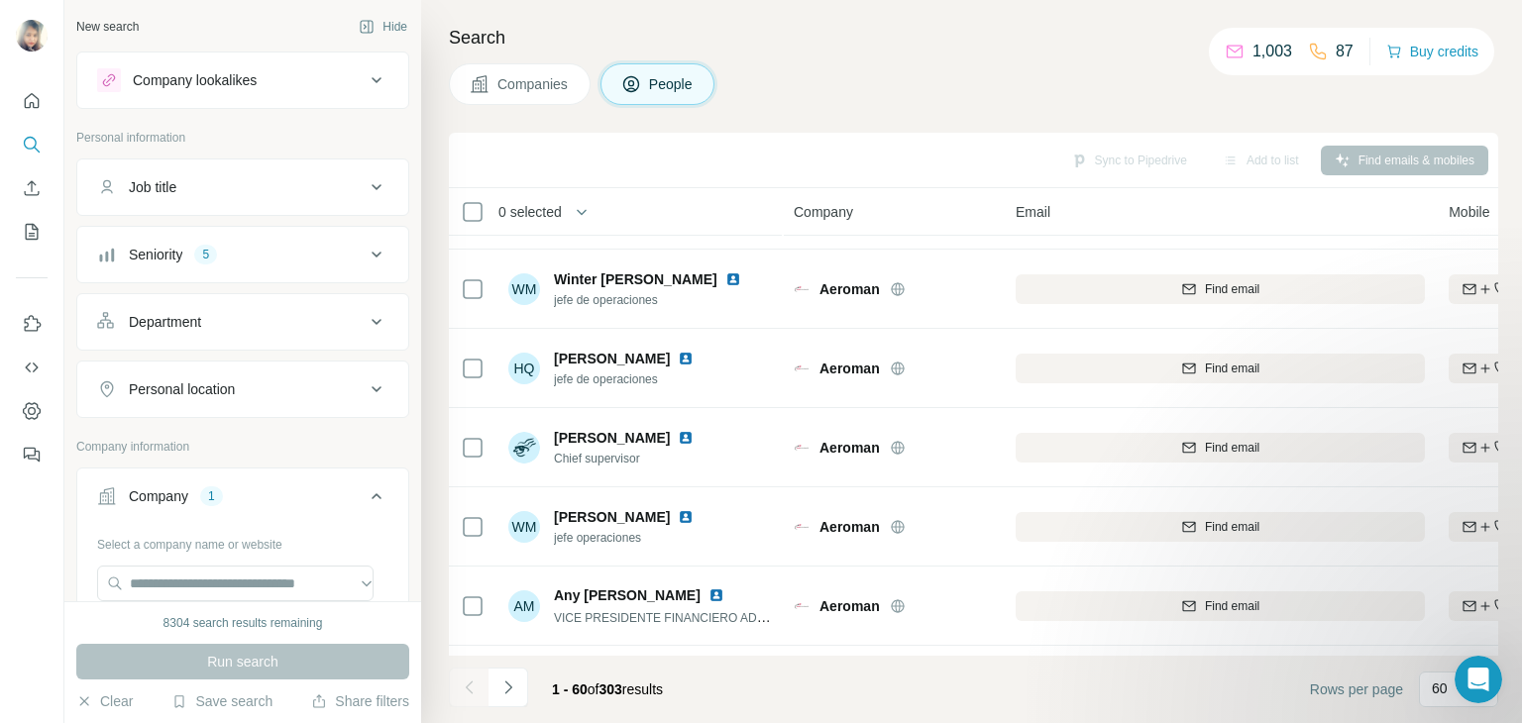
click at [274, 262] on div "Seniority 5" at bounding box center [230, 255] width 267 height 20
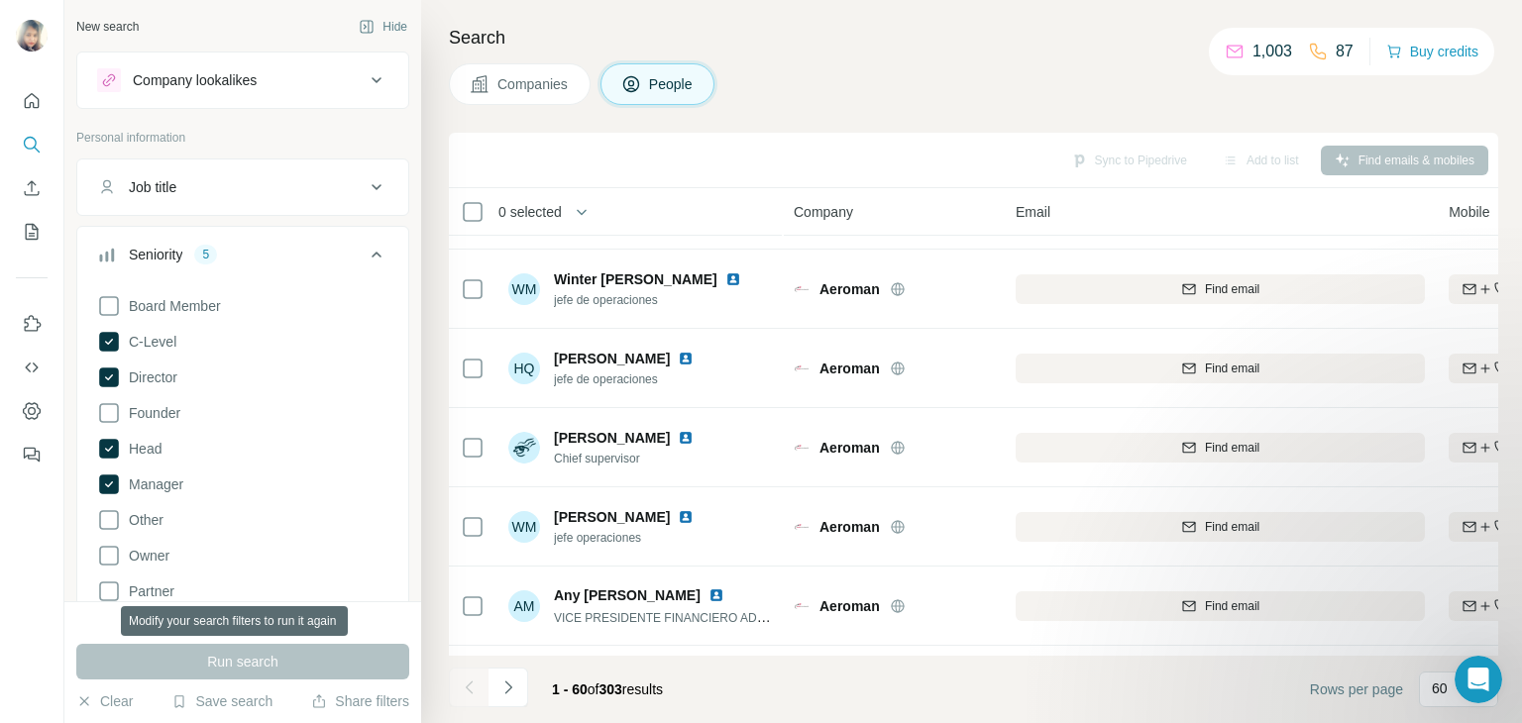
click at [223, 664] on div "Run search" at bounding box center [242, 662] width 333 height 36
click at [824, 104] on div "Companies People" at bounding box center [973, 84] width 1049 height 42
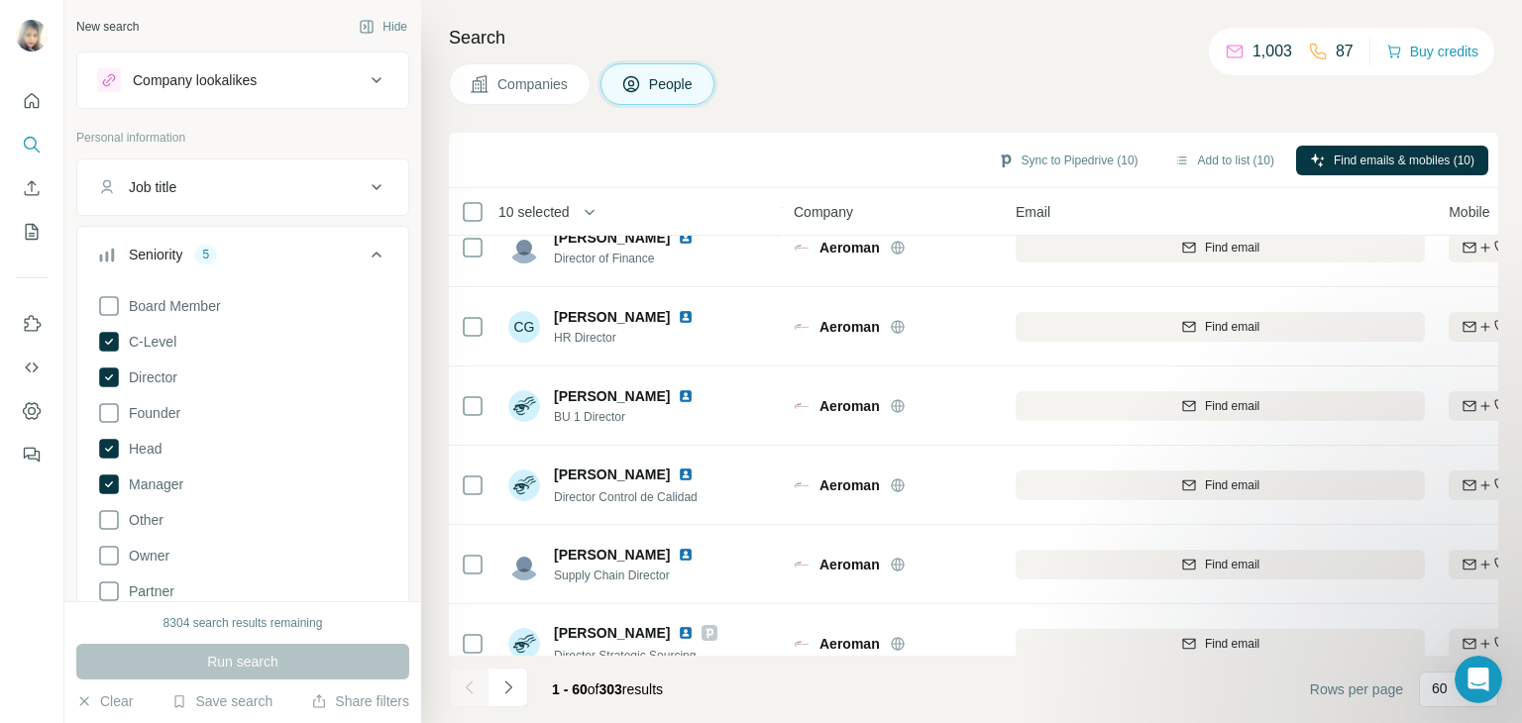
scroll to position [4345, 0]
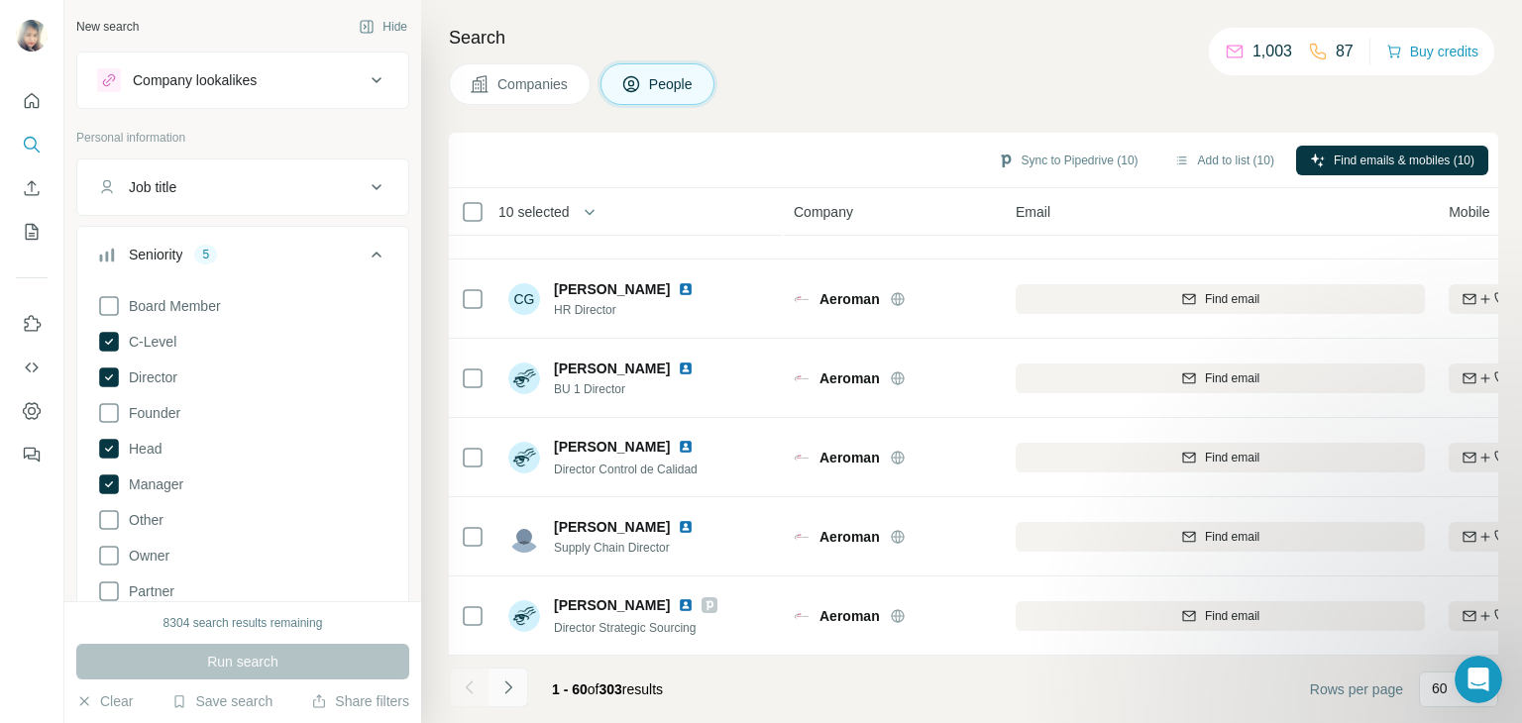
click at [502, 697] on button "Navigate to next page" at bounding box center [508, 688] width 40 height 40
click at [500, 678] on icon "Navigate to next page" at bounding box center [508, 688] width 20 height 20
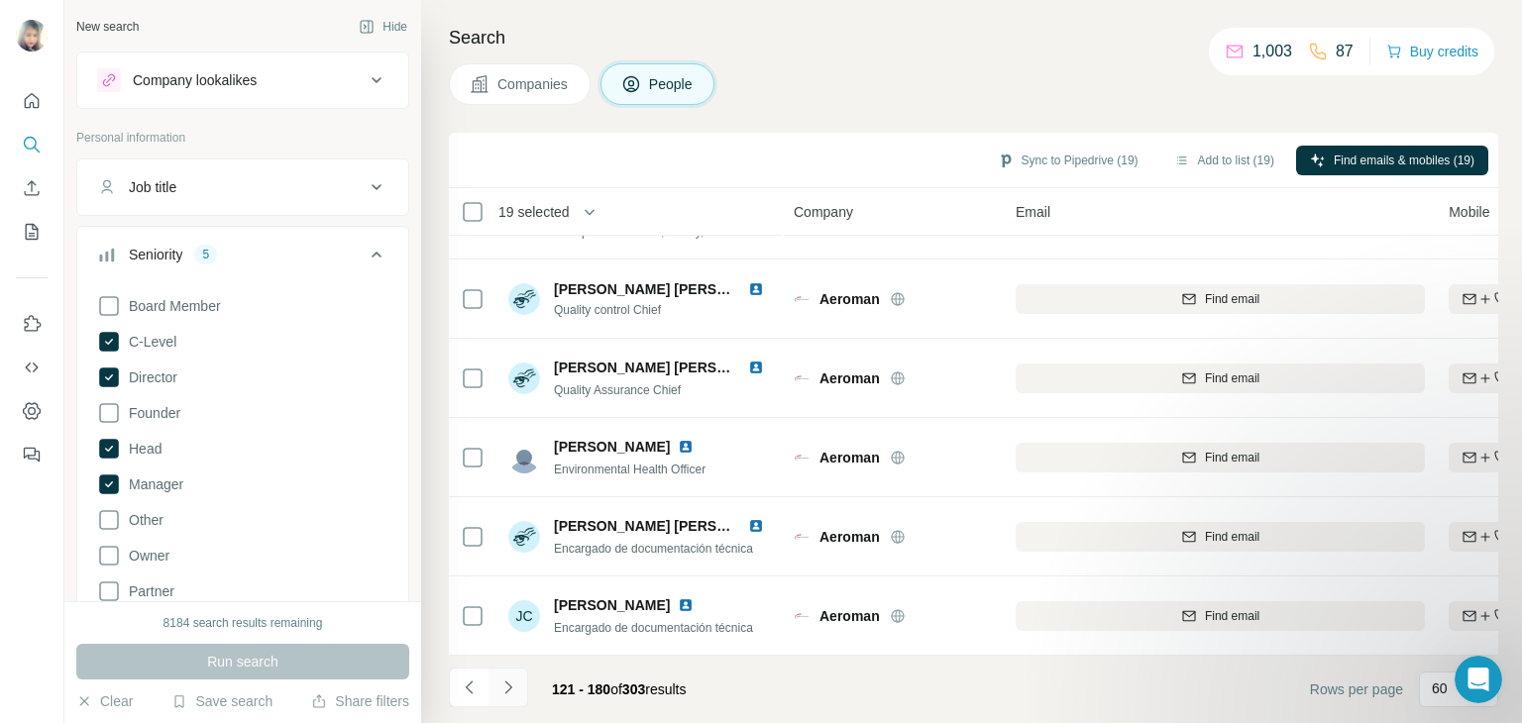
click at [508, 691] on icon "Navigate to next page" at bounding box center [508, 688] width 20 height 20
click at [1213, 157] on button "Add to list (19)" at bounding box center [1224, 161] width 128 height 30
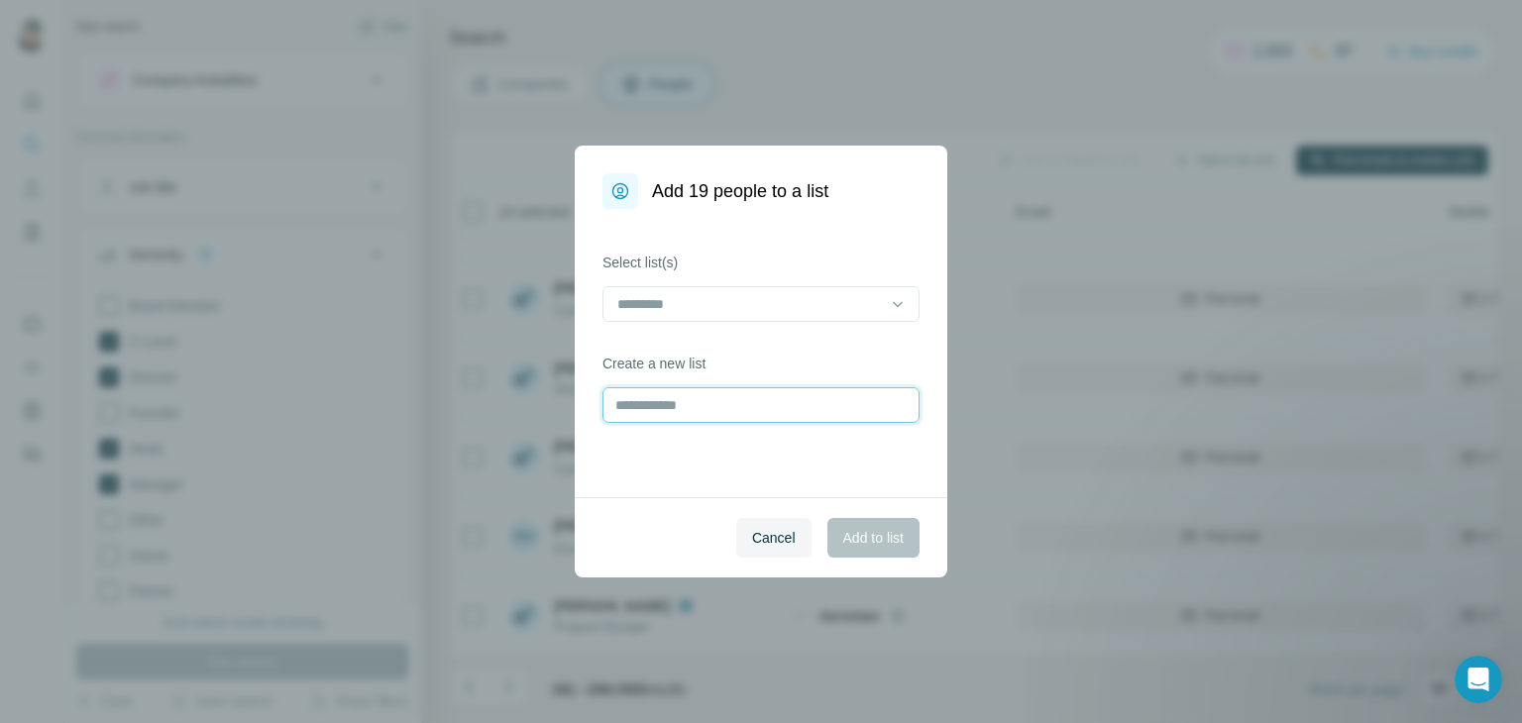
click at [644, 419] on input "text" at bounding box center [760, 405] width 317 height 36
type input "**********"
click at [848, 524] on button "Add to list" at bounding box center [873, 538] width 92 height 40
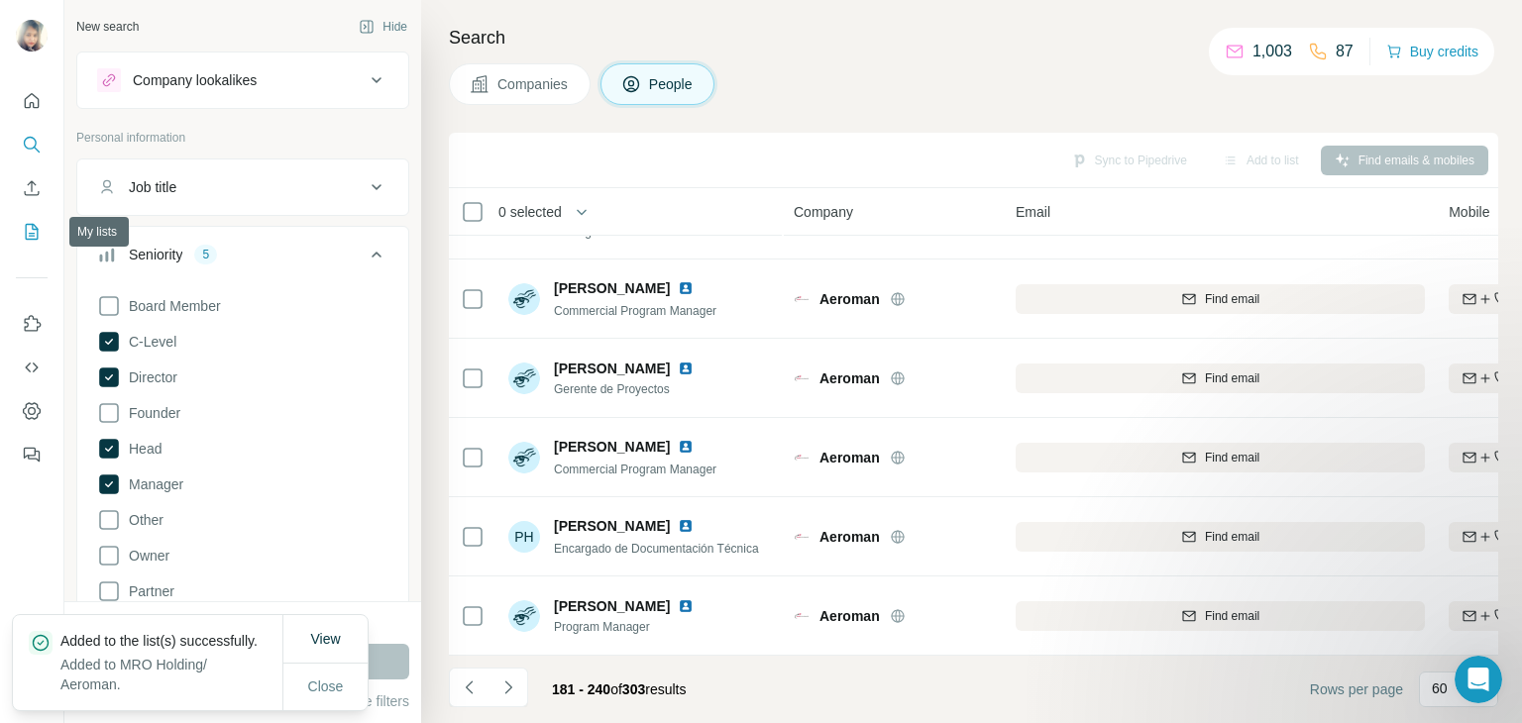
click at [31, 220] on button "My lists" at bounding box center [32, 232] width 32 height 36
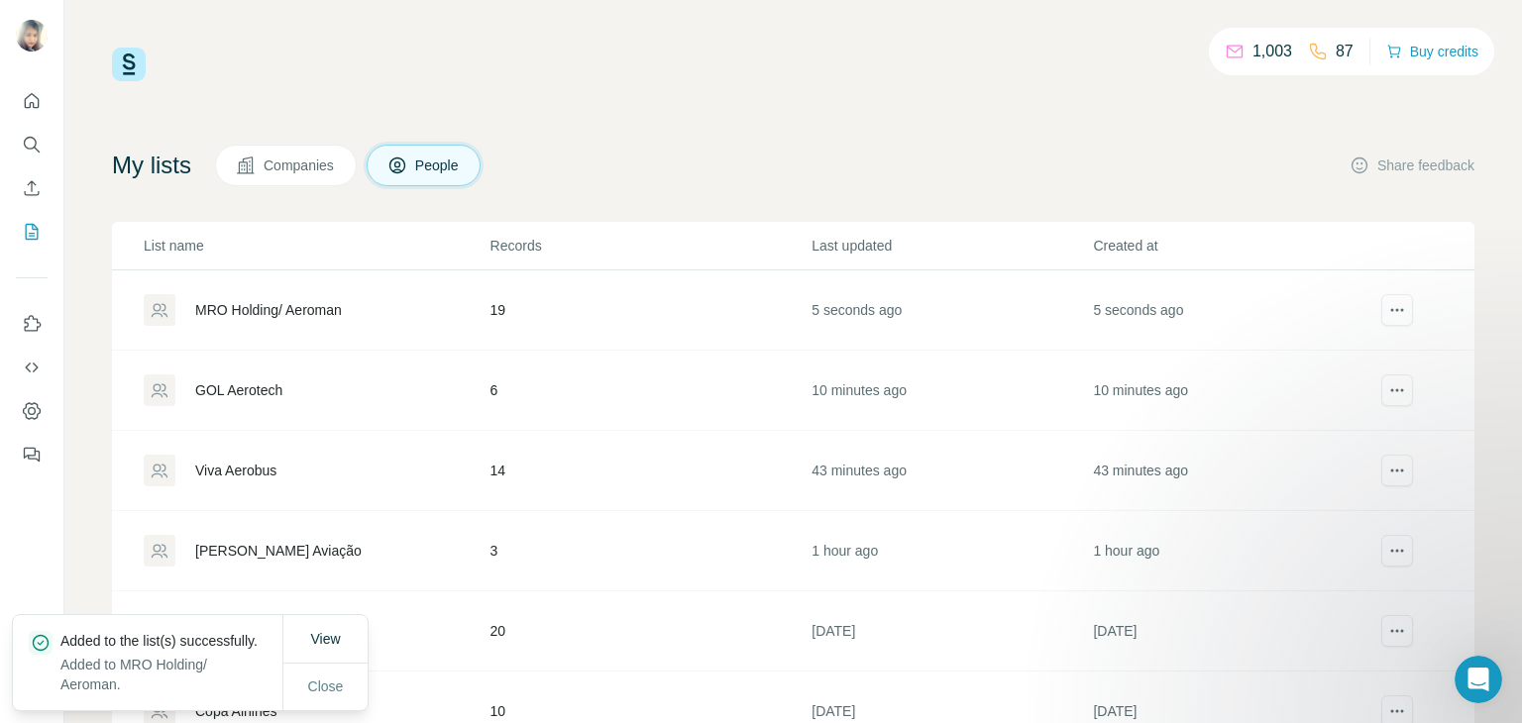
click at [321, 306] on div "MRO Holding/ Aeroman" at bounding box center [268, 310] width 147 height 20
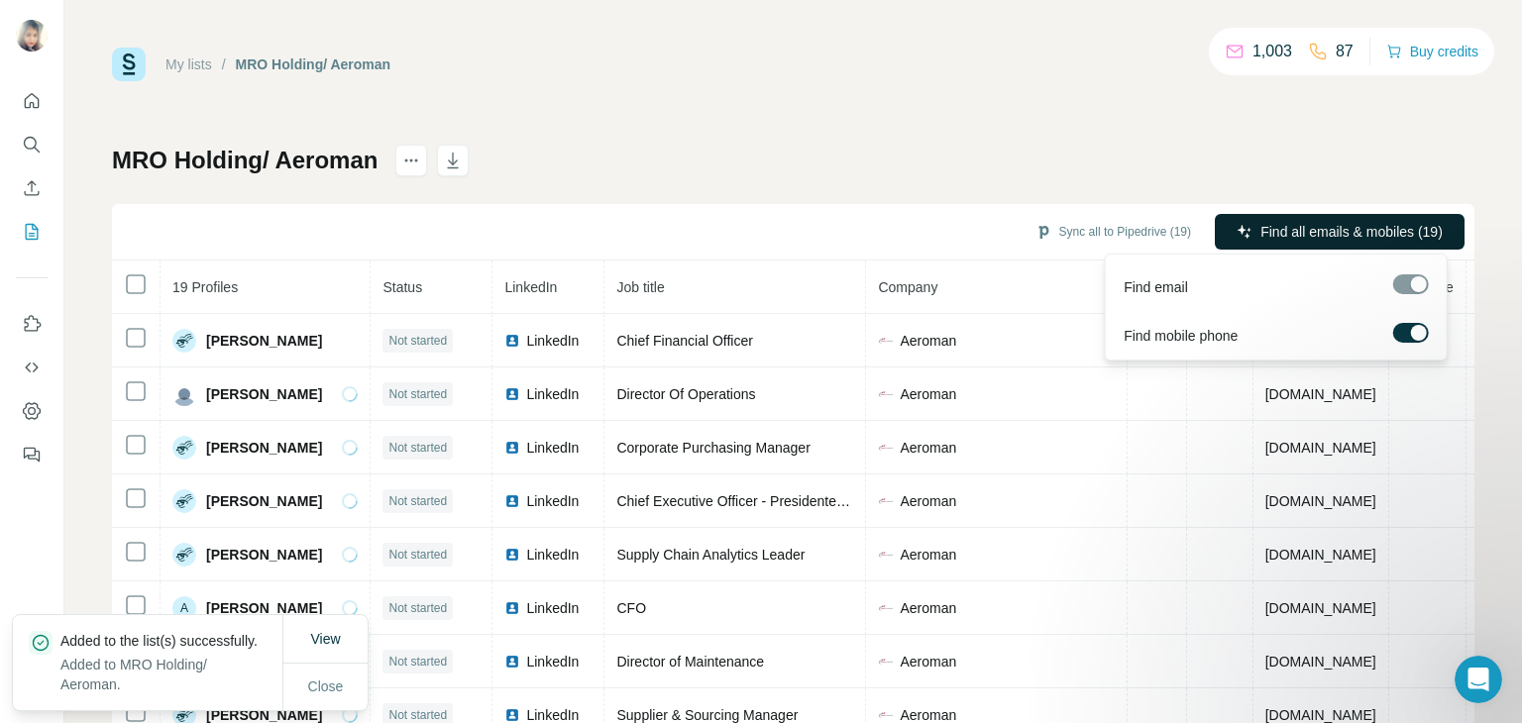
click at [1260, 233] on span "Find all emails & mobiles (19)" at bounding box center [1351, 232] width 182 height 20
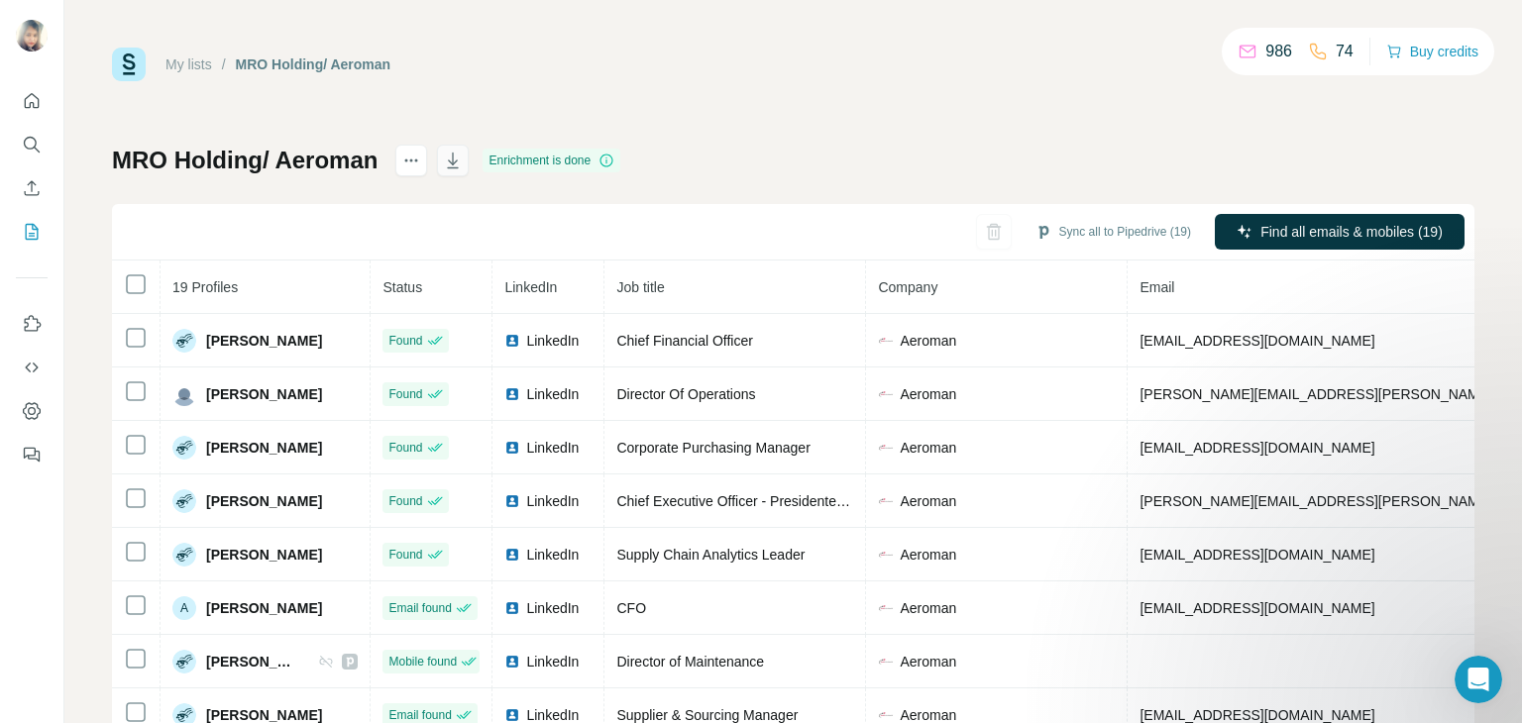
click at [455, 154] on icon "button" at bounding box center [453, 161] width 20 height 20
click at [28, 224] on icon "My lists" at bounding box center [32, 232] width 13 height 16
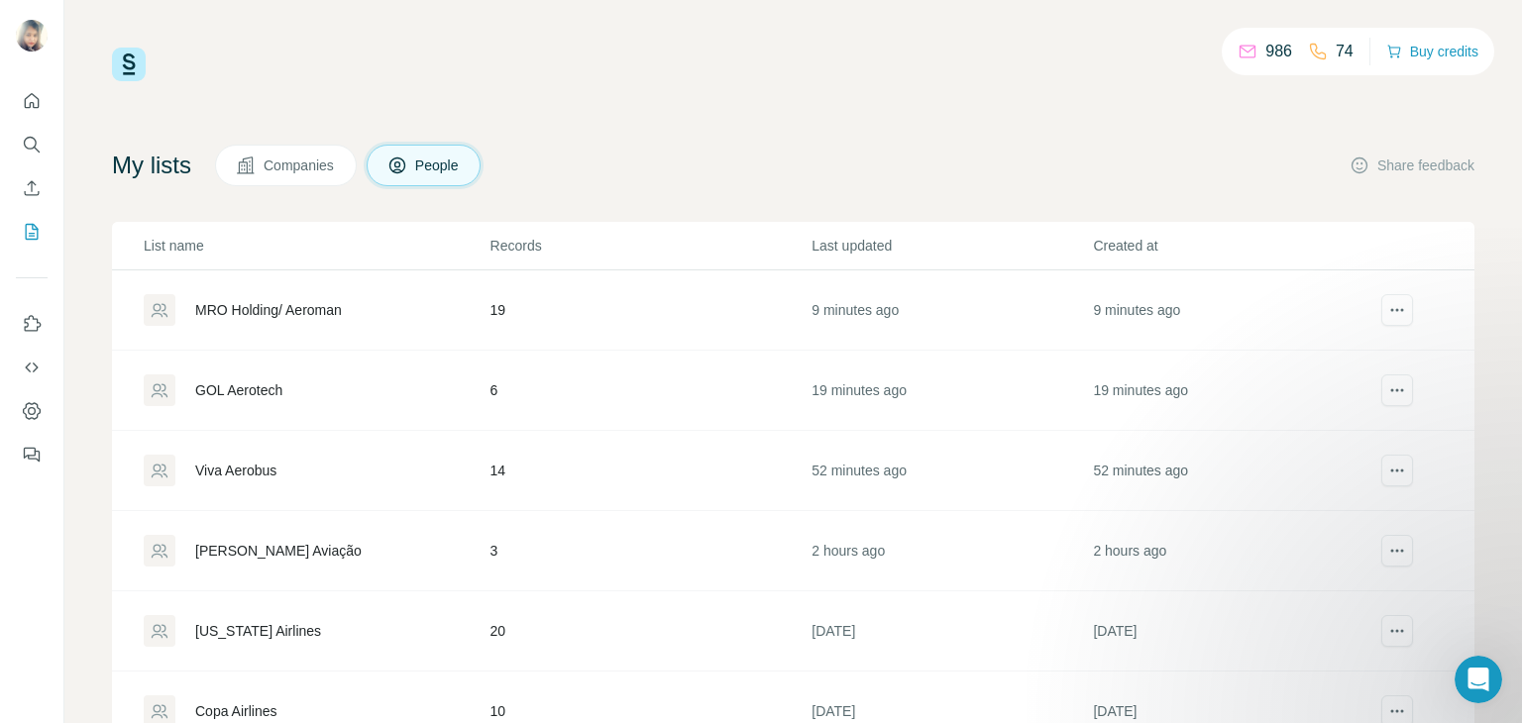
click at [489, 396] on td "6" at bounding box center [650, 391] width 322 height 80
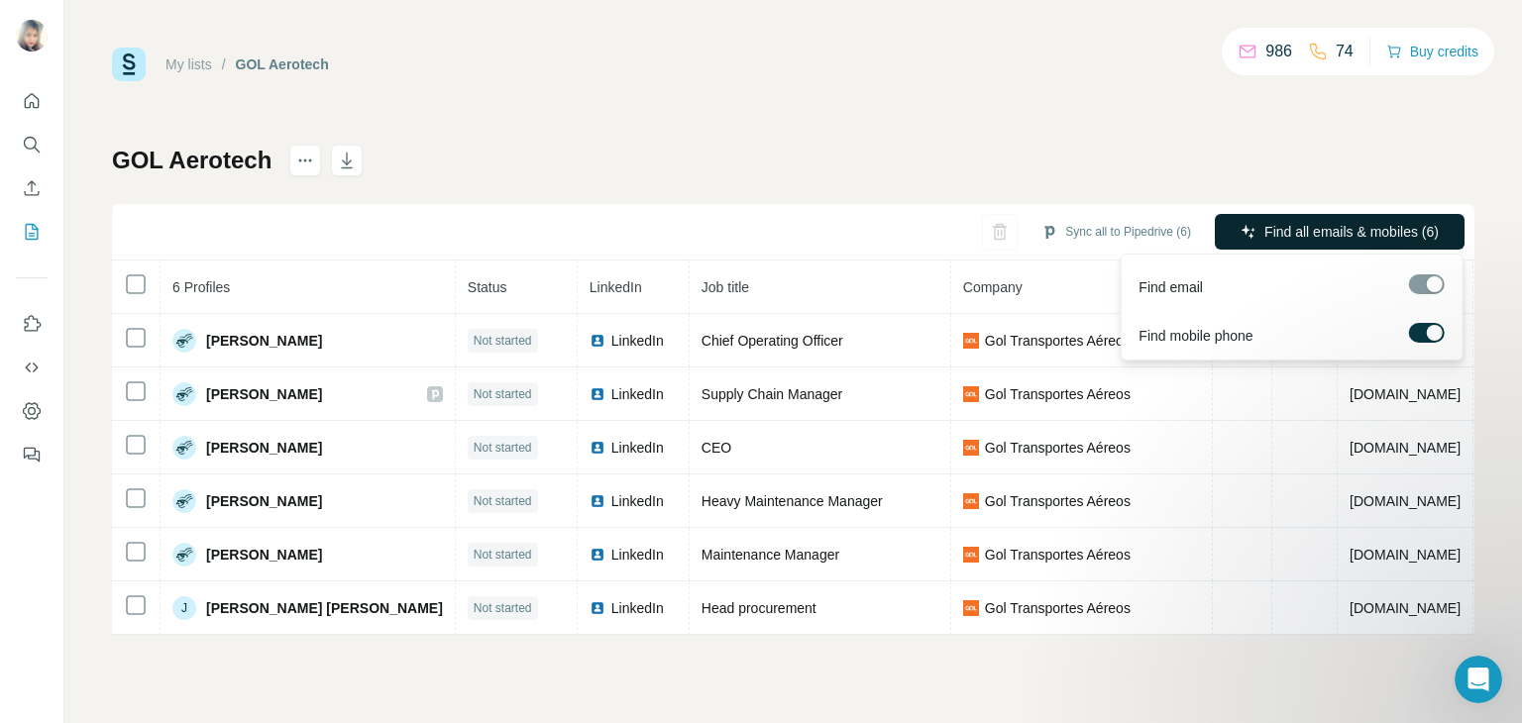
click at [1277, 219] on button "Find all emails & mobiles (6)" at bounding box center [1340, 232] width 250 height 36
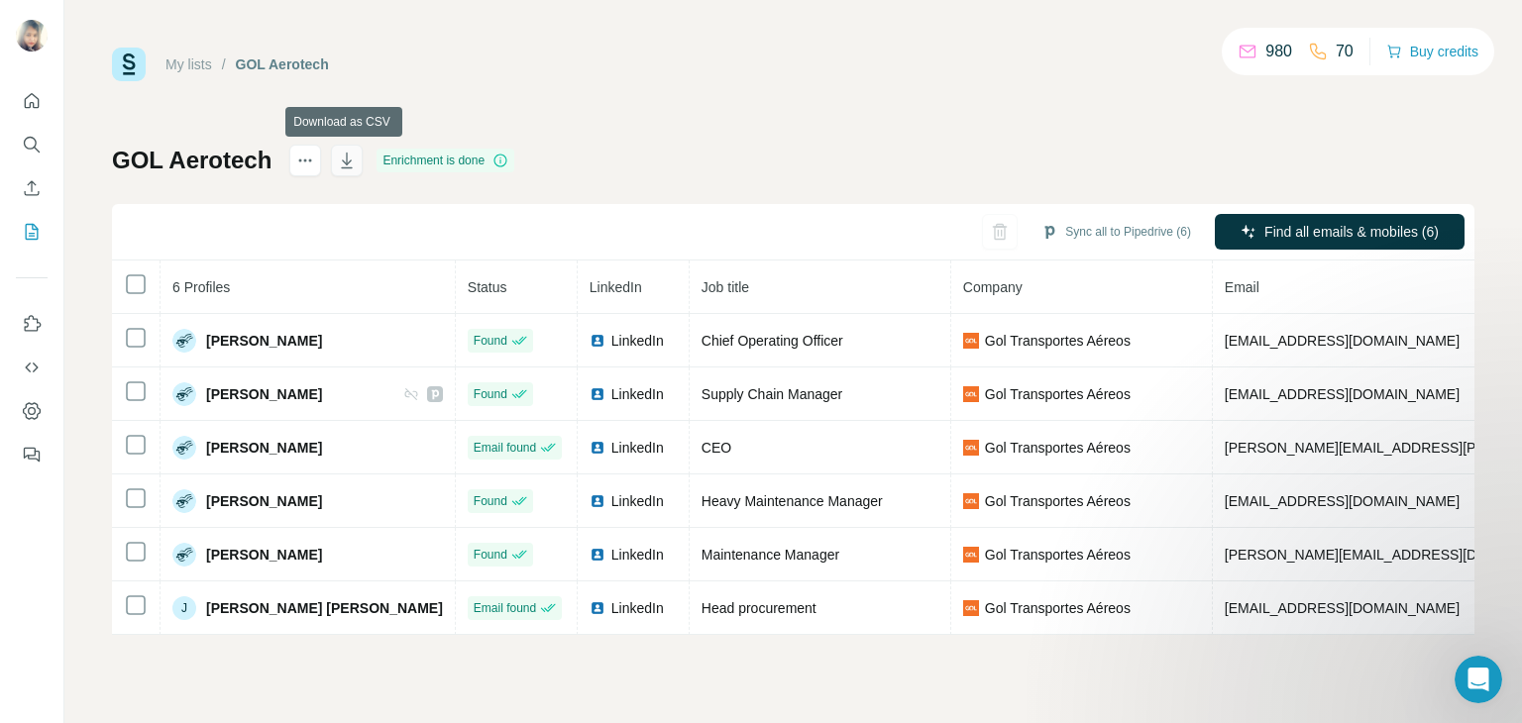
click at [341, 172] on button "button" at bounding box center [347, 161] width 32 height 32
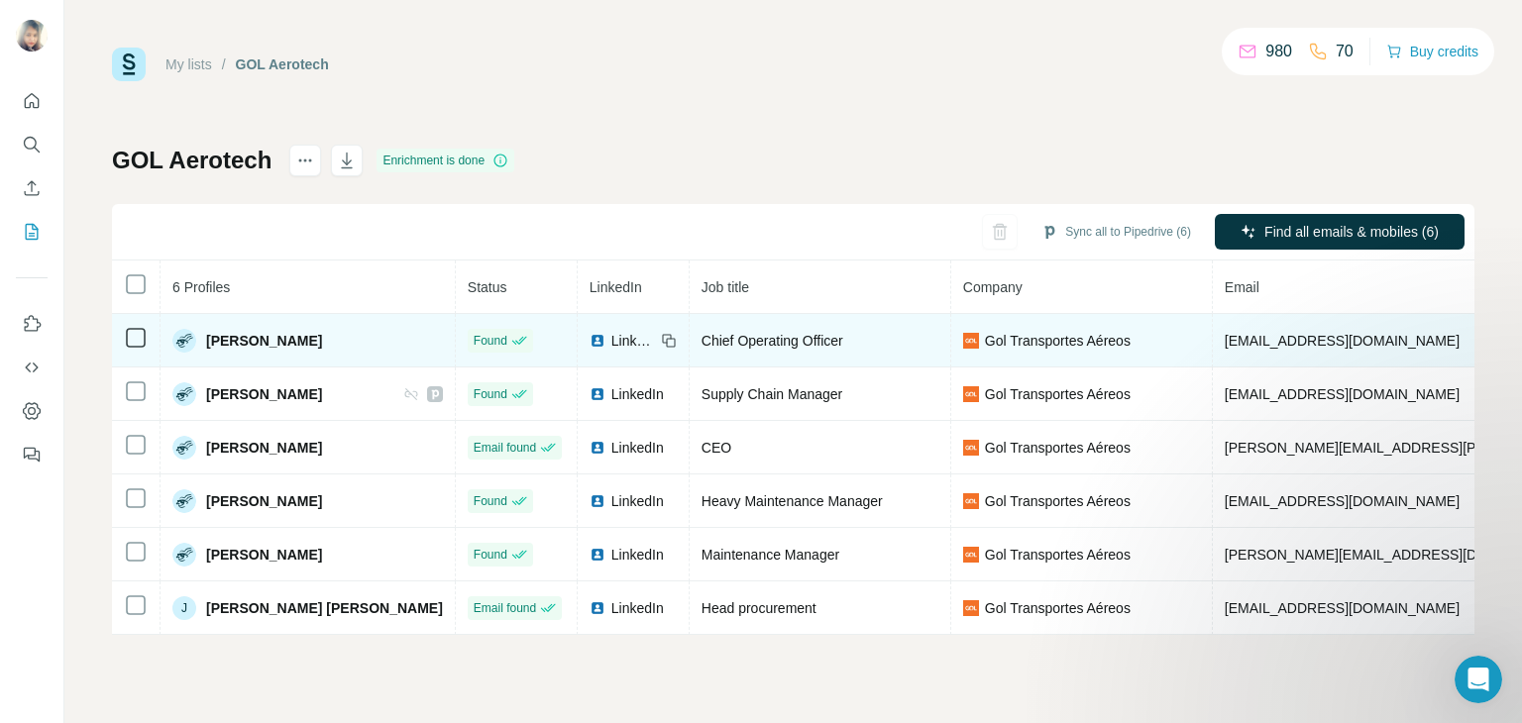
click at [611, 345] on span "LinkedIn" at bounding box center [633, 341] width 44 height 20
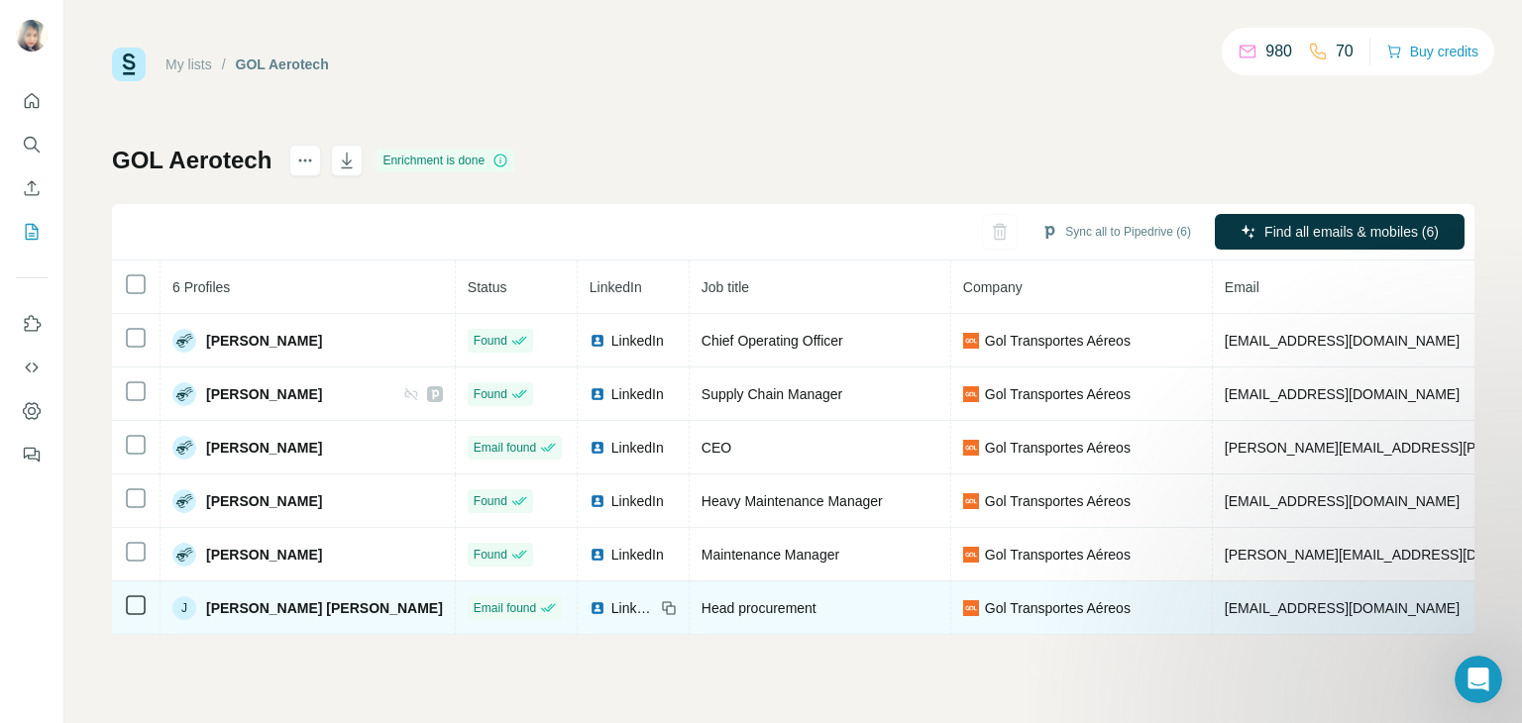
click at [611, 607] on span "LinkedIn" at bounding box center [633, 608] width 44 height 20
